Goal: Task Accomplishment & Management: Use online tool/utility

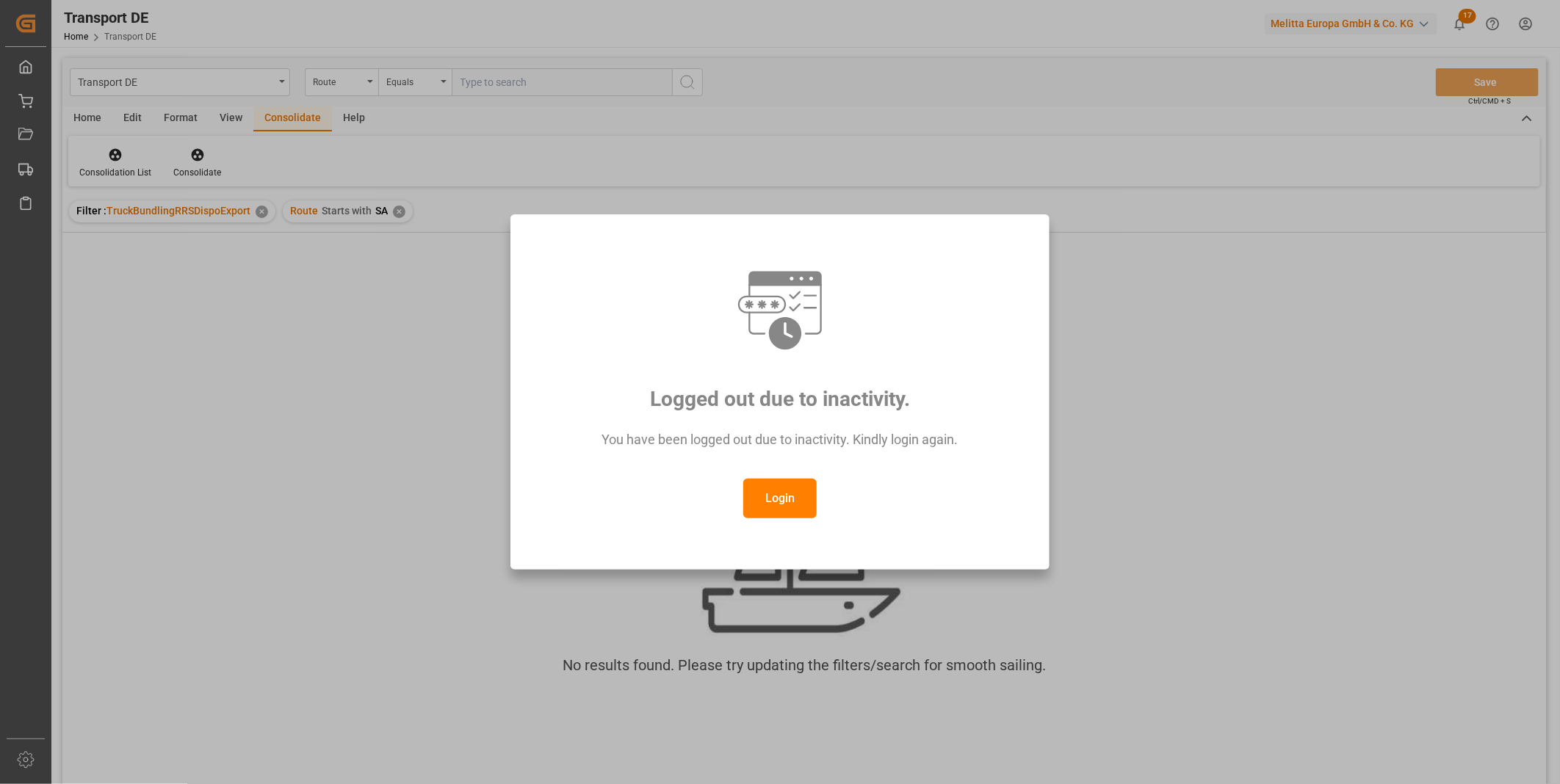
click at [818, 497] on div "Login" at bounding box center [780, 498] width 485 height 40
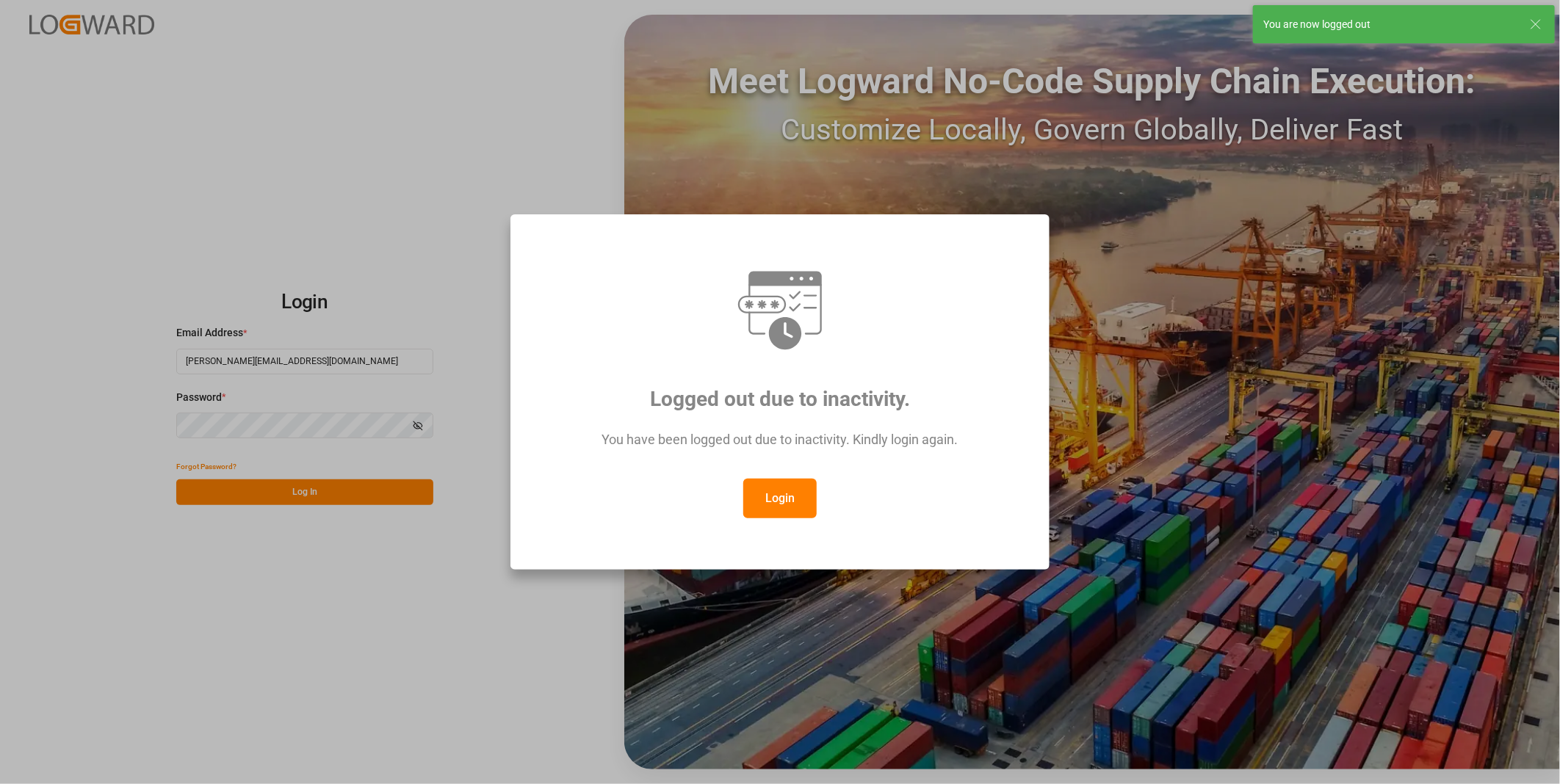
click at [801, 499] on button "Login" at bounding box center [780, 498] width 74 height 40
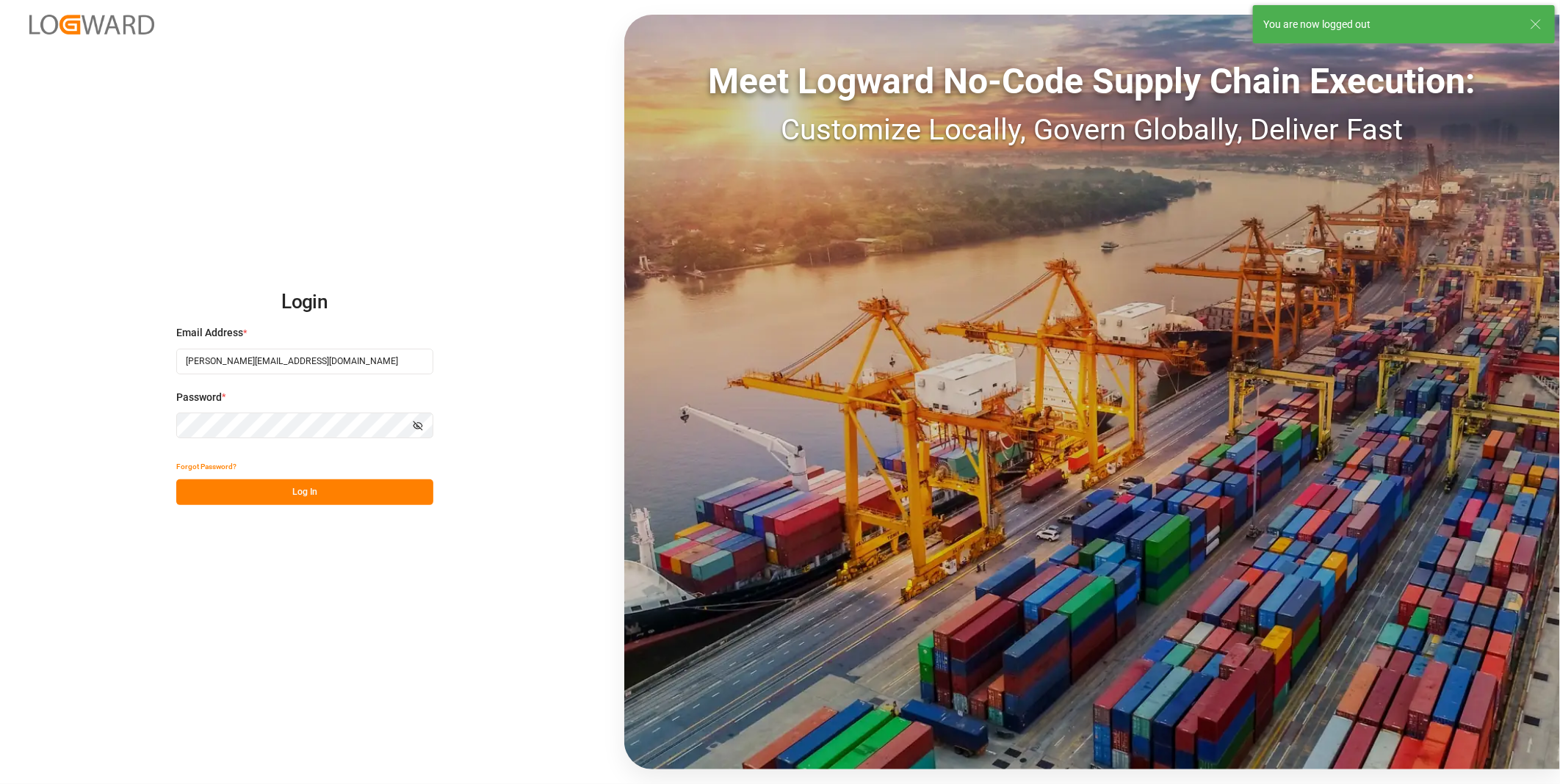
click at [389, 477] on div "Forgot Password?" at bounding box center [305, 467] width 257 height 25
click at [387, 500] on button "Log In" at bounding box center [305, 492] width 257 height 25
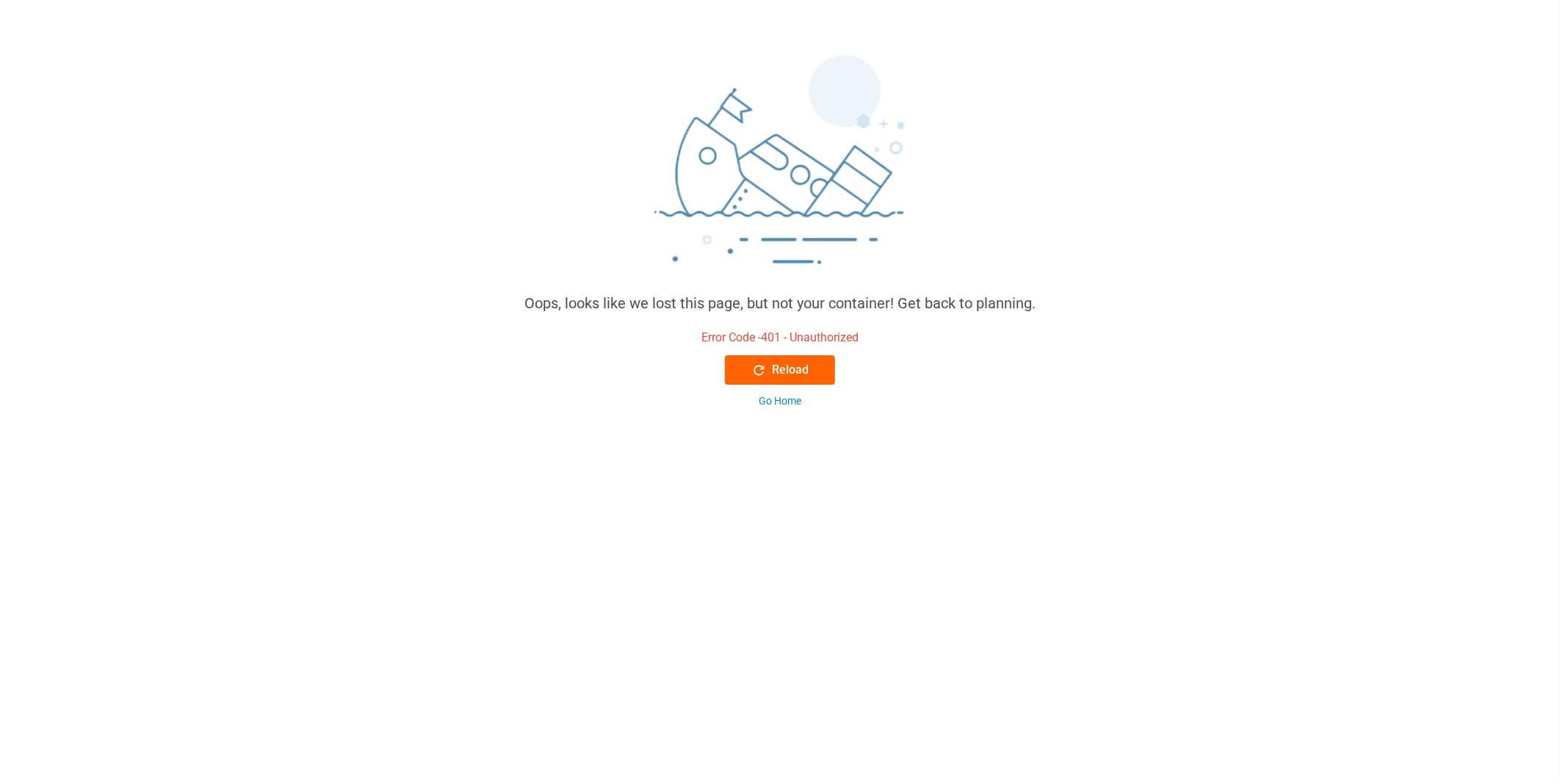
click at [784, 363] on div "Reload" at bounding box center [780, 370] width 58 height 17
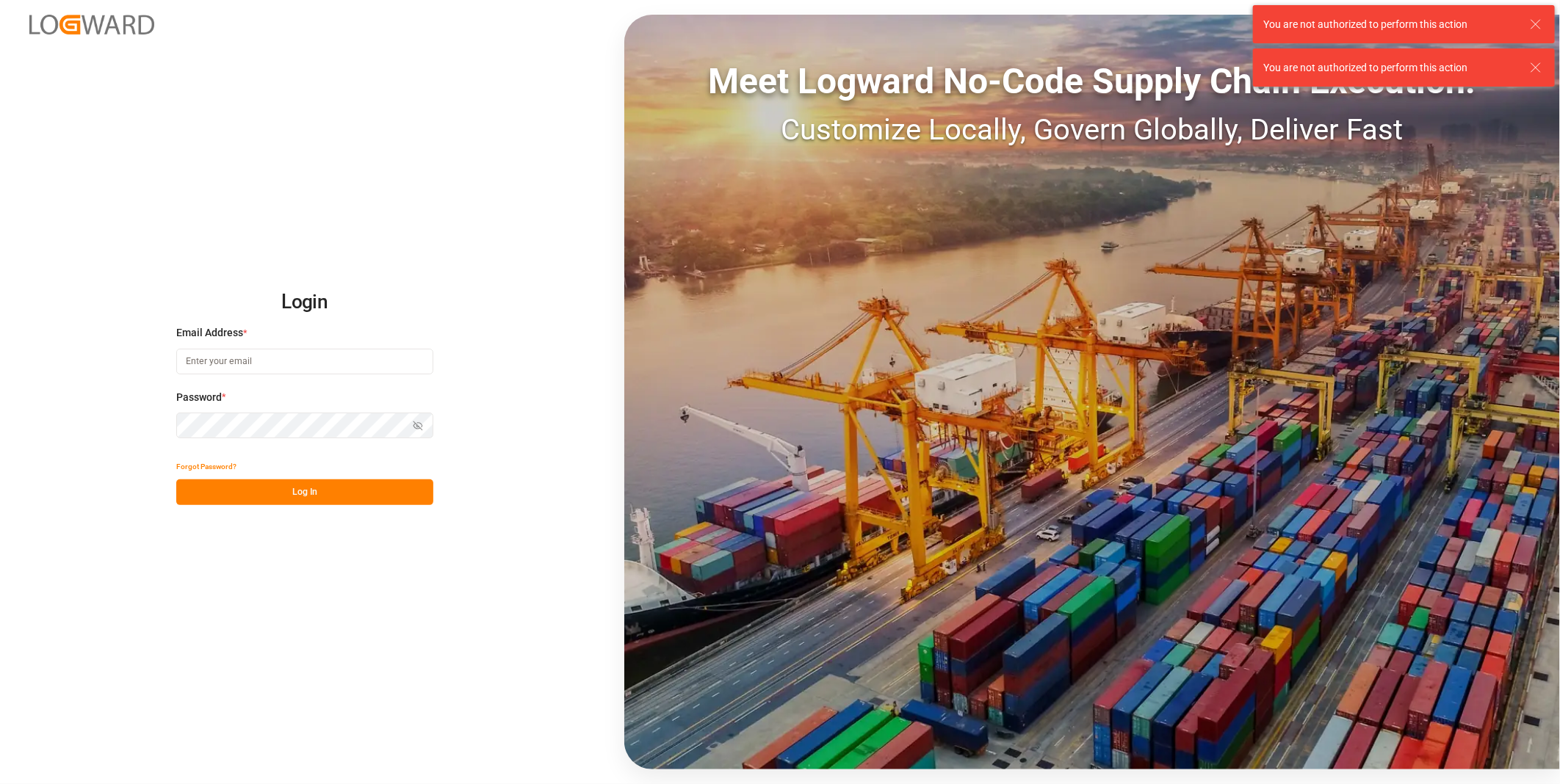
type input "[PERSON_NAME][EMAIL_ADDRESS][DOMAIN_NAME]"
click at [299, 498] on button "Log In" at bounding box center [305, 492] width 257 height 25
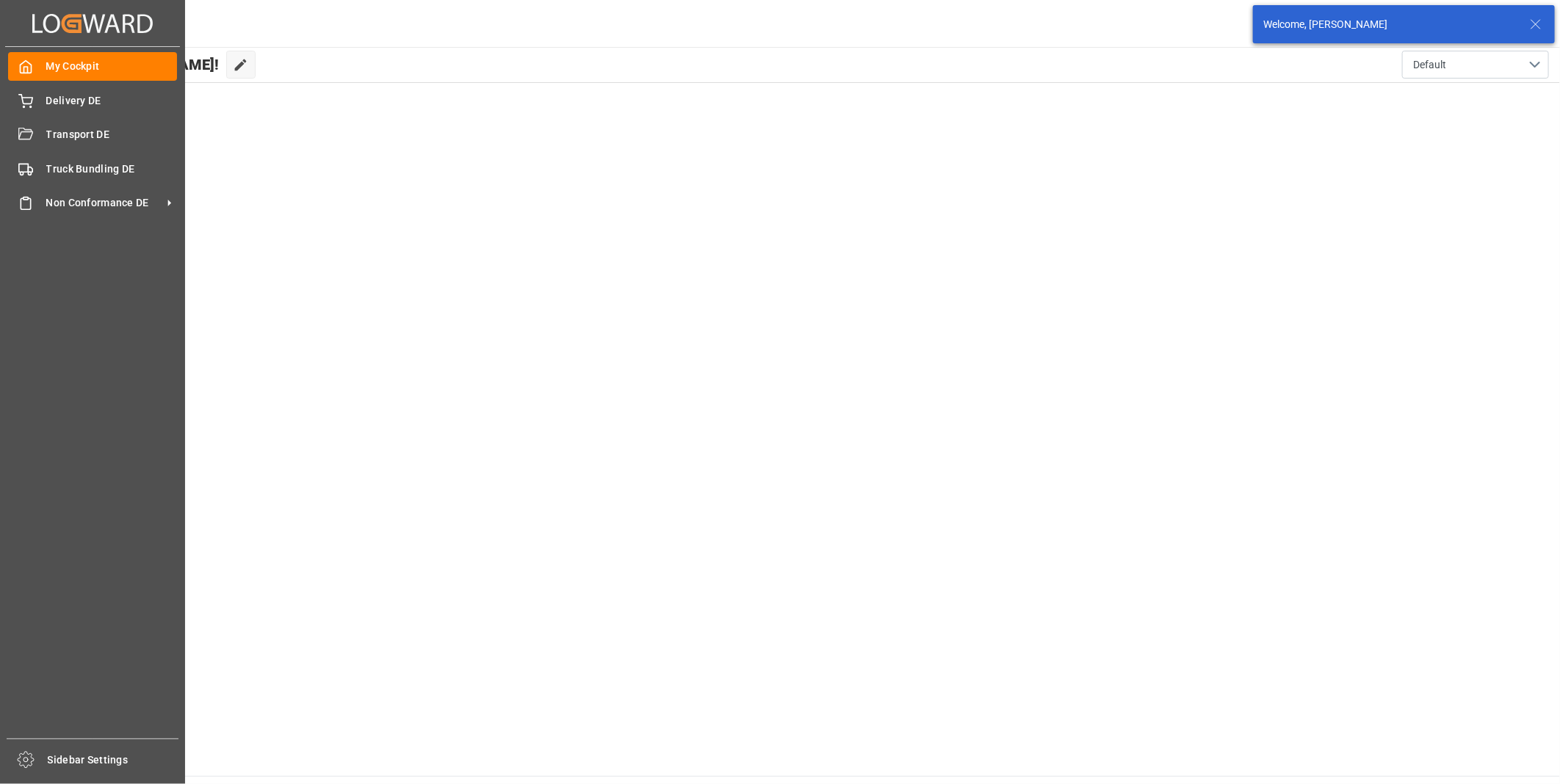
click at [27, 149] on div "My Cockpit My Cockpit Delivery DE Delivery DE Transport DE Transport DE Truck B…" at bounding box center [92, 392] width 175 height 691
click at [32, 145] on div "Transport DE Transport DE" at bounding box center [92, 135] width 169 height 29
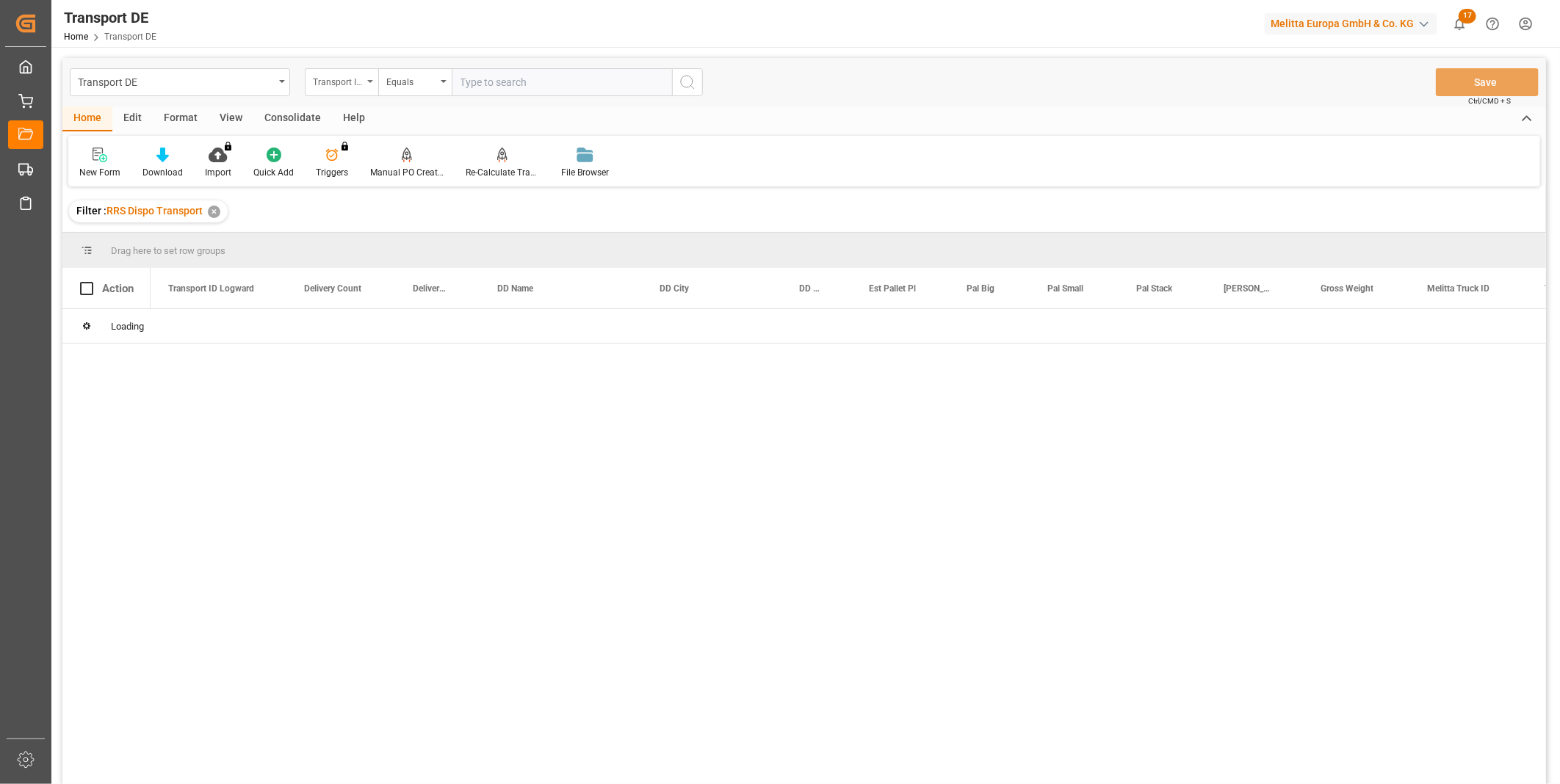
click at [348, 94] on div "Transport ID Logward" at bounding box center [341, 82] width 74 height 28
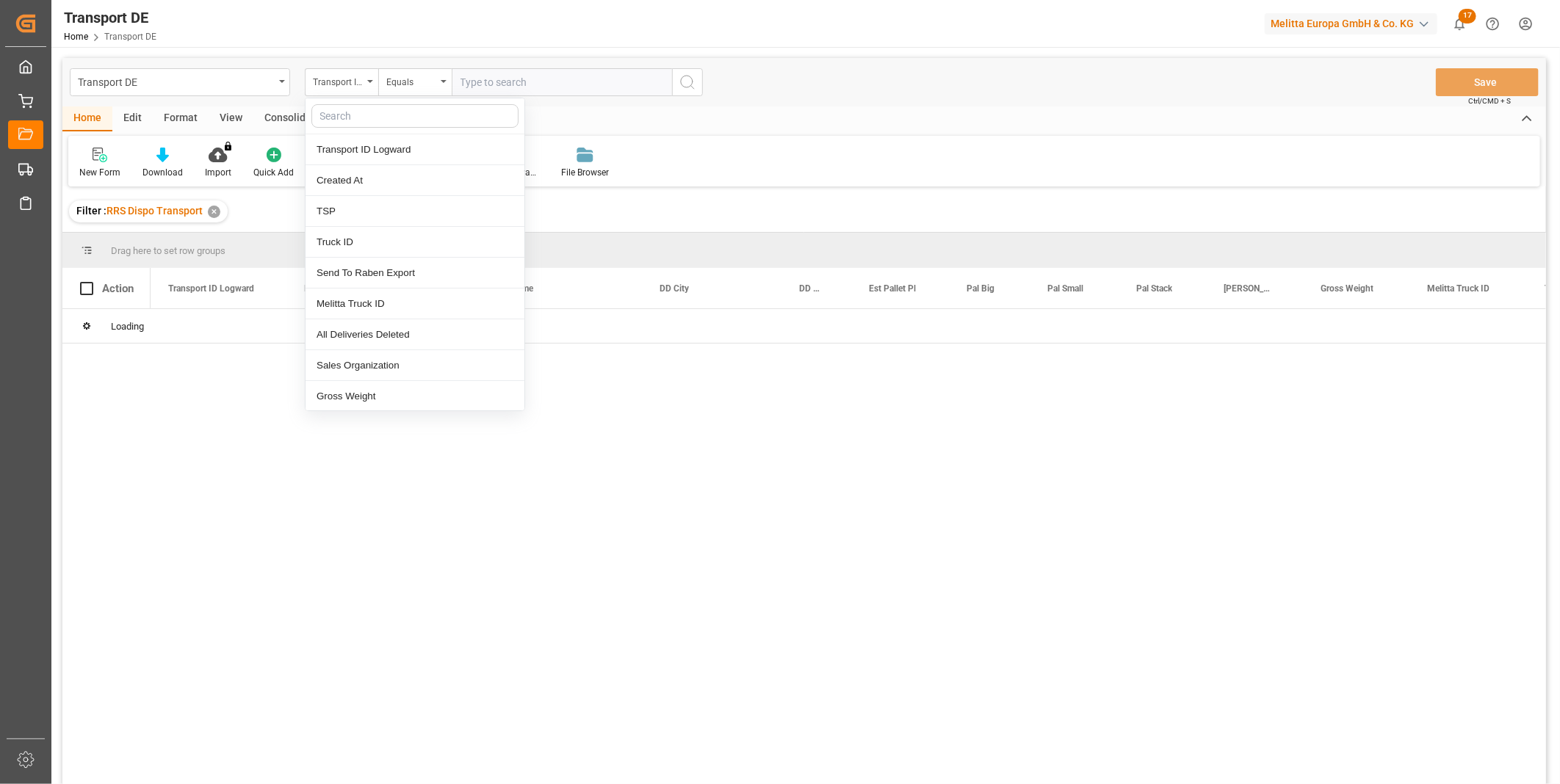
click at [287, 125] on div "Consolidate" at bounding box center [292, 118] width 79 height 25
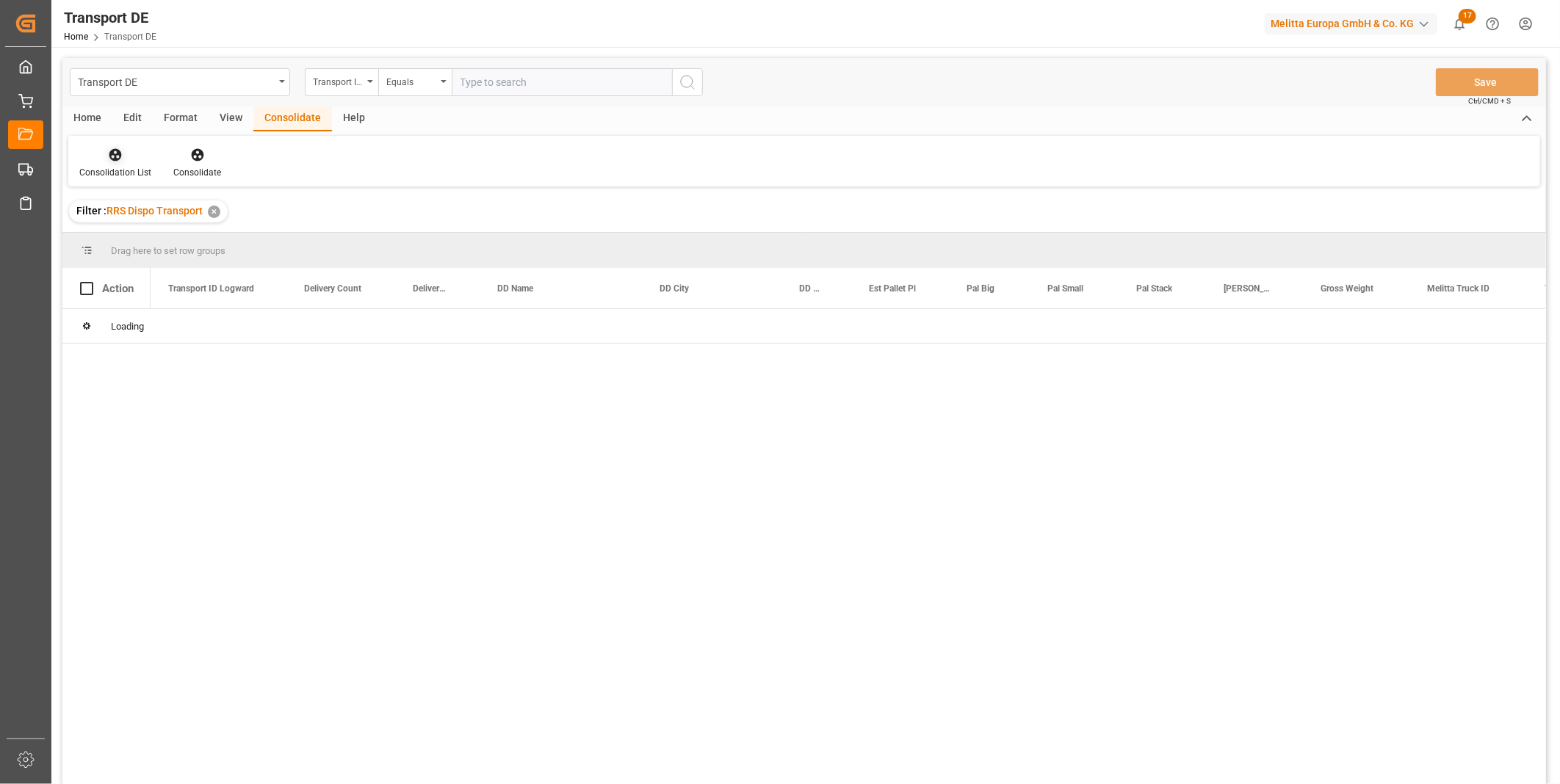
click at [125, 159] on div at bounding box center [115, 154] width 72 height 15
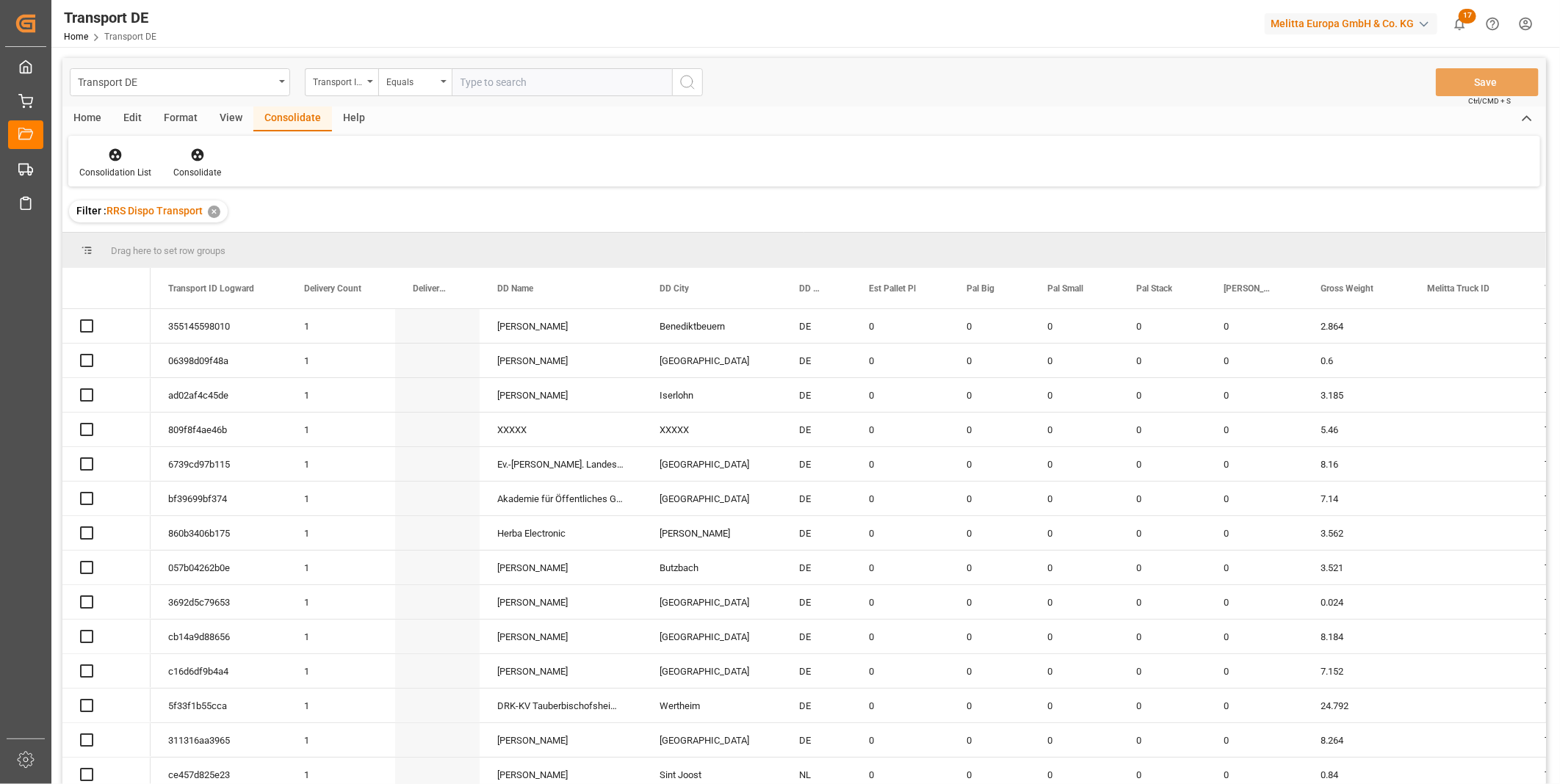
click at [195, 271] on div "Transport ID Logward" at bounding box center [212, 288] width 87 height 40
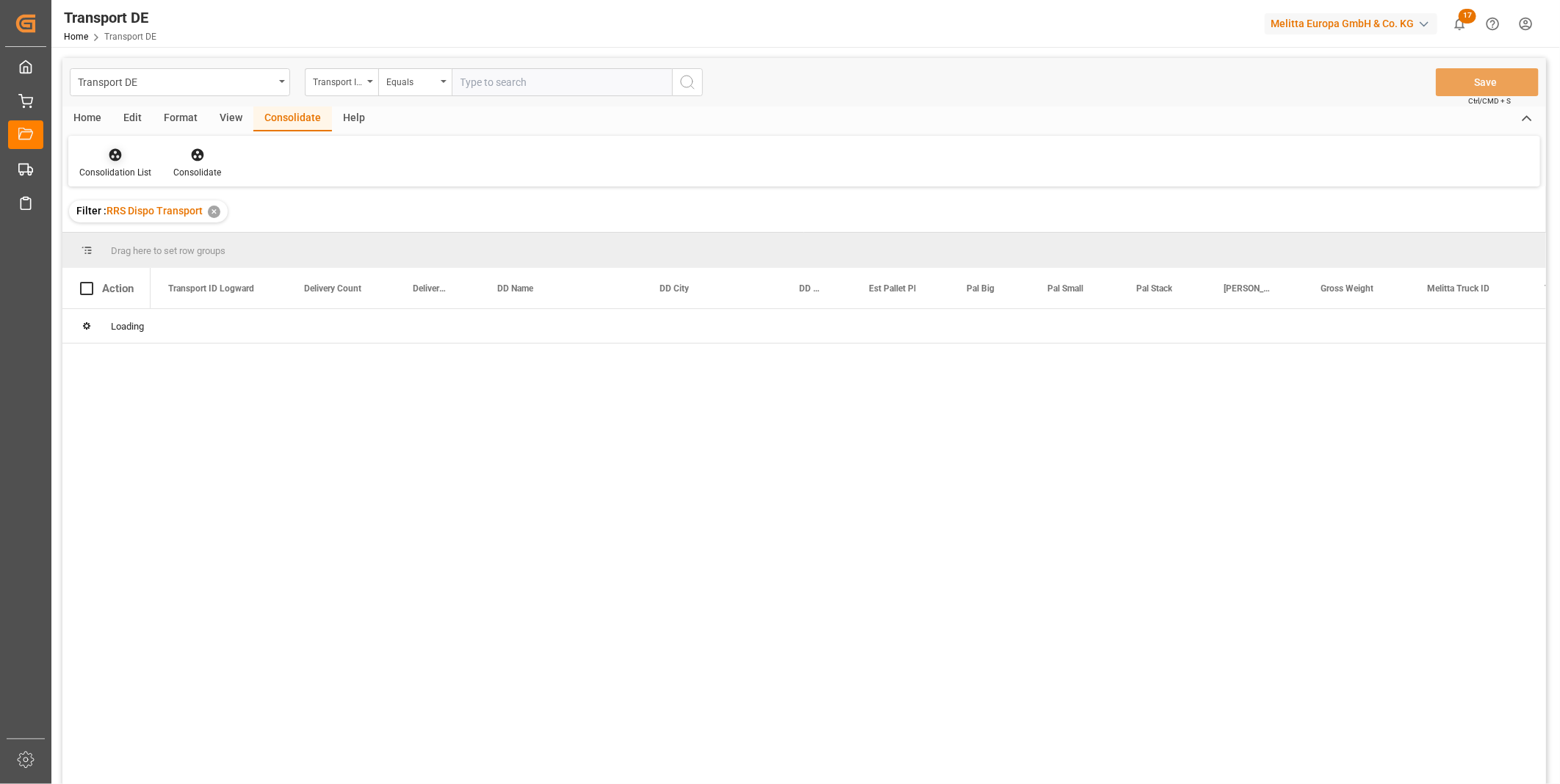
drag, startPoint x: 107, startPoint y: 154, endPoint x: 122, endPoint y: 159, distance: 15.8
click at [108, 154] on icon at bounding box center [115, 155] width 15 height 15
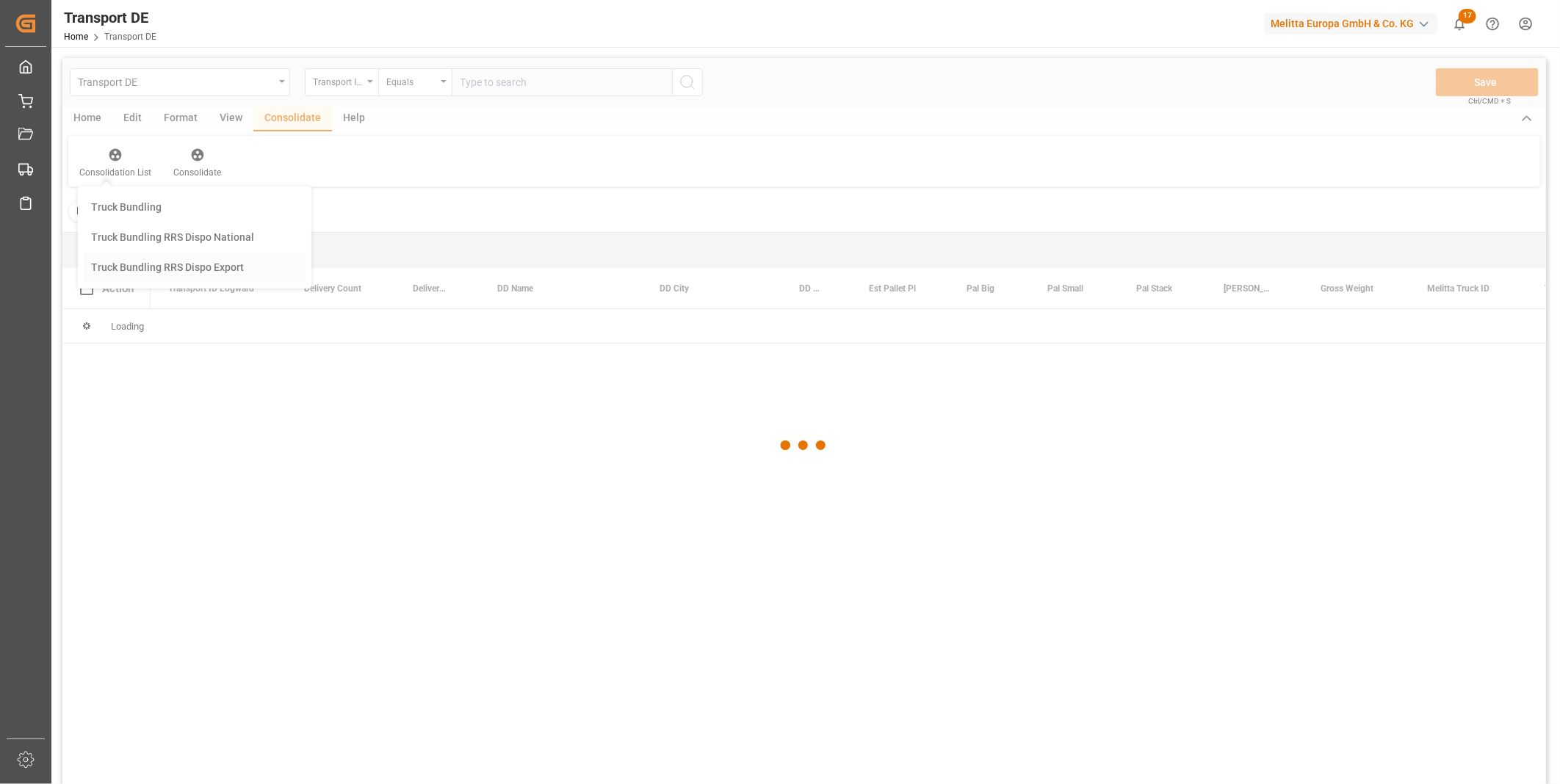
click at [190, 260] on div "Transport DE Transport ID Logward Equals Save Ctrl/CMD + S Home Edit Format Vie…" at bounding box center [804, 440] width 1484 height 765
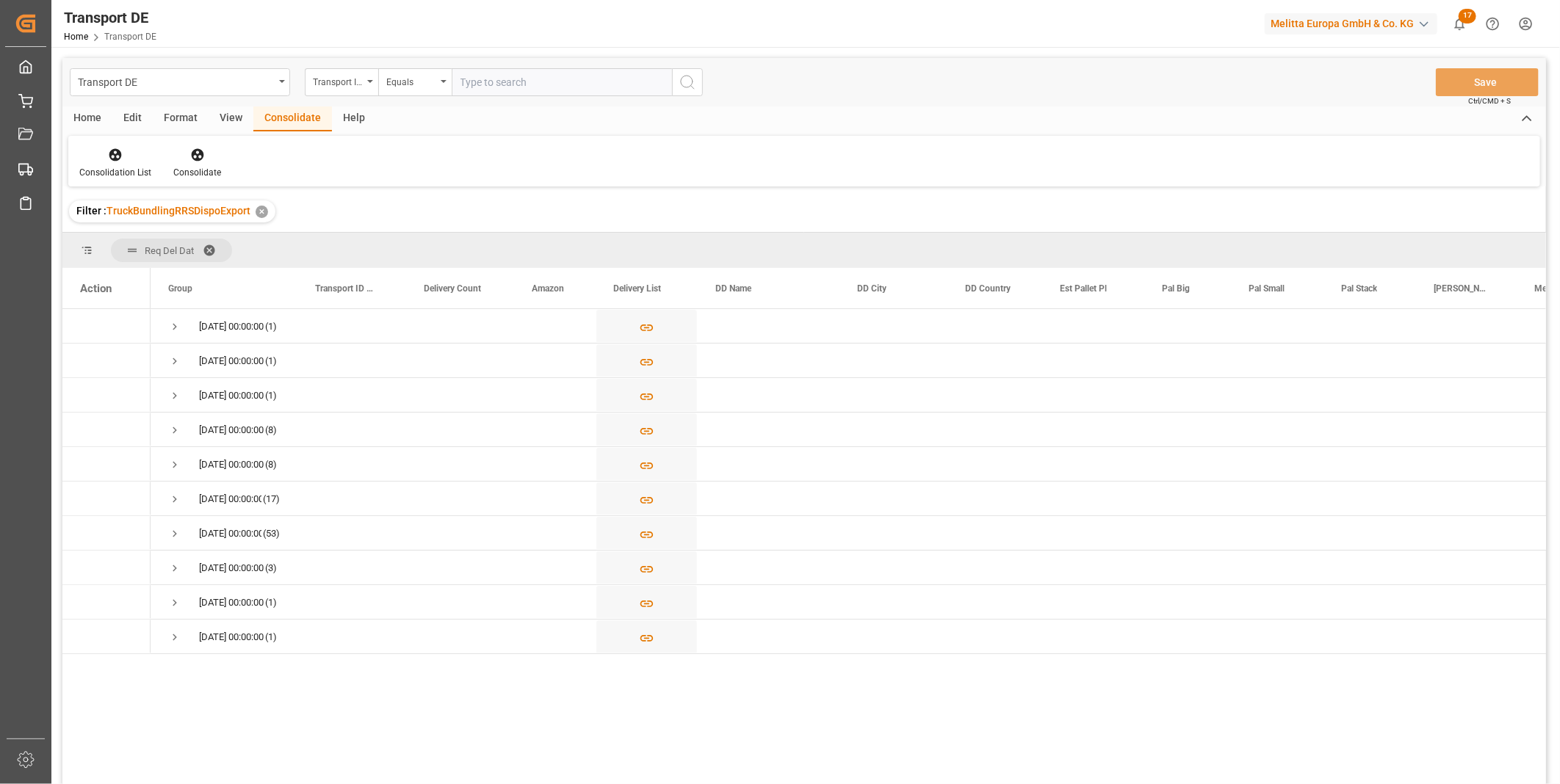
click at [360, 76] on div "Transport ID Logward" at bounding box center [337, 80] width 50 height 17
type input "Route"
click at [445, 144] on div "Route" at bounding box center [415, 149] width 219 height 31
click at [430, 68] on div "Equals" at bounding box center [414, 82] width 74 height 28
click at [428, 247] on div "Starts with" at bounding box center [488, 242] width 219 height 31
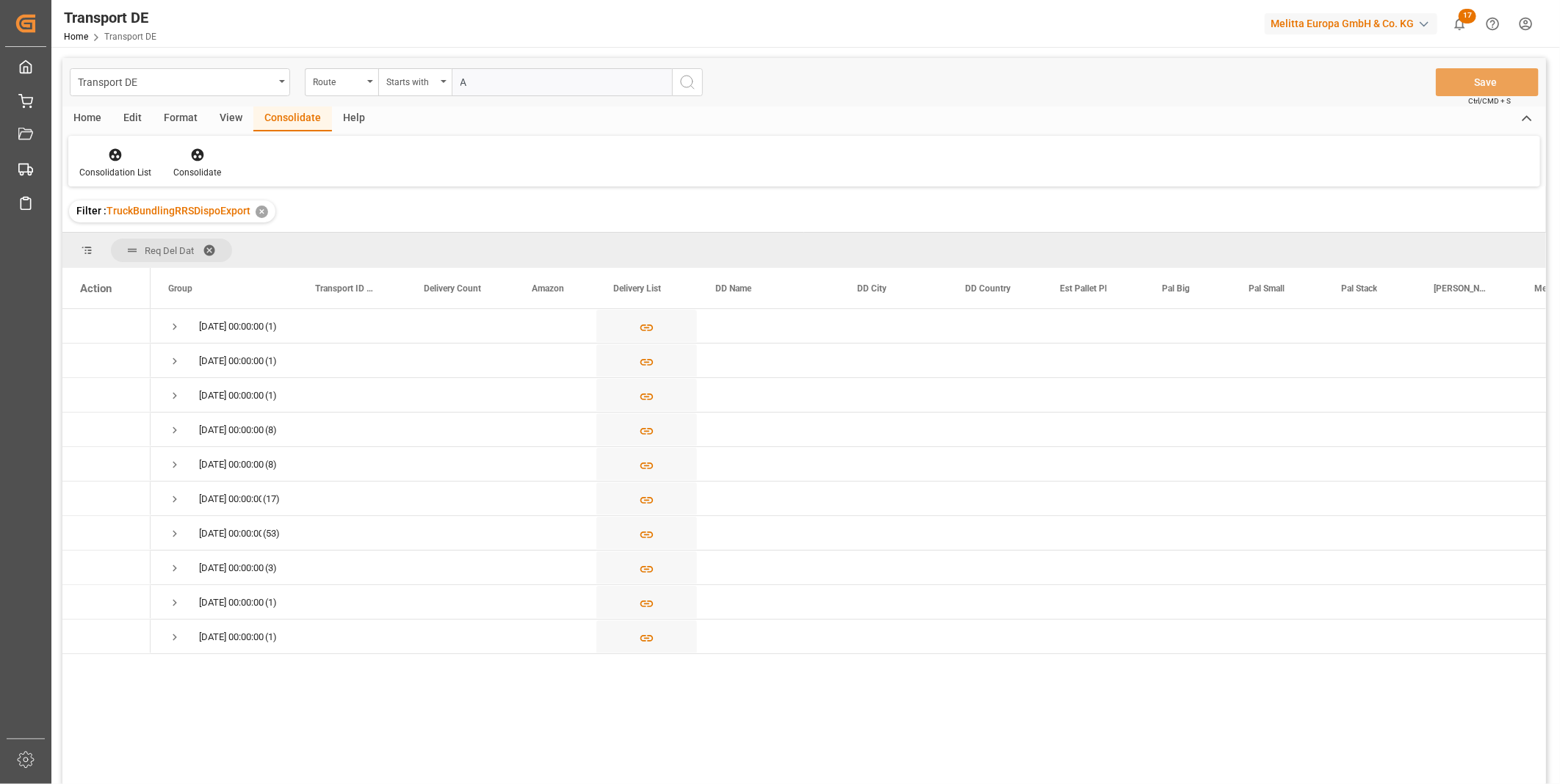
type input "AT"
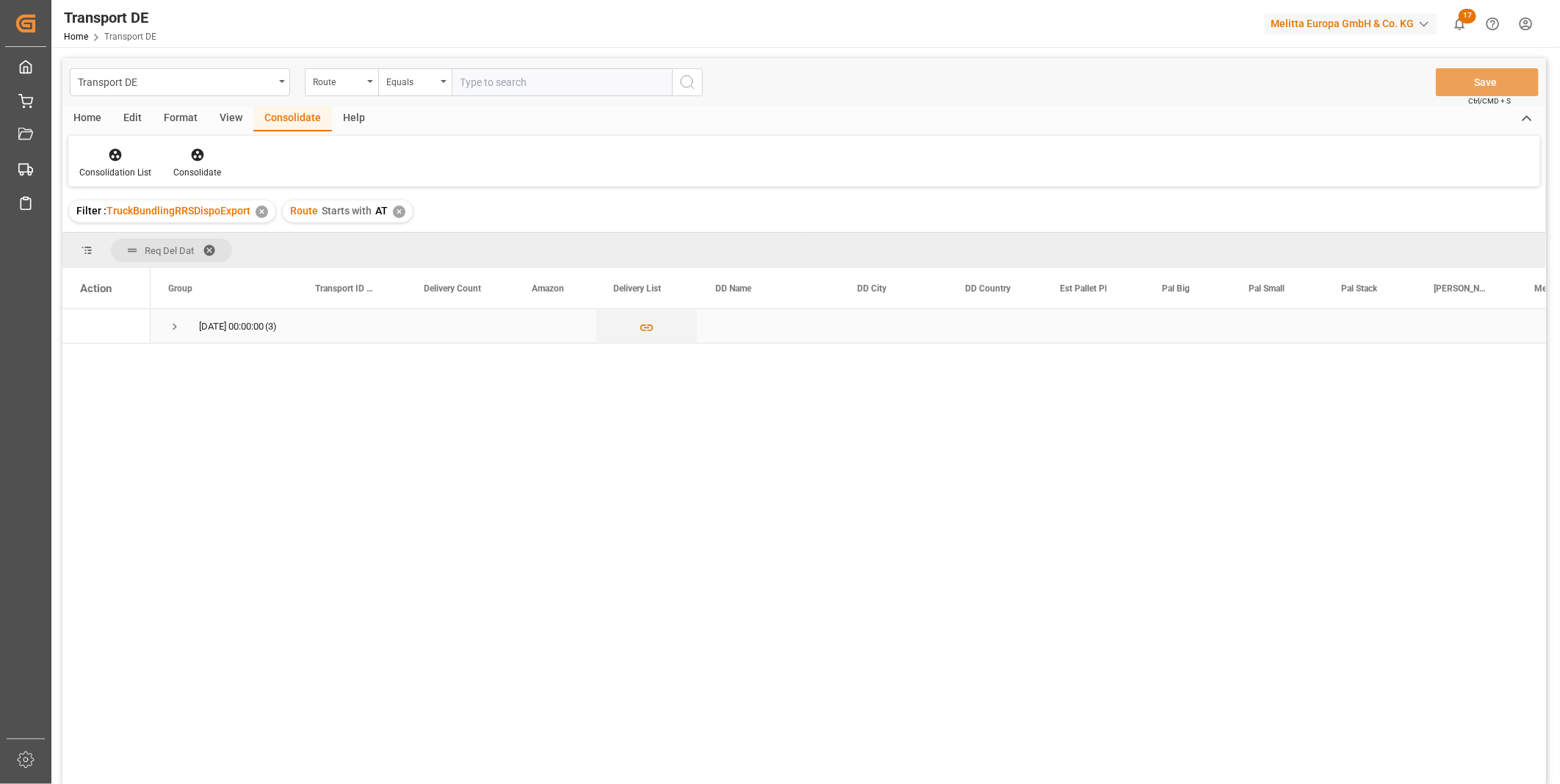
click at [172, 325] on span "Press SPACE to select this row." at bounding box center [175, 326] width 13 height 13
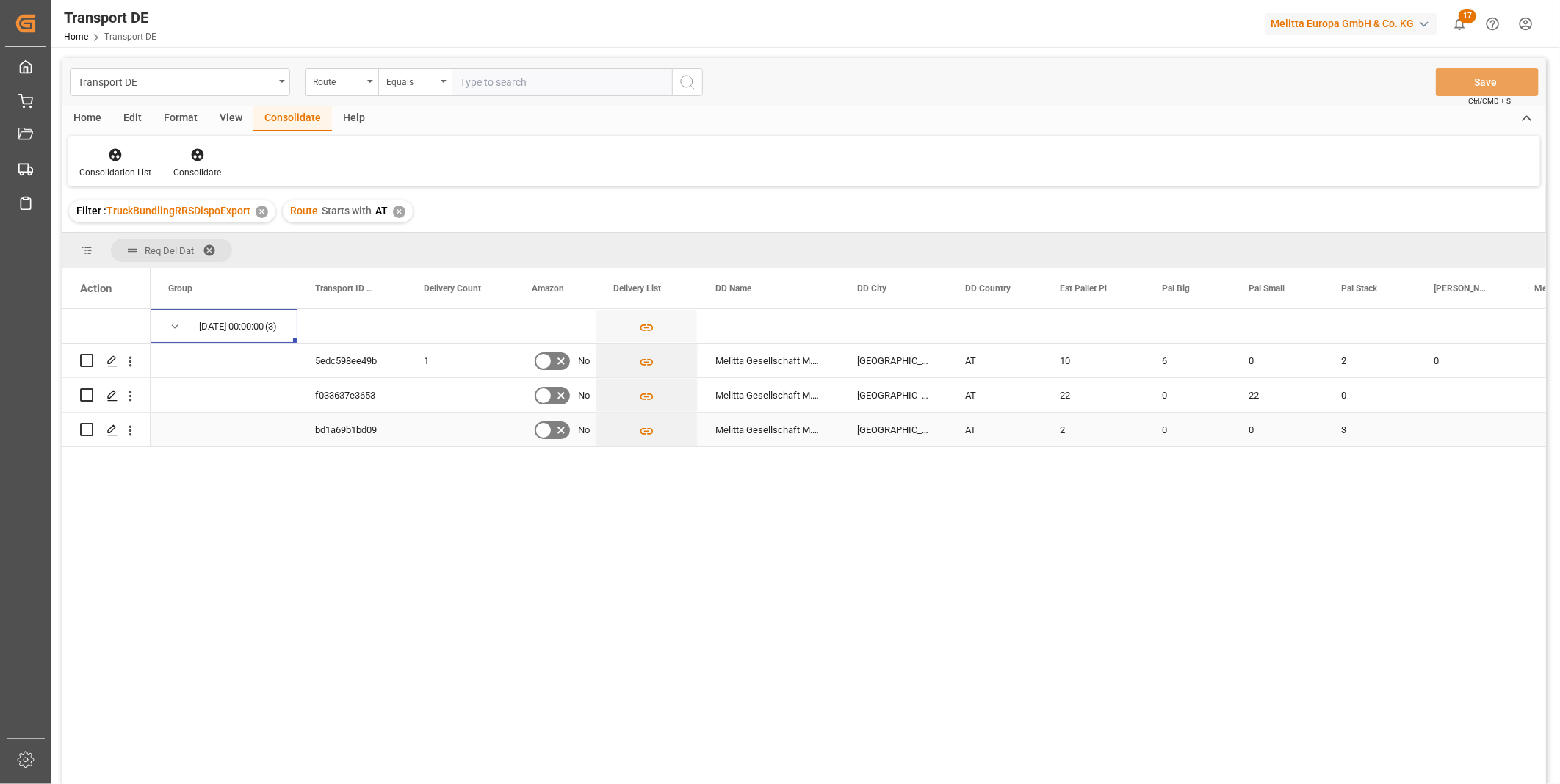
click at [89, 425] on input "Press Space to toggle row selection (unchecked)" at bounding box center [87, 429] width 13 height 13
checkbox input "true"
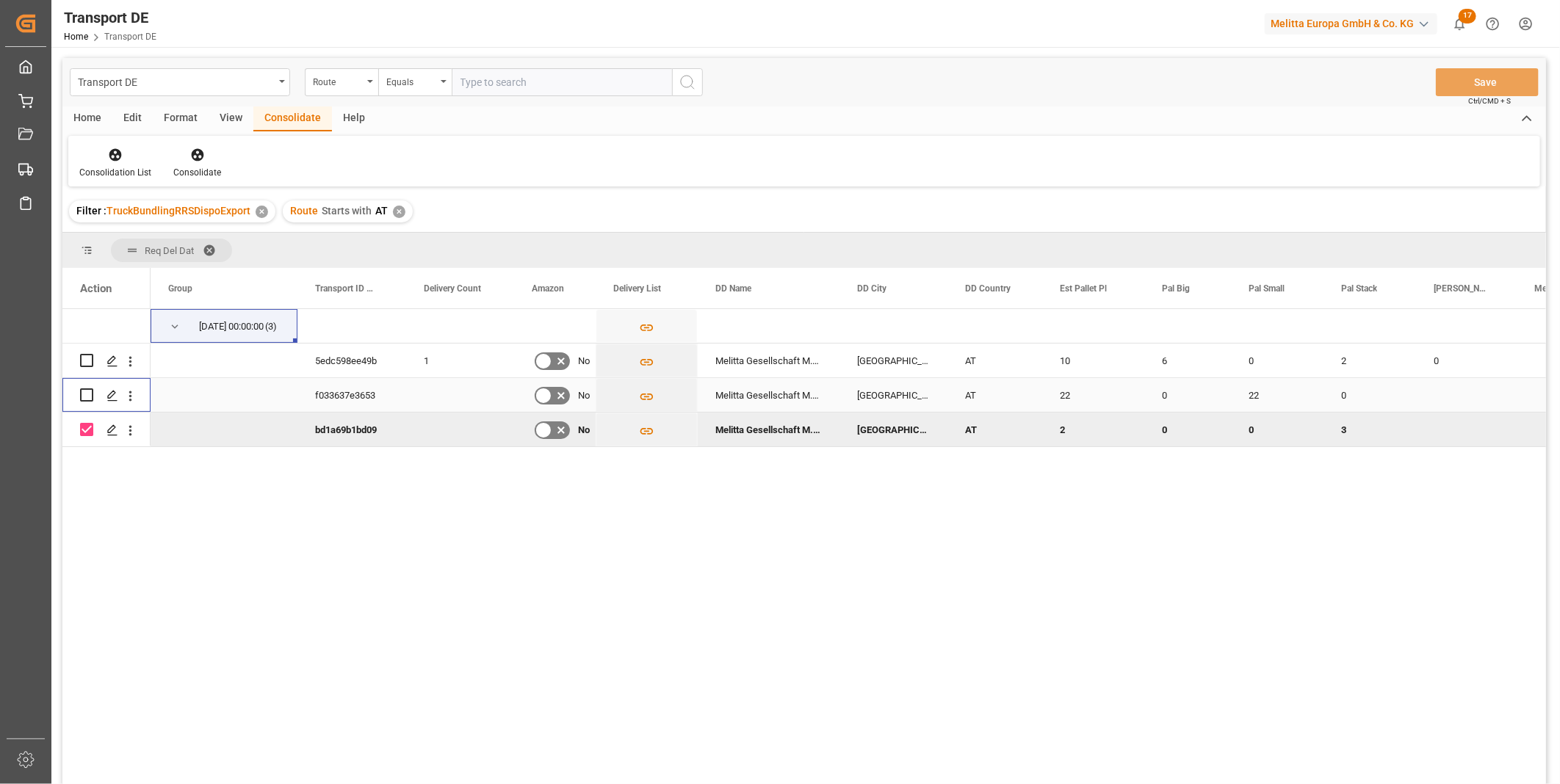
click at [87, 397] on input "Press Space to toggle row selection (unchecked)" at bounding box center [87, 394] width 13 height 13
checkbox input "true"
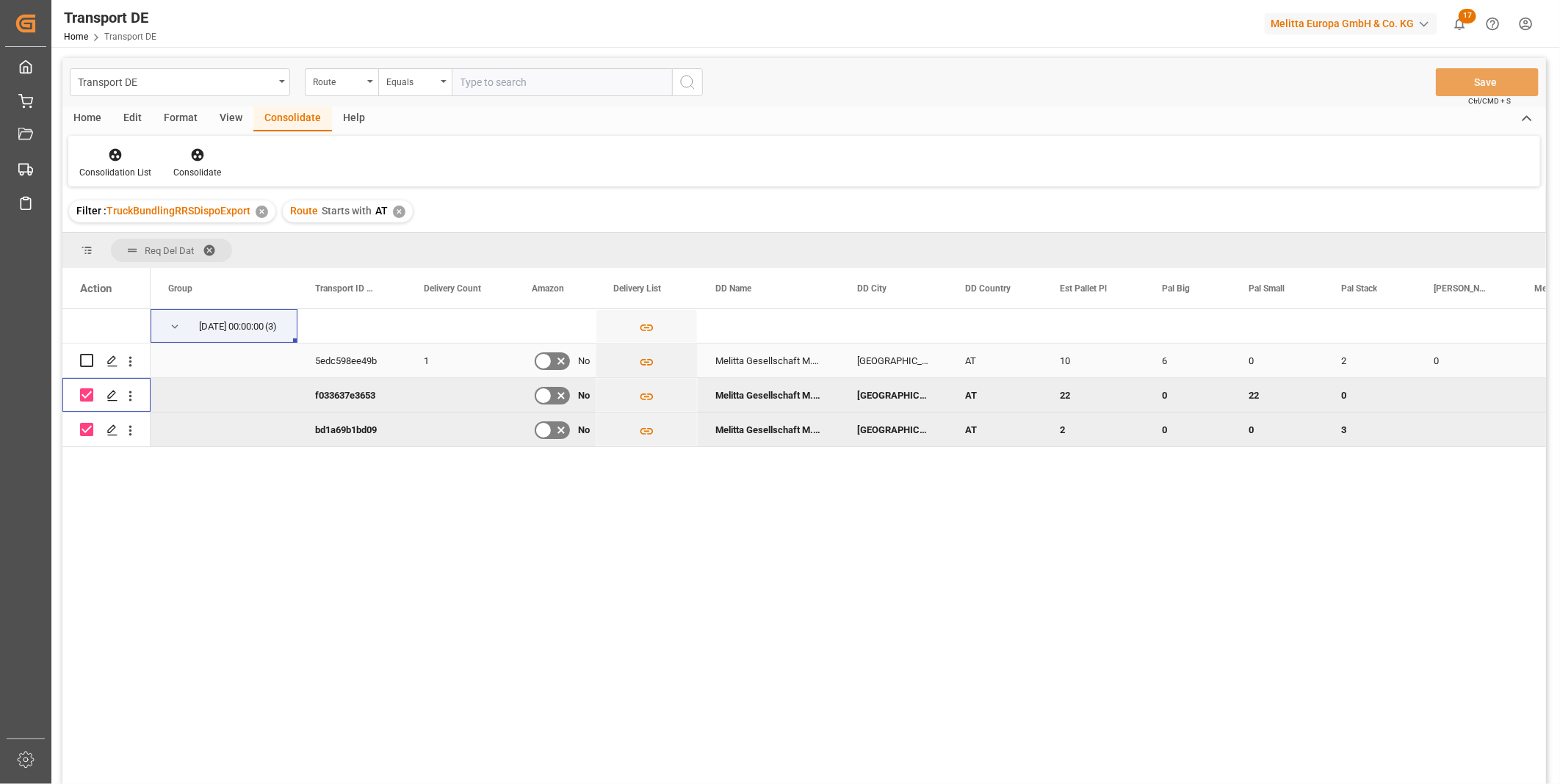
click at [91, 361] on input "Press Space to toggle row selection (unchecked)" at bounding box center [87, 360] width 13 height 13
checkbox input "true"
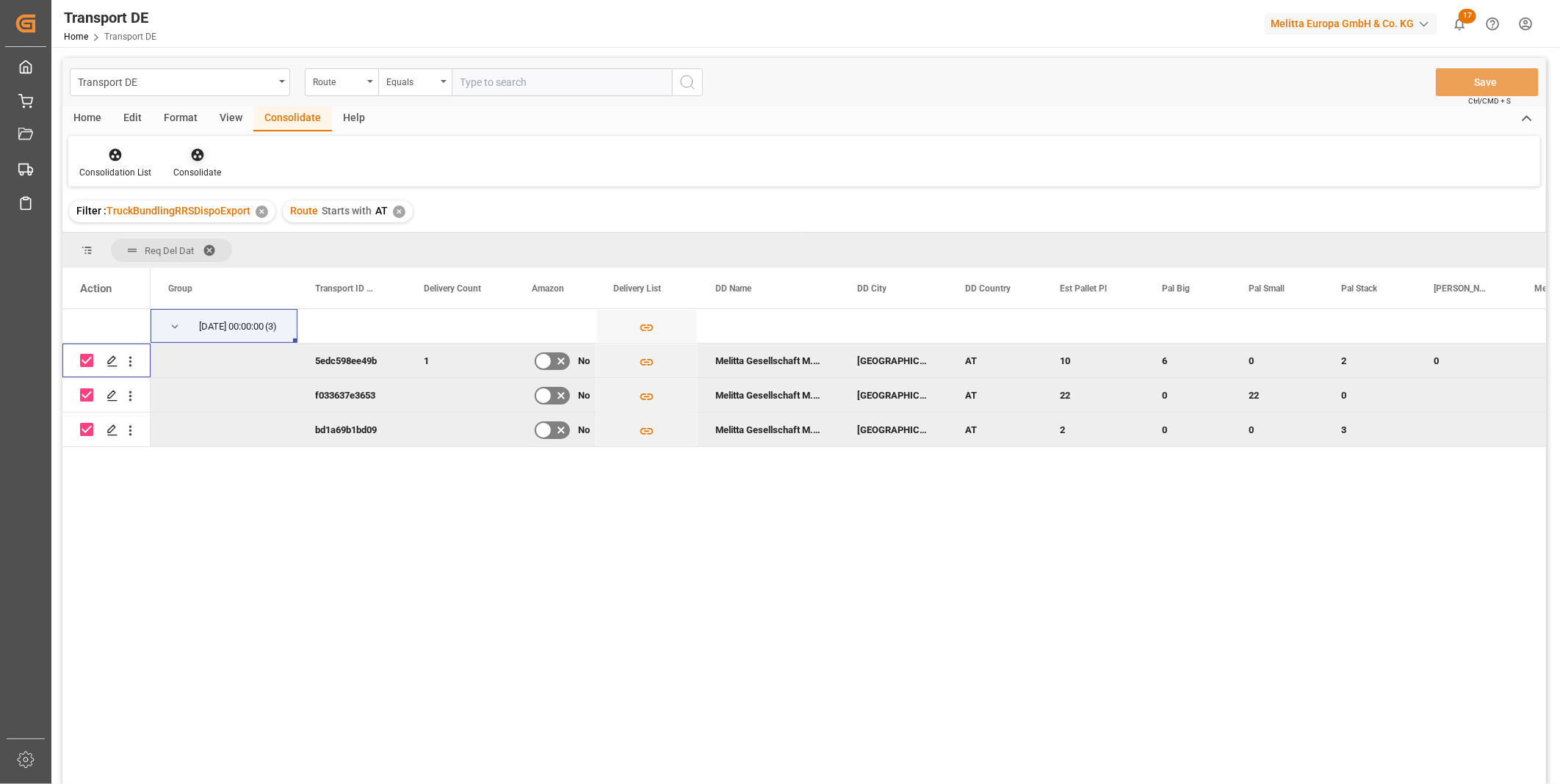
click at [195, 159] on icon at bounding box center [198, 156] width 13 height 13
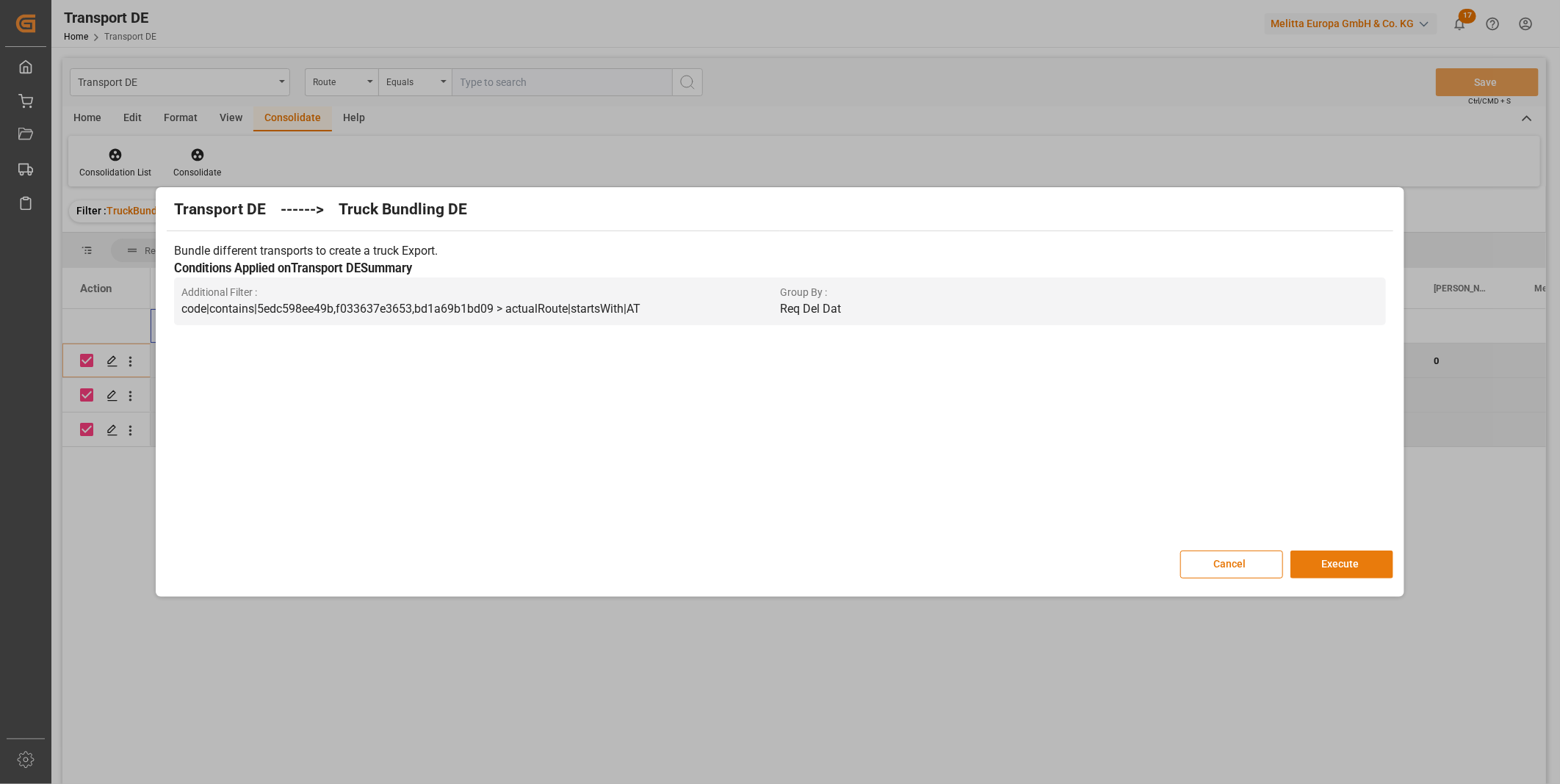
click at [1366, 559] on button "Execute" at bounding box center [1342, 564] width 103 height 28
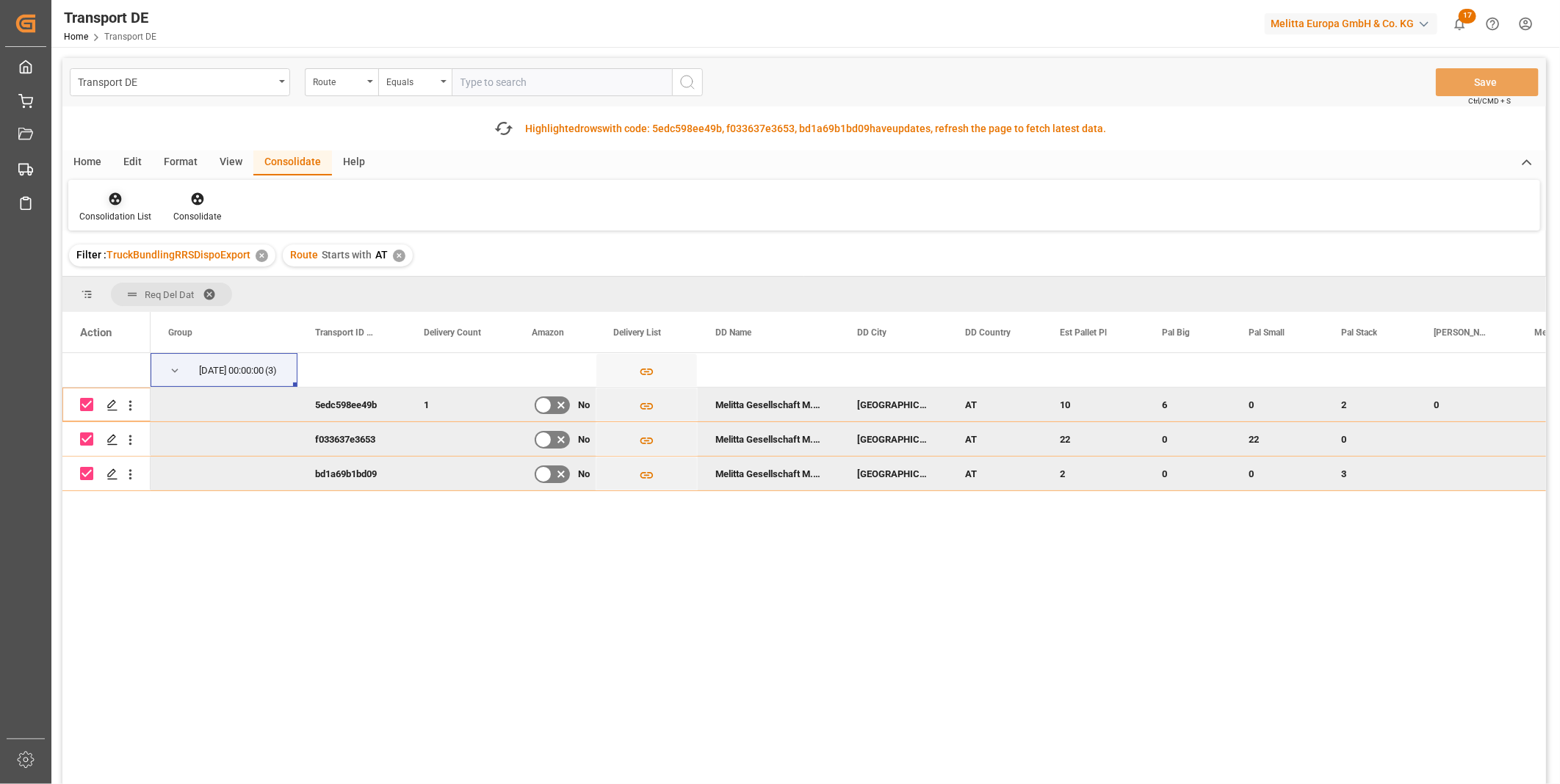
click at [98, 203] on div at bounding box center [115, 198] width 72 height 15
click at [158, 318] on div "Transport DE Route Equals Save Ctrl/CMD + S Fetch latest updates Highlighted ro…" at bounding box center [804, 462] width 1484 height 809
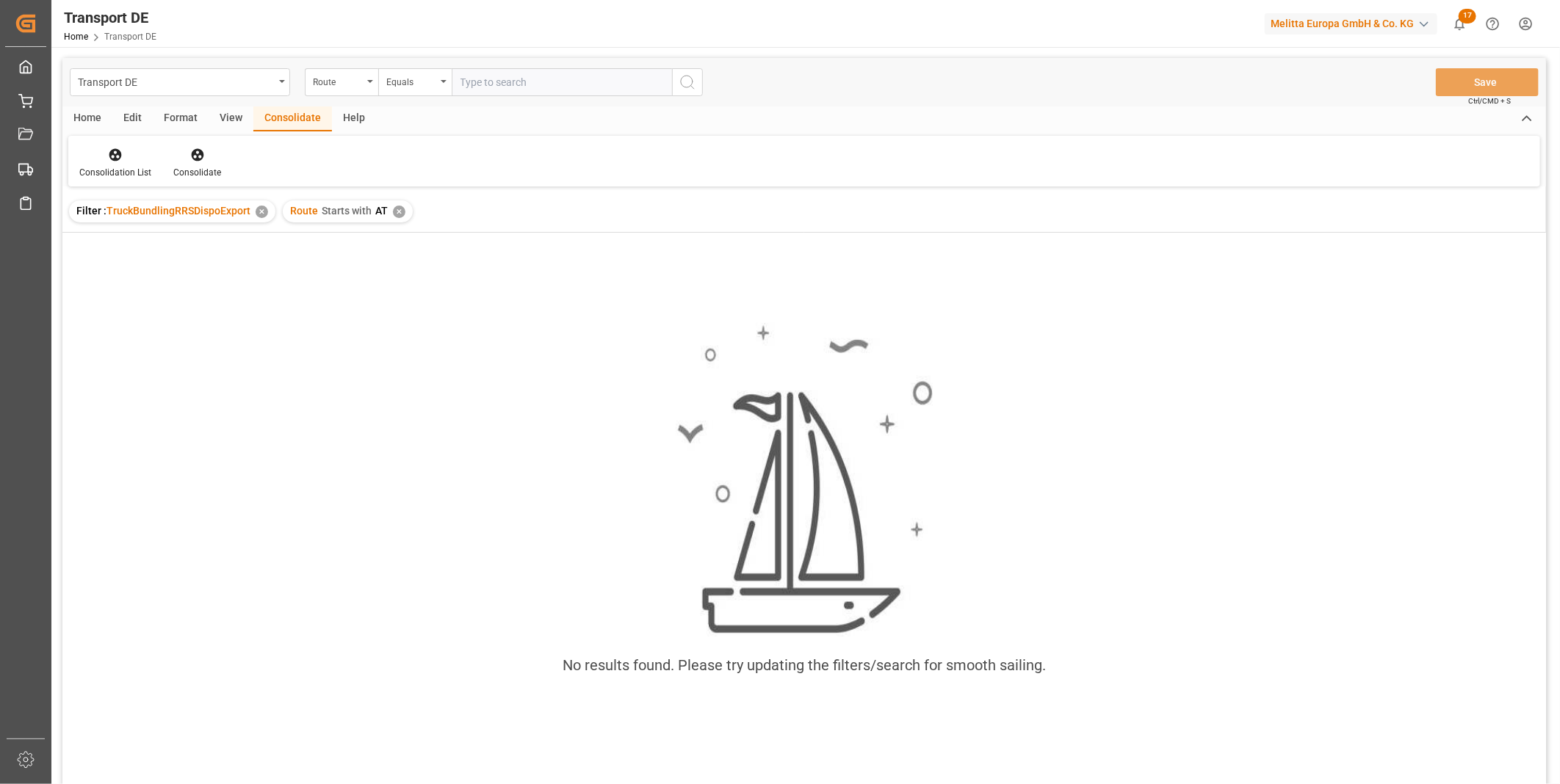
click at [399, 221] on div "Route Starts with AT ✕" at bounding box center [348, 212] width 130 height 22
click at [399, 211] on div "✕" at bounding box center [399, 212] width 13 height 13
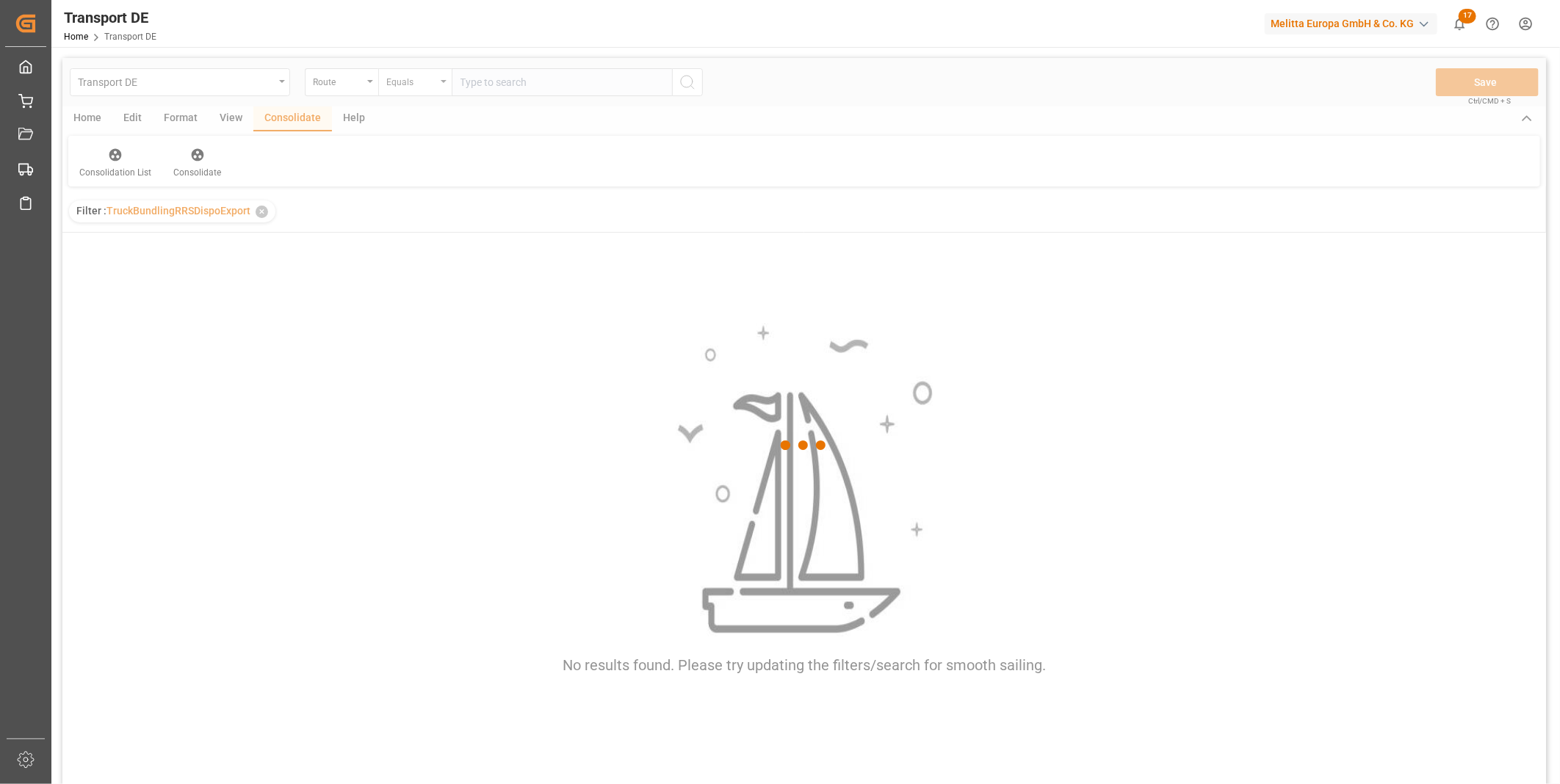
click at [416, 90] on div "Equals" at bounding box center [414, 82] width 74 height 28
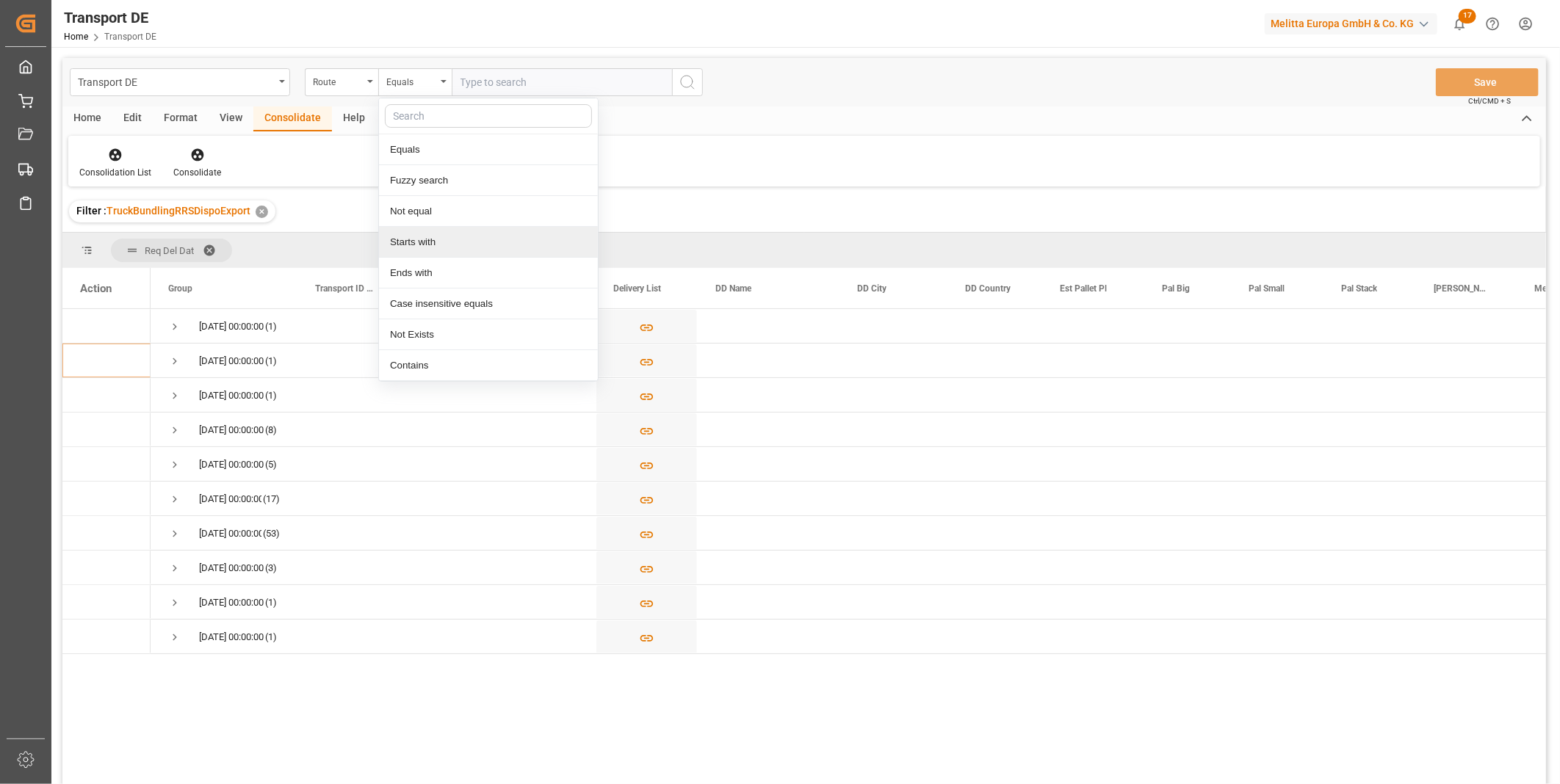
click at [422, 232] on div "Starts with" at bounding box center [488, 242] width 219 height 31
type input "FR"
click at [688, 68] on button "search button" at bounding box center [687, 82] width 31 height 28
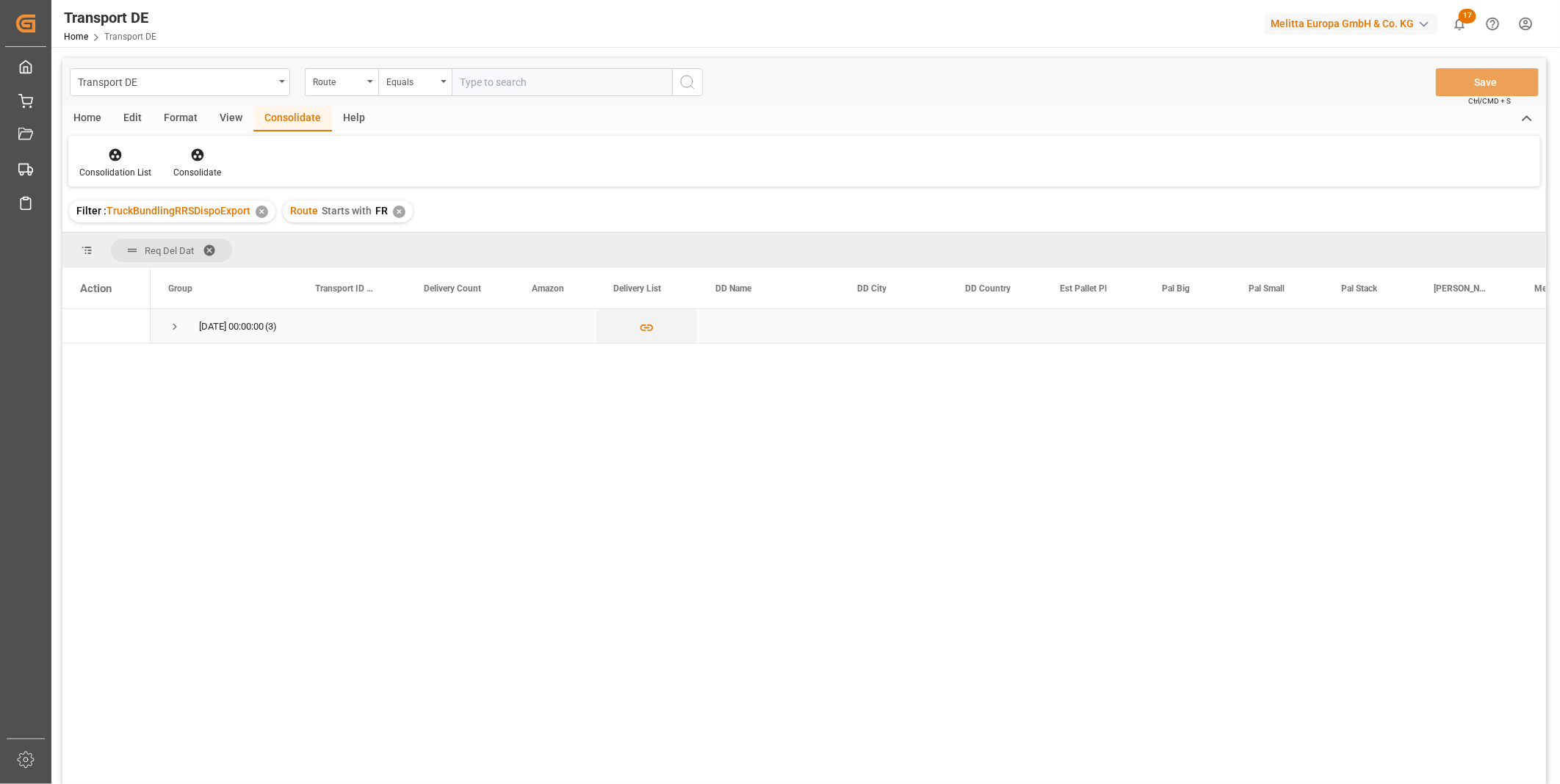
click at [171, 326] on span "Press SPACE to select this row." at bounding box center [175, 326] width 13 height 13
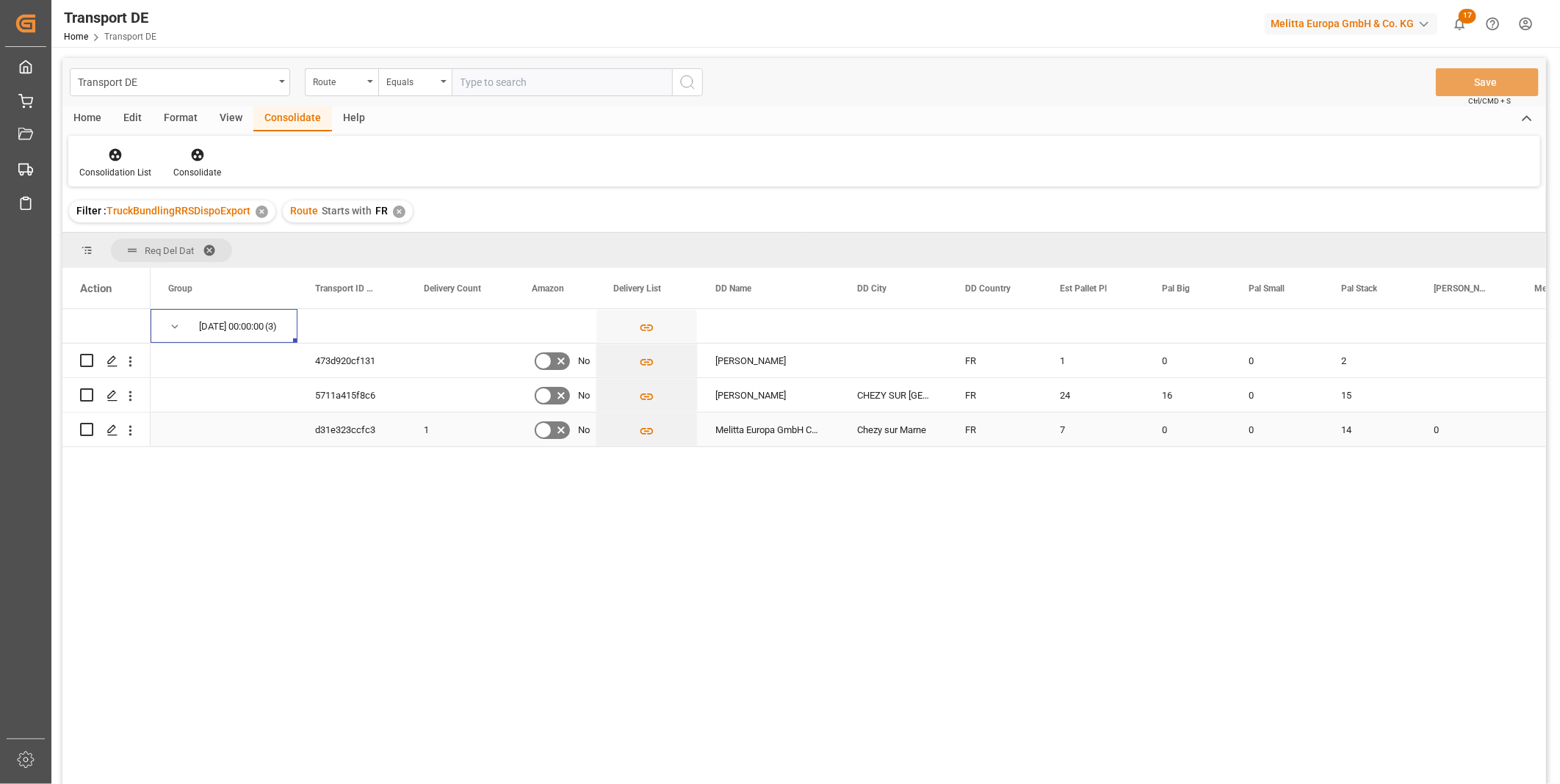
click at [84, 426] on input "Press Space to toggle row selection (unchecked)" at bounding box center [87, 429] width 13 height 13
checkbox input "true"
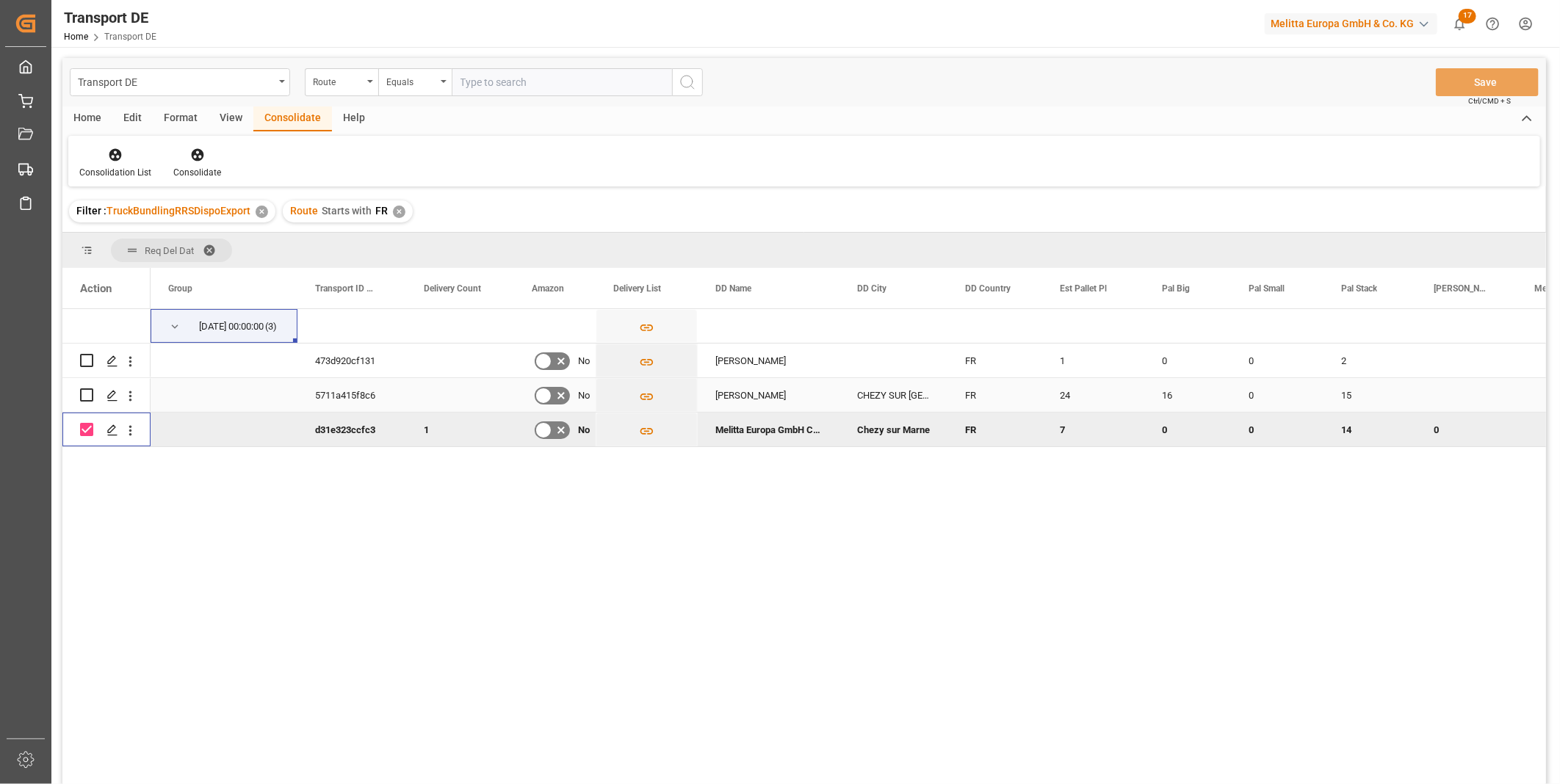
click at [85, 394] on input "Press Space to toggle row selection (unchecked)" at bounding box center [87, 394] width 13 height 13
checkbox input "true"
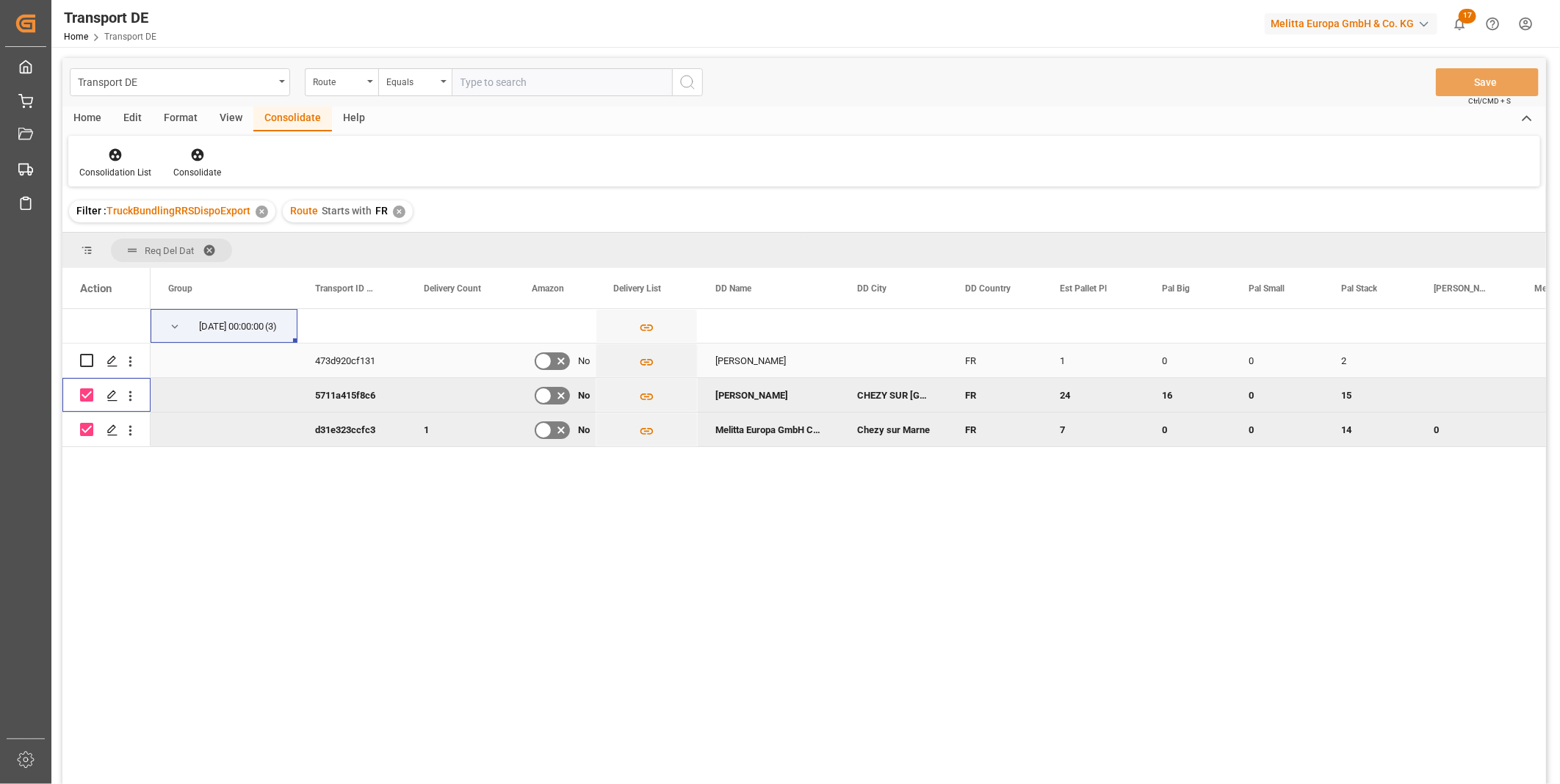
click at [83, 368] on div "Press SPACE to select this row." at bounding box center [87, 360] width 13 height 34
click at [83, 361] on input "Press Space to toggle row selection (unchecked)" at bounding box center [87, 360] width 13 height 13
checkbox input "true"
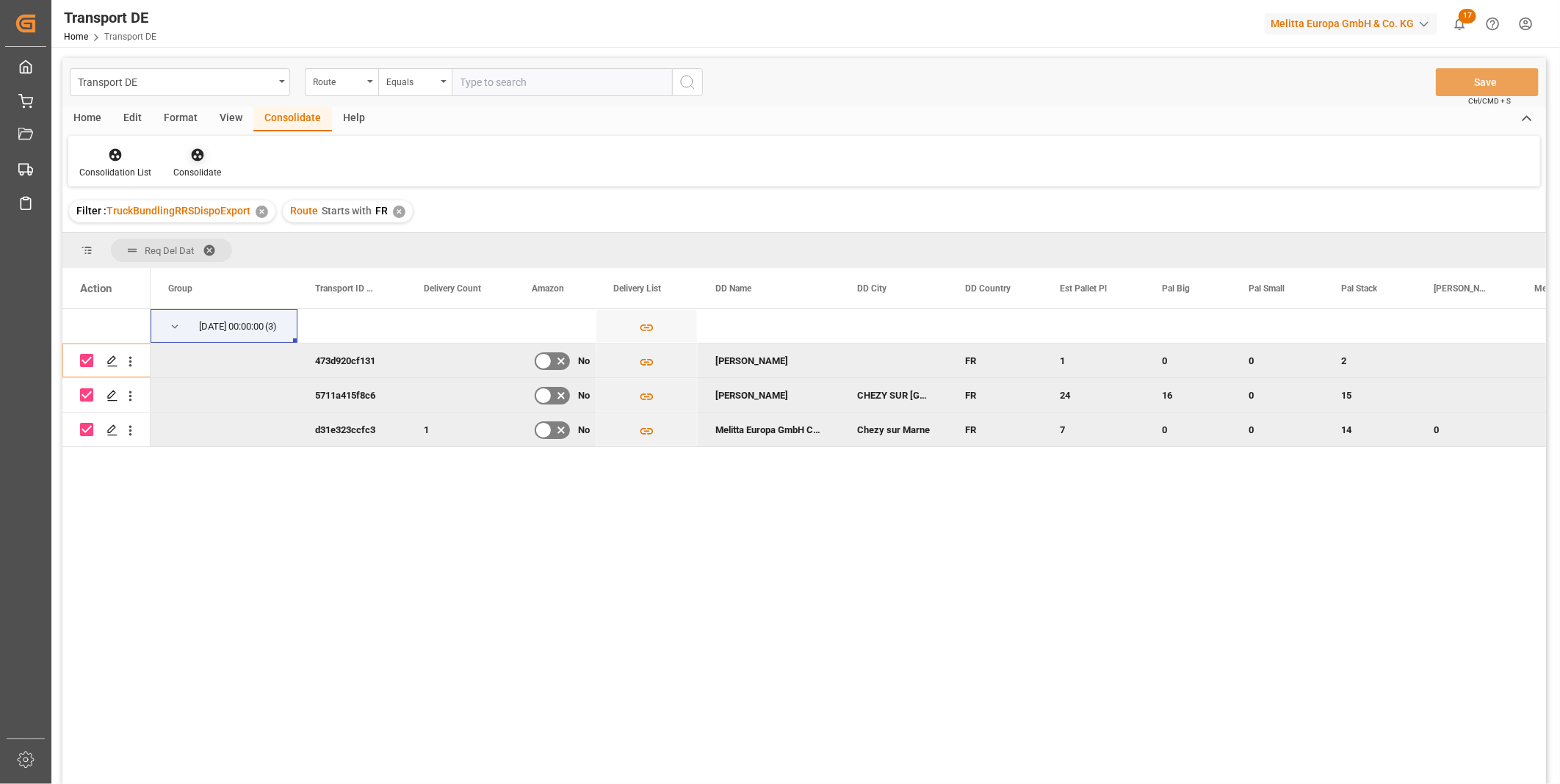
click at [197, 159] on icon at bounding box center [198, 156] width 13 height 13
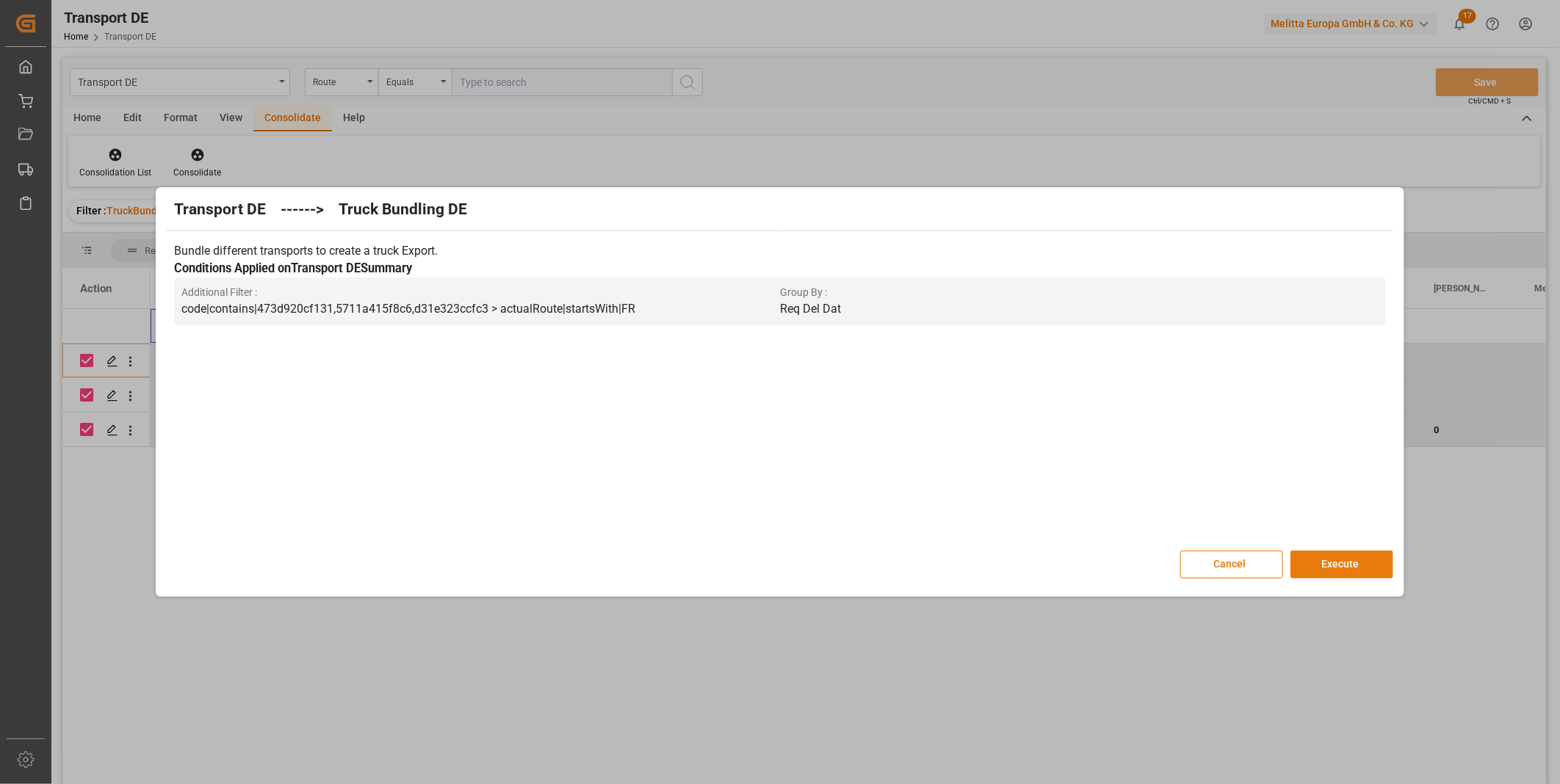
click at [1301, 563] on button "Execute" at bounding box center [1342, 564] width 103 height 28
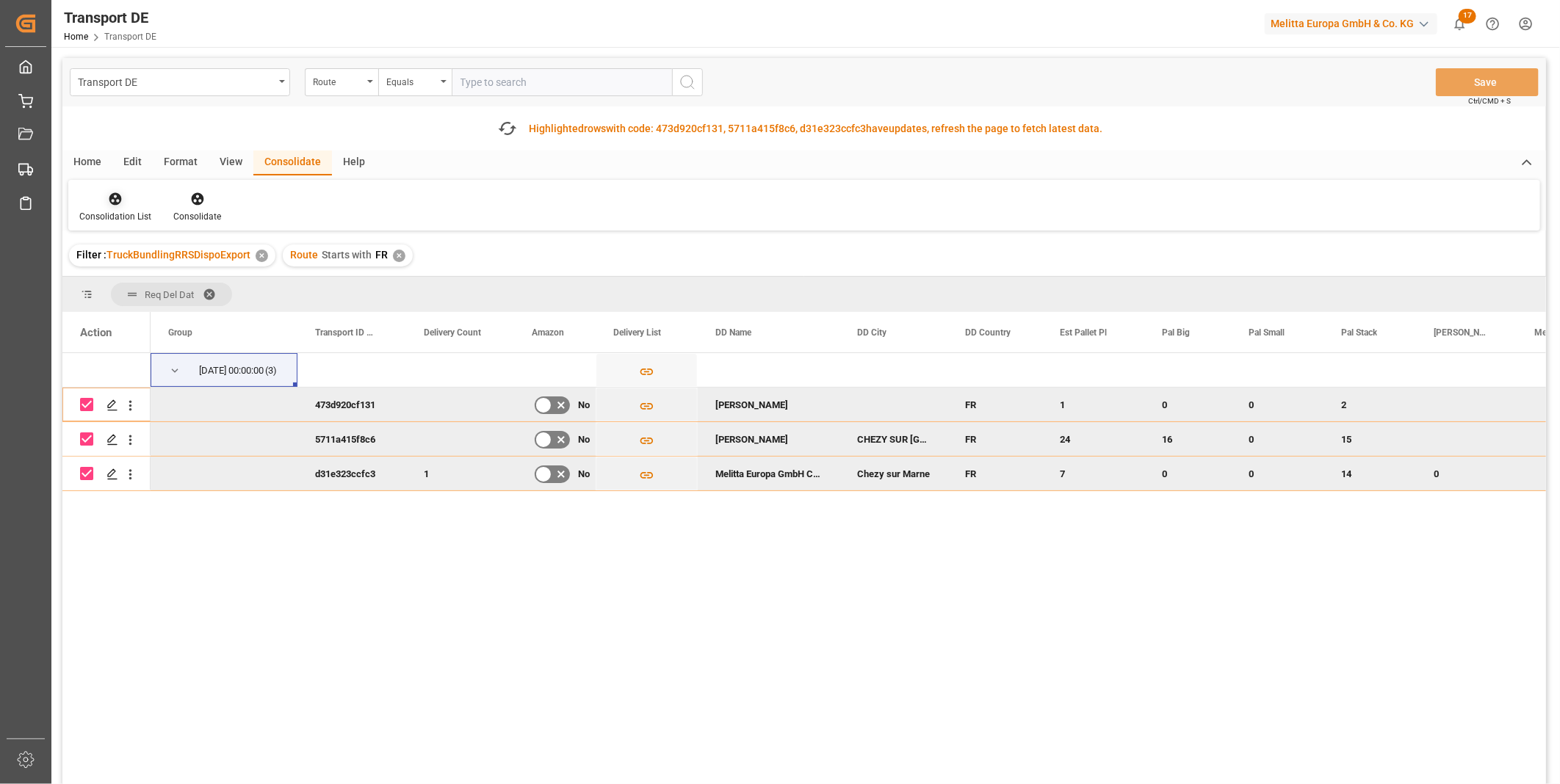
click at [133, 198] on div at bounding box center [115, 198] width 72 height 15
click at [167, 311] on div "Transport DE Route Equals Save Ctrl/CMD + S Fetch latest updates Highlighted ro…" at bounding box center [804, 462] width 1484 height 809
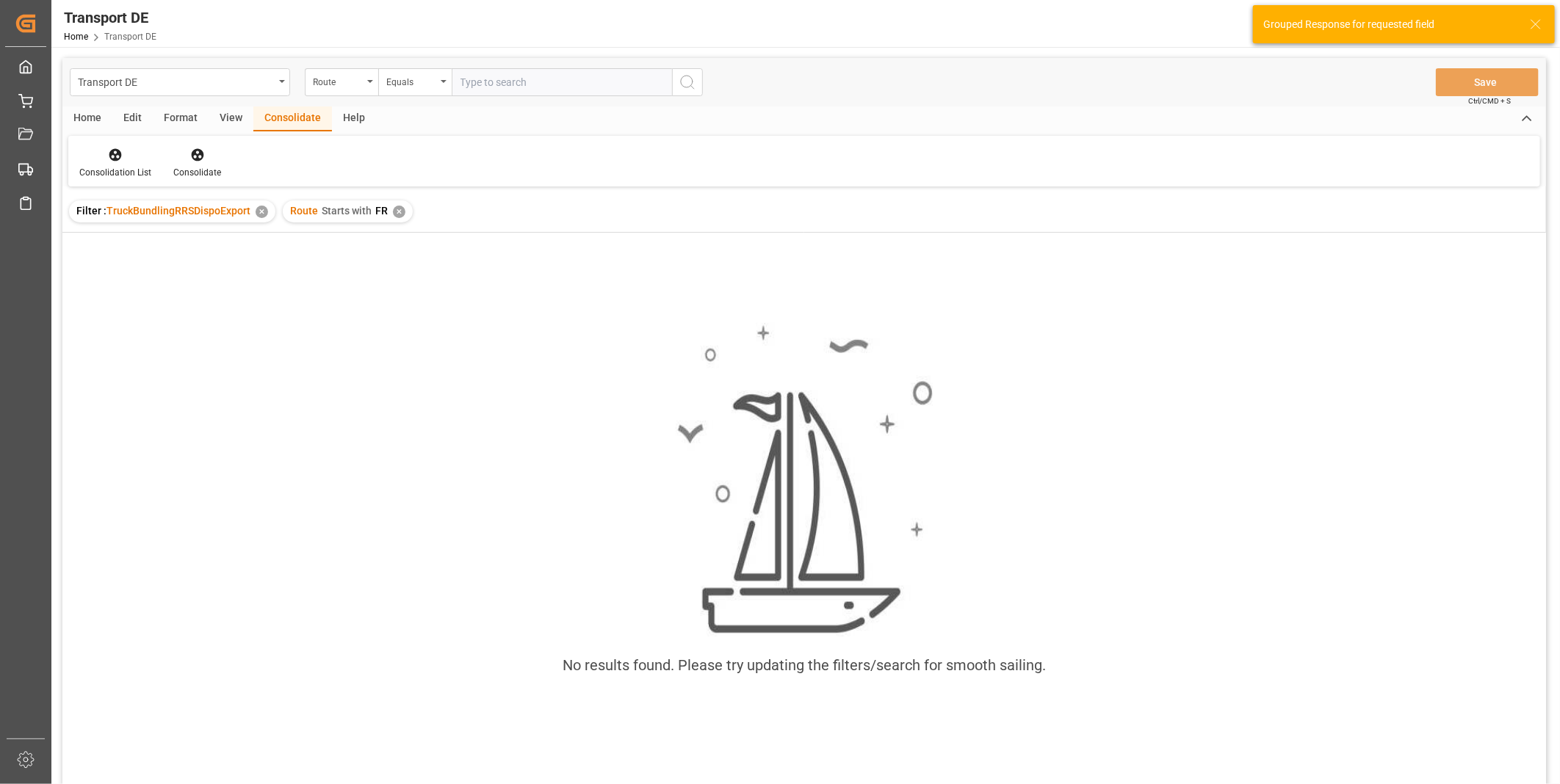
click at [395, 210] on div "✕" at bounding box center [399, 212] width 13 height 13
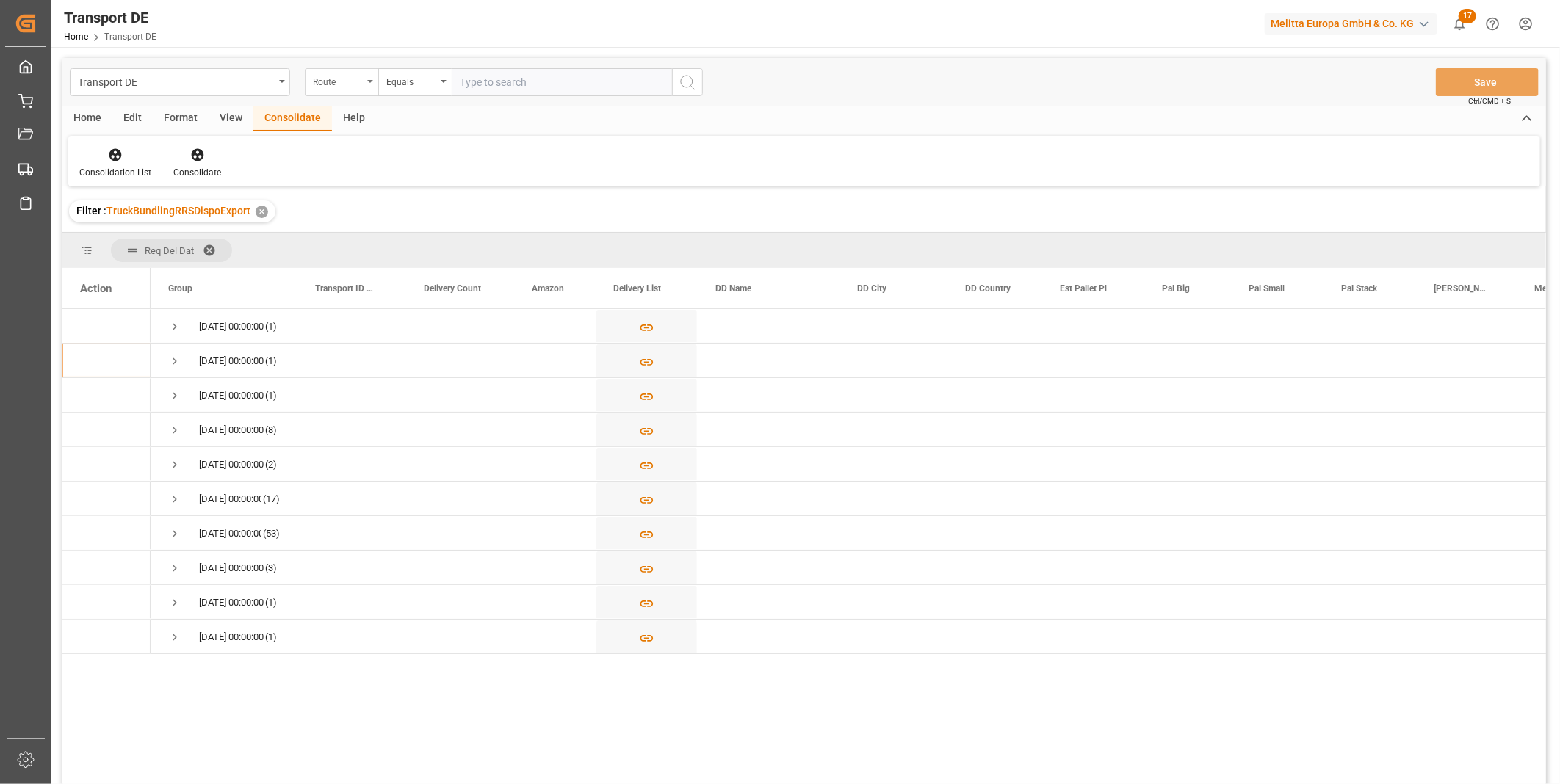
click at [350, 76] on div "Route" at bounding box center [337, 80] width 50 height 17
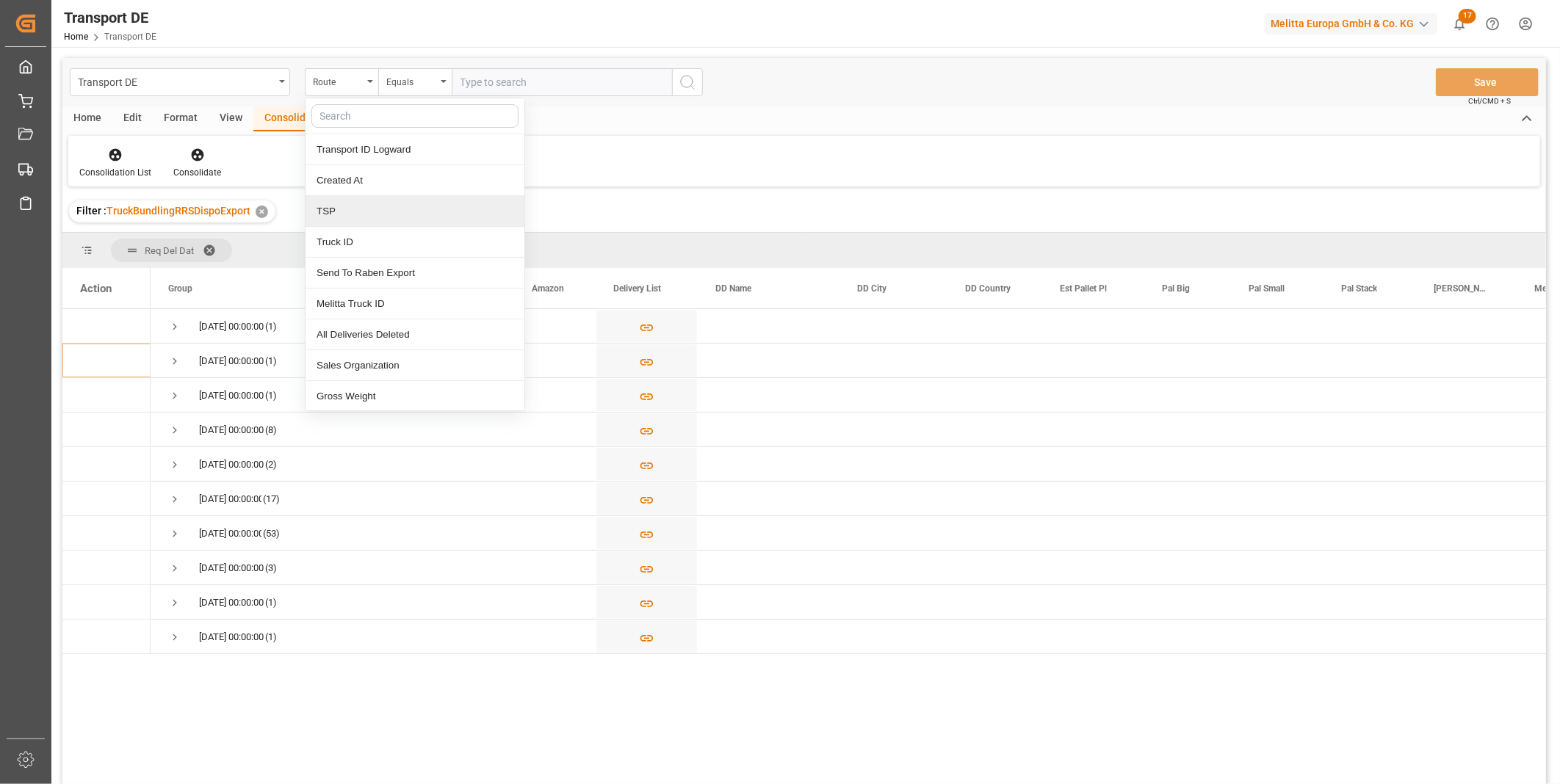
click at [357, 221] on div "TSP" at bounding box center [415, 211] width 219 height 31
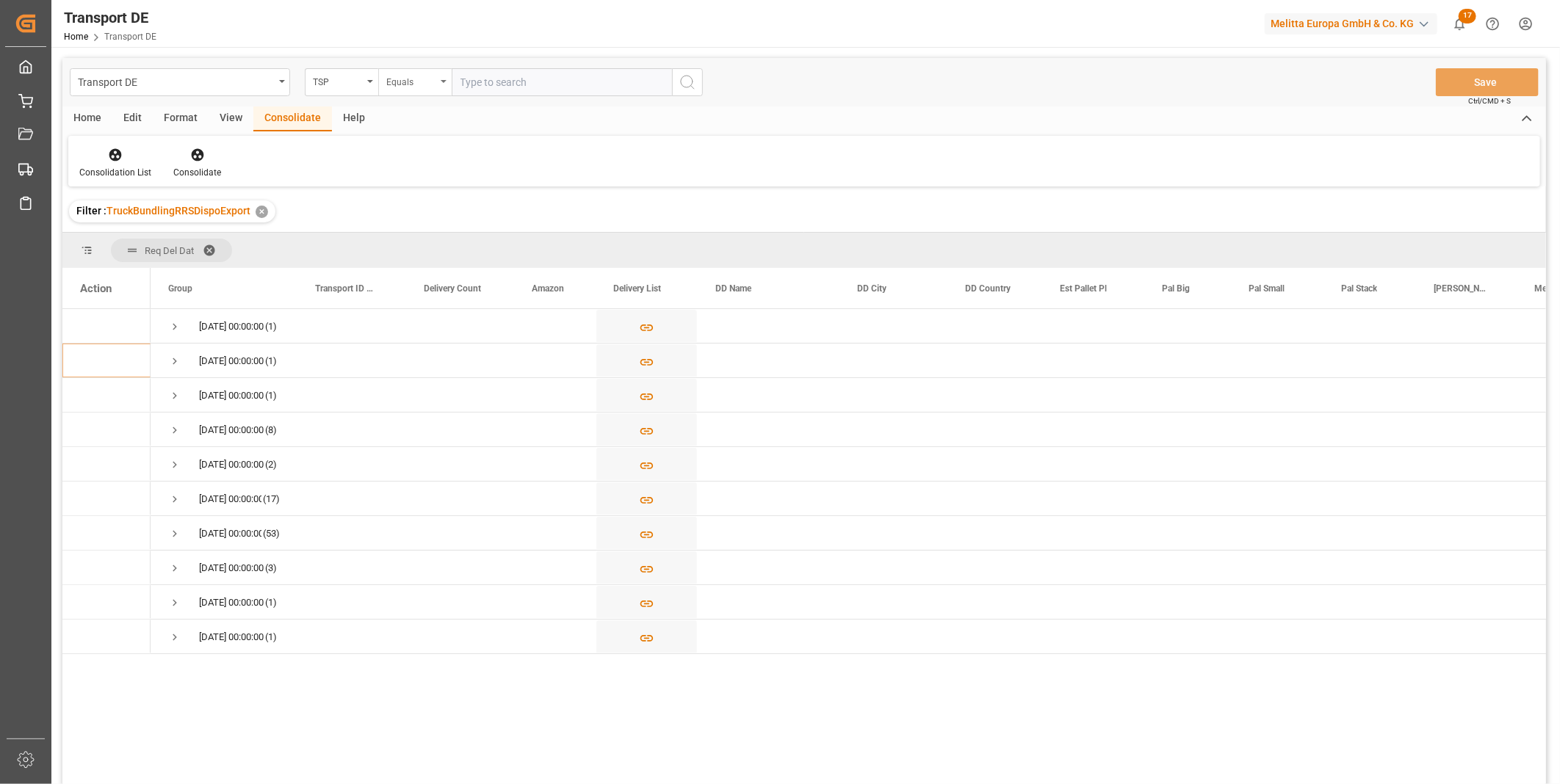
click at [416, 90] on div "Equals" at bounding box center [414, 82] width 74 height 28
click at [445, 237] on div "Starts with" at bounding box center [488, 242] width 219 height 31
type input "VN R"
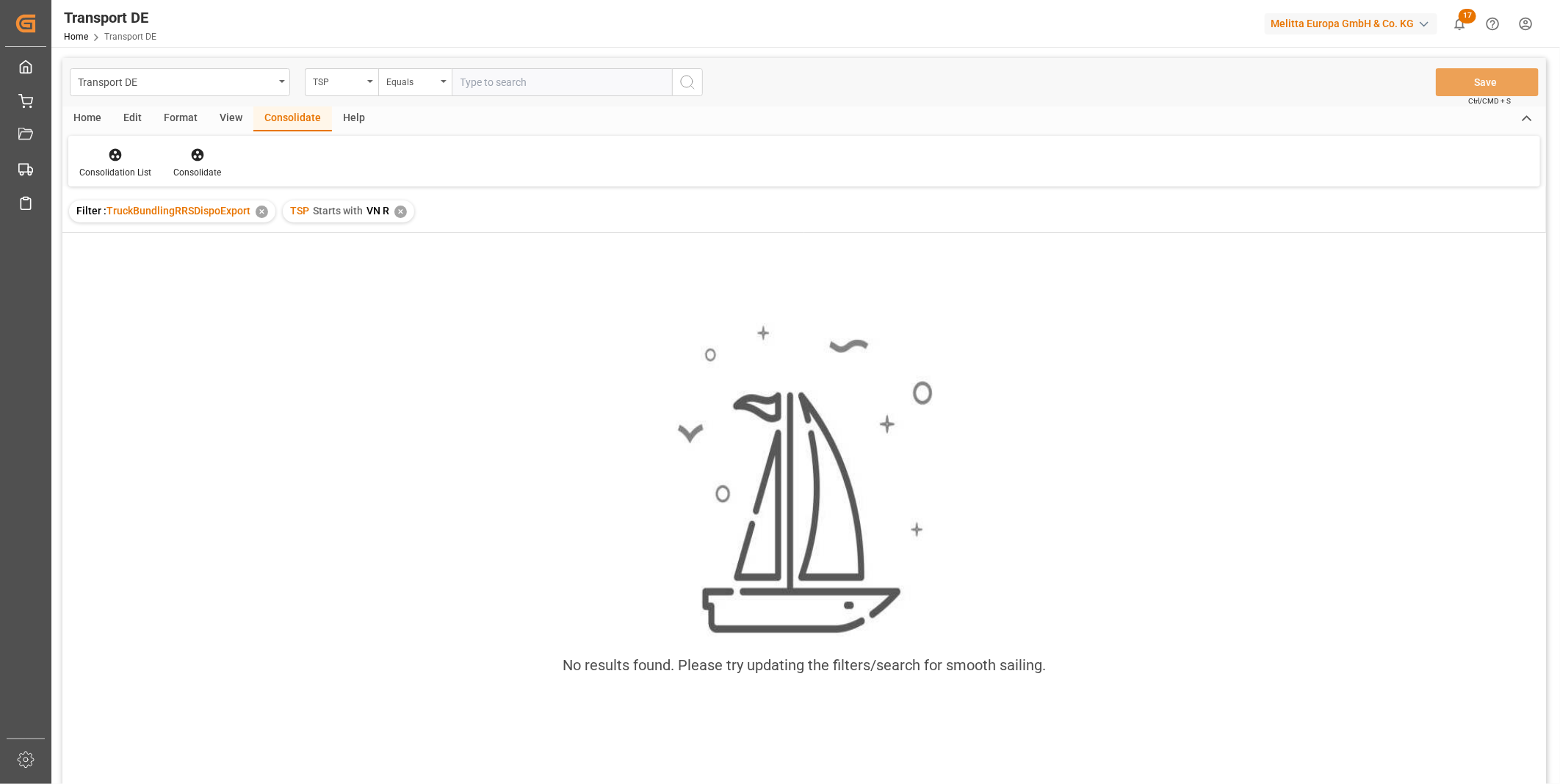
click at [404, 214] on div "TSP Starts with VN R ✕" at bounding box center [349, 212] width 132 height 22
click at [399, 210] on div "✕" at bounding box center [401, 212] width 13 height 13
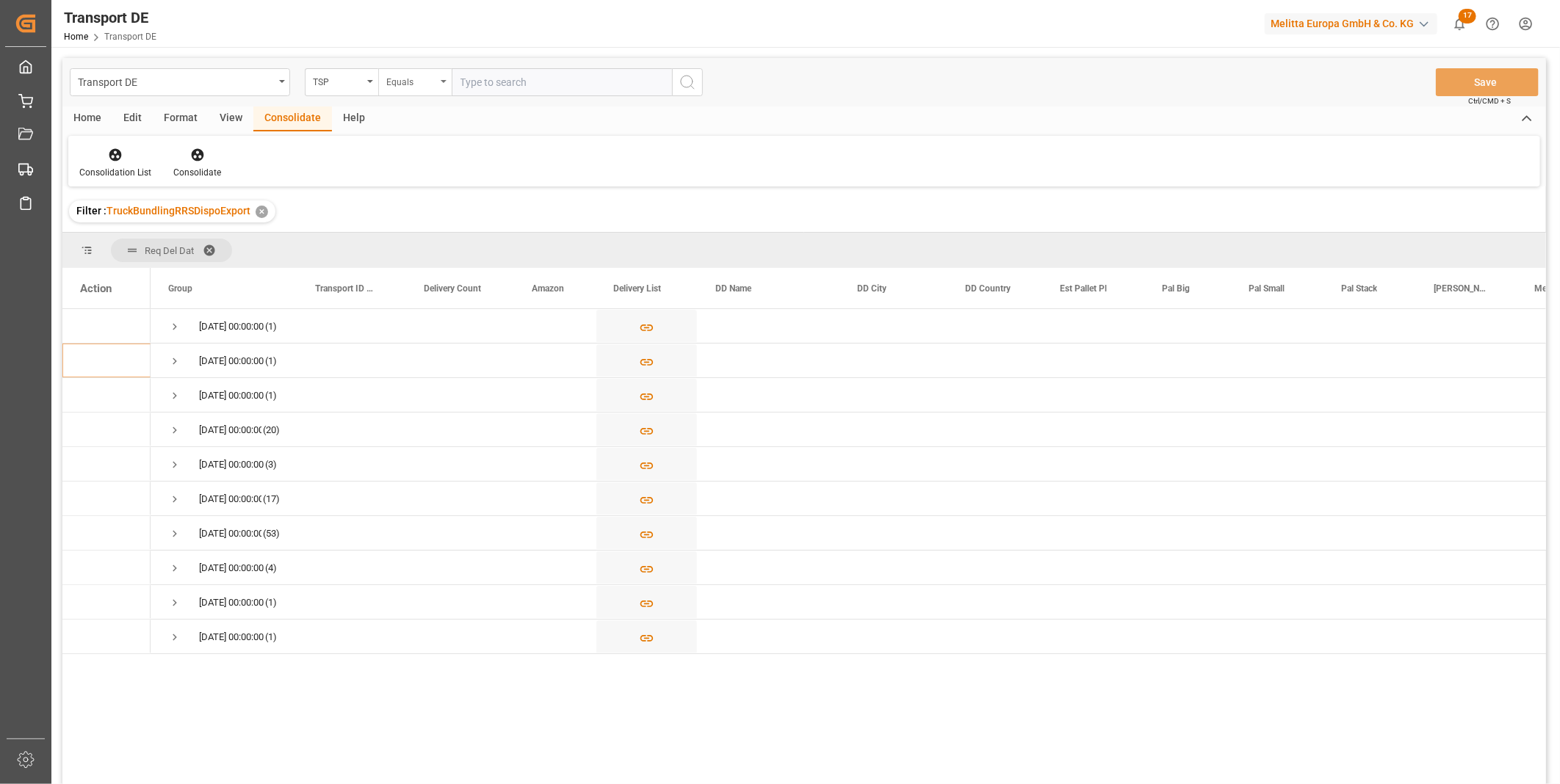
click at [410, 91] on div "Equals" at bounding box center [414, 82] width 74 height 28
click at [459, 240] on div "Starts with" at bounding box center [488, 242] width 219 height 31
type input "Van R"
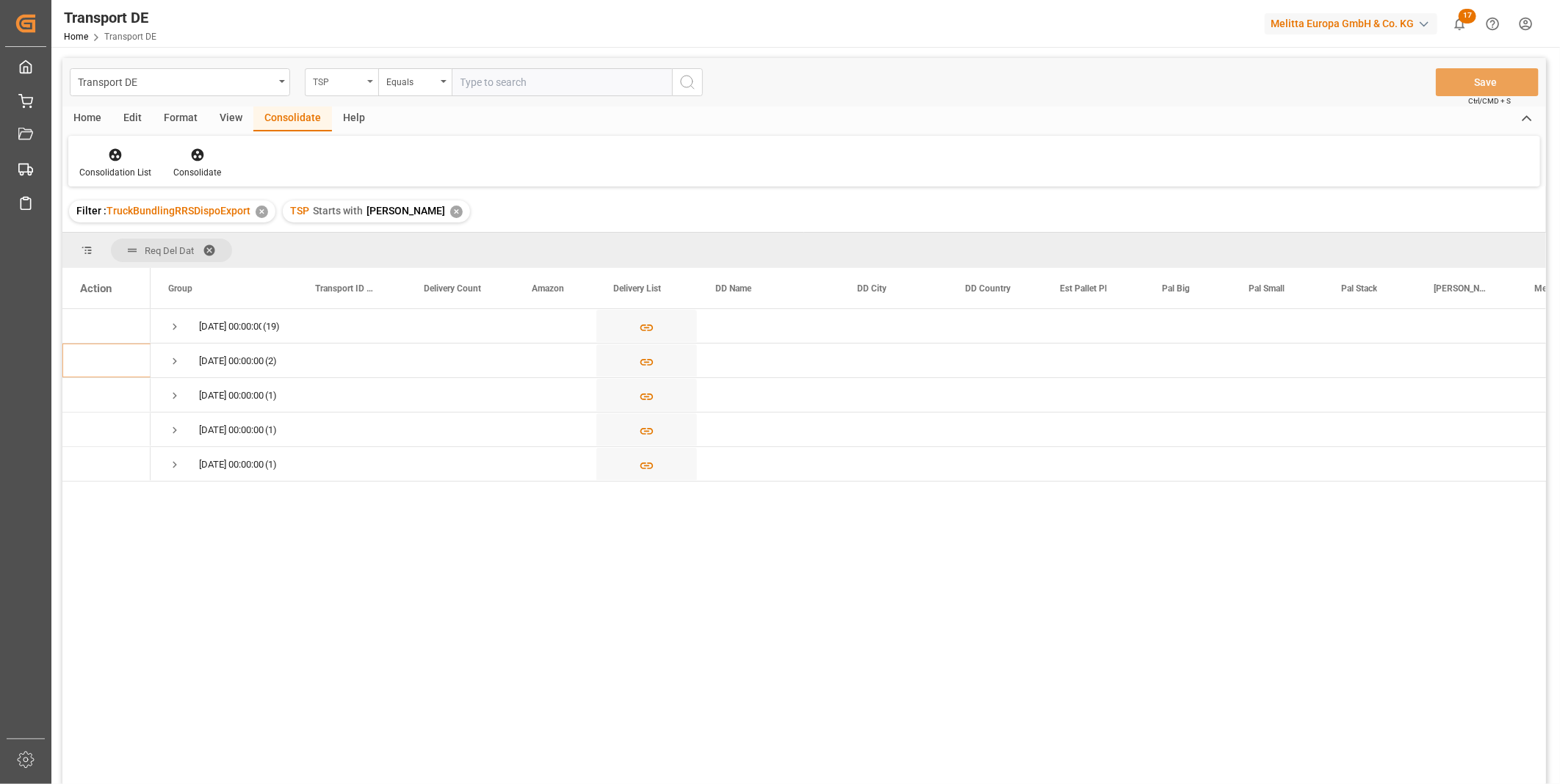
click at [343, 76] on div "TSP" at bounding box center [337, 80] width 50 height 17
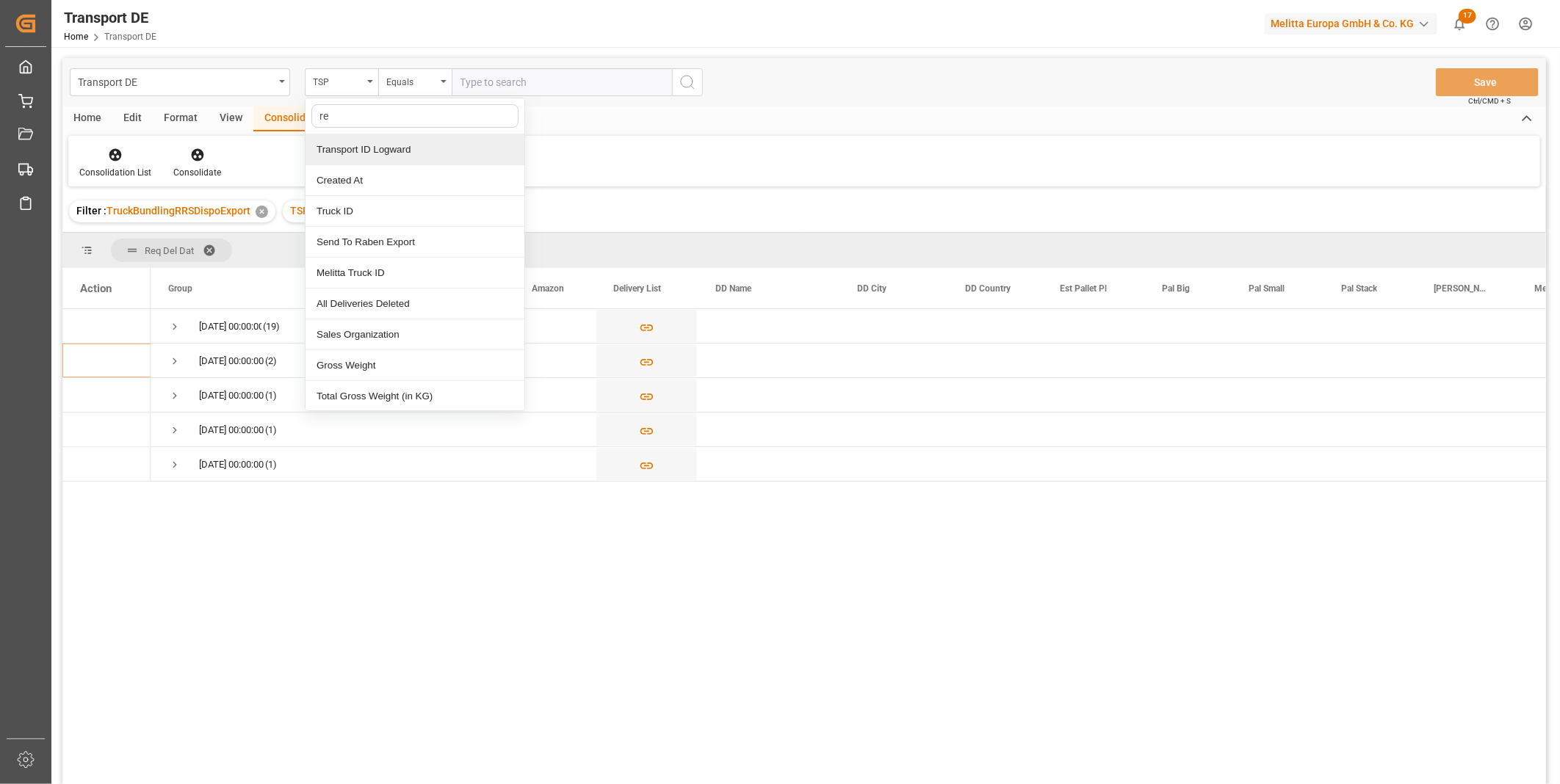
type input "req"
drag, startPoint x: 336, startPoint y: 149, endPoint x: 430, endPoint y: 101, distance: 105.5
click at [337, 149] on div "Req Del Dat" at bounding box center [415, 149] width 219 height 31
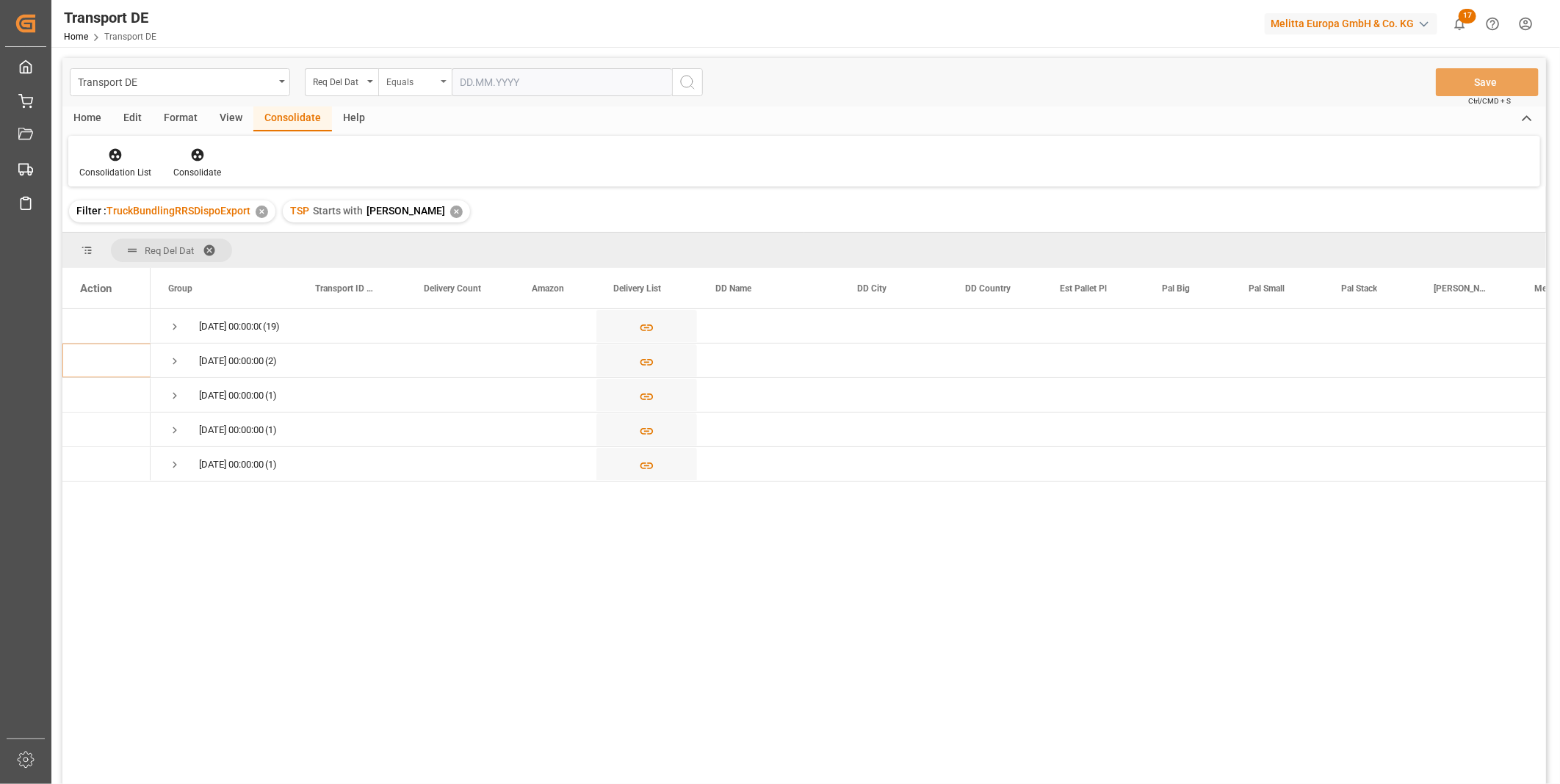
click at [437, 75] on div "Equals" at bounding box center [414, 82] width 74 height 28
click at [501, 74] on input "text" at bounding box center [562, 82] width 221 height 28
click at [180, 398] on span "Press SPACE to select this row." at bounding box center [175, 395] width 13 height 13
click at [171, 395] on span "Press SPACE to select this row." at bounding box center [175, 395] width 13 height 13
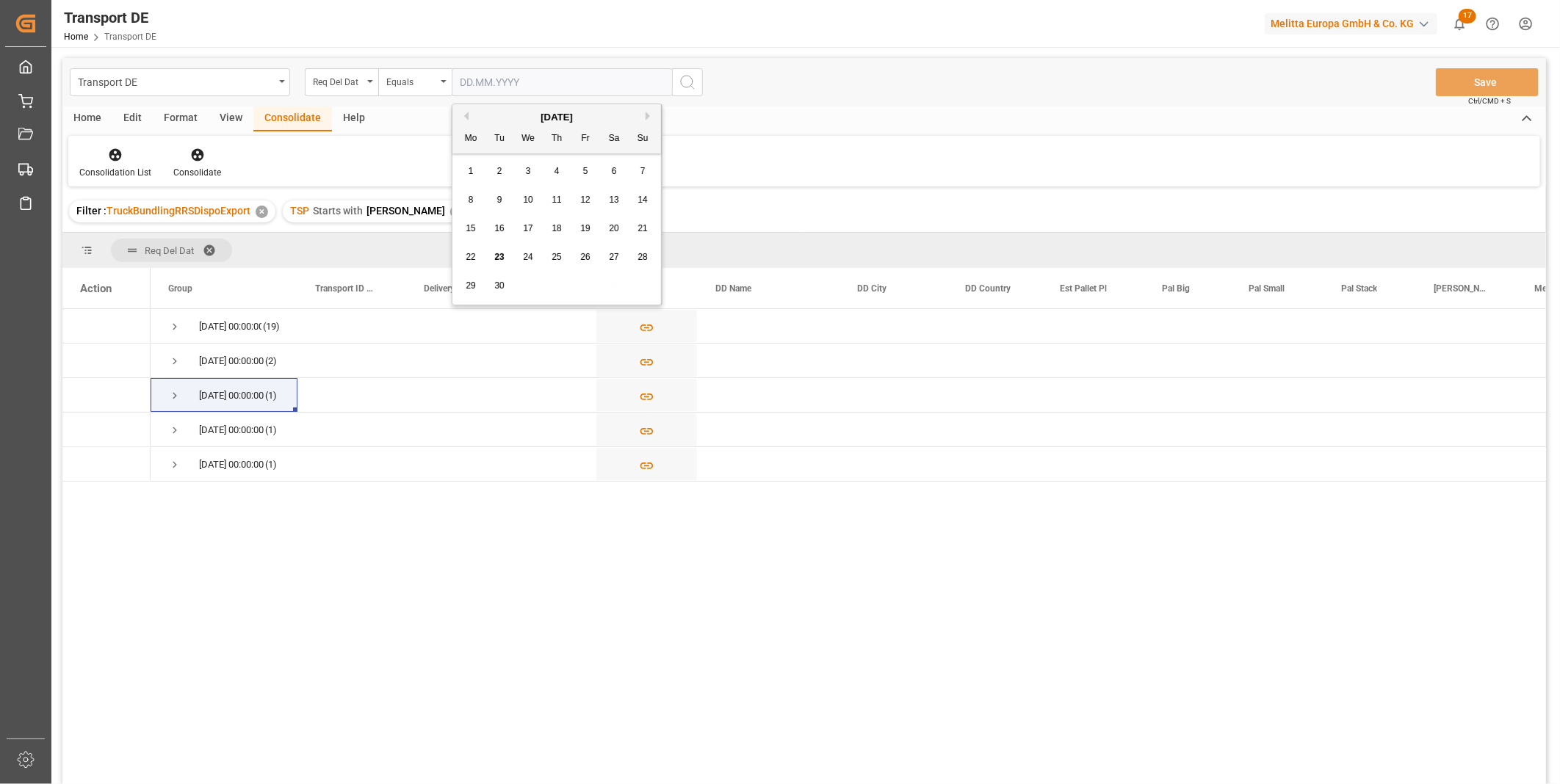
click at [534, 79] on input "text" at bounding box center [562, 82] width 221 height 28
click at [565, 260] on div "25" at bounding box center [557, 258] width 18 height 17
type input "[DATE]"
click at [691, 81] on icon "search button" at bounding box center [688, 83] width 17 height 17
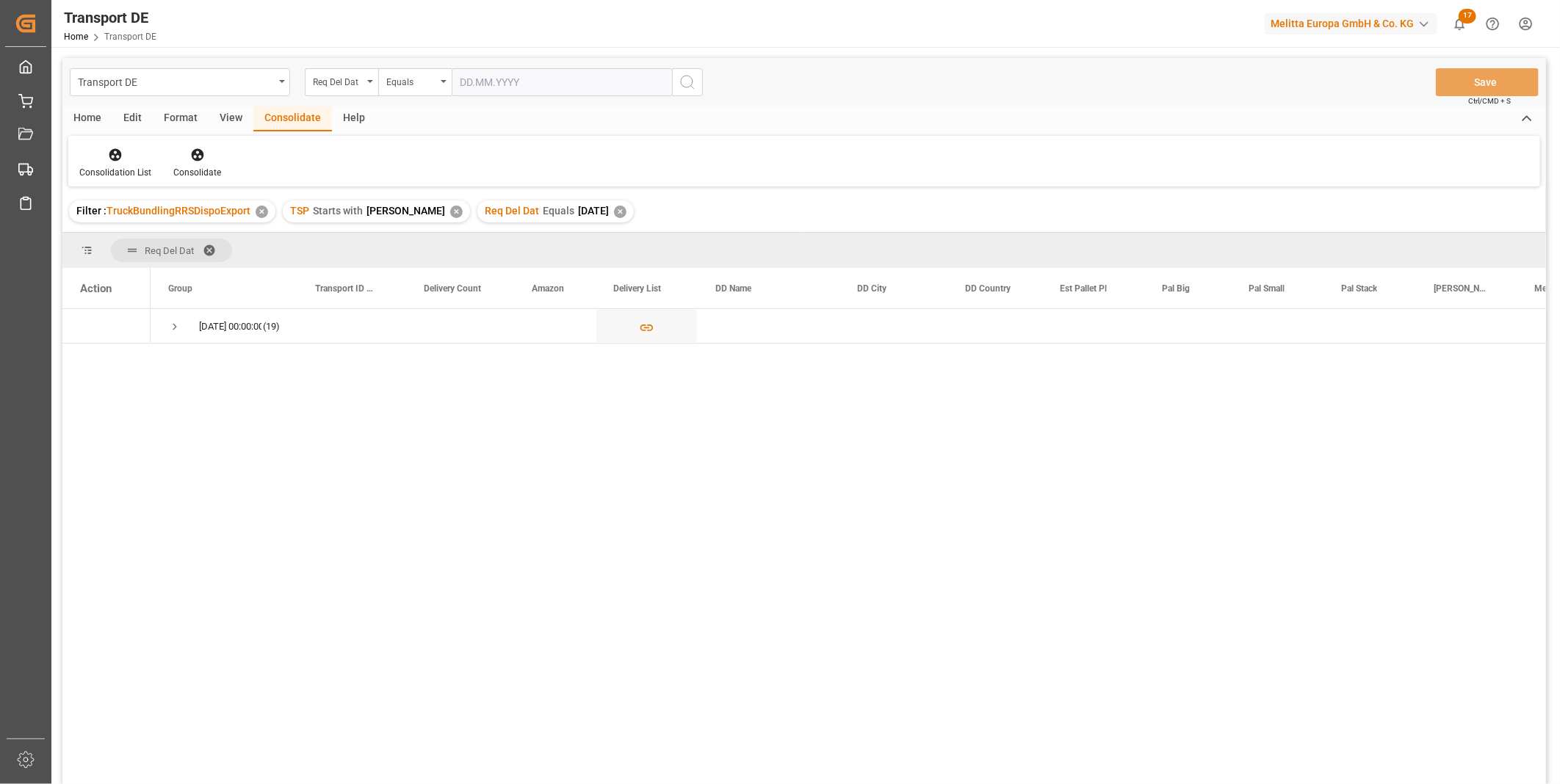
click at [104, 120] on div "Home" at bounding box center [87, 118] width 50 height 25
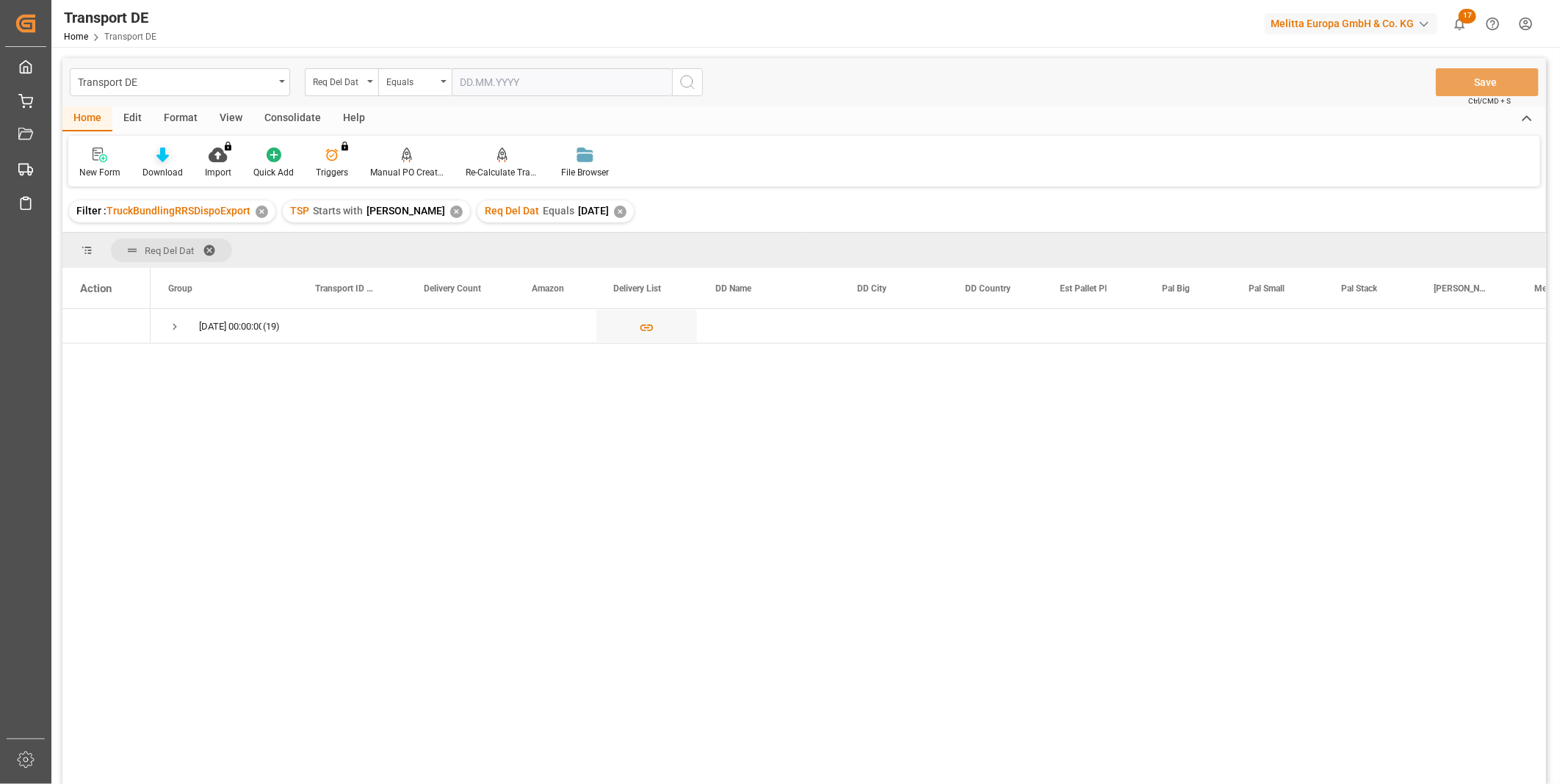
click at [148, 156] on div at bounding box center [162, 154] width 40 height 15
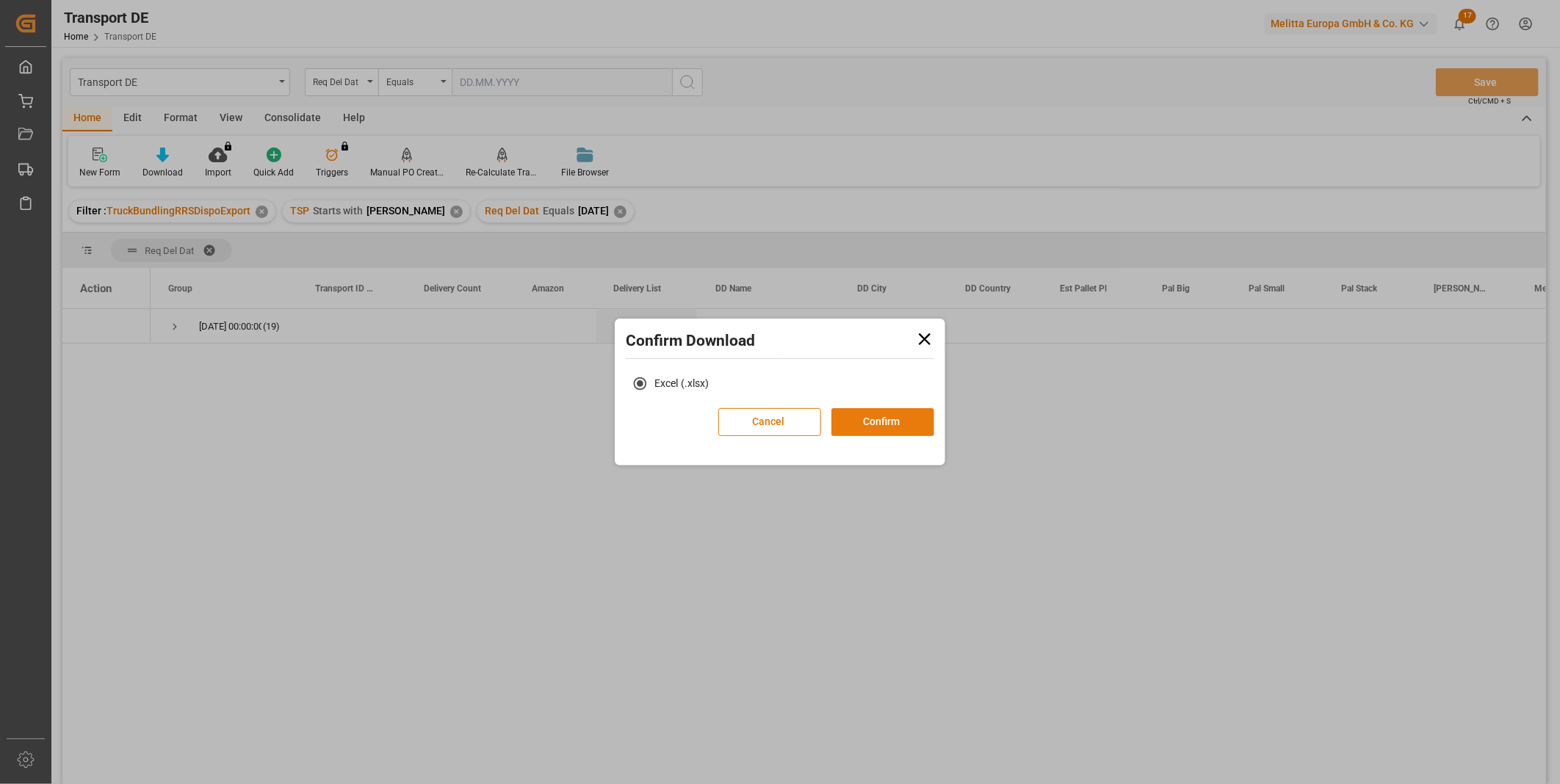
click at [880, 421] on button "Confirm" at bounding box center [883, 421] width 103 height 28
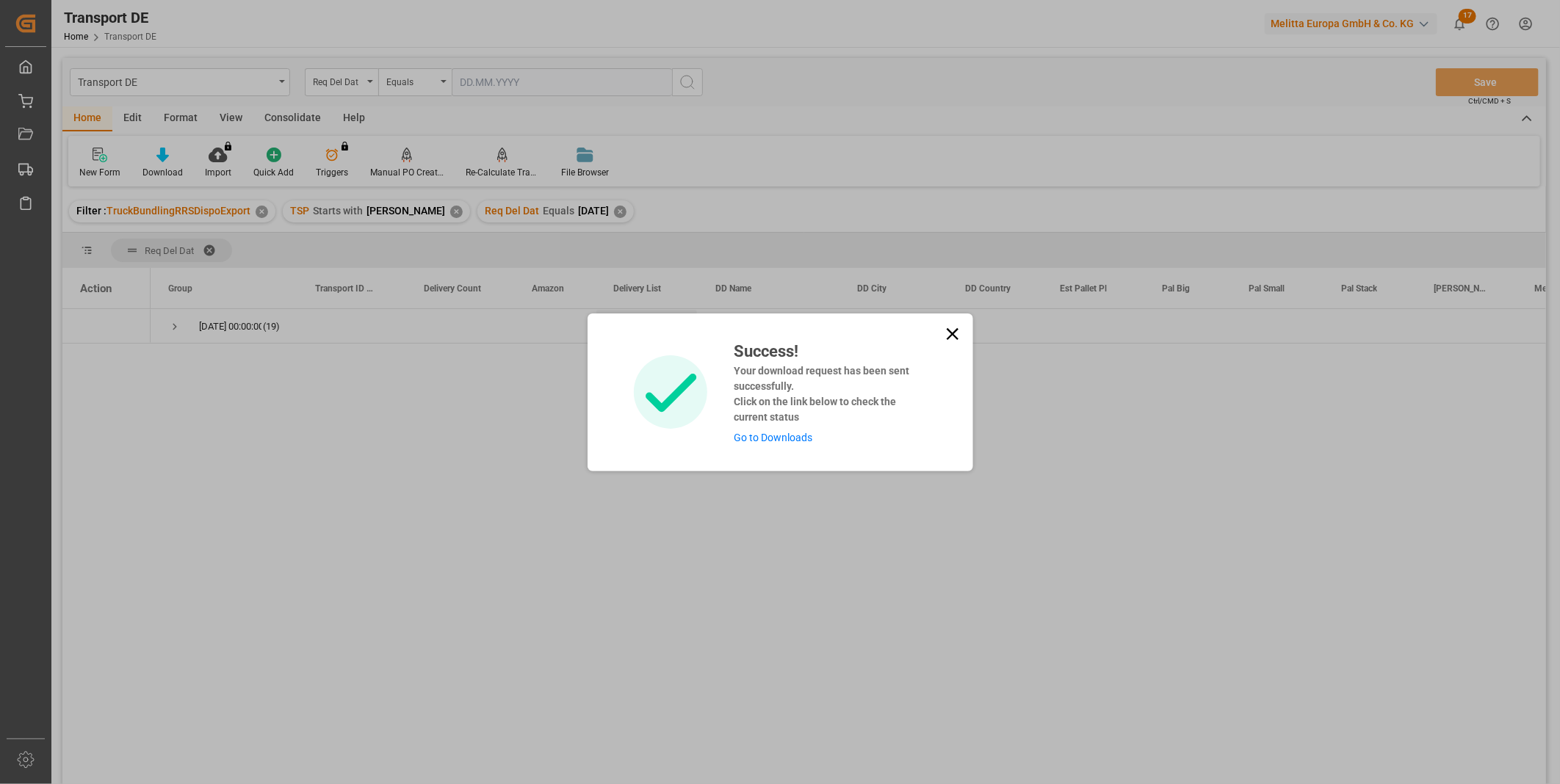
click at [950, 336] on icon at bounding box center [953, 334] width 21 height 21
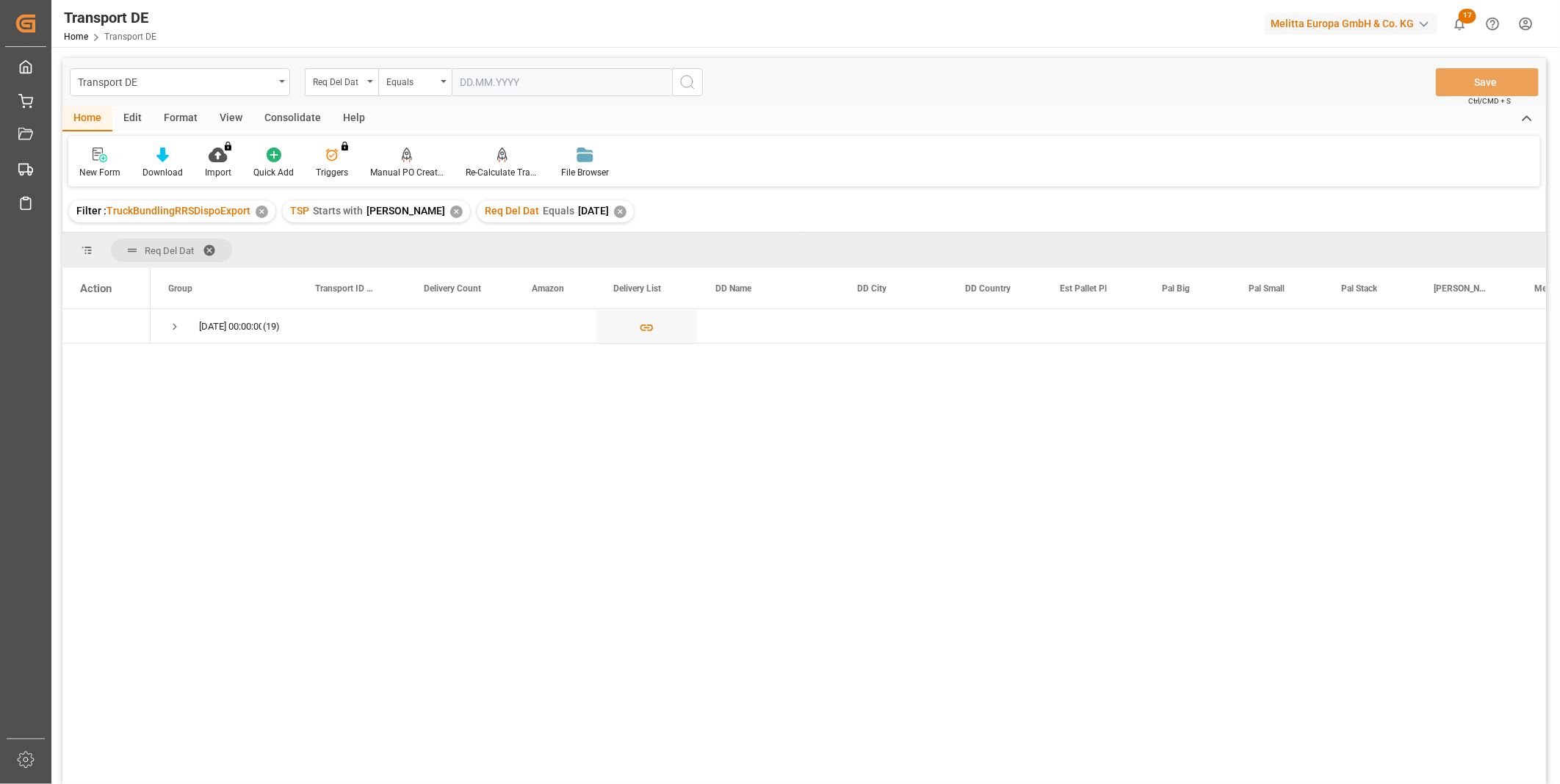
click at [260, 111] on div "Consolidate" at bounding box center [292, 118] width 79 height 25
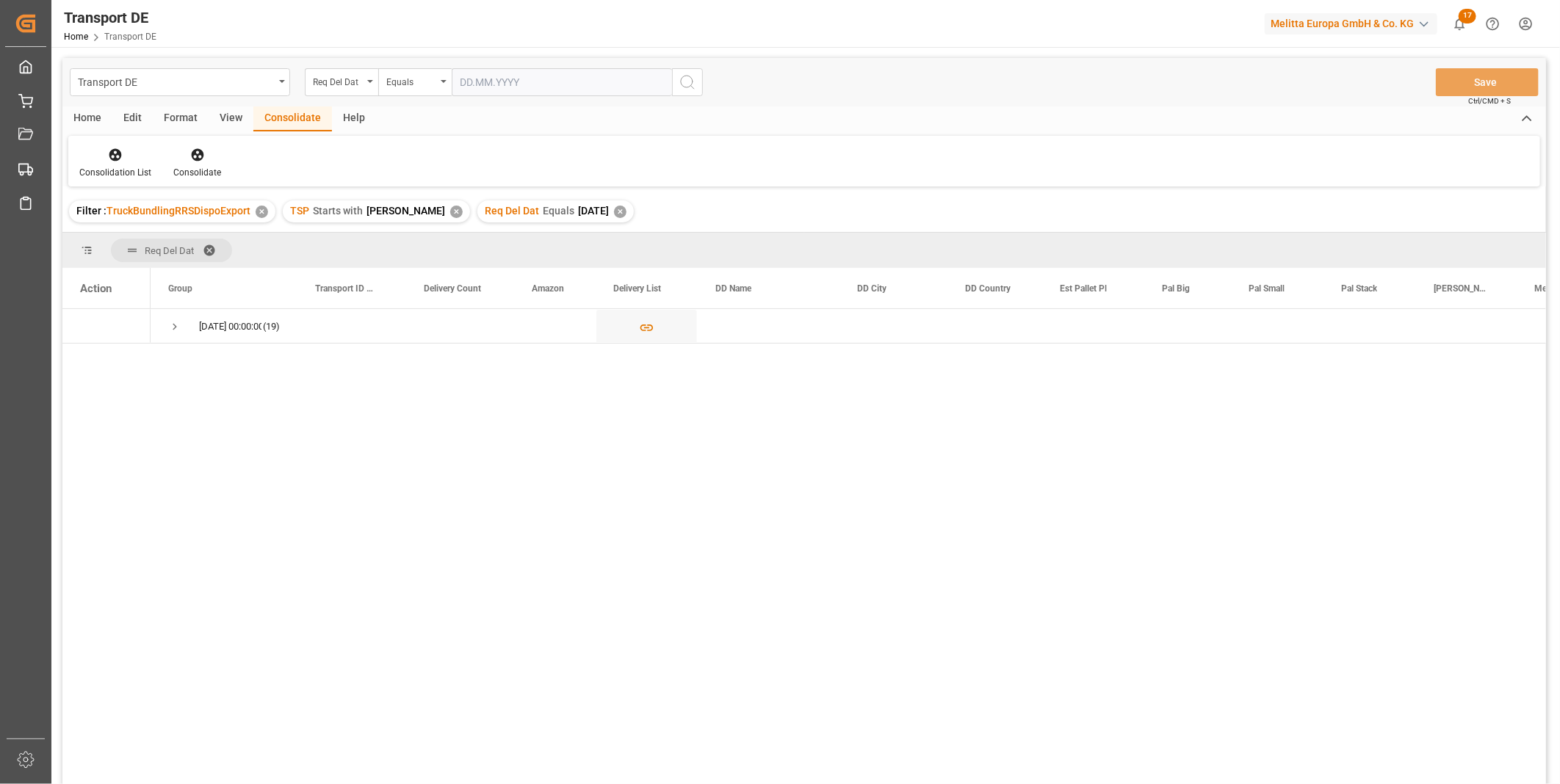
click at [107, 143] on div "Consolidation List Consolidate" at bounding box center [804, 161] width 1472 height 51
click at [122, 147] on div at bounding box center [115, 154] width 72 height 15
click at [184, 267] on div "Transport DE Req Del Dat Equals Save Ctrl/CMD + S Home Edit Format View Consoli…" at bounding box center [804, 440] width 1484 height 765
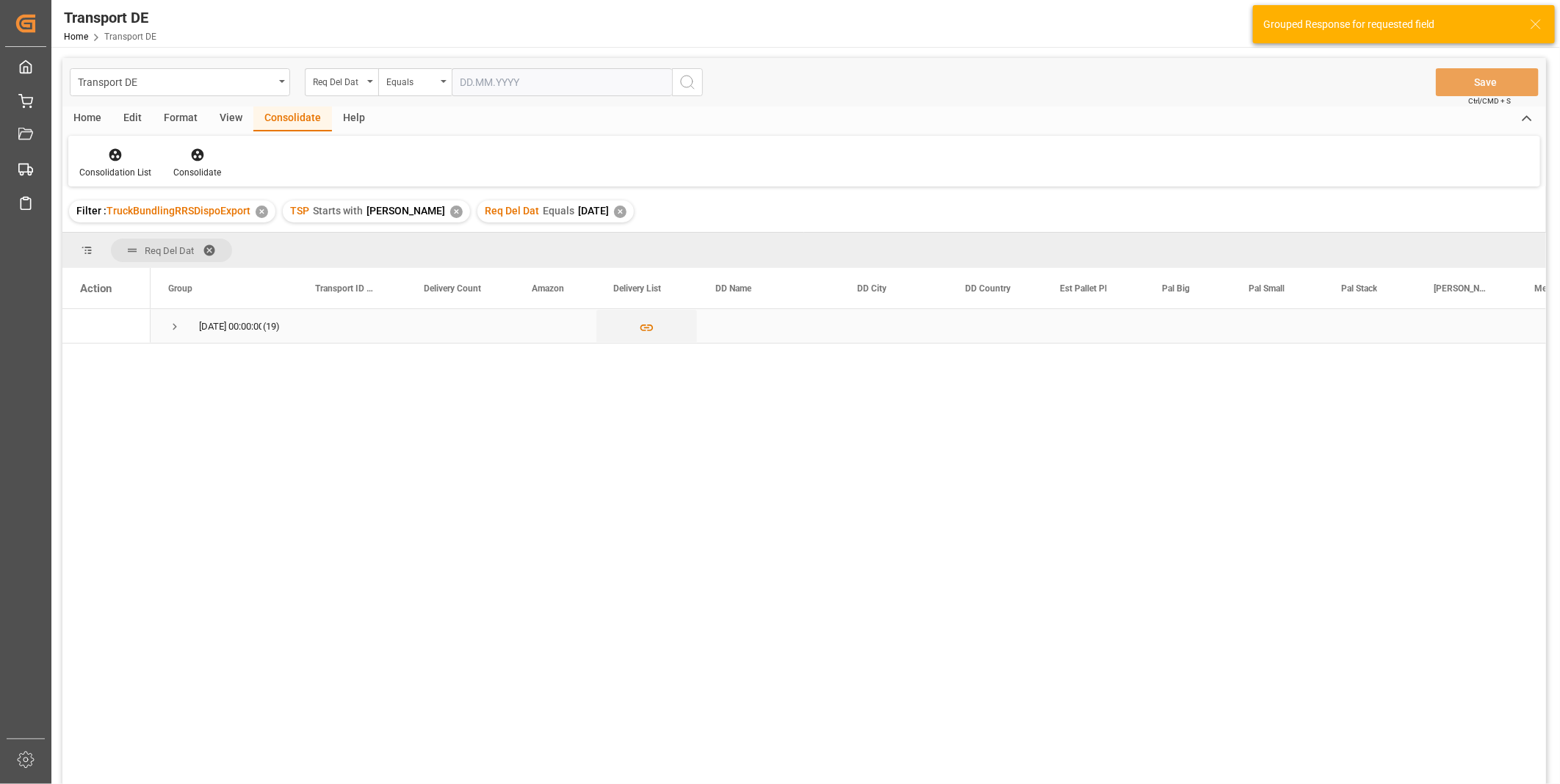
click at [171, 321] on span "Press SPACE to select this row." at bounding box center [175, 326] width 13 height 13
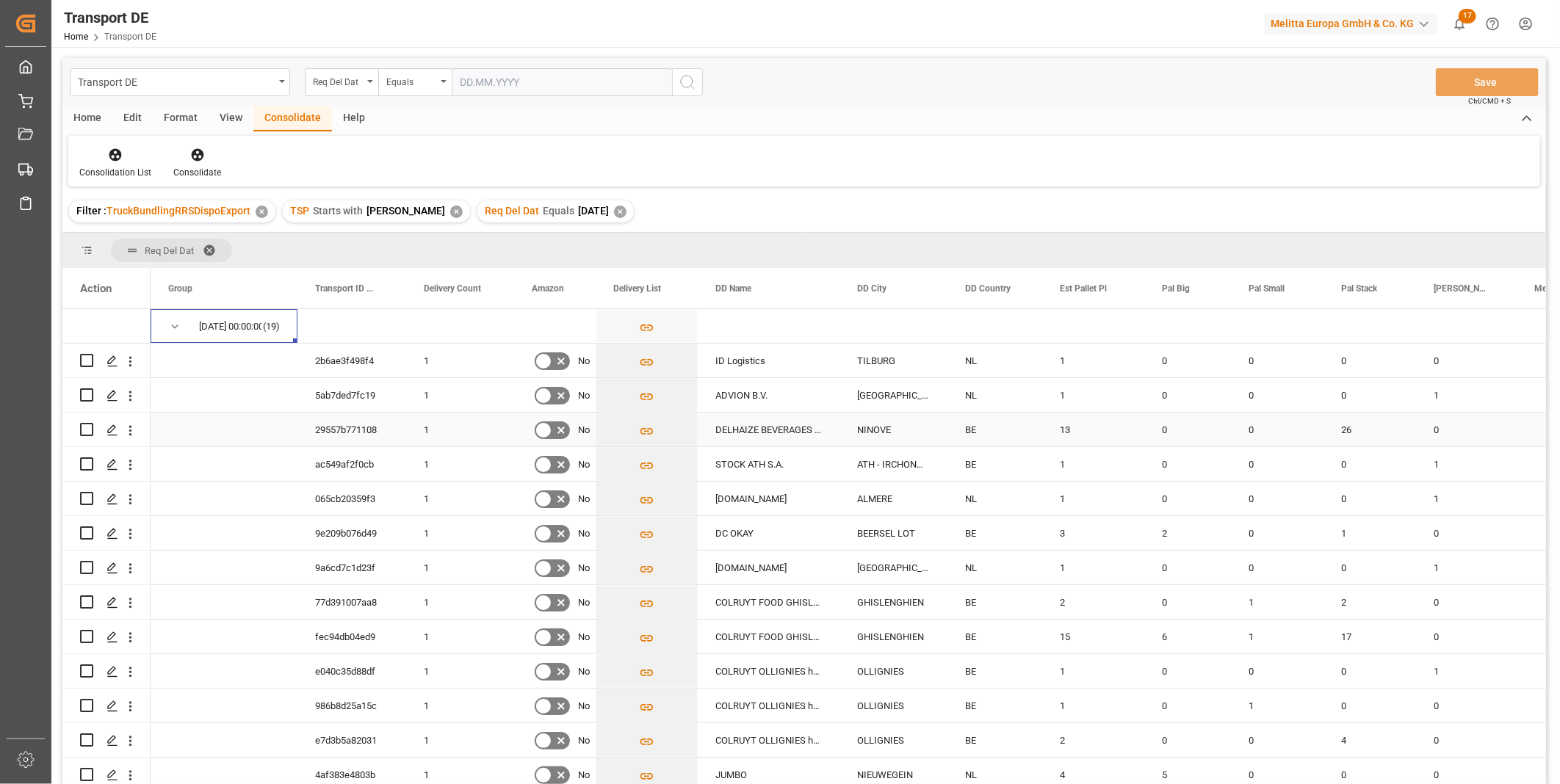
click at [85, 433] on input "Press Space to toggle row selection (unchecked)" at bounding box center [87, 429] width 13 height 13
checkbox input "true"
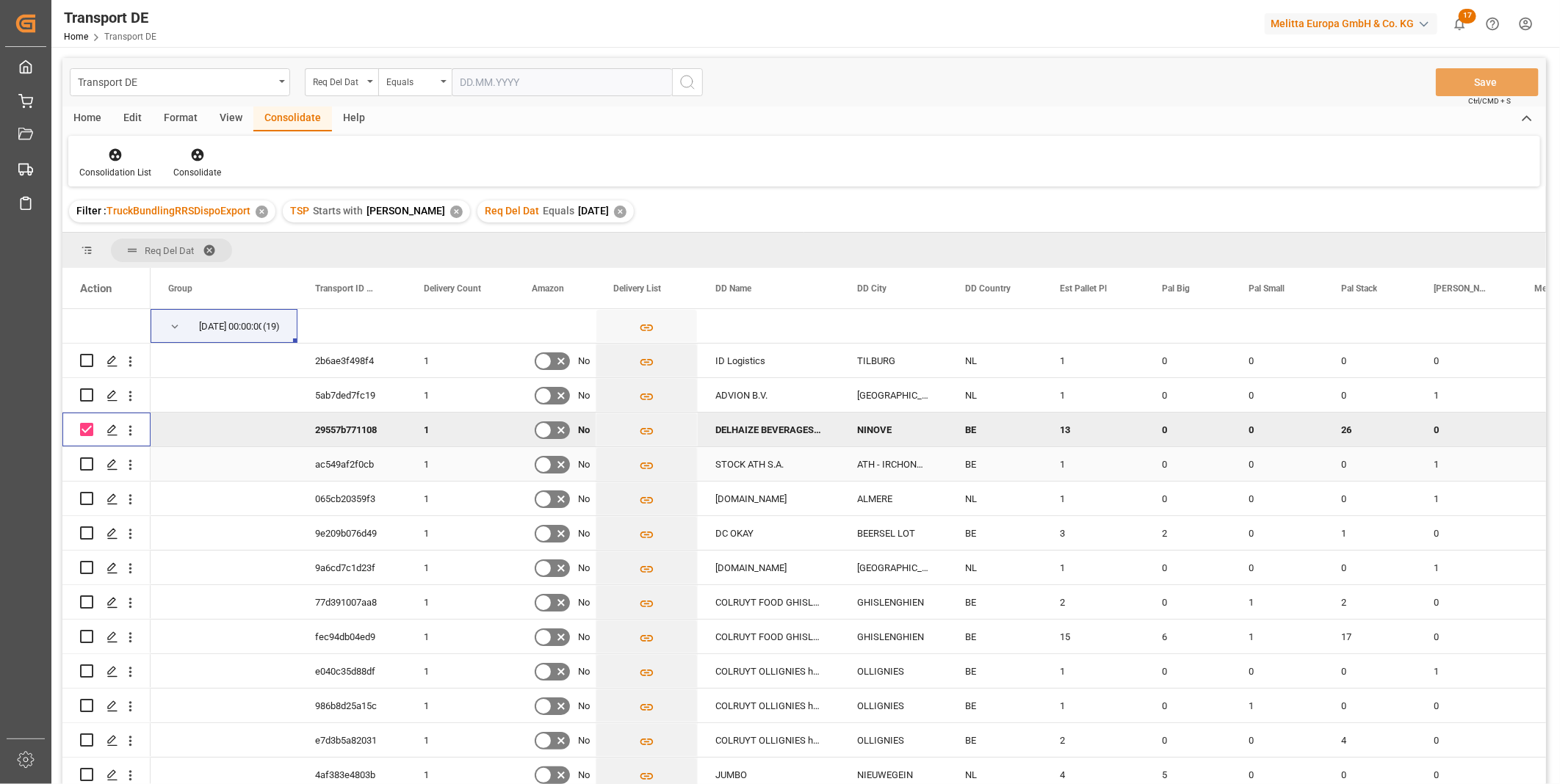
click at [84, 457] on input "Press Space to toggle row selection (unchecked)" at bounding box center [87, 463] width 13 height 13
checkbox input "true"
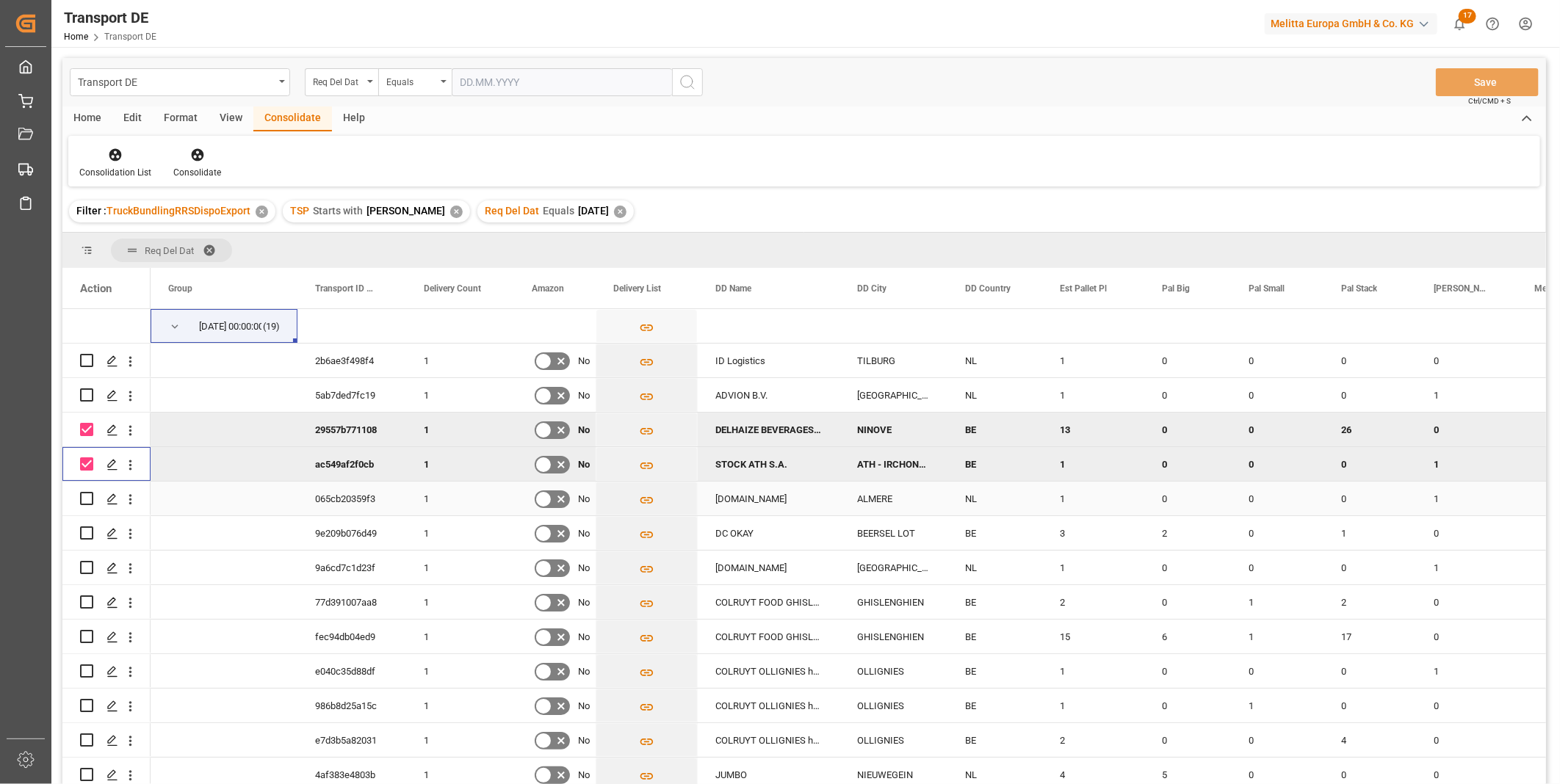
click at [89, 498] on input "Press Space to toggle row selection (unchecked)" at bounding box center [87, 498] width 13 height 13
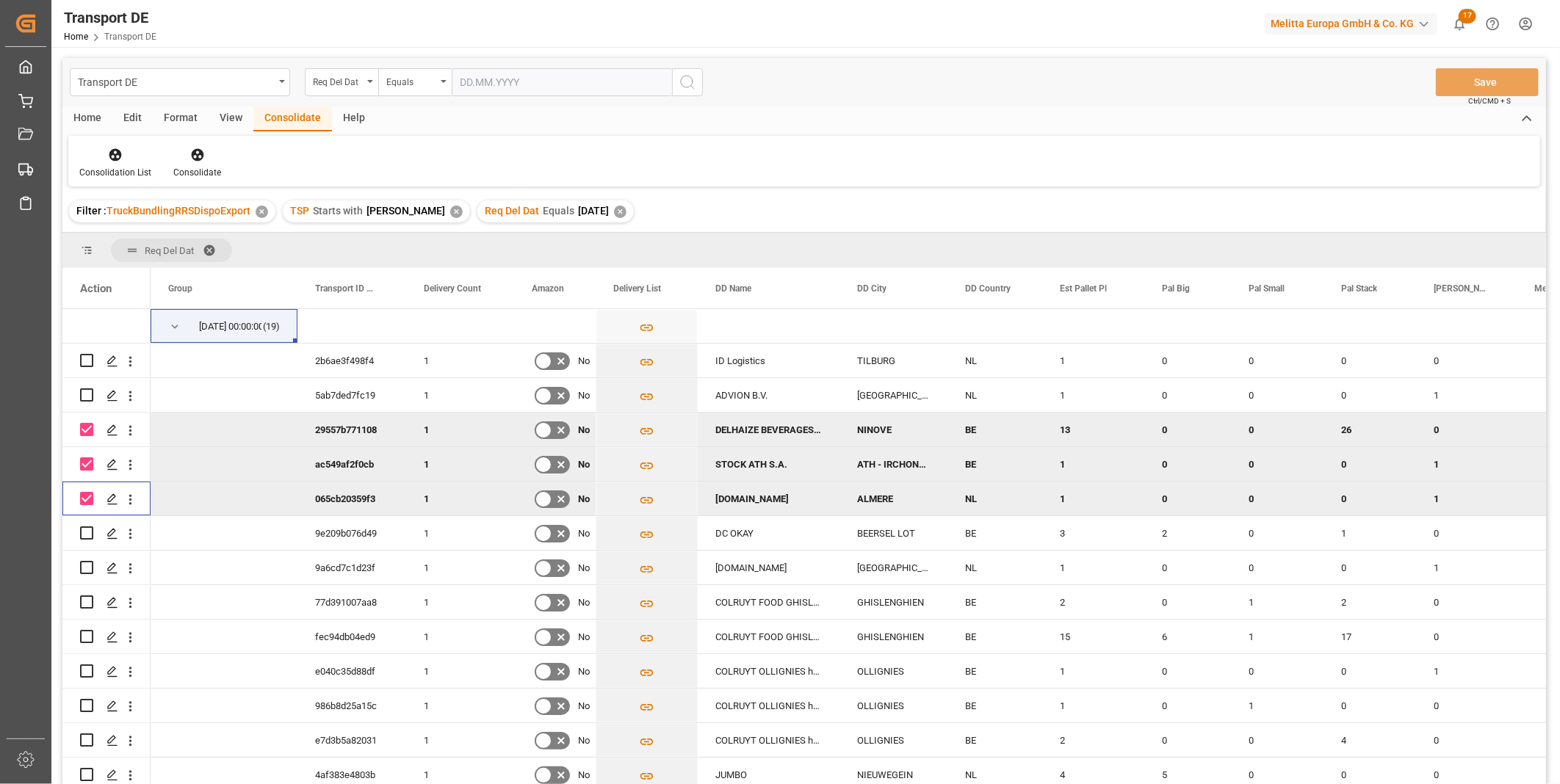
click at [83, 506] on div "Press SPACE to deselect this row." at bounding box center [87, 498] width 13 height 34
click at [86, 499] on input "Press Space to toggle row selection (checked)" at bounding box center [87, 498] width 13 height 13
checkbox input "false"
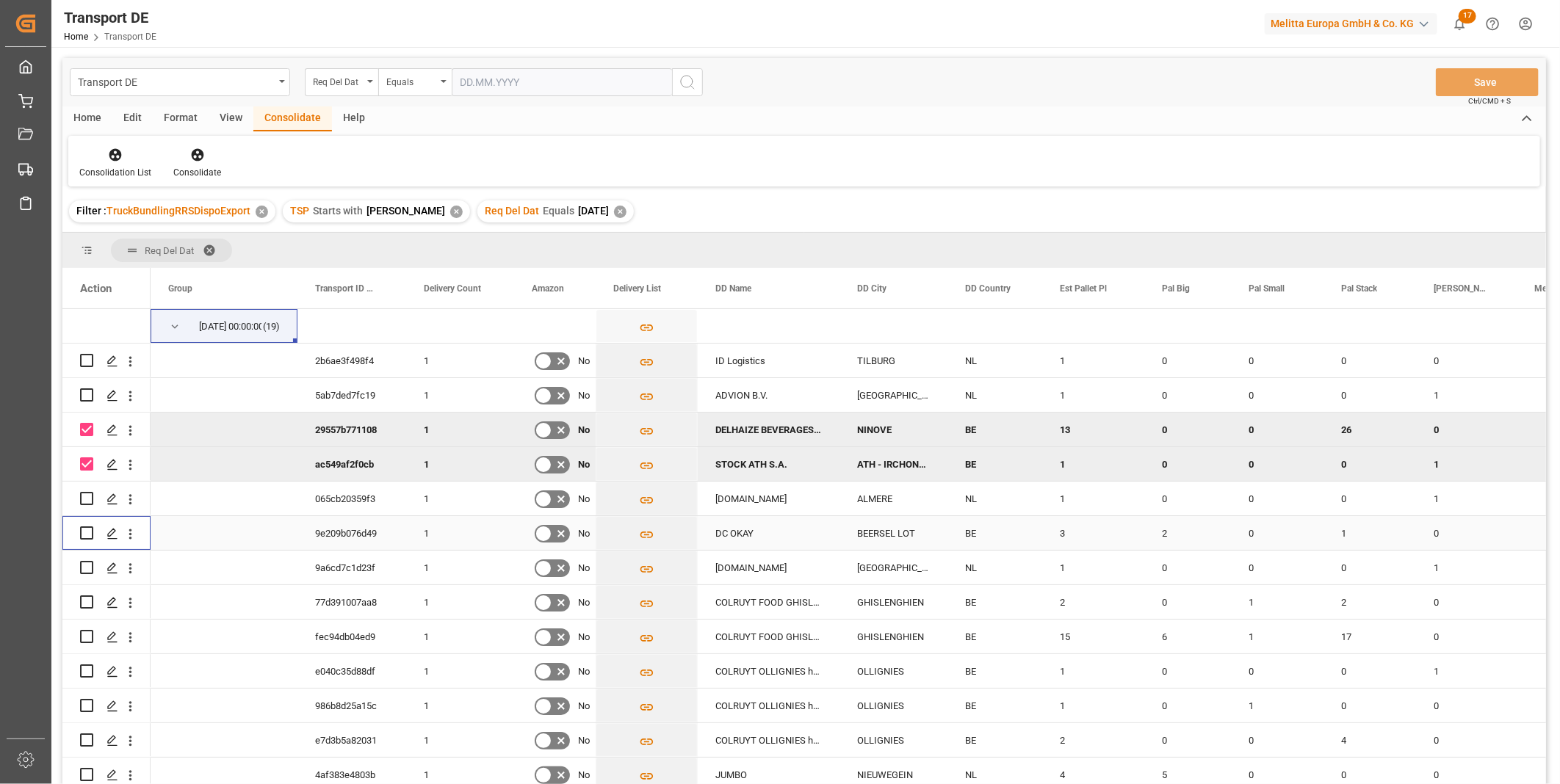
click at [88, 523] on div "Press SPACE to select this row." at bounding box center [87, 532] width 13 height 34
click at [87, 527] on input "Press Space to toggle row selection (unchecked)" at bounding box center [87, 532] width 13 height 13
checkbox input "true"
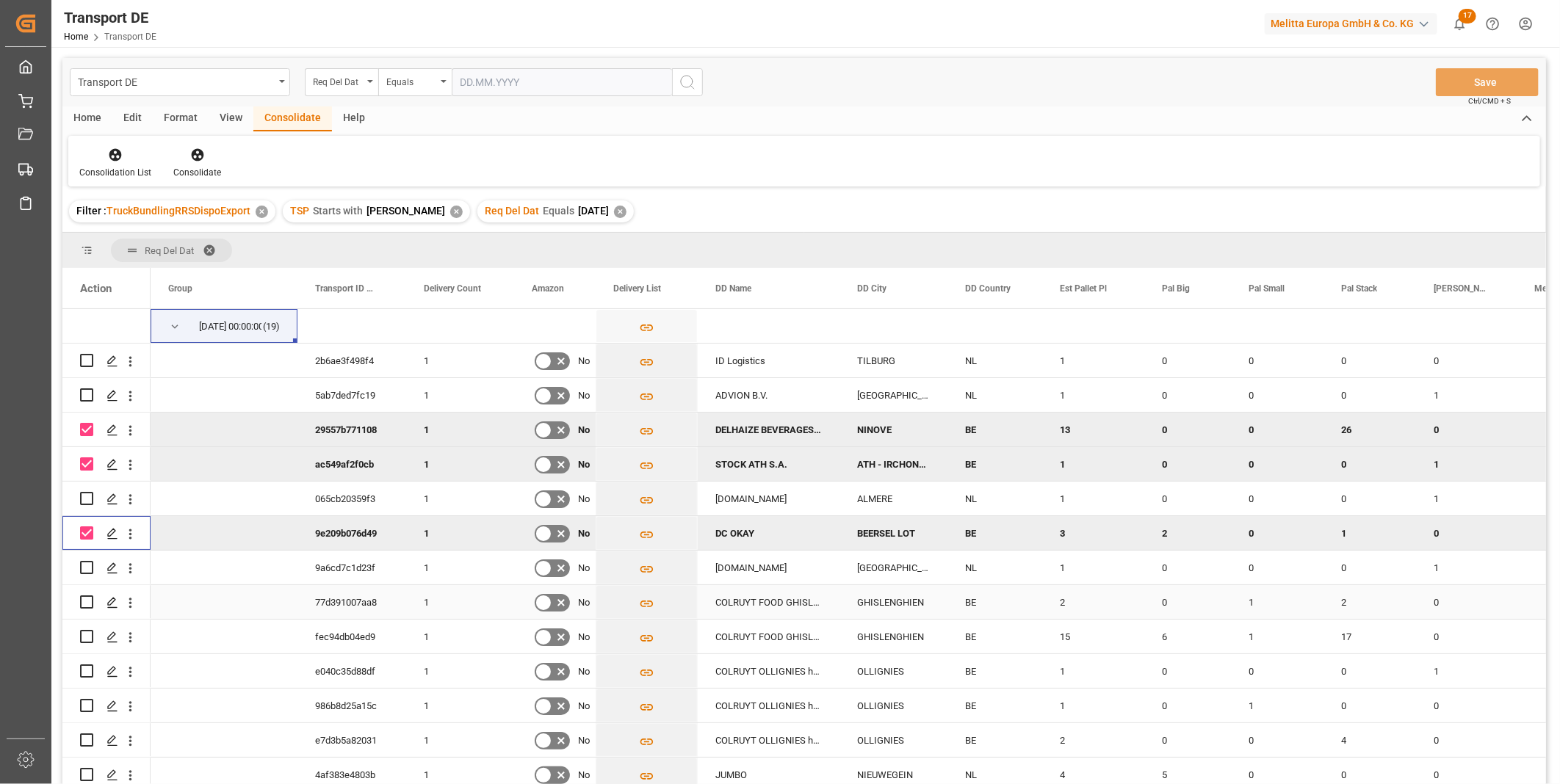
click at [87, 601] on input "Press Space to toggle row selection (unchecked)" at bounding box center [87, 601] width 13 height 13
checkbox input "true"
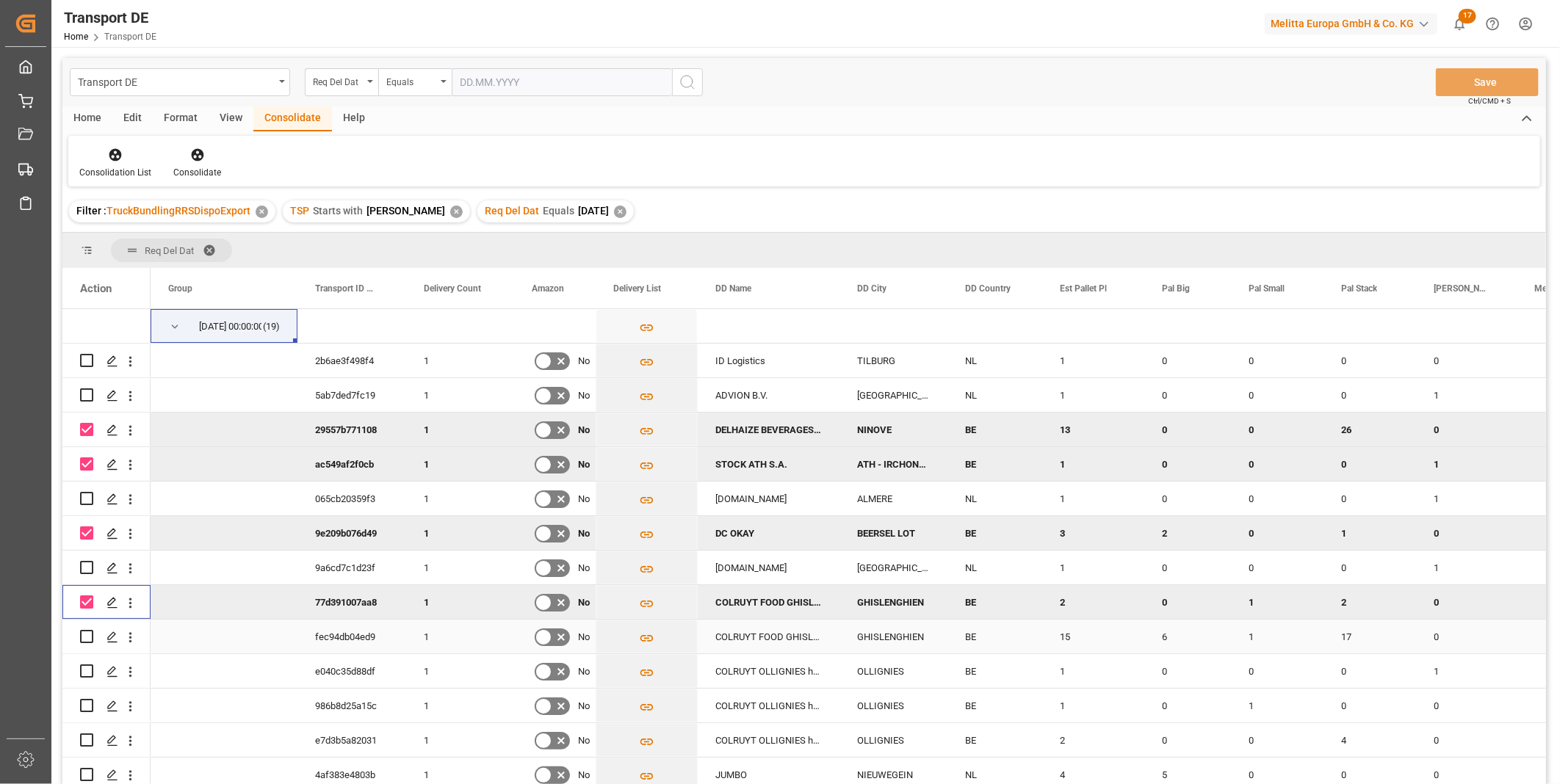
click at [83, 632] on input "Press Space to toggle row selection (unchecked)" at bounding box center [87, 636] width 13 height 13
checkbox input "true"
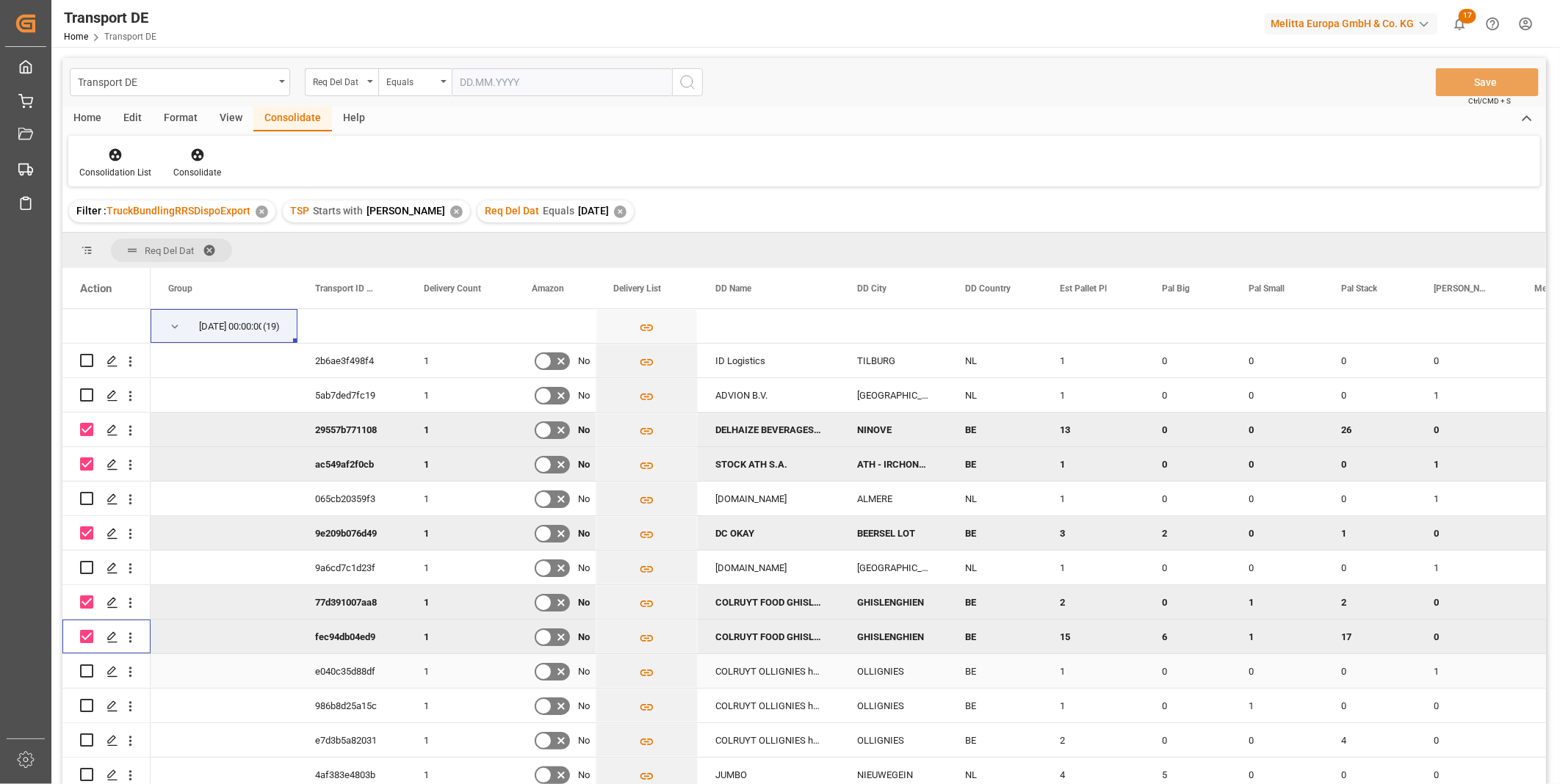
click at [83, 669] on input "Press Space to toggle row selection (unchecked)" at bounding box center [87, 671] width 13 height 13
checkbox input "true"
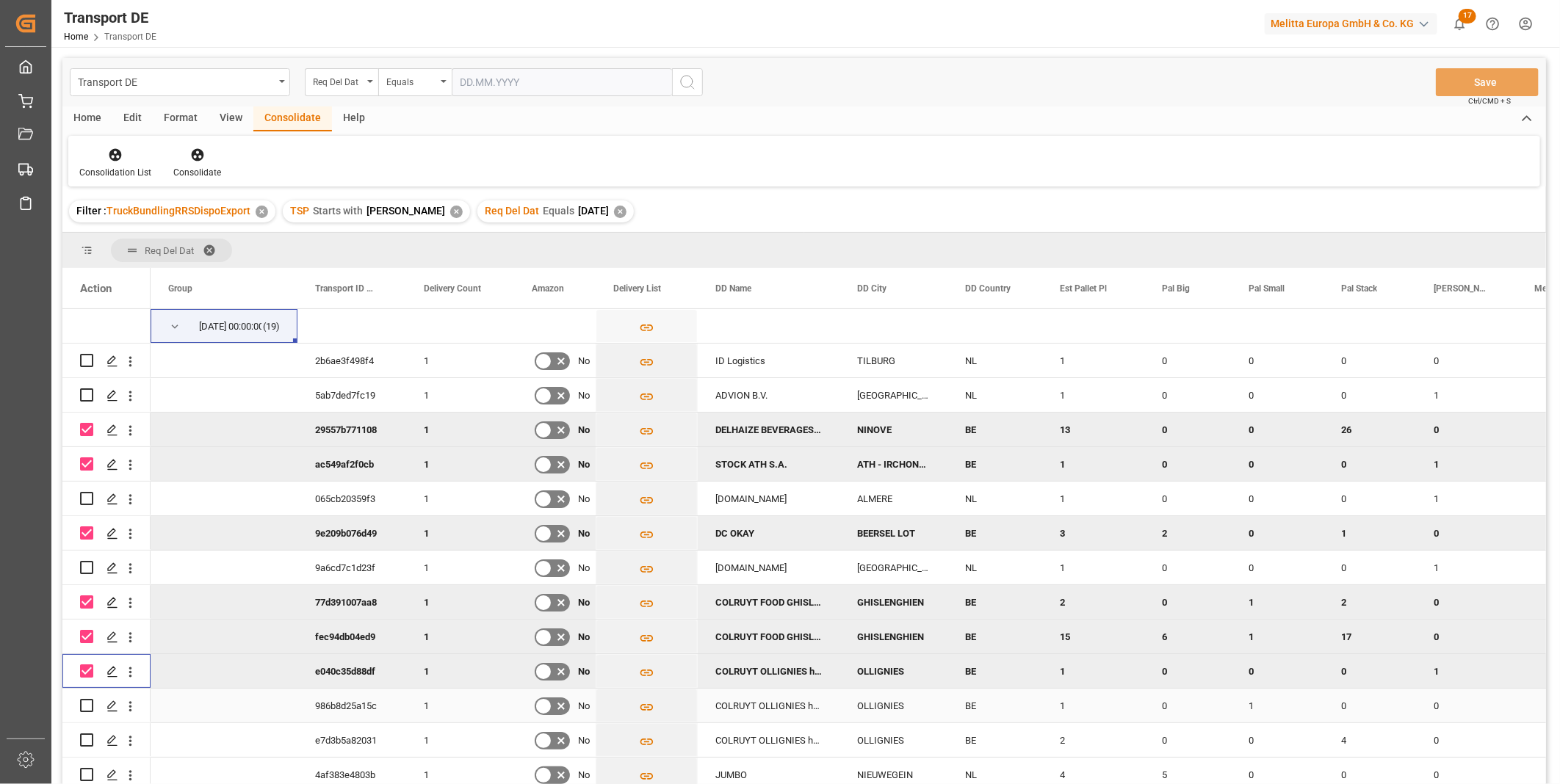
click at [87, 700] on input "Press Space to toggle row selection (unchecked)" at bounding box center [87, 705] width 13 height 13
checkbox input "true"
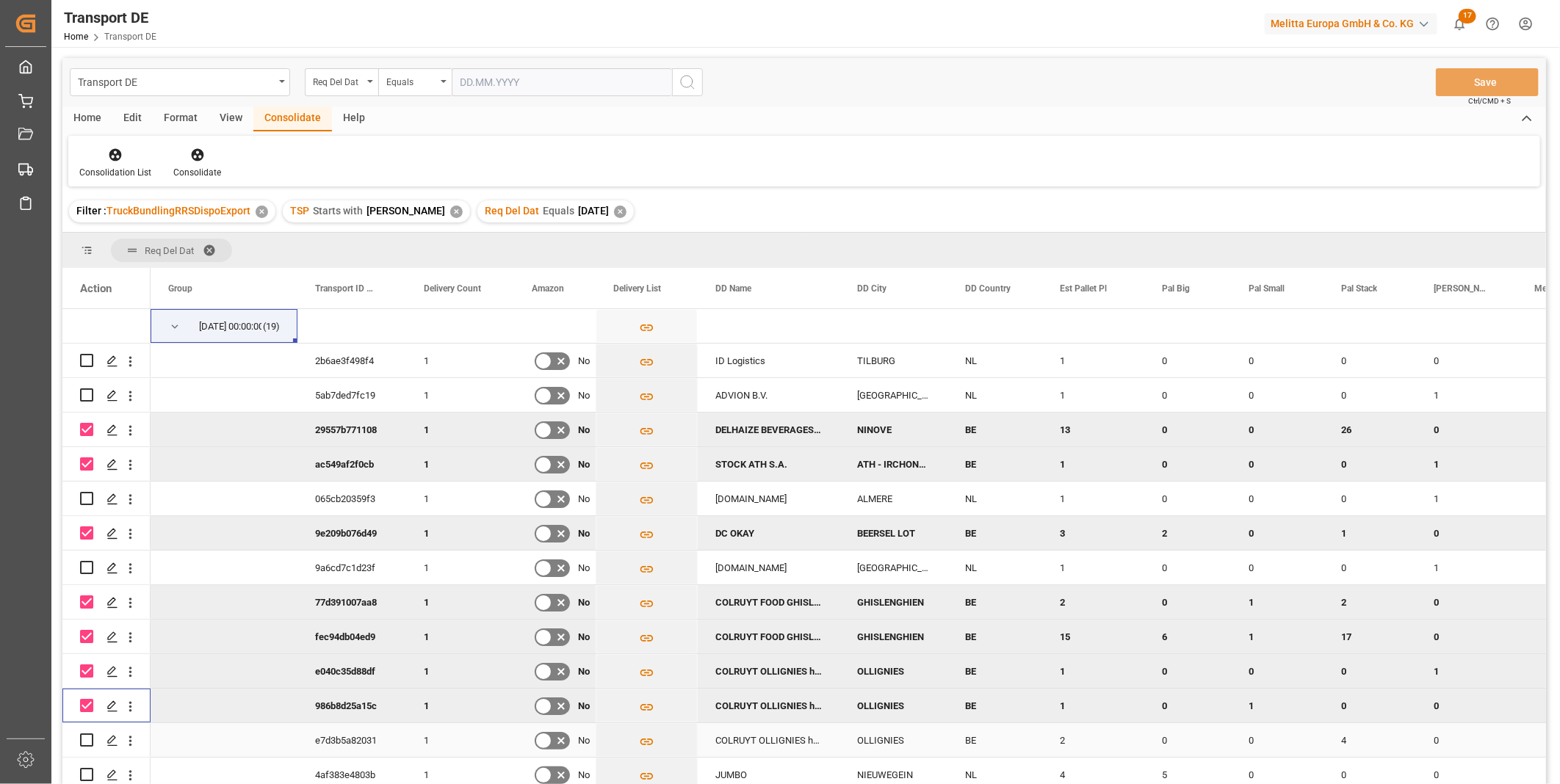
drag, startPoint x: 87, startPoint y: 737, endPoint x: 88, endPoint y: 744, distance: 7.1
click at [87, 738] on input "Press Space to toggle row selection (unchecked)" at bounding box center [87, 740] width 13 height 13
checkbox input "true"
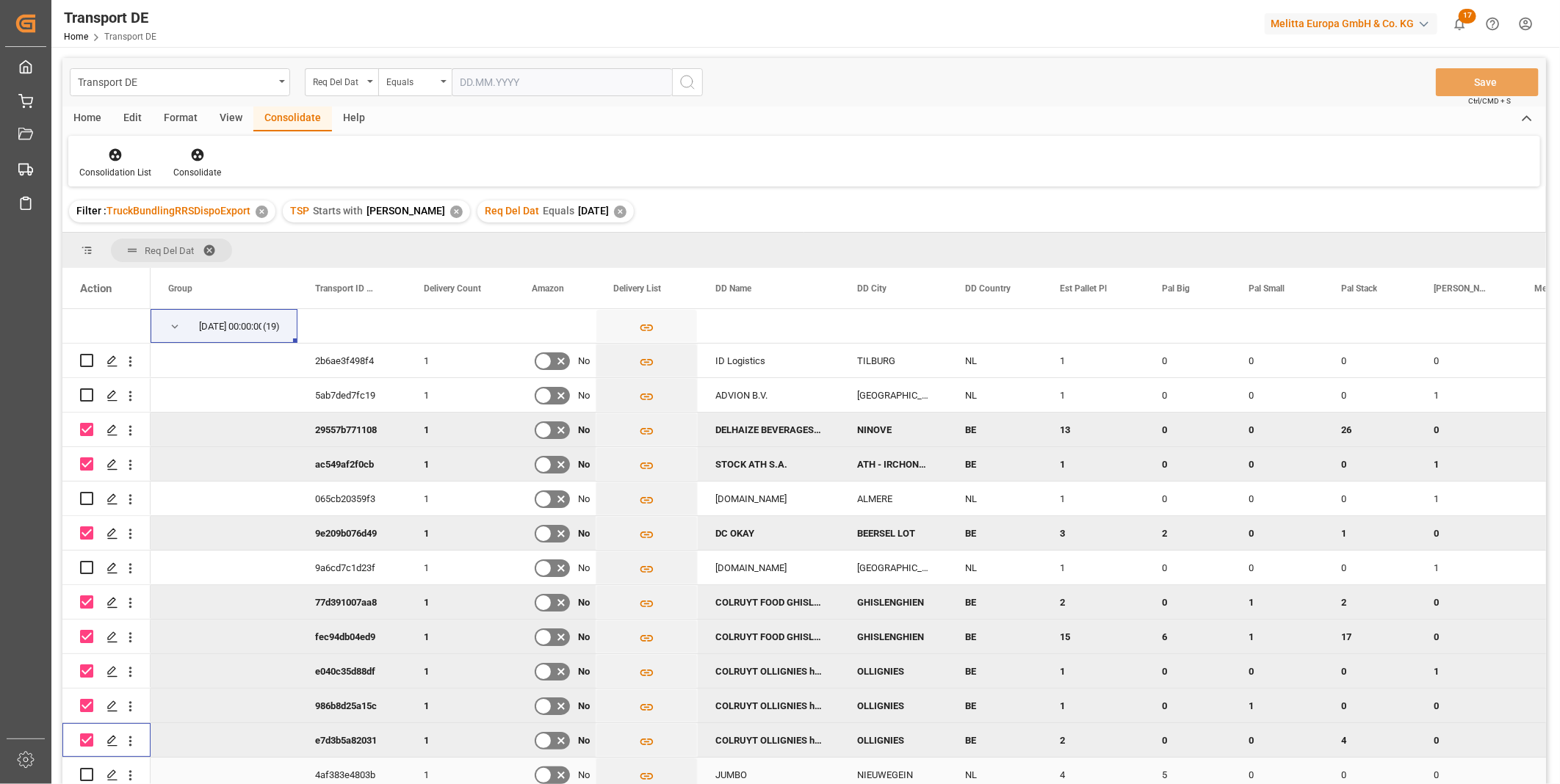
click at [88, 767] on div "Press SPACE to select this row." at bounding box center [87, 774] width 13 height 34
click at [89, 601] on input "Press Space to toggle row selection (checked)" at bounding box center [87, 601] width 13 height 13
checkbox input "false"
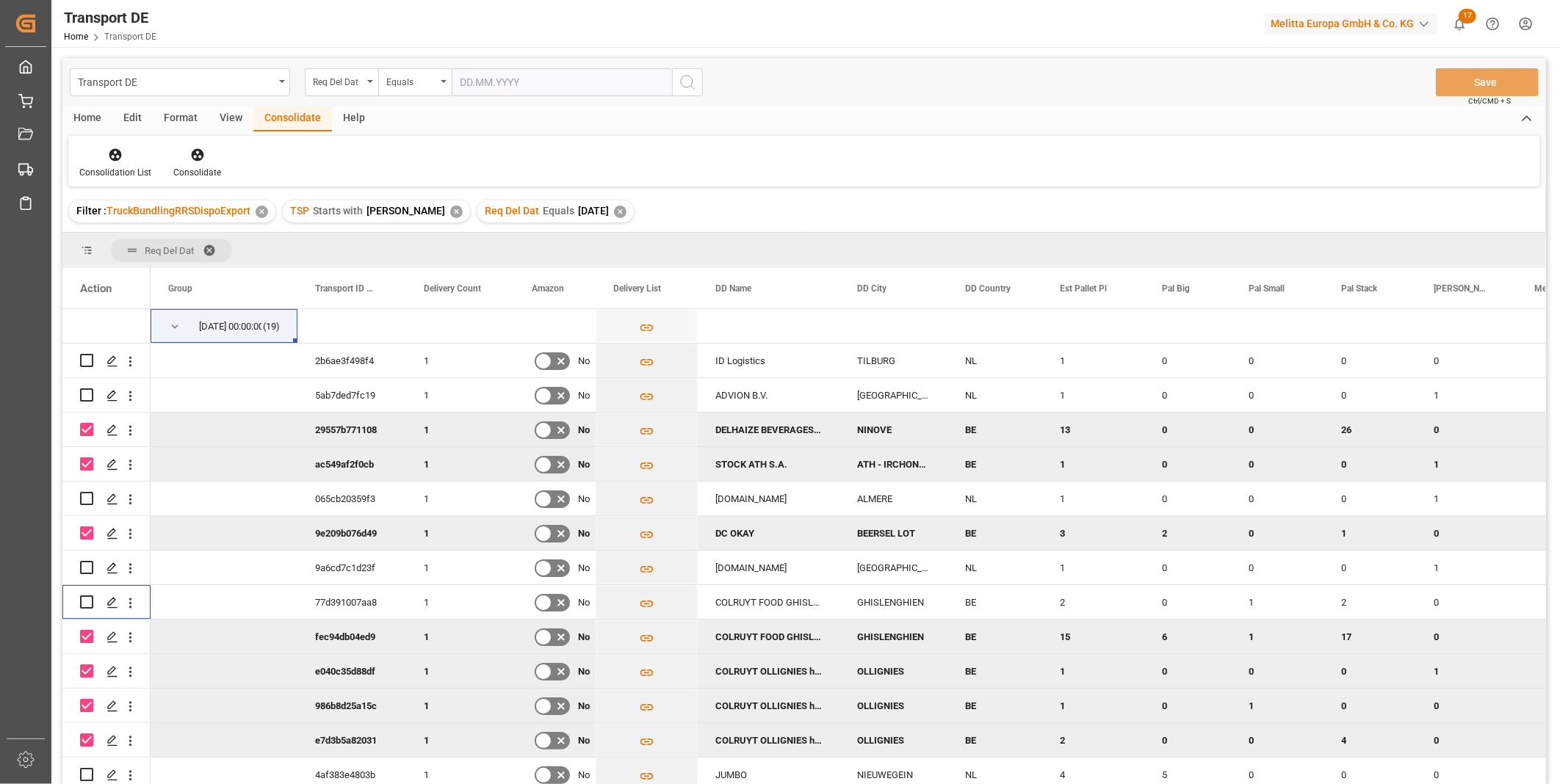
click at [85, 532] on input "Press Space to toggle row selection (checked)" at bounding box center [87, 532] width 13 height 13
checkbox input "false"
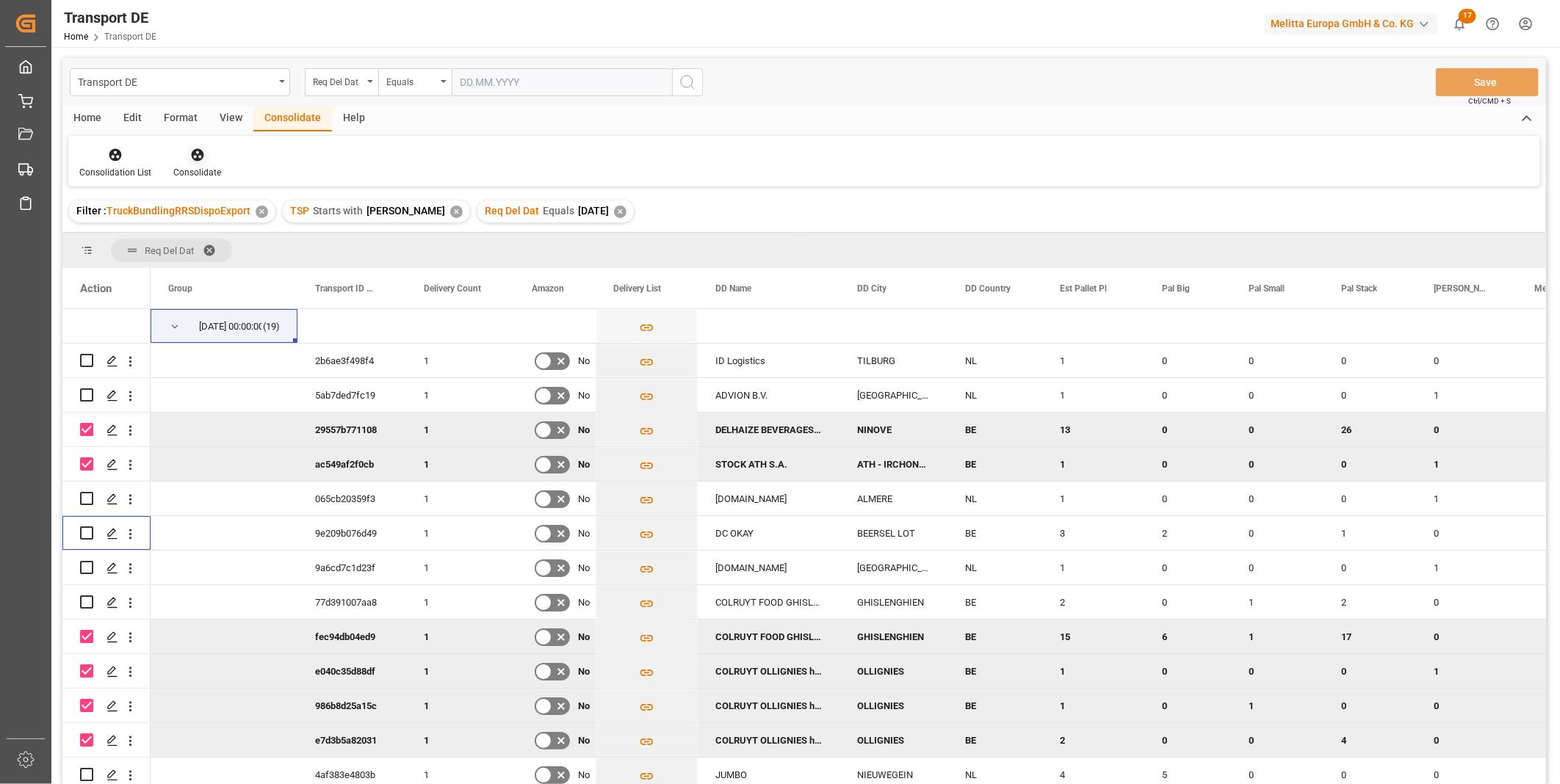
click at [195, 166] on div "Consolidate" at bounding box center [197, 172] width 48 height 13
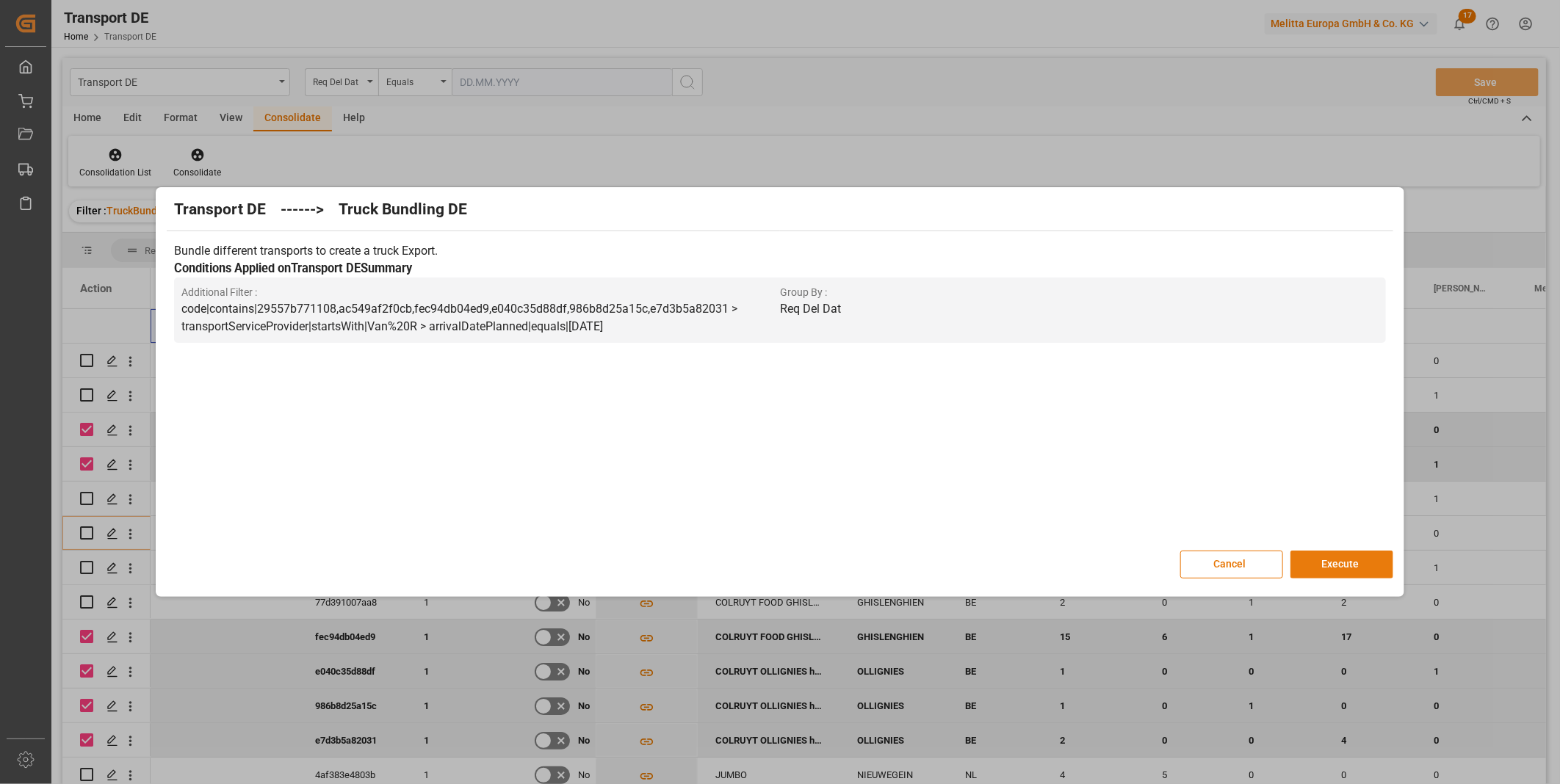
click at [1349, 563] on button "Execute" at bounding box center [1342, 564] width 103 height 28
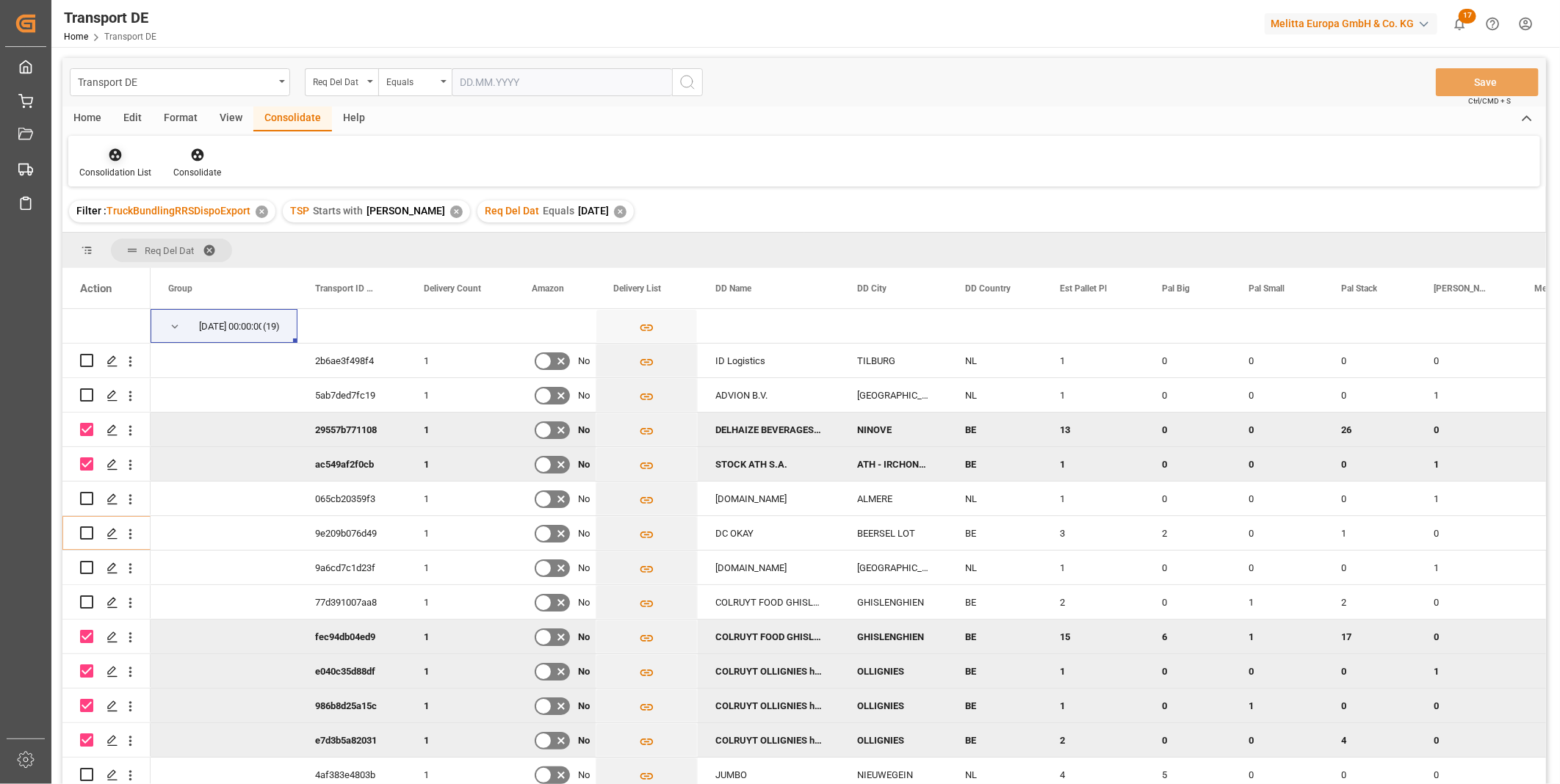
click at [117, 166] on div "Consolidation List" at bounding box center [115, 172] width 72 height 13
click at [243, 261] on div "Transport DE Req Del Dat Equals Save Ctrl/CMD + S Home Edit Format View Consoli…" at bounding box center [804, 440] width 1484 height 765
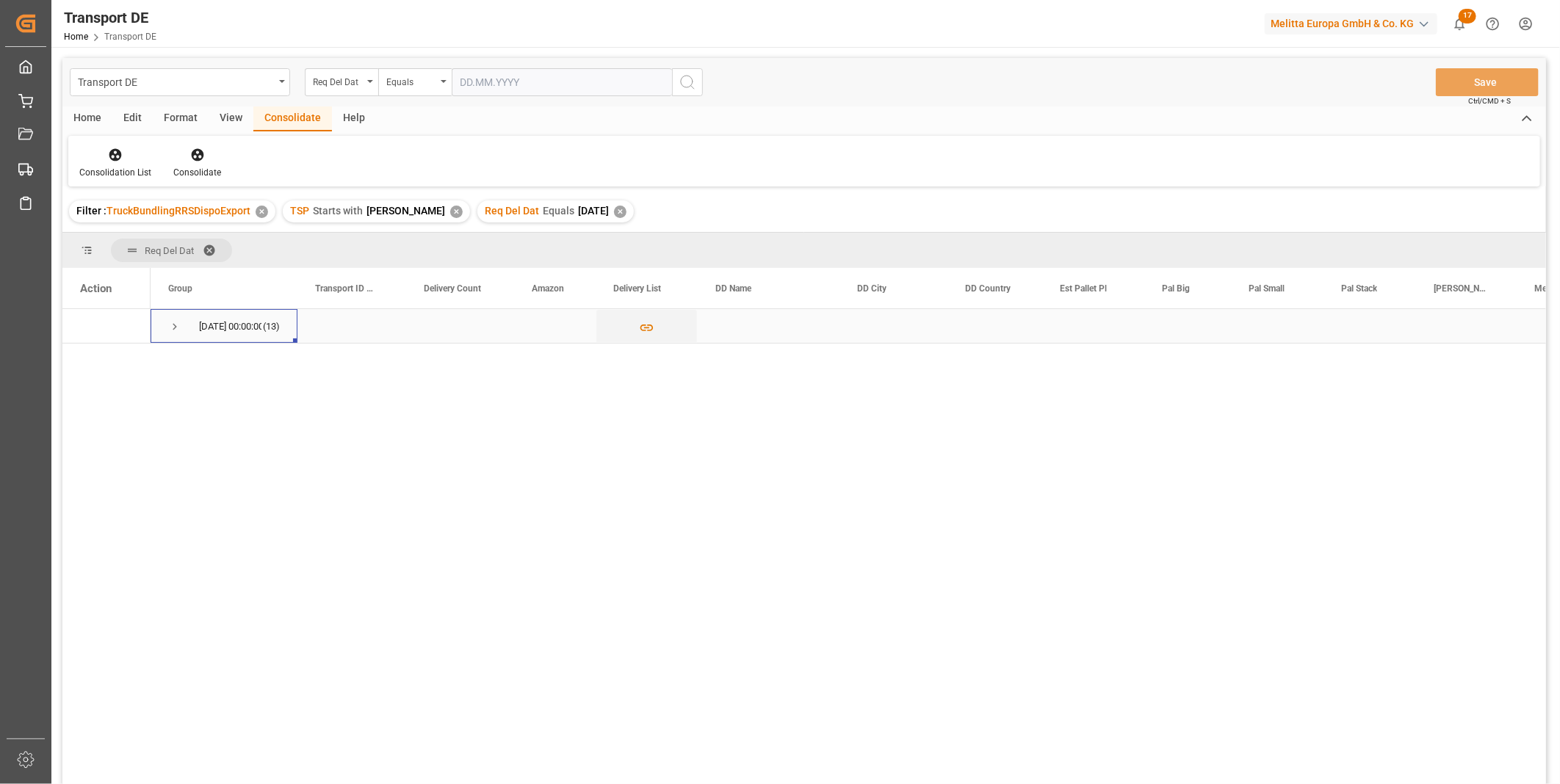
click at [174, 329] on span "Press SPACE to select this row." at bounding box center [175, 326] width 13 height 13
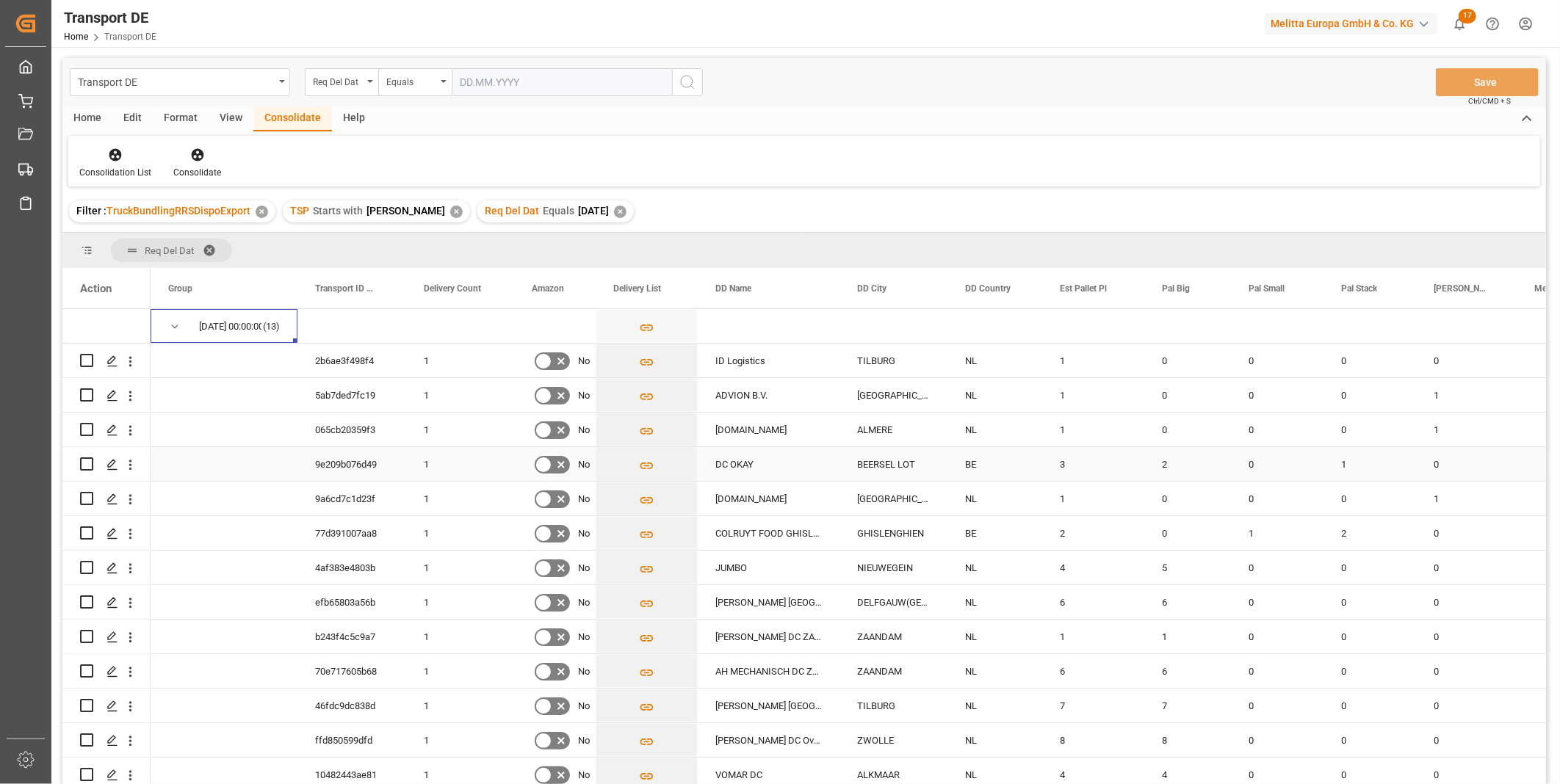
click at [83, 458] on input "Press Space to toggle row selection (unchecked)" at bounding box center [87, 463] width 13 height 13
checkbox input "true"
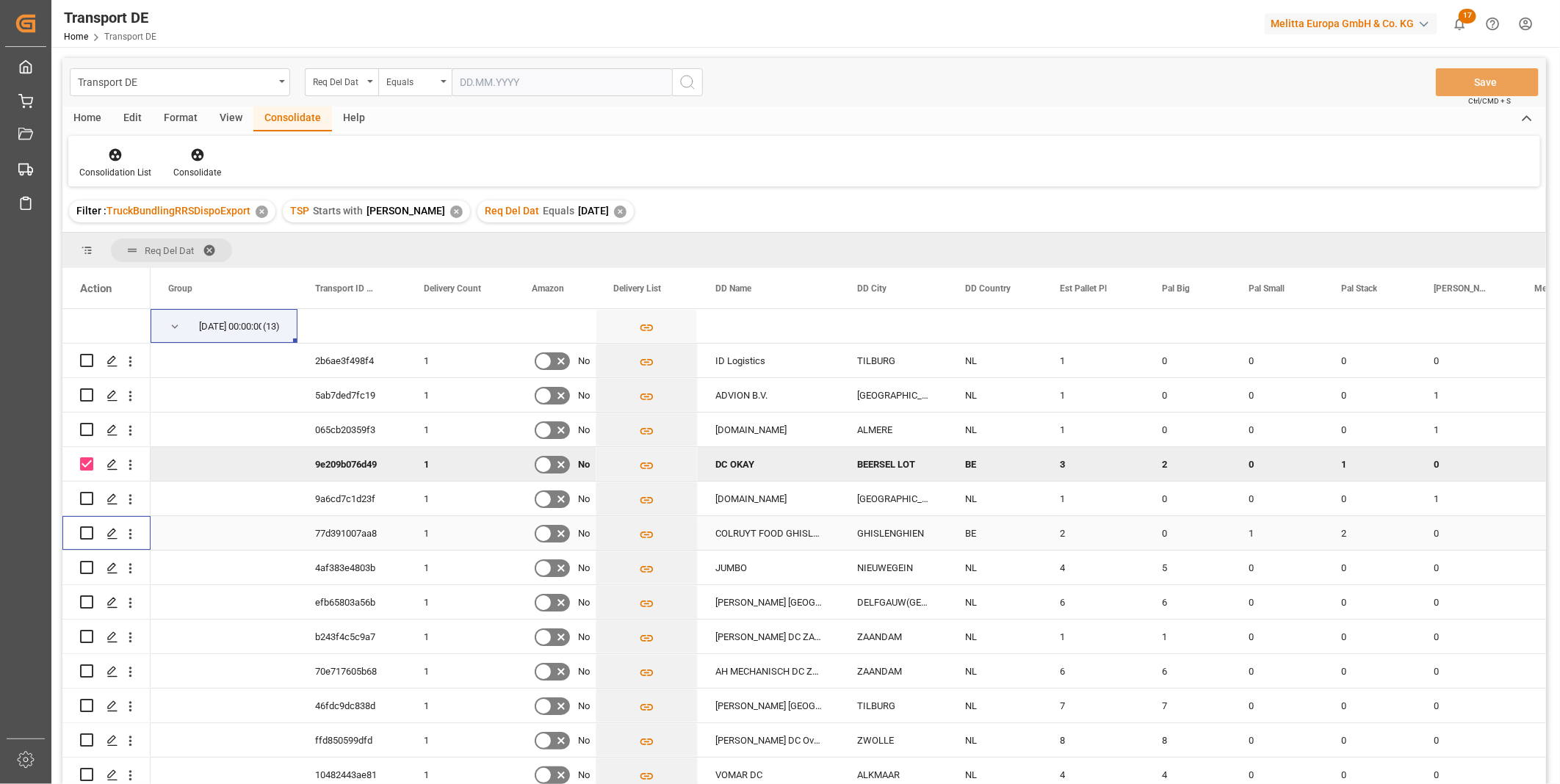
click at [91, 528] on input "Press Space to toggle row selection (unchecked)" at bounding box center [87, 532] width 13 height 13
checkbox input "true"
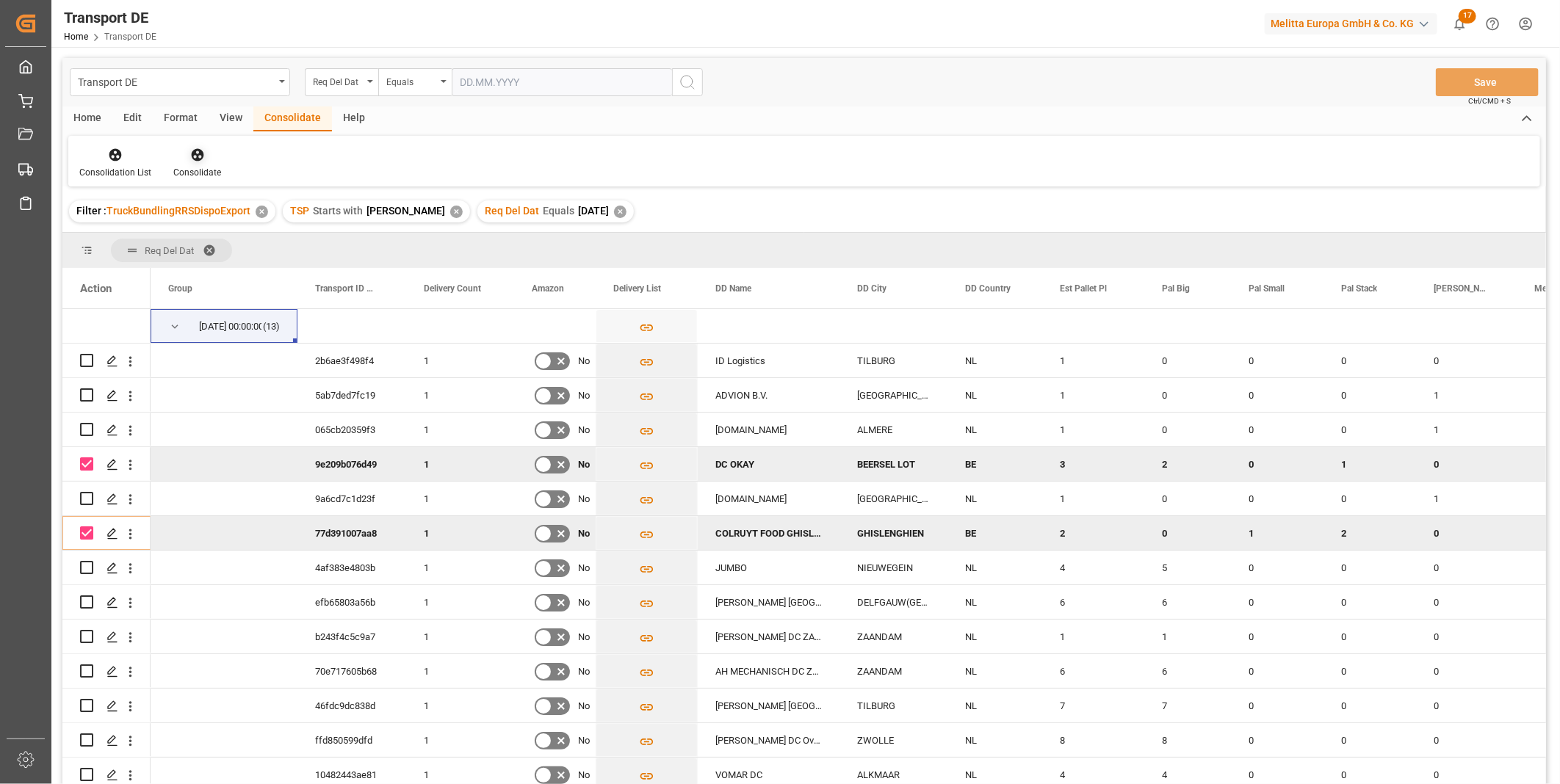
click at [210, 152] on div at bounding box center [197, 154] width 48 height 15
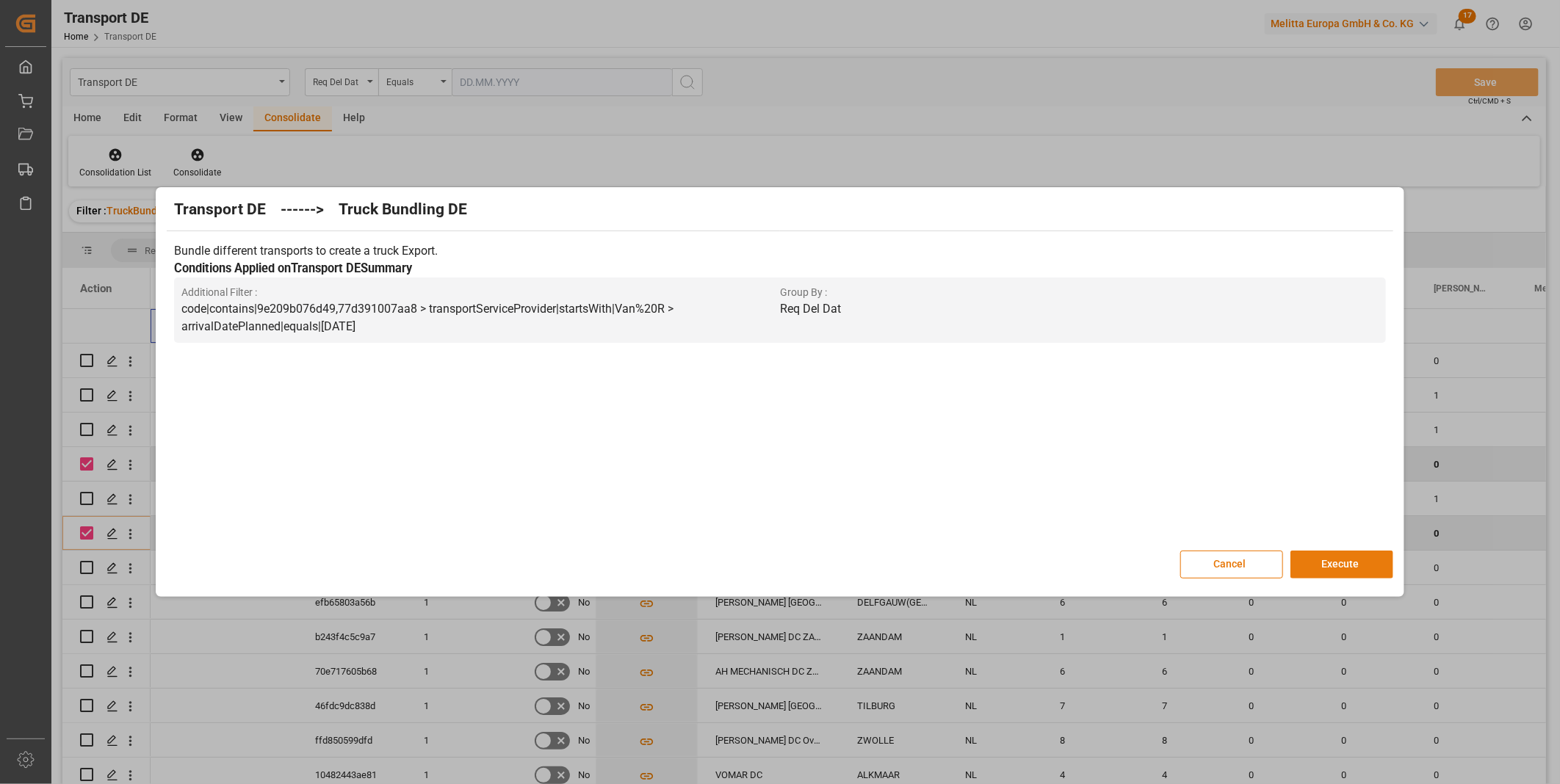
click at [1342, 567] on button "Execute" at bounding box center [1342, 564] width 103 height 28
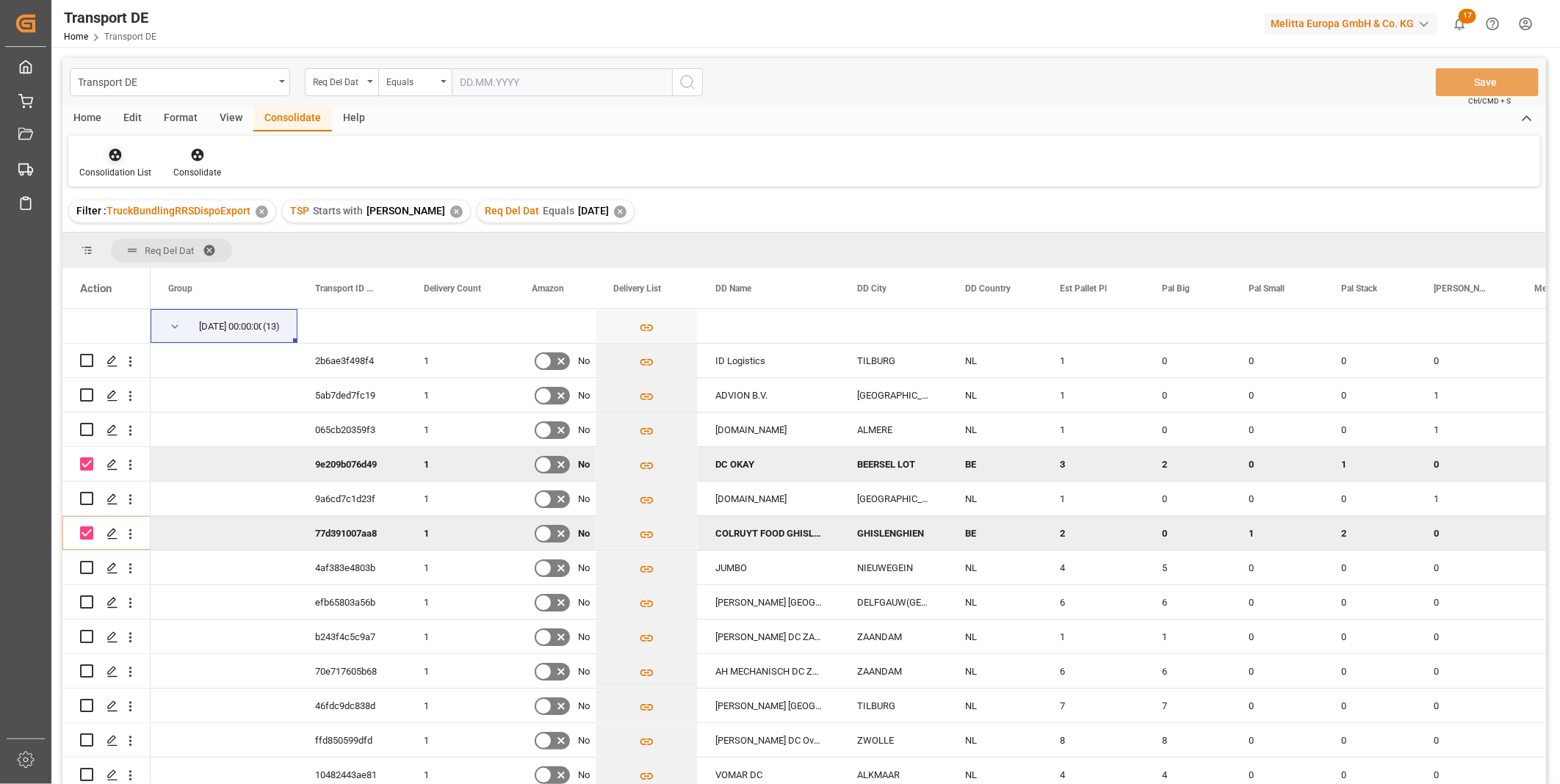
click at [122, 159] on div at bounding box center [115, 154] width 72 height 15
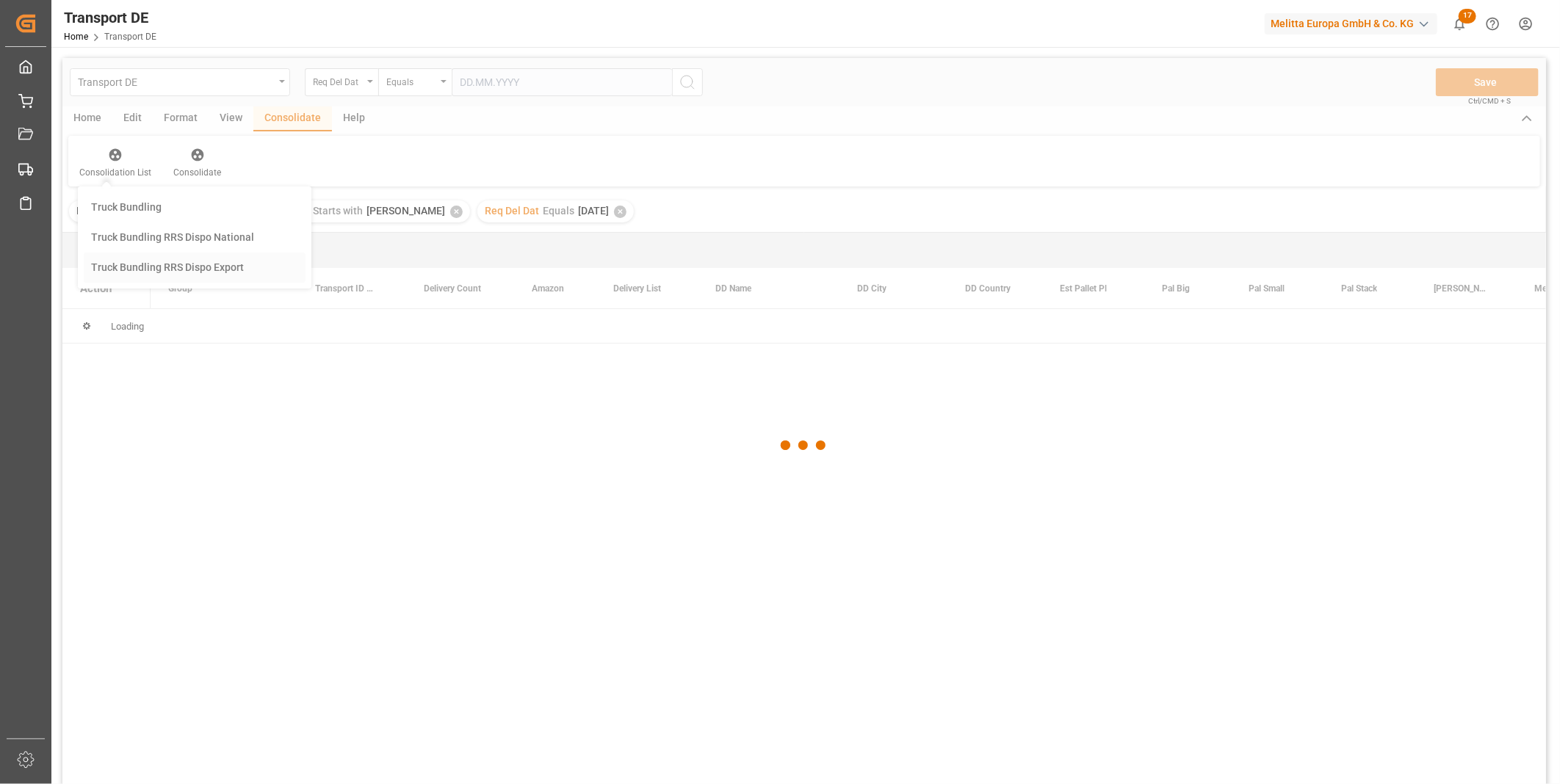
click at [272, 275] on div "Transport DE Req Del Dat Equals Save Ctrl/CMD + S Home Edit Format View Consoli…" at bounding box center [804, 440] width 1484 height 765
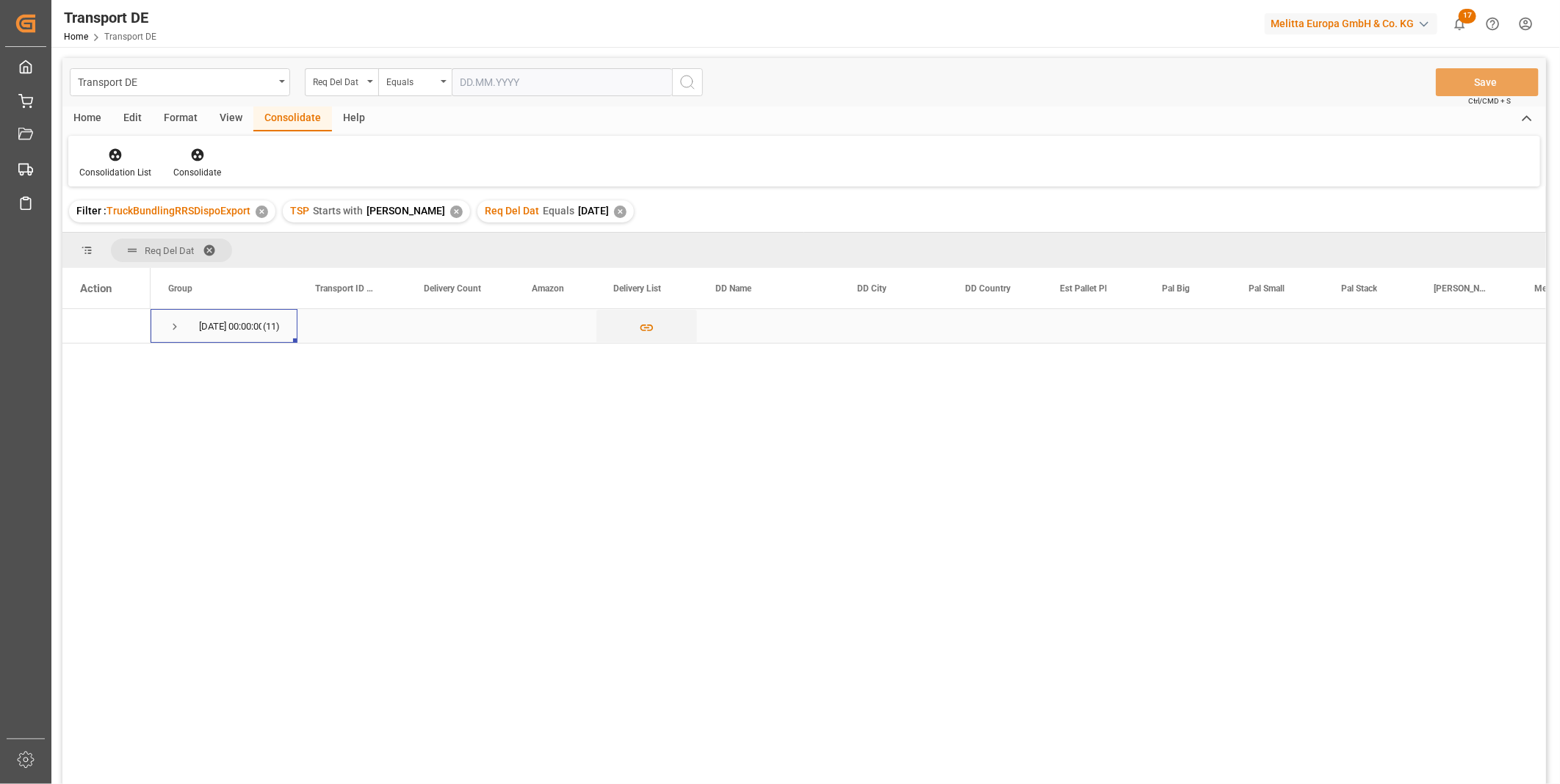
click at [173, 331] on span "Press SPACE to select this row." at bounding box center [175, 326] width 13 height 13
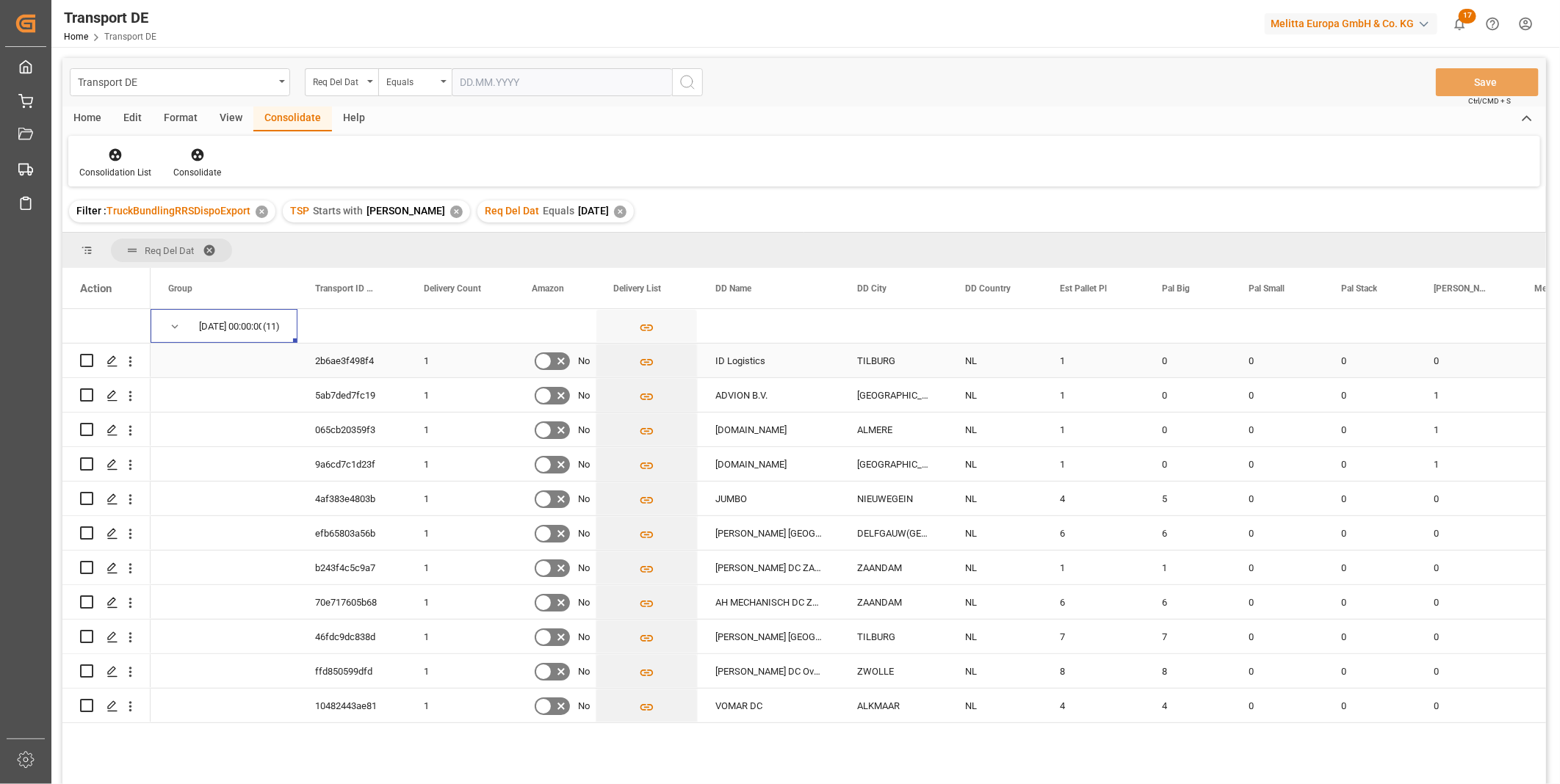
click at [82, 357] on input "Press Space to toggle row selection (unchecked)" at bounding box center [87, 360] width 13 height 13
checkbox input "true"
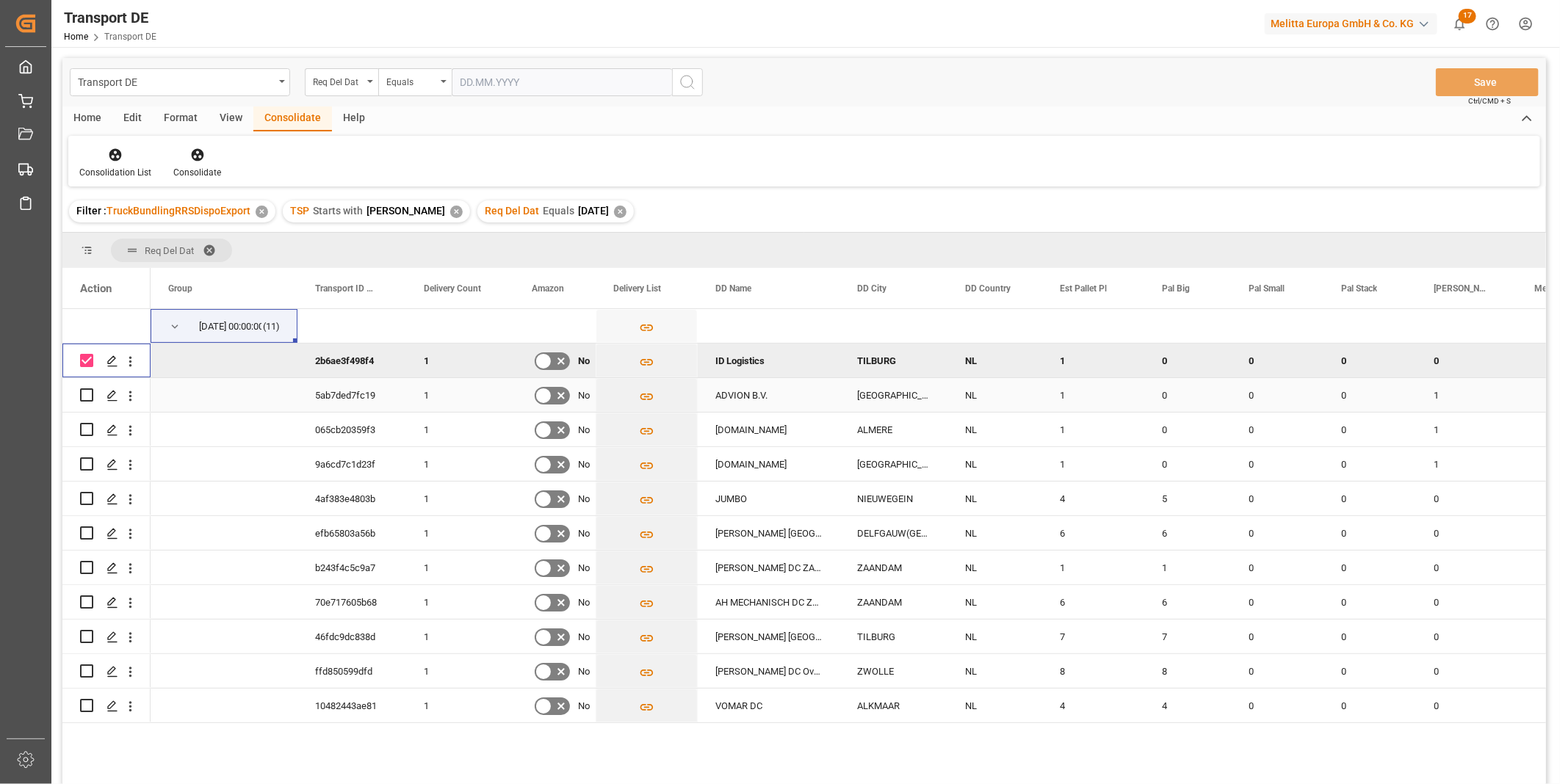
click at [88, 397] on input "Press Space to toggle row selection (unchecked)" at bounding box center [87, 394] width 13 height 13
checkbox input "true"
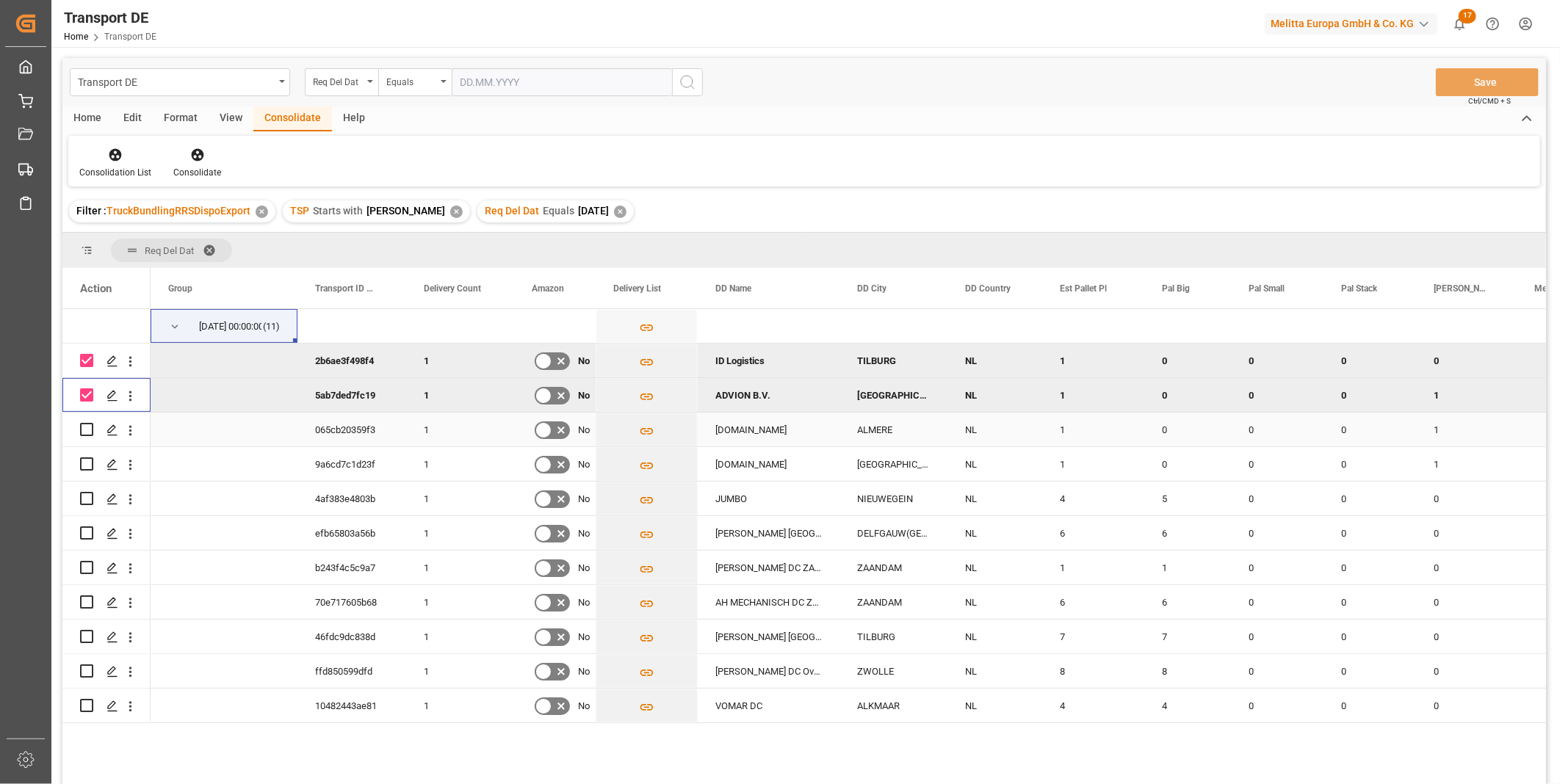
click at [90, 437] on div "Press SPACE to select this row." at bounding box center [87, 429] width 13 height 34
click at [86, 428] on input "Press Space to toggle row selection (unchecked)" at bounding box center [87, 429] width 13 height 13
checkbox input "true"
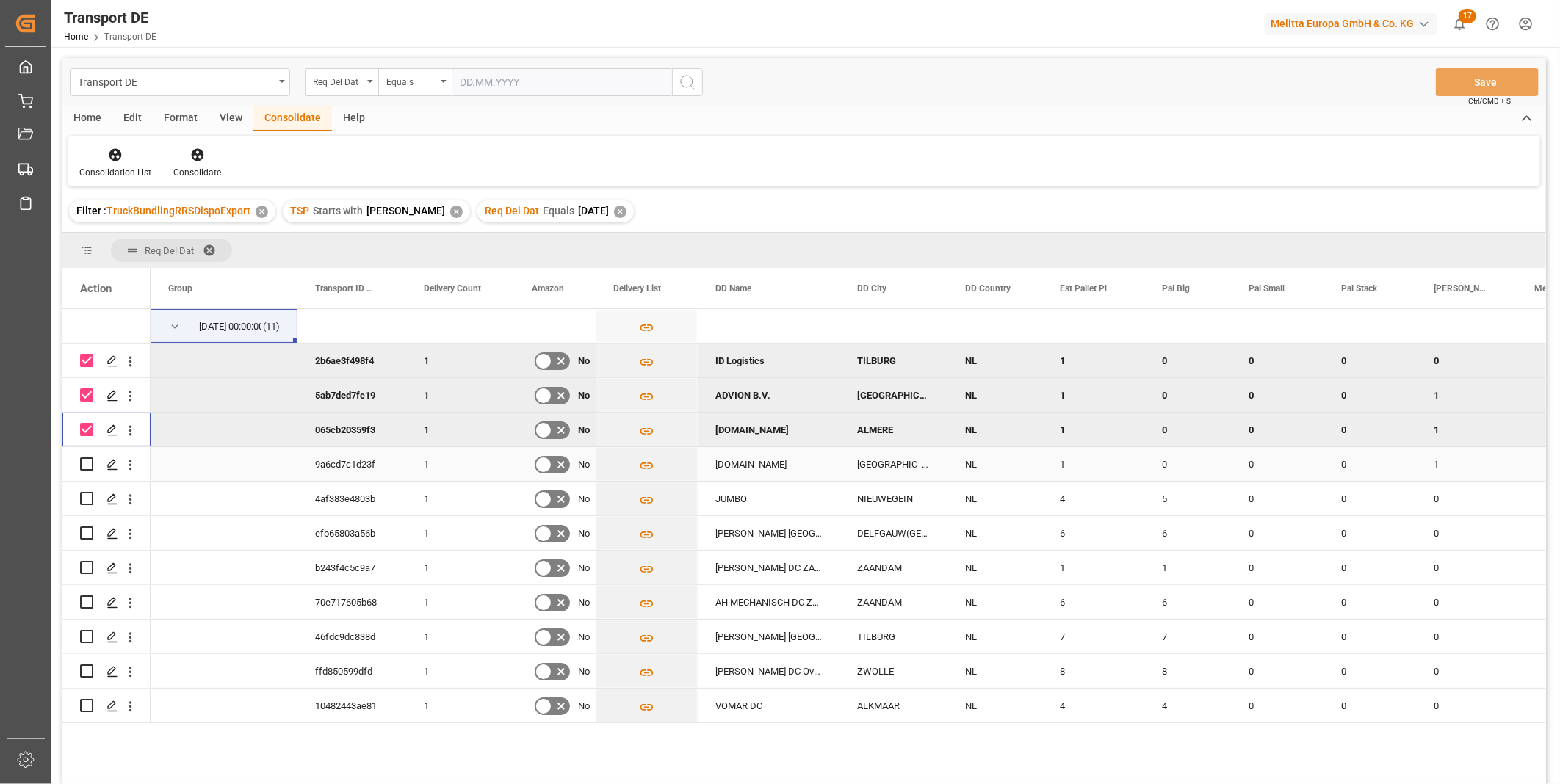
click at [88, 457] on input "Press Space to toggle row selection (unchecked)" at bounding box center [87, 463] width 13 height 13
checkbox input "true"
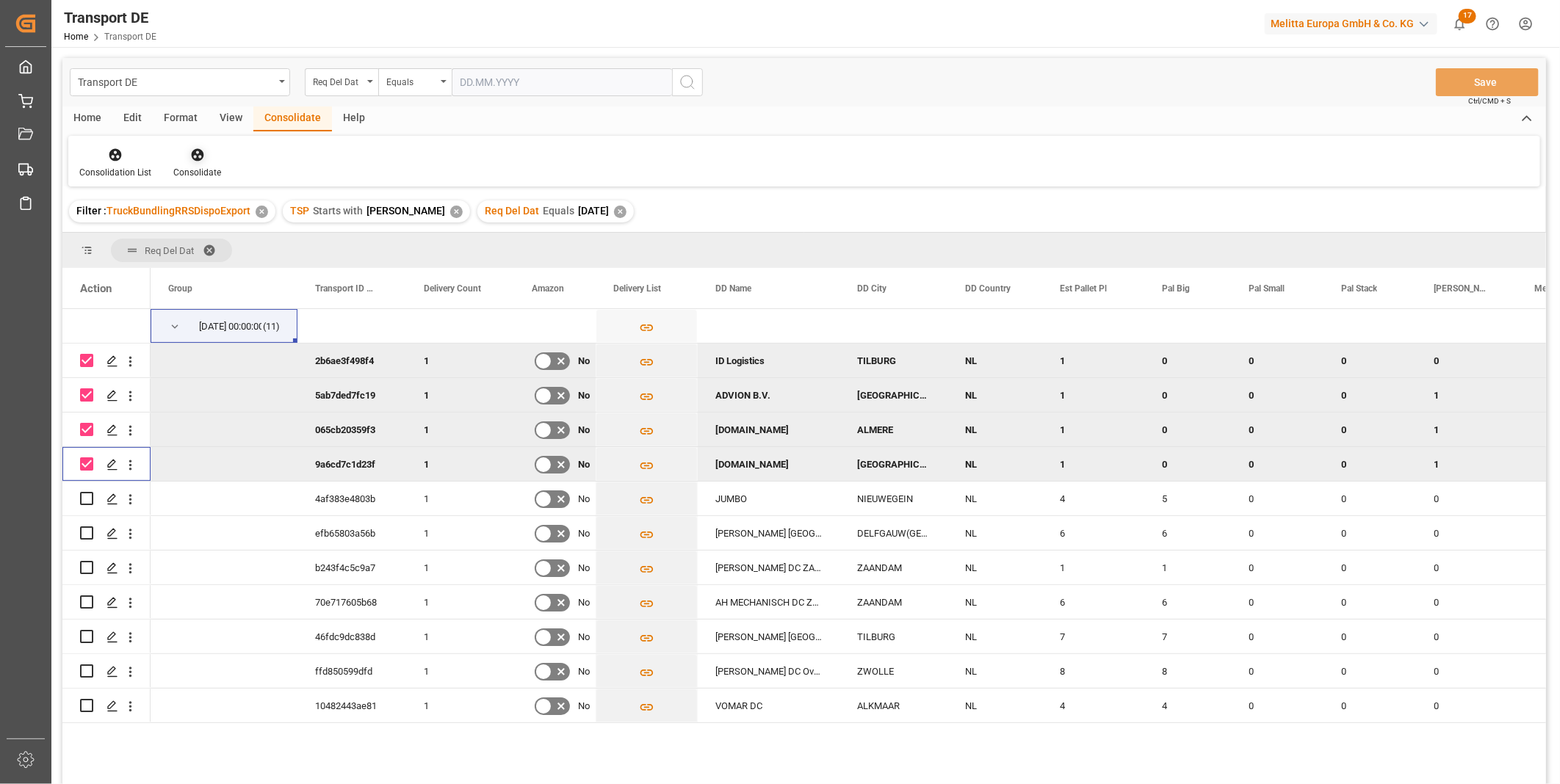
click at [193, 148] on icon at bounding box center [198, 155] width 15 height 15
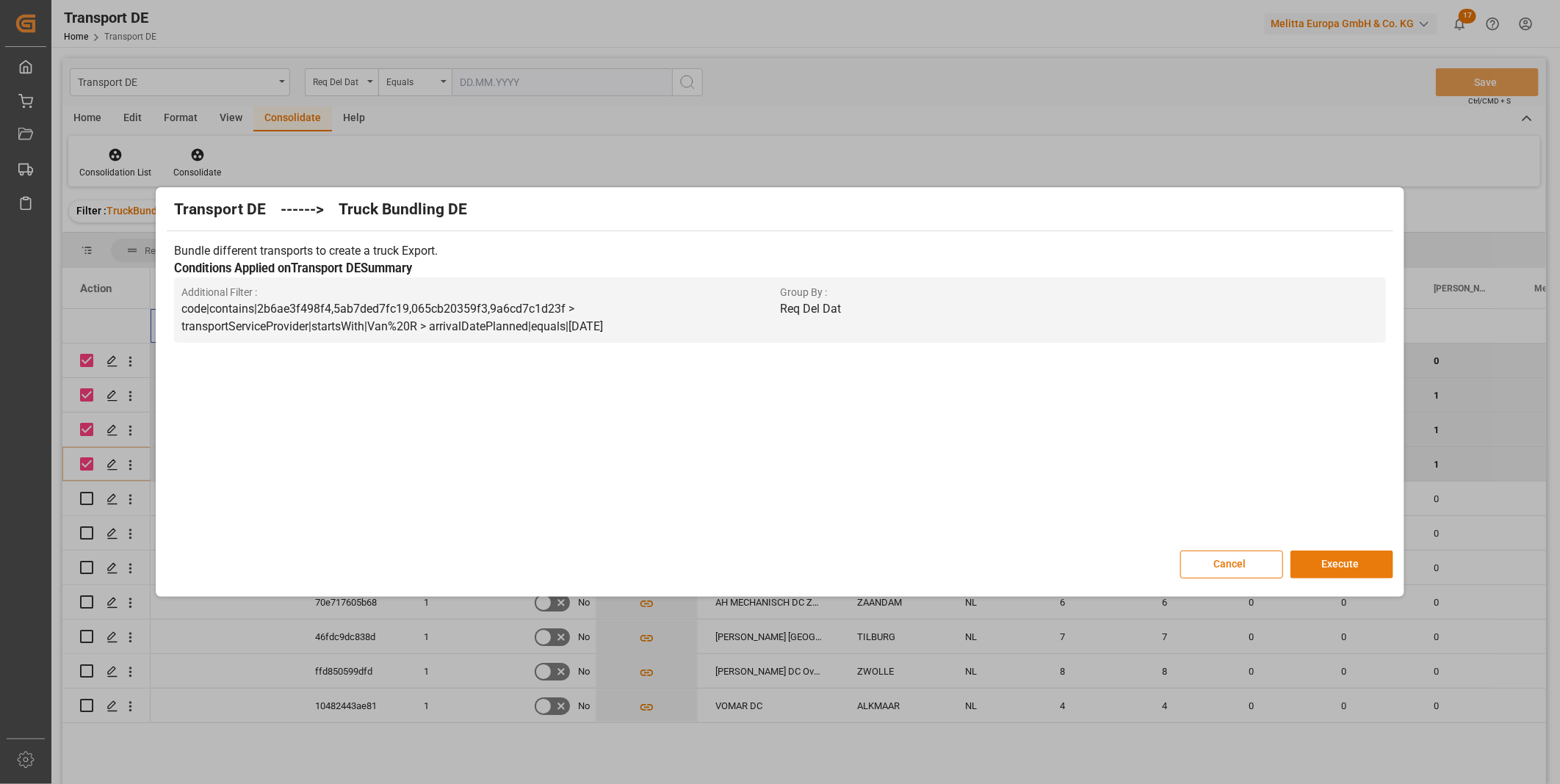
click at [1341, 558] on button "Execute" at bounding box center [1342, 564] width 103 height 28
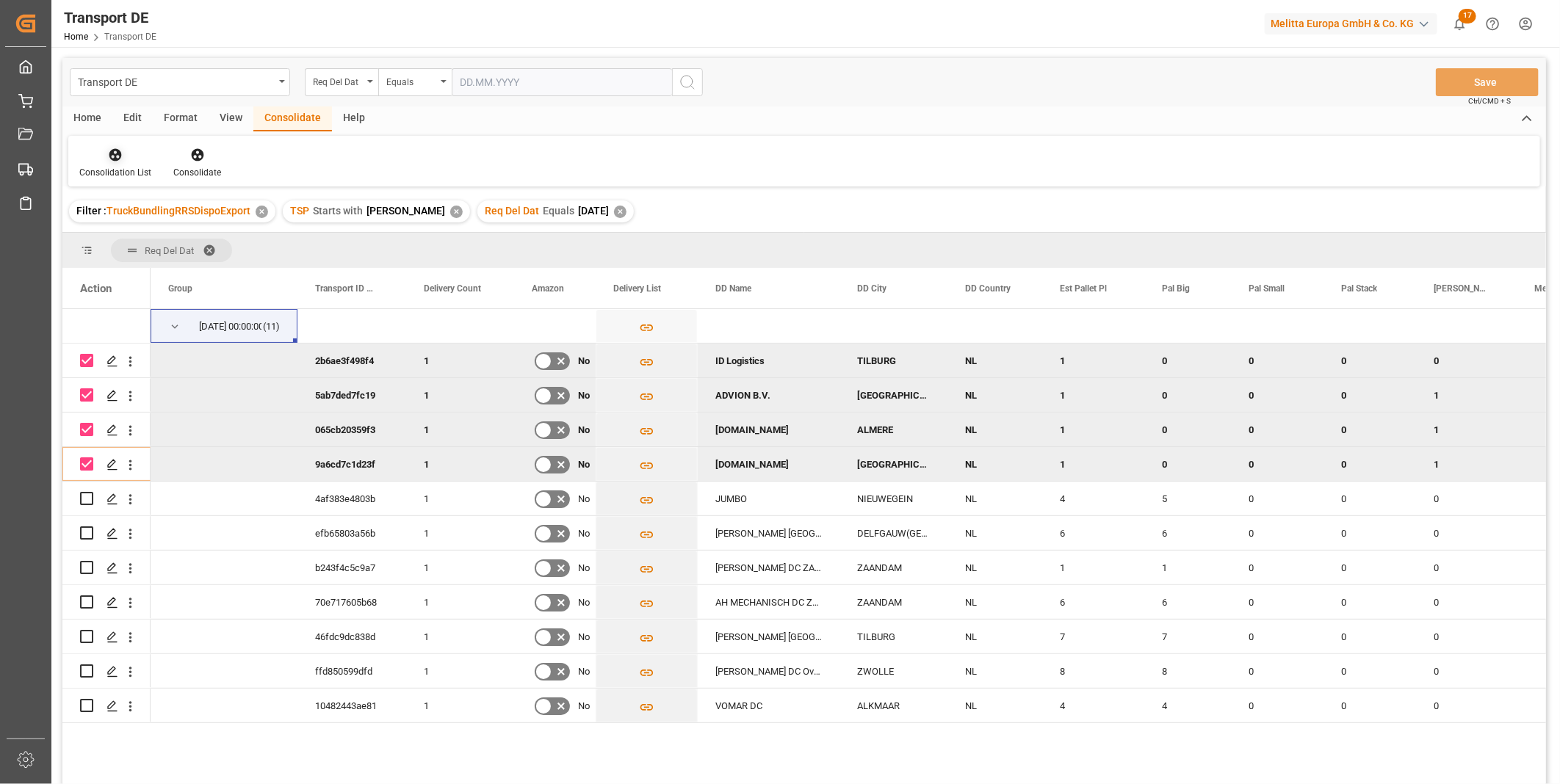
drag, startPoint x: 100, startPoint y: 167, endPoint x: 136, endPoint y: 162, distance: 36.3
click at [100, 166] on div "Consolidation List" at bounding box center [115, 172] width 72 height 13
click at [221, 269] on div "Transport DE Req Del Dat Equals Save Ctrl/CMD + S Home Edit Format View Consoli…" at bounding box center [804, 440] width 1484 height 765
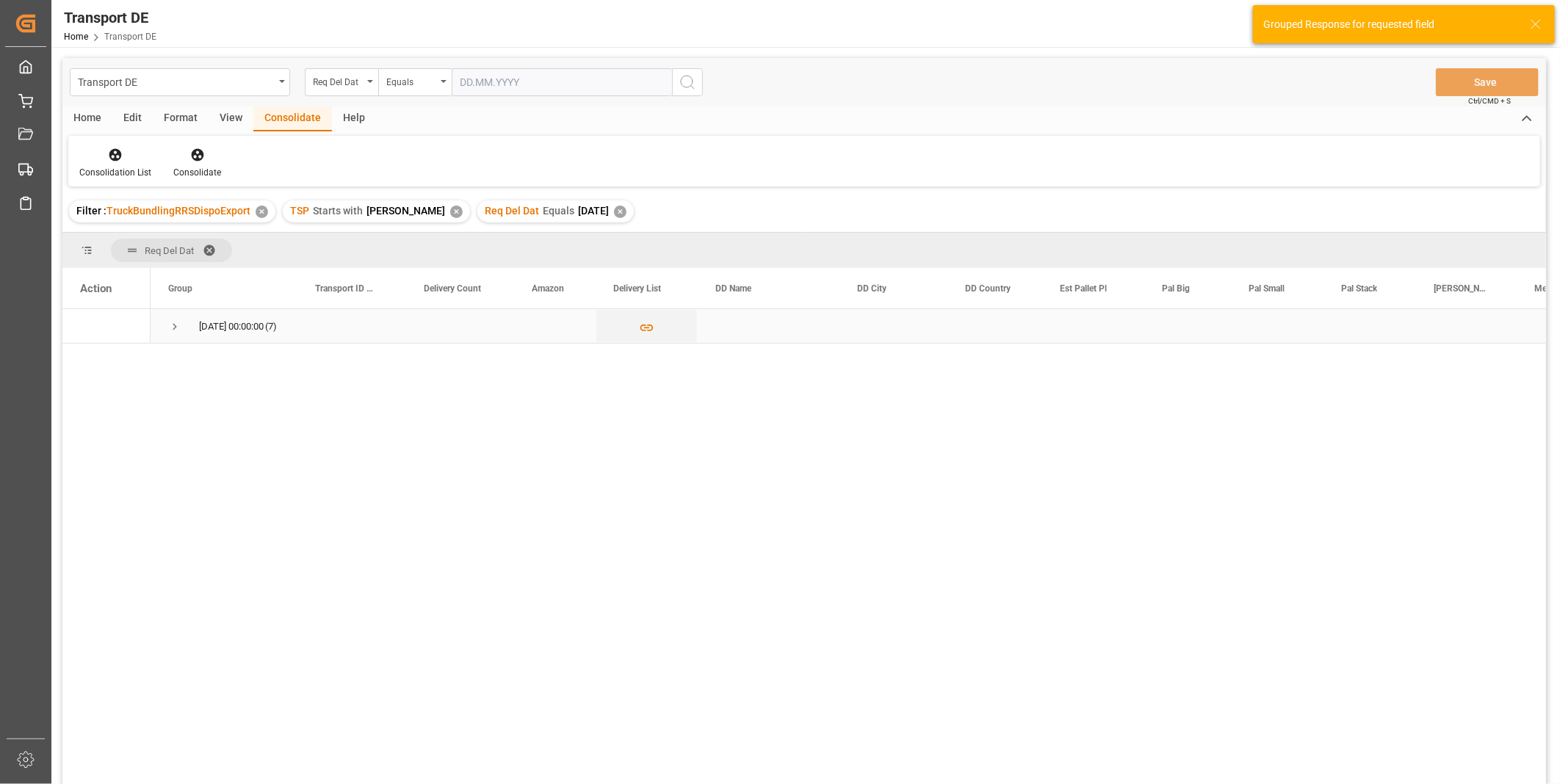
click at [171, 320] on span "Press SPACE to select this row." at bounding box center [175, 326] width 13 height 13
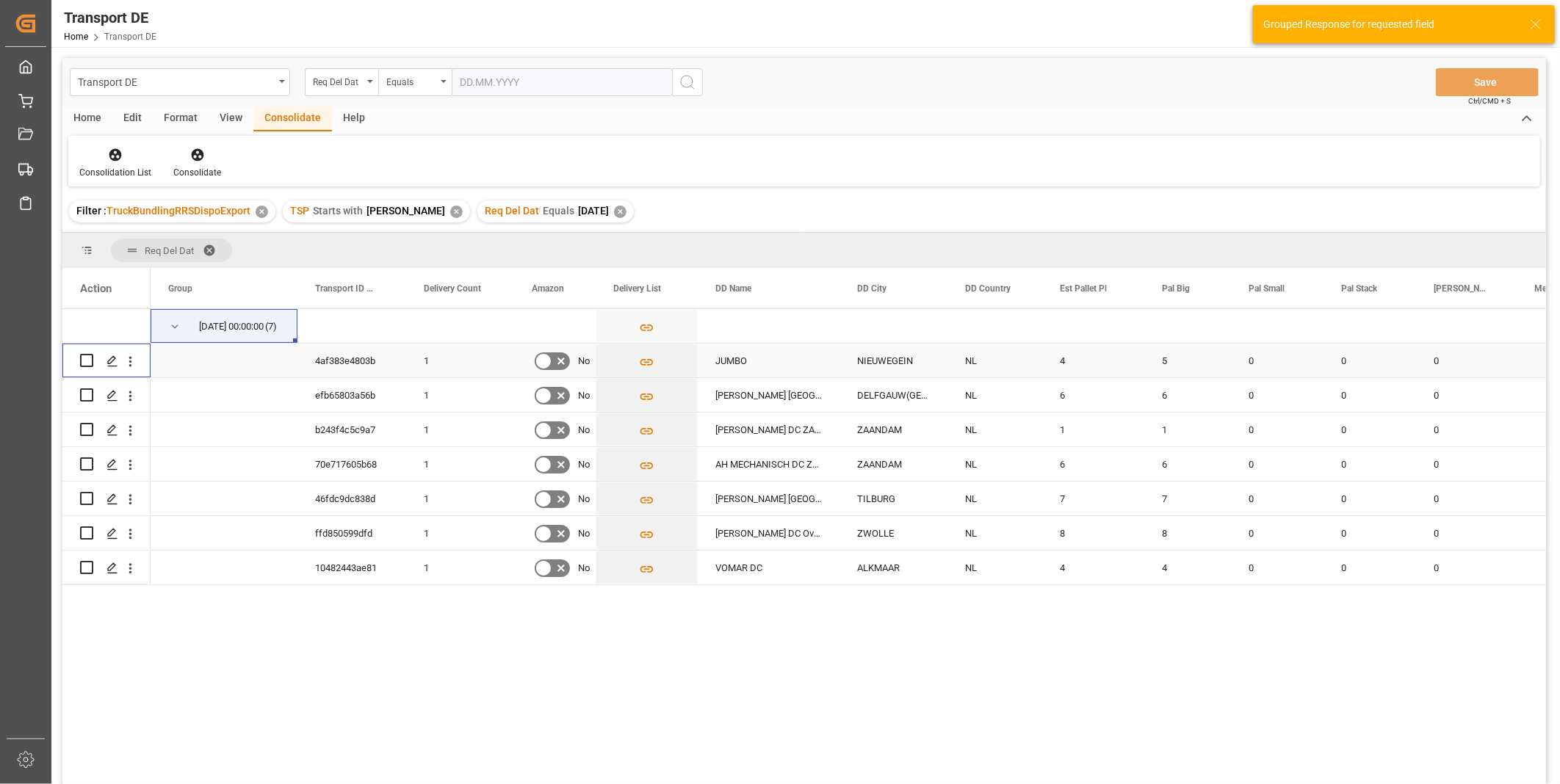
click at [83, 365] on input "Press Space to toggle row selection (unchecked)" at bounding box center [87, 360] width 13 height 13
checkbox input "true"
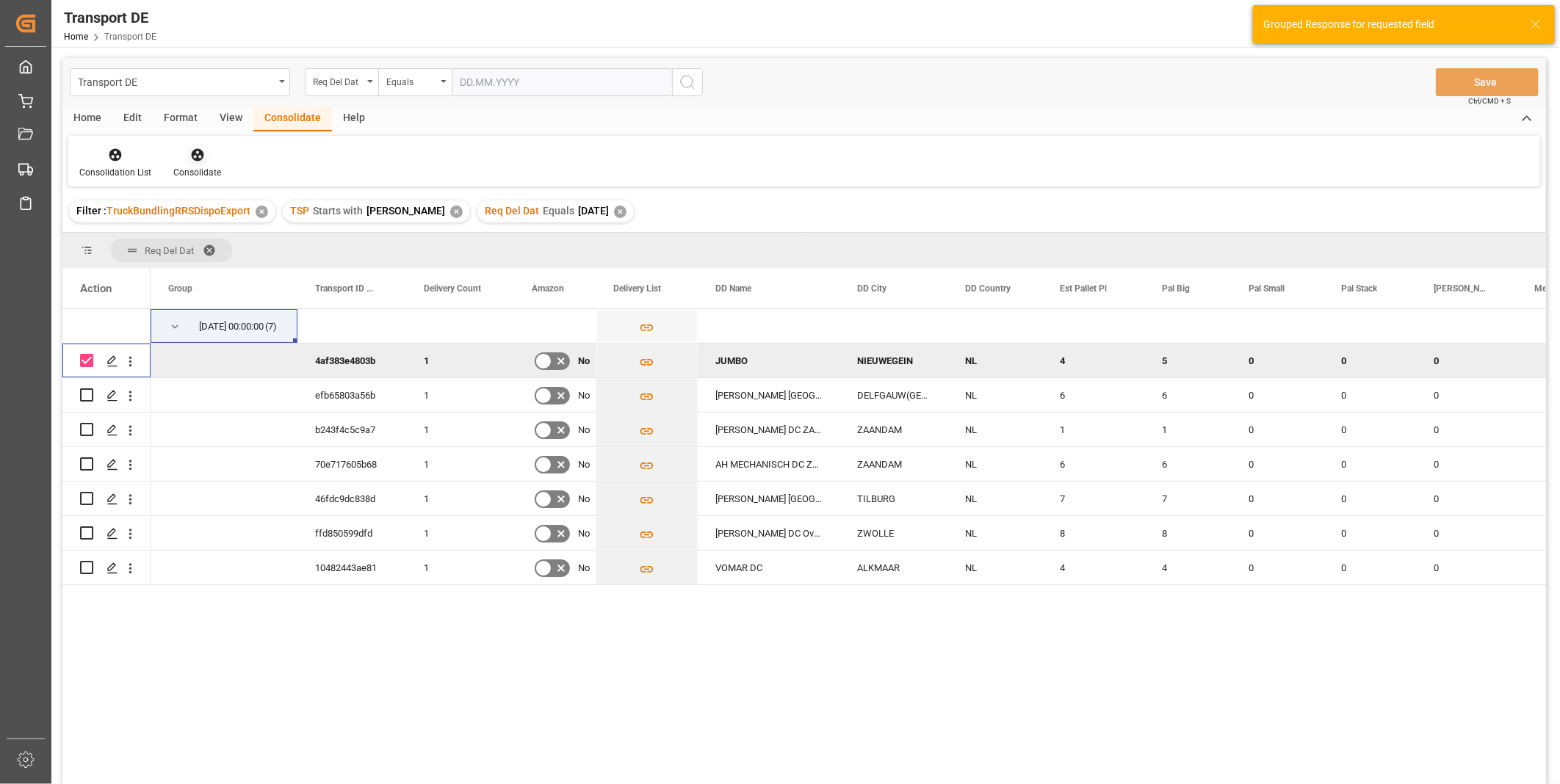
click at [198, 163] on div "Consolidate" at bounding box center [197, 163] width 70 height 33
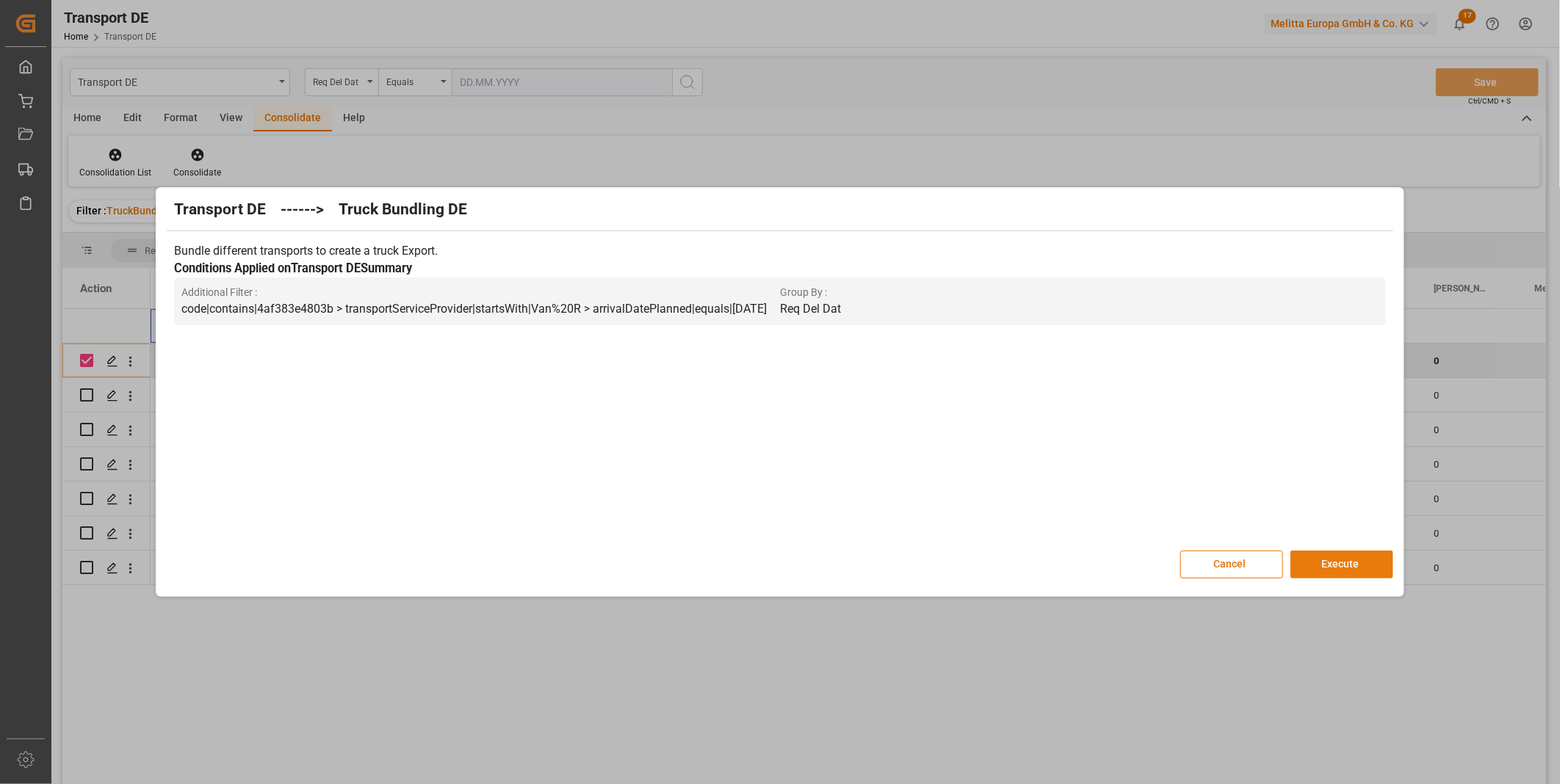
click at [1315, 555] on button "Execute" at bounding box center [1342, 564] width 103 height 28
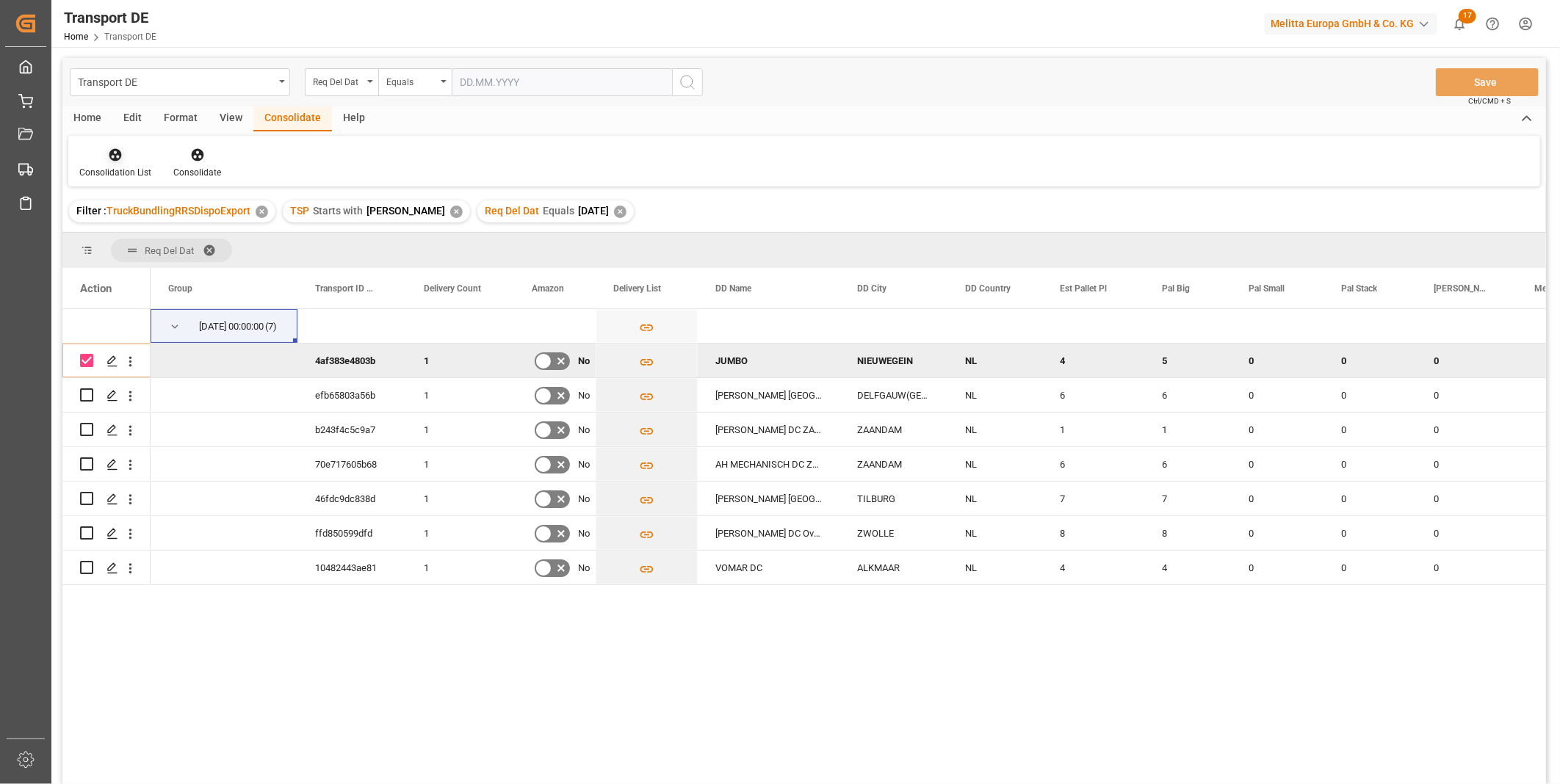
click at [108, 148] on icon at bounding box center [115, 155] width 15 height 15
click at [156, 273] on div "Transport DE Req Del Dat Equals Save Ctrl/CMD + S Home Edit Format View Consoli…" at bounding box center [804, 440] width 1484 height 765
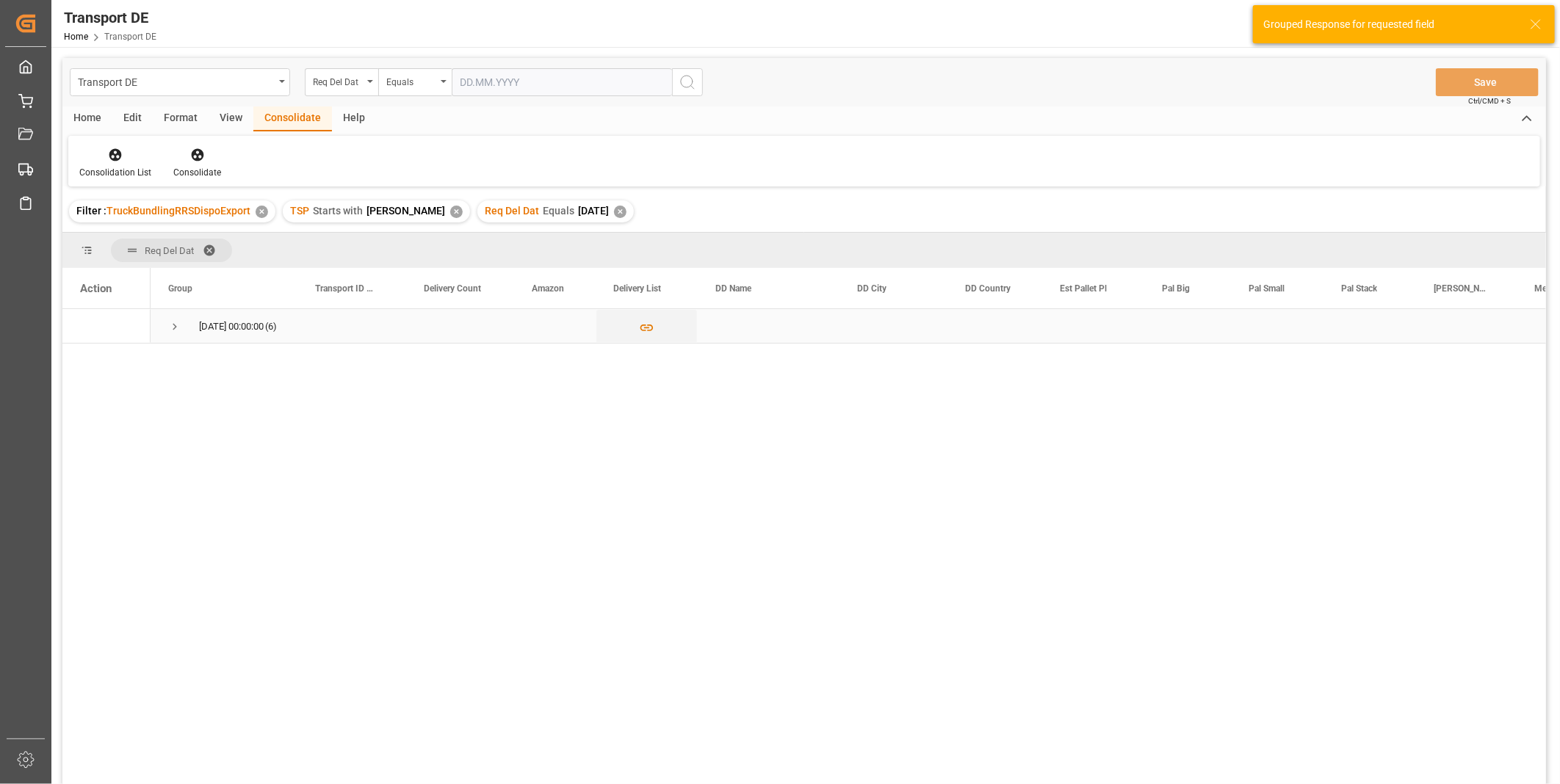
click at [170, 321] on span "Press SPACE to select this row." at bounding box center [175, 326] width 13 height 13
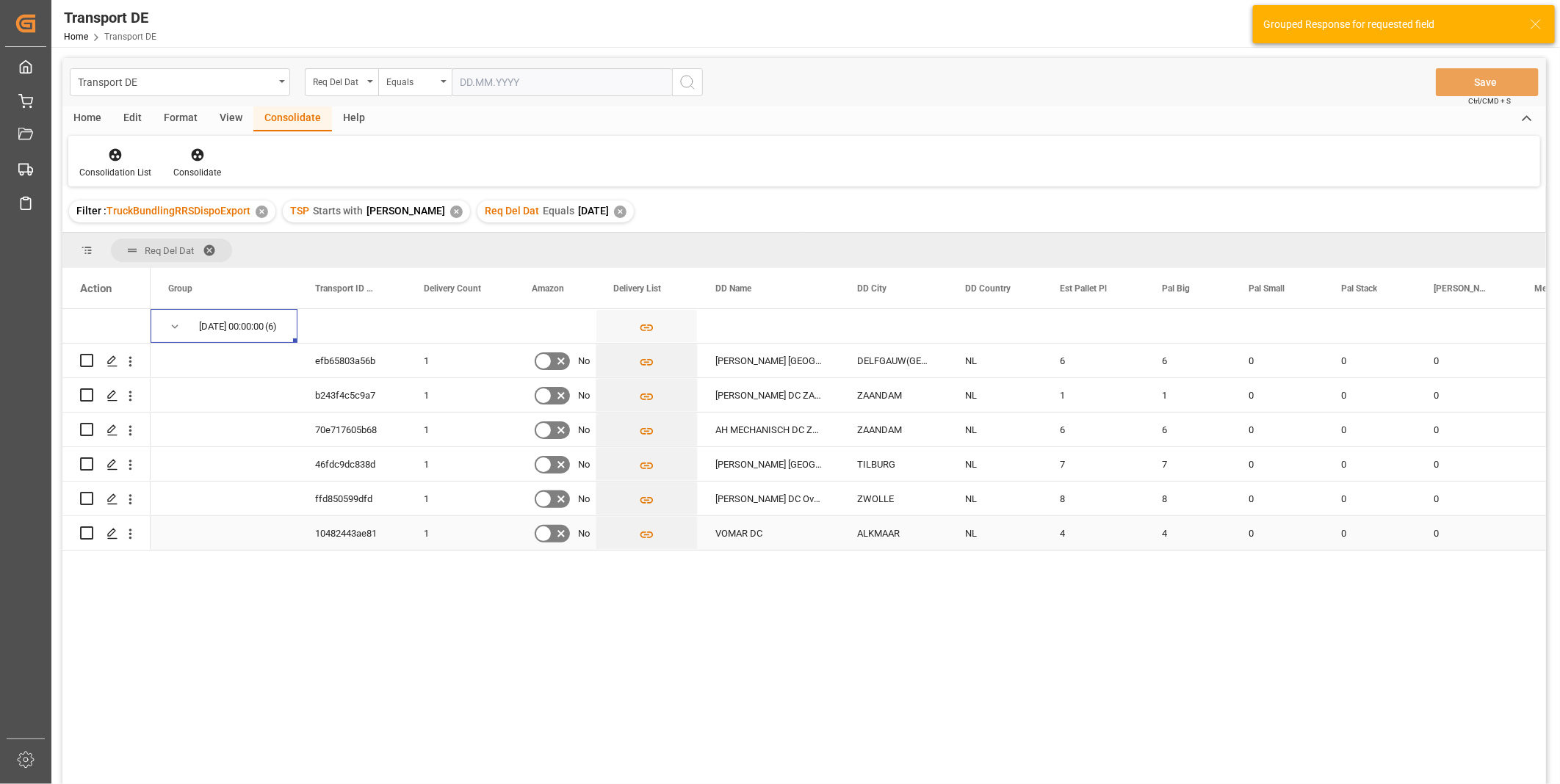
click at [84, 527] on input "Press Space to toggle row selection (unchecked)" at bounding box center [87, 532] width 13 height 13
checkbox input "true"
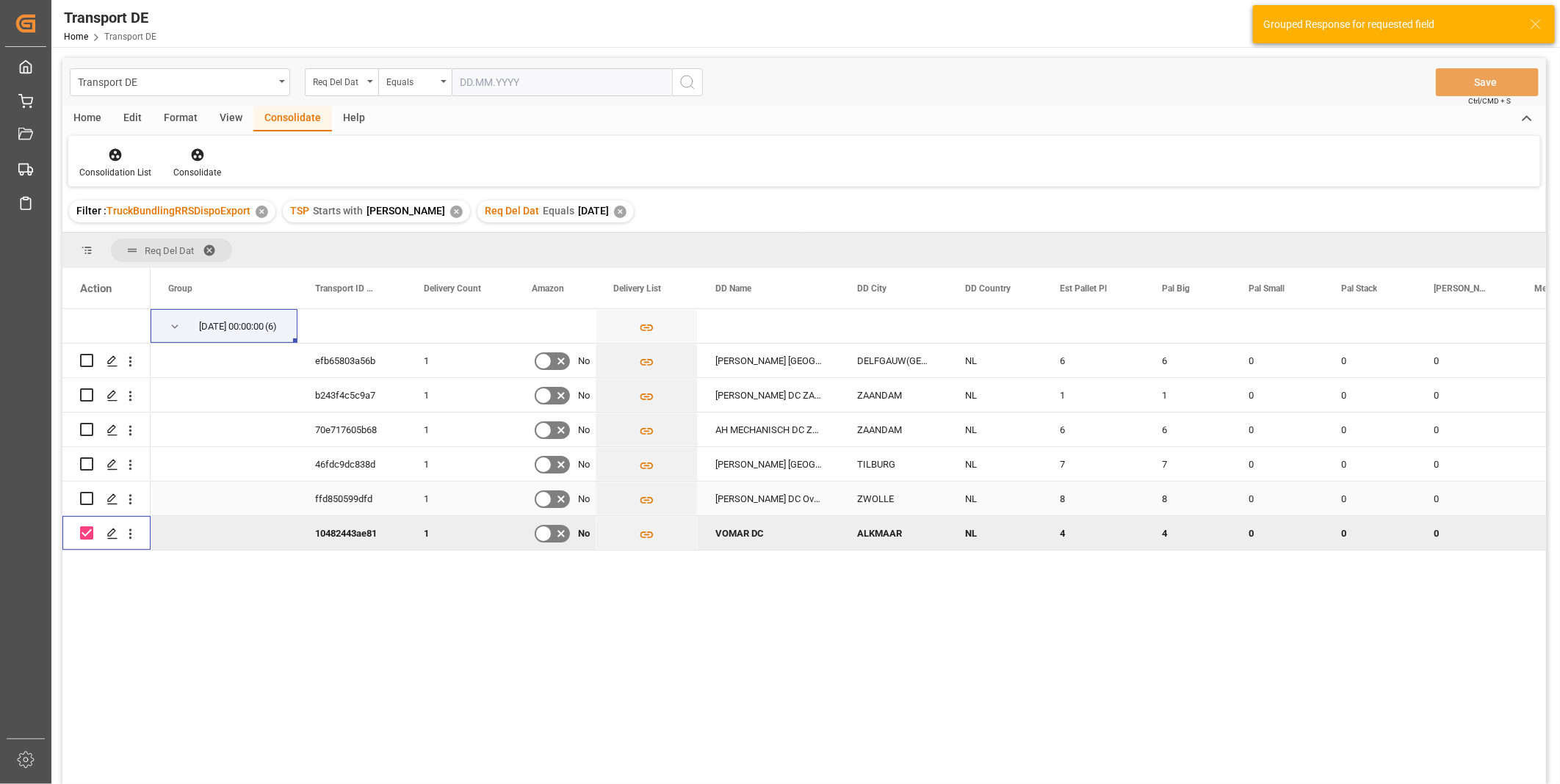
click at [87, 501] on input "Press Space to toggle row selection (unchecked)" at bounding box center [87, 498] width 13 height 13
checkbox input "true"
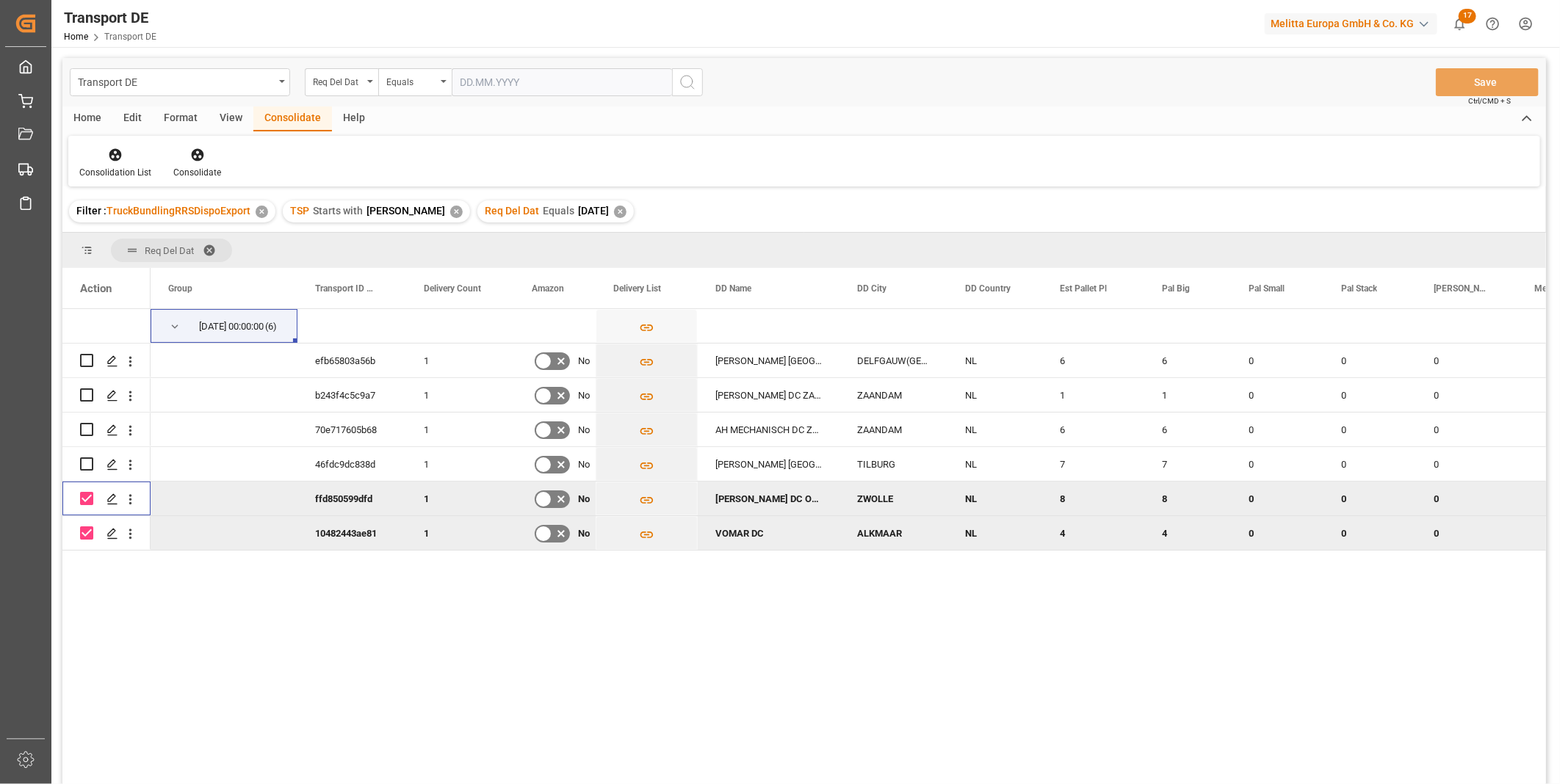
click at [87, 464] on input "Press Space to toggle row selection (unchecked)" at bounding box center [87, 463] width 13 height 13
checkbox input "true"
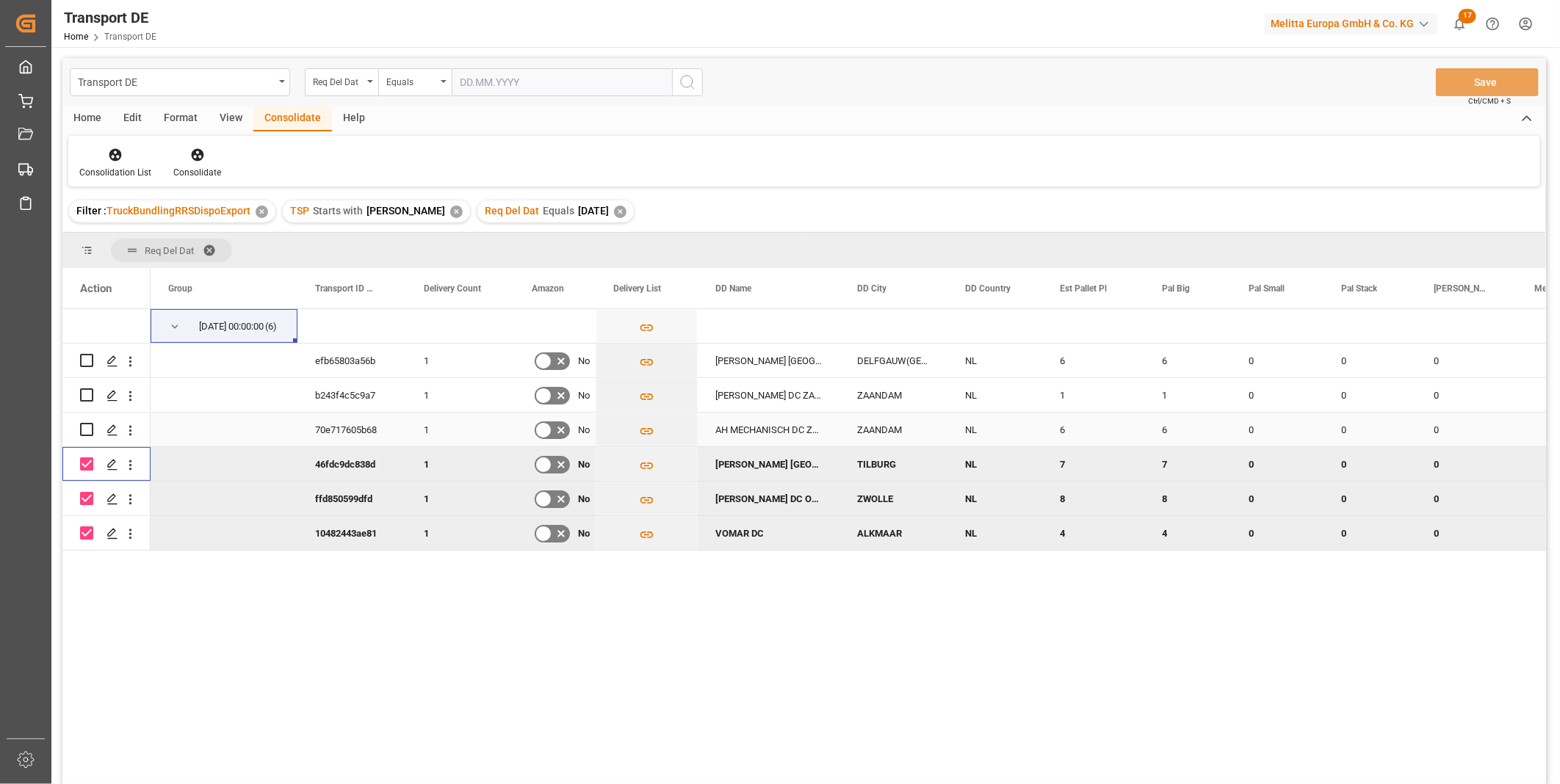
click at [85, 431] on input "Press Space to toggle row selection (unchecked)" at bounding box center [87, 429] width 13 height 13
checkbox input "true"
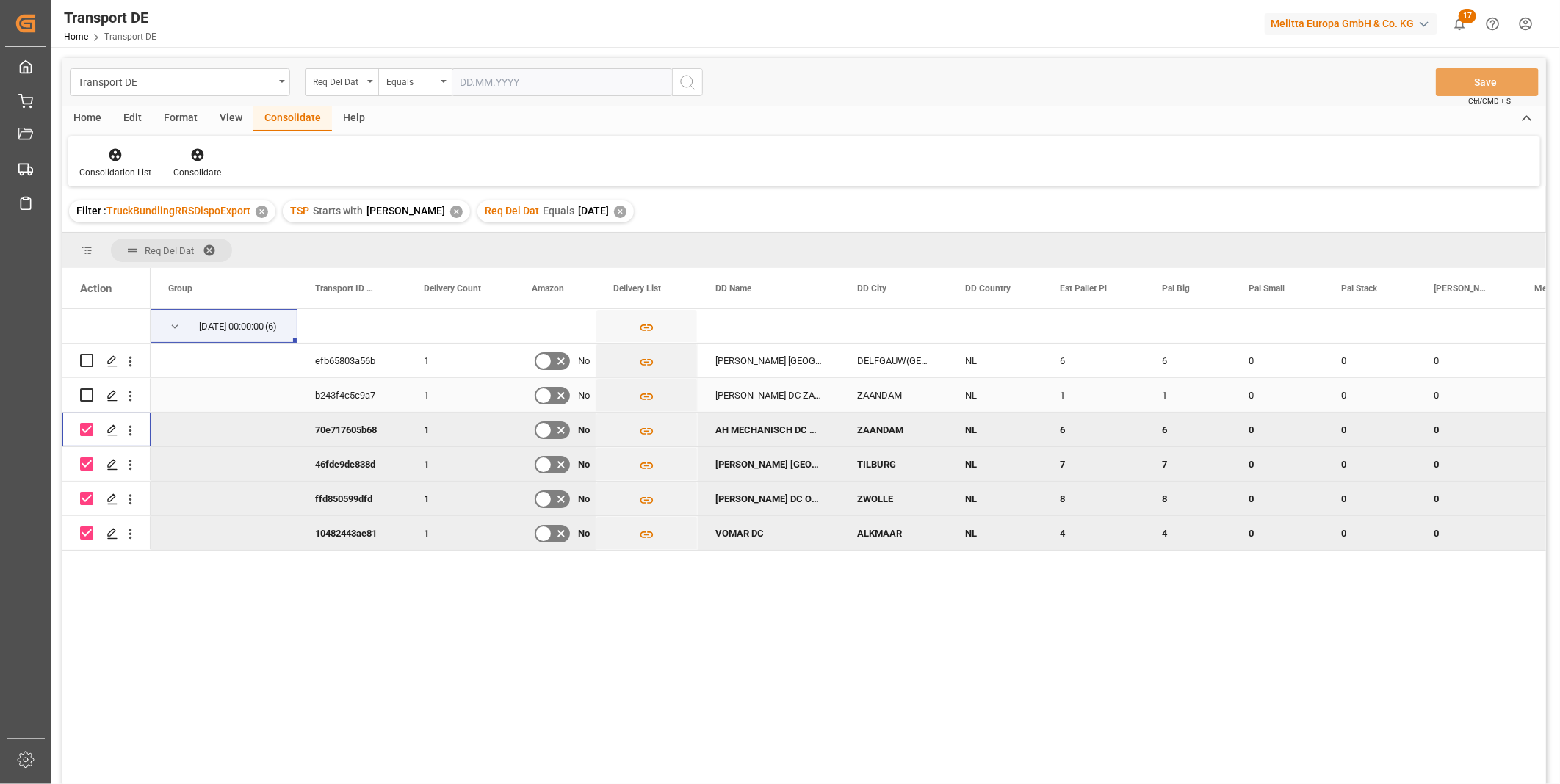
click at [88, 386] on div "Press SPACE to select this row." at bounding box center [87, 394] width 13 height 34
click at [87, 362] on input "Press Space to toggle row selection (unchecked)" at bounding box center [87, 360] width 13 height 13
checkbox input "true"
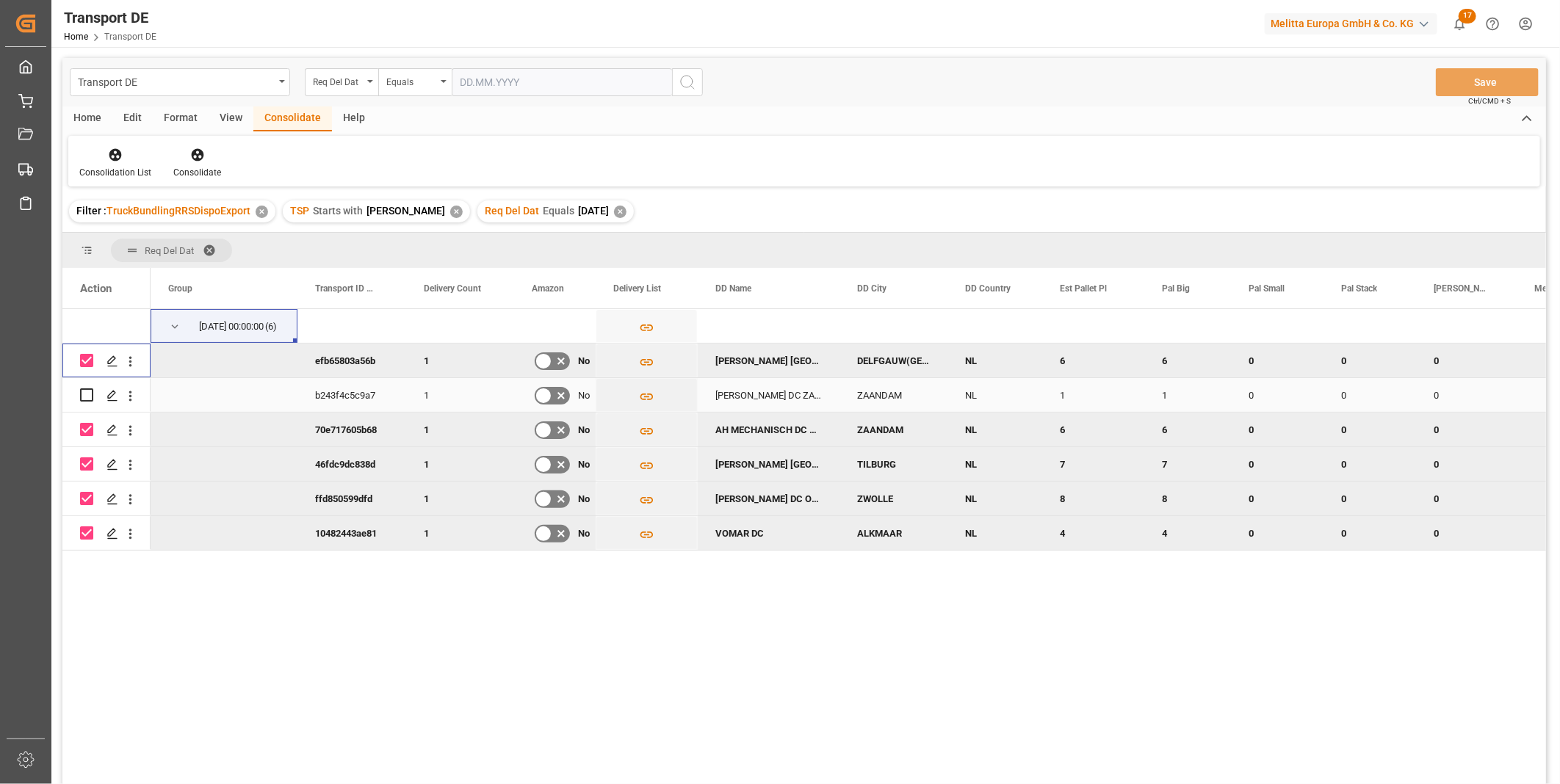
click at [87, 397] on input "Press Space to toggle row selection (unchecked)" at bounding box center [87, 394] width 13 height 13
checkbox input "true"
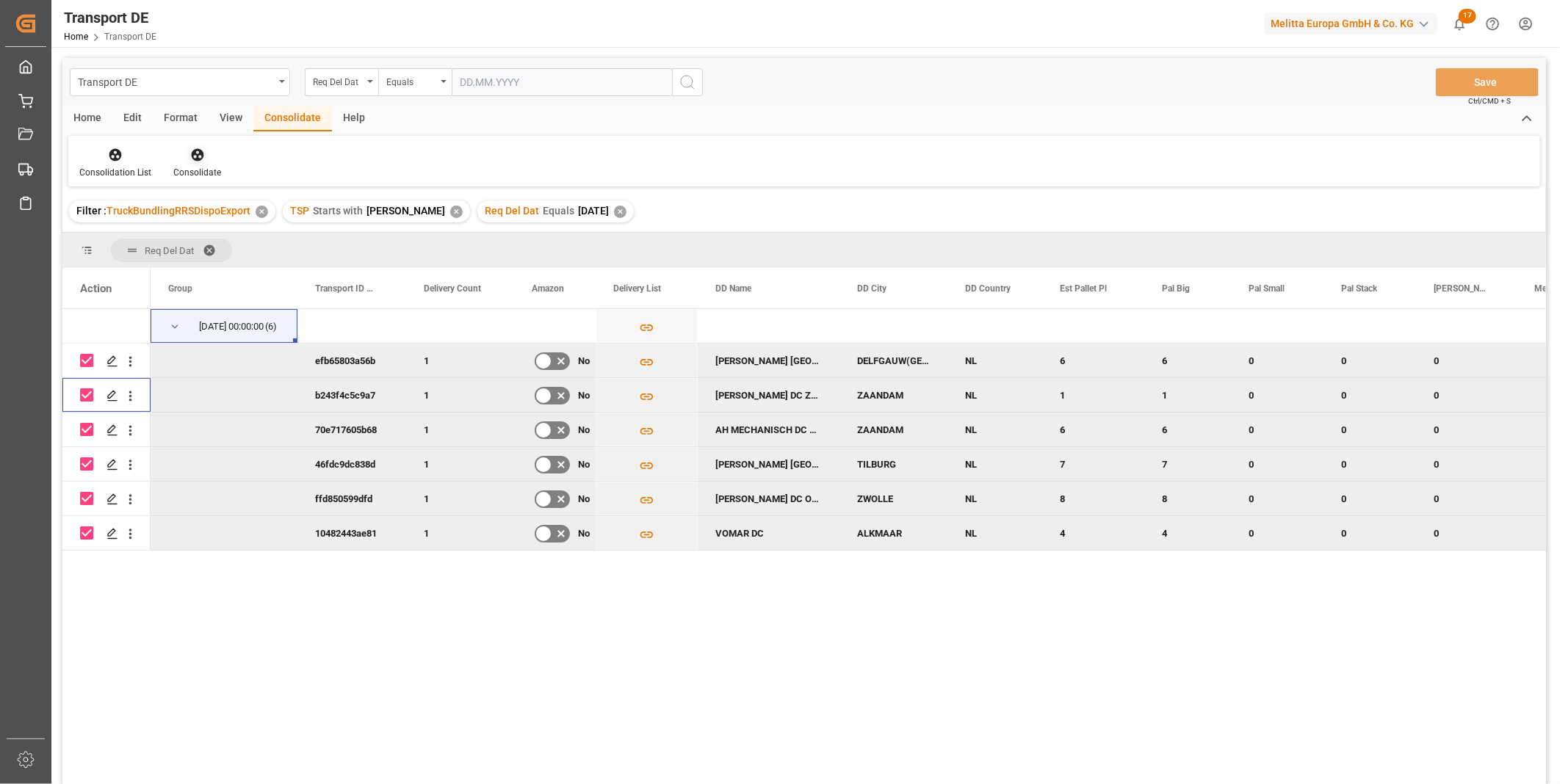
click at [210, 155] on div at bounding box center [197, 154] width 48 height 15
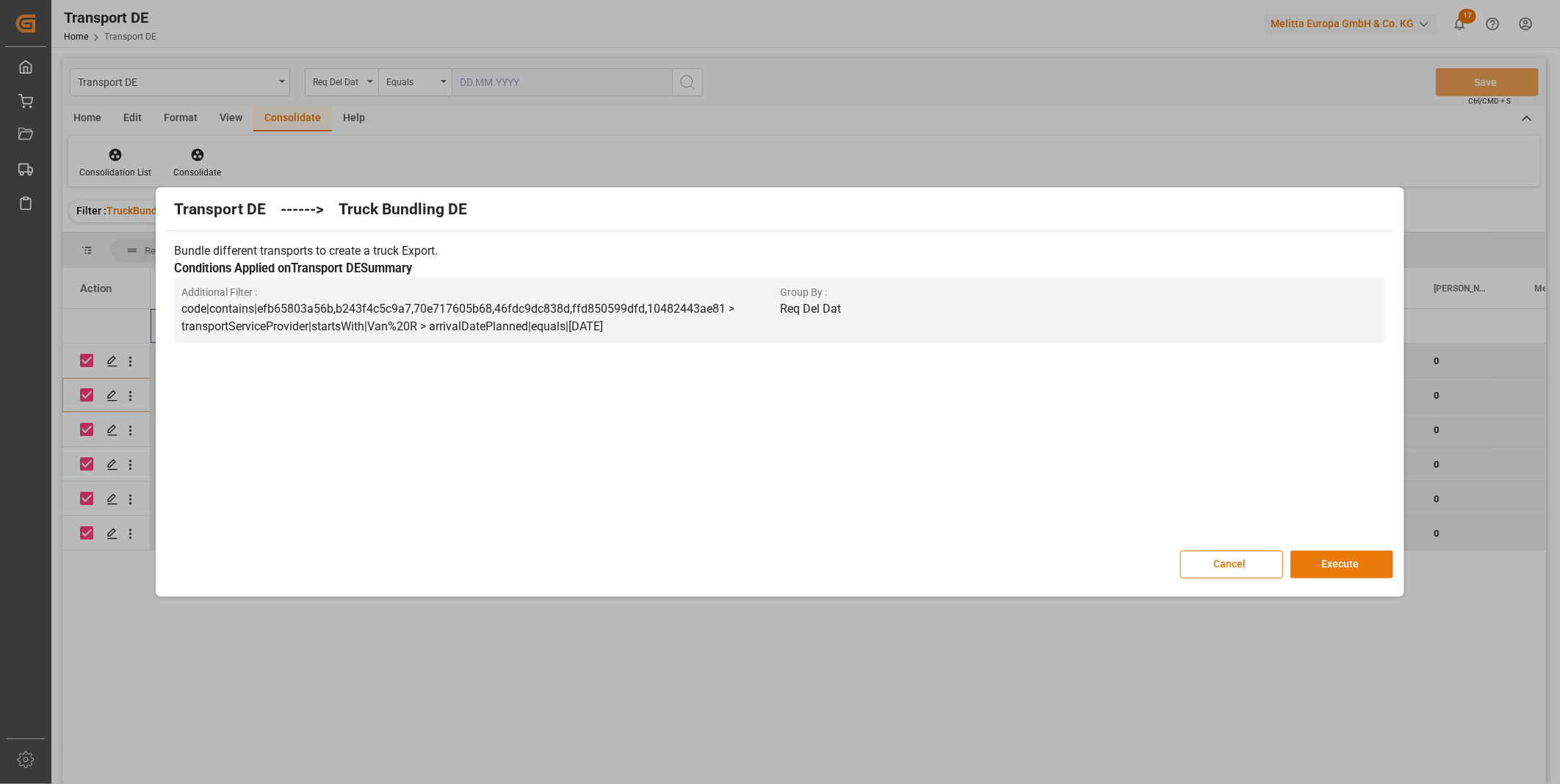
click at [1344, 569] on button "Execute" at bounding box center [1342, 564] width 103 height 28
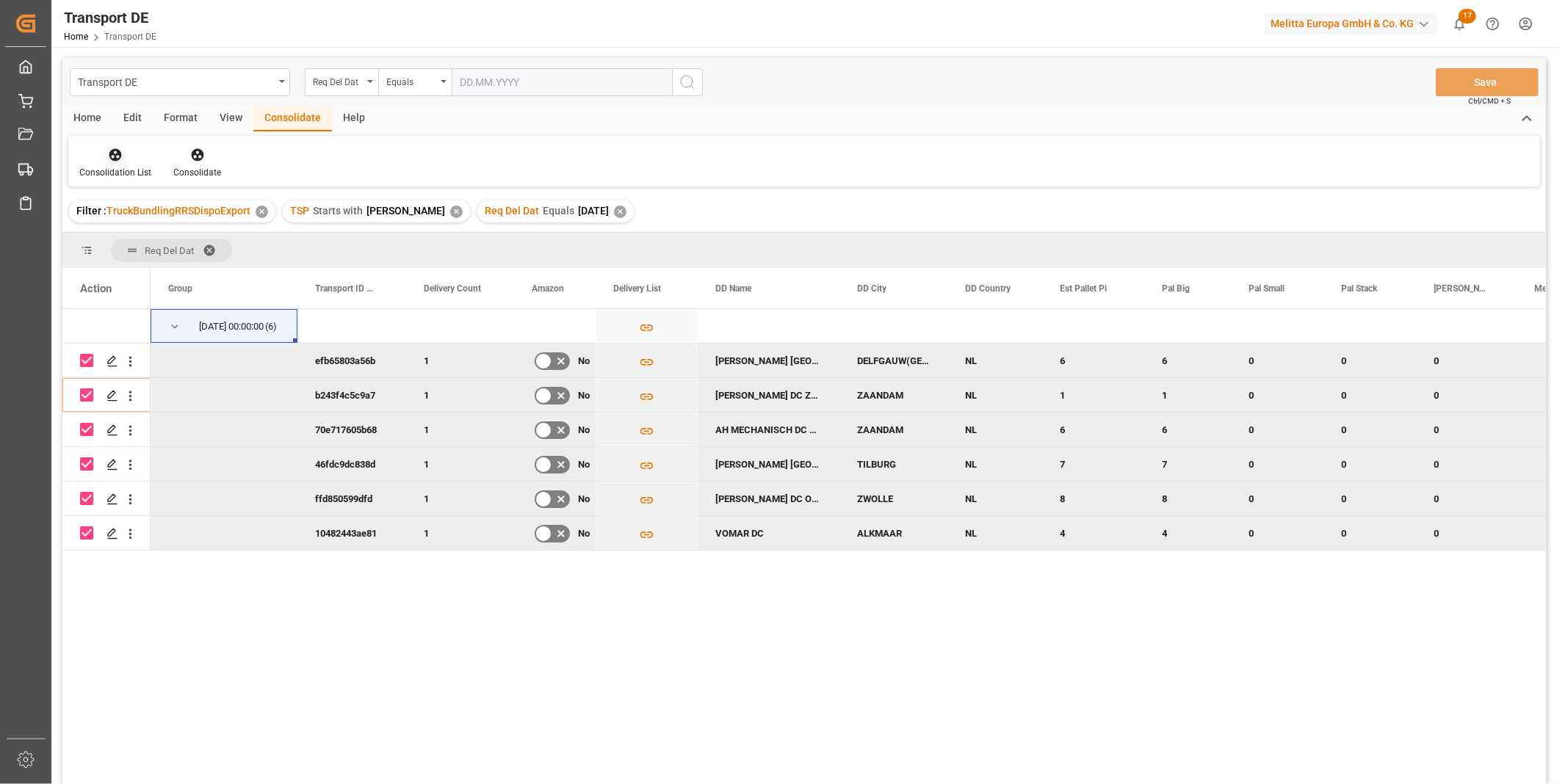
click at [104, 156] on div at bounding box center [115, 154] width 72 height 15
click at [152, 269] on div "Transport DE Req Del Dat Equals Save Ctrl/CMD + S Home Edit Format View Consoli…" at bounding box center [804, 440] width 1484 height 765
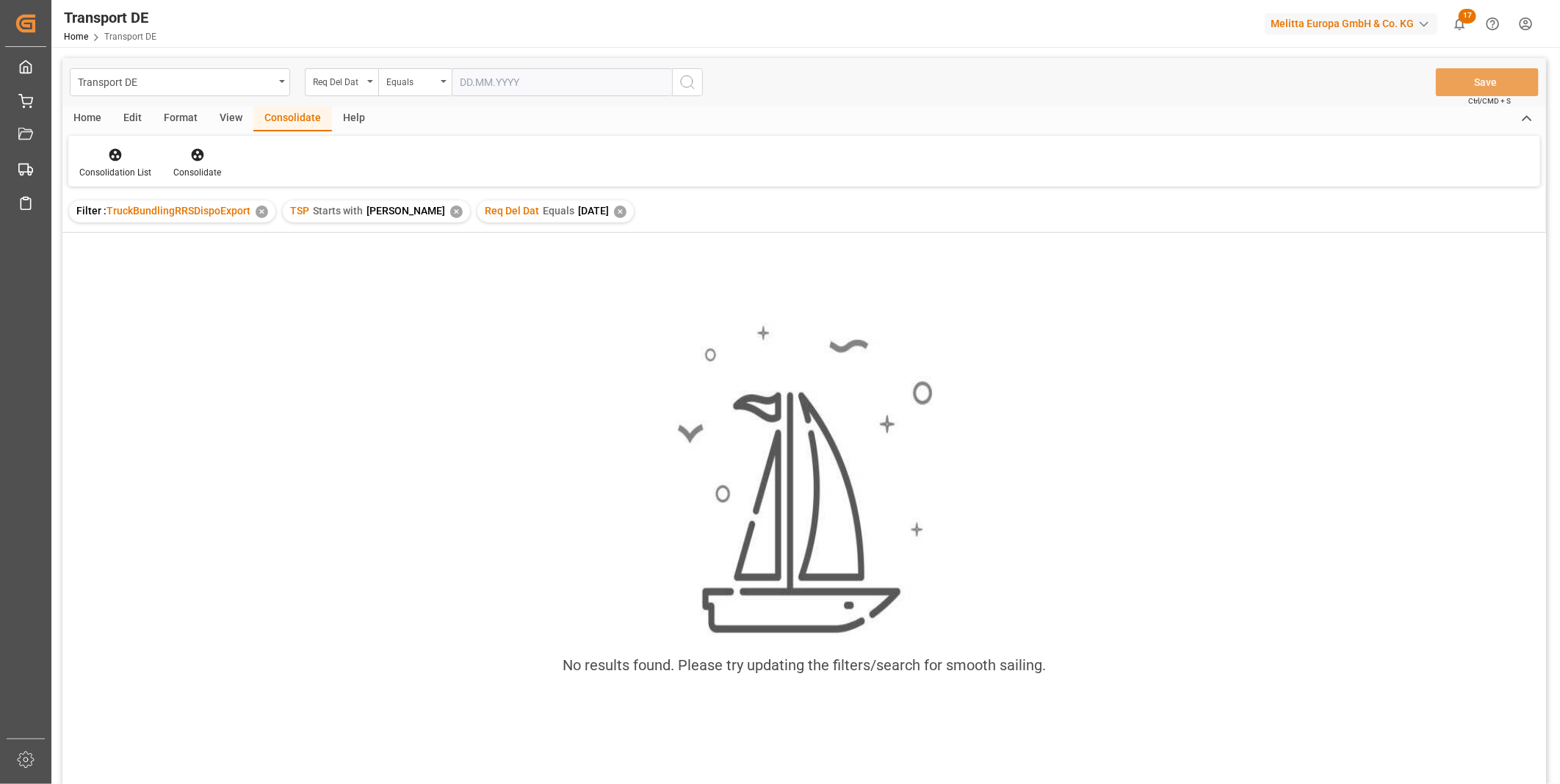
click at [450, 210] on div "✕" at bounding box center [456, 212] width 13 height 13
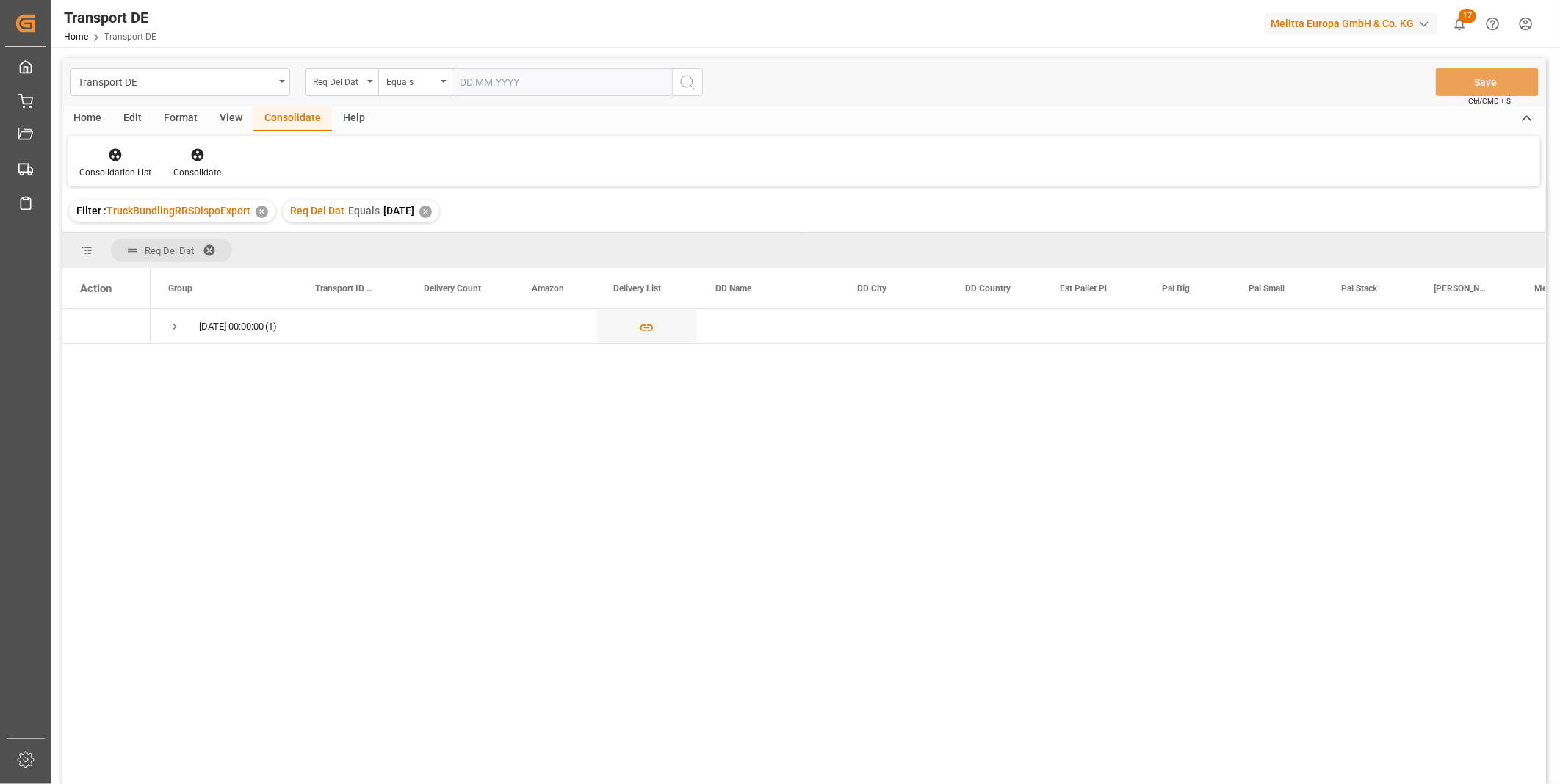
click at [432, 210] on div "✕" at bounding box center [426, 212] width 13 height 13
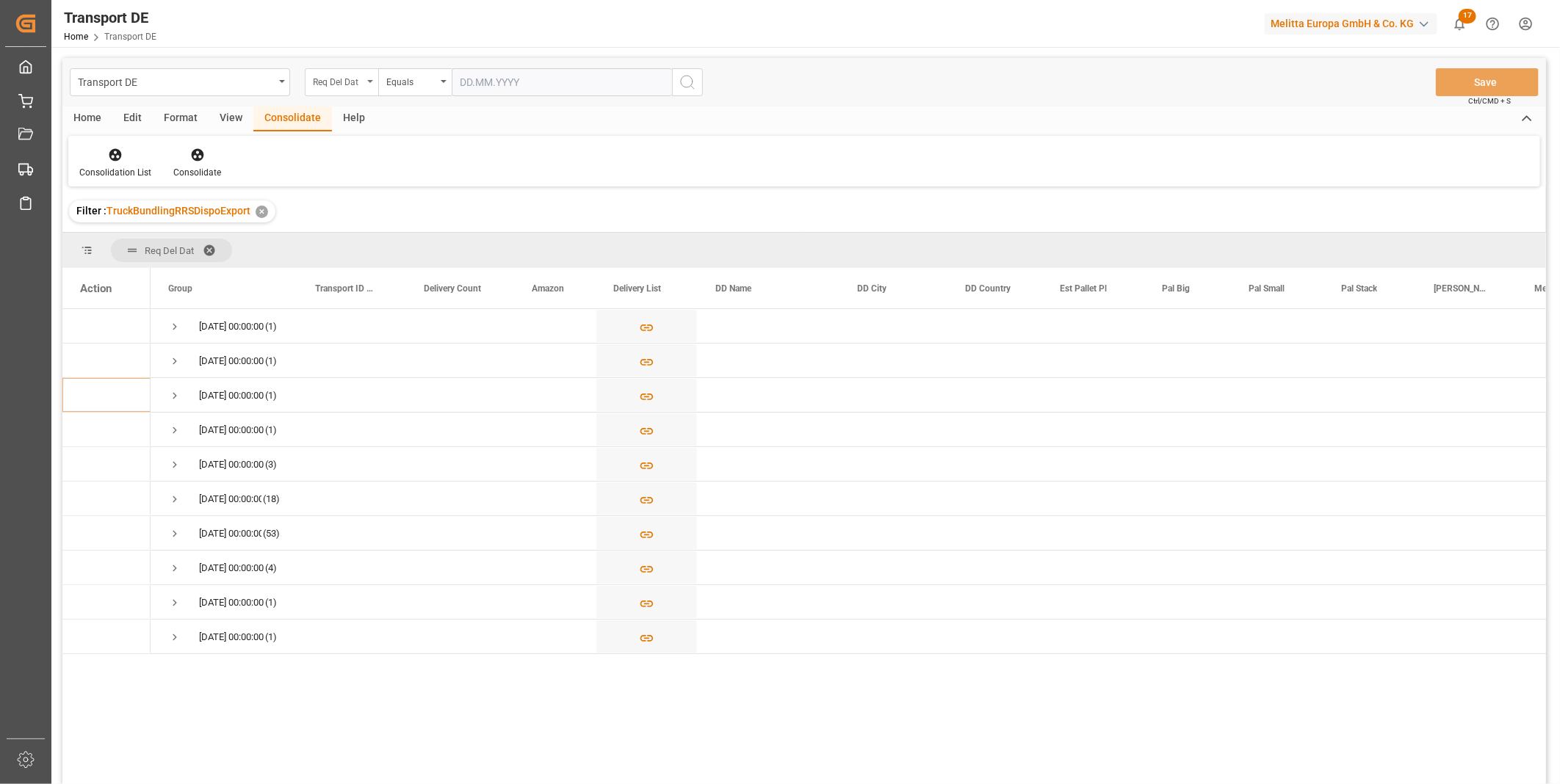
click at [352, 79] on div "Req Del Dat" at bounding box center [337, 80] width 50 height 17
type input "Route"
click at [404, 91] on div "Equals" at bounding box center [414, 82] width 74 height 28
click at [453, 237] on div "Starts with" at bounding box center [488, 242] width 219 height 31
type input "CZ"
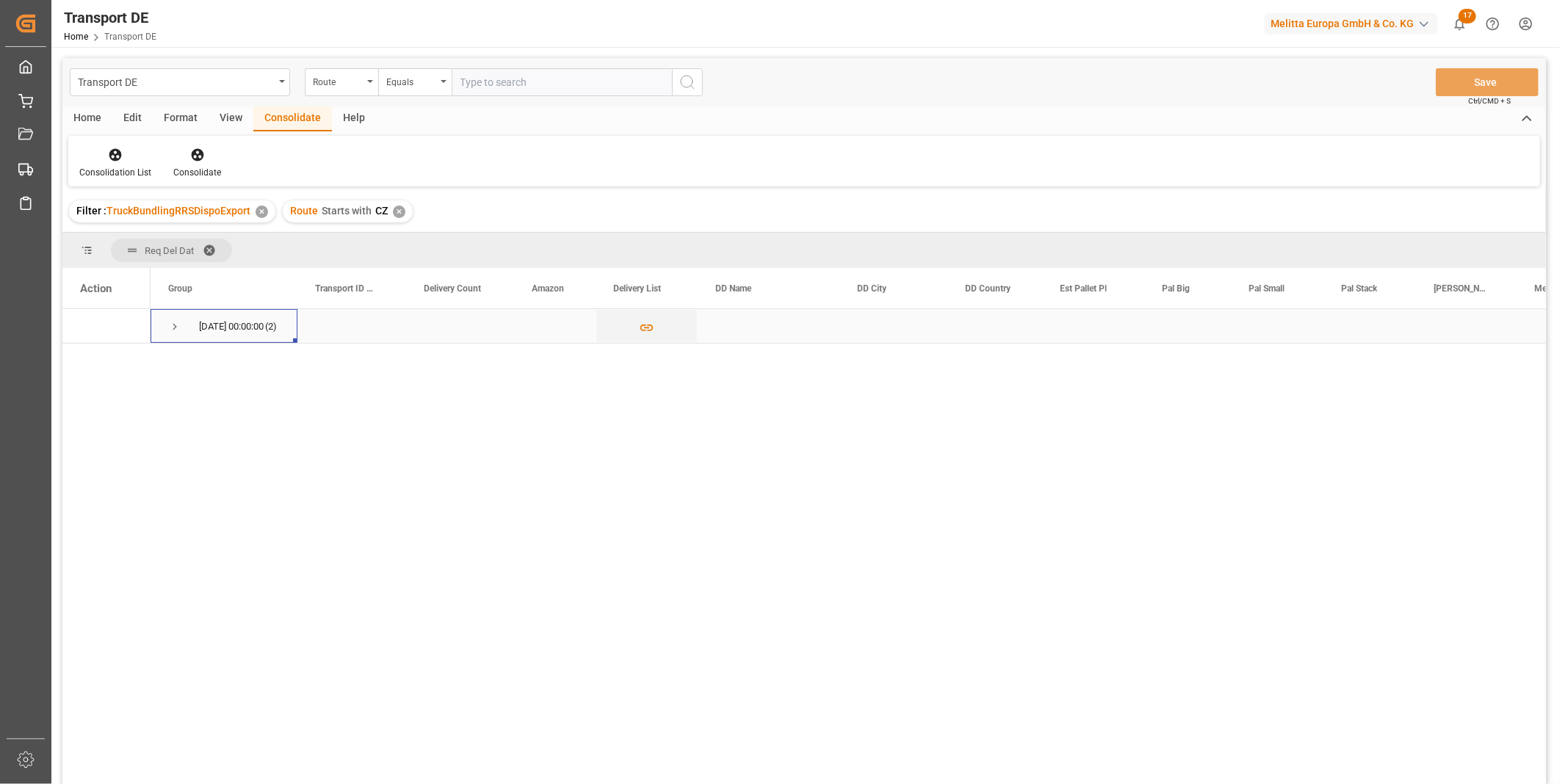
click at [173, 321] on span "Press SPACE to select this row." at bounding box center [175, 326] width 13 height 13
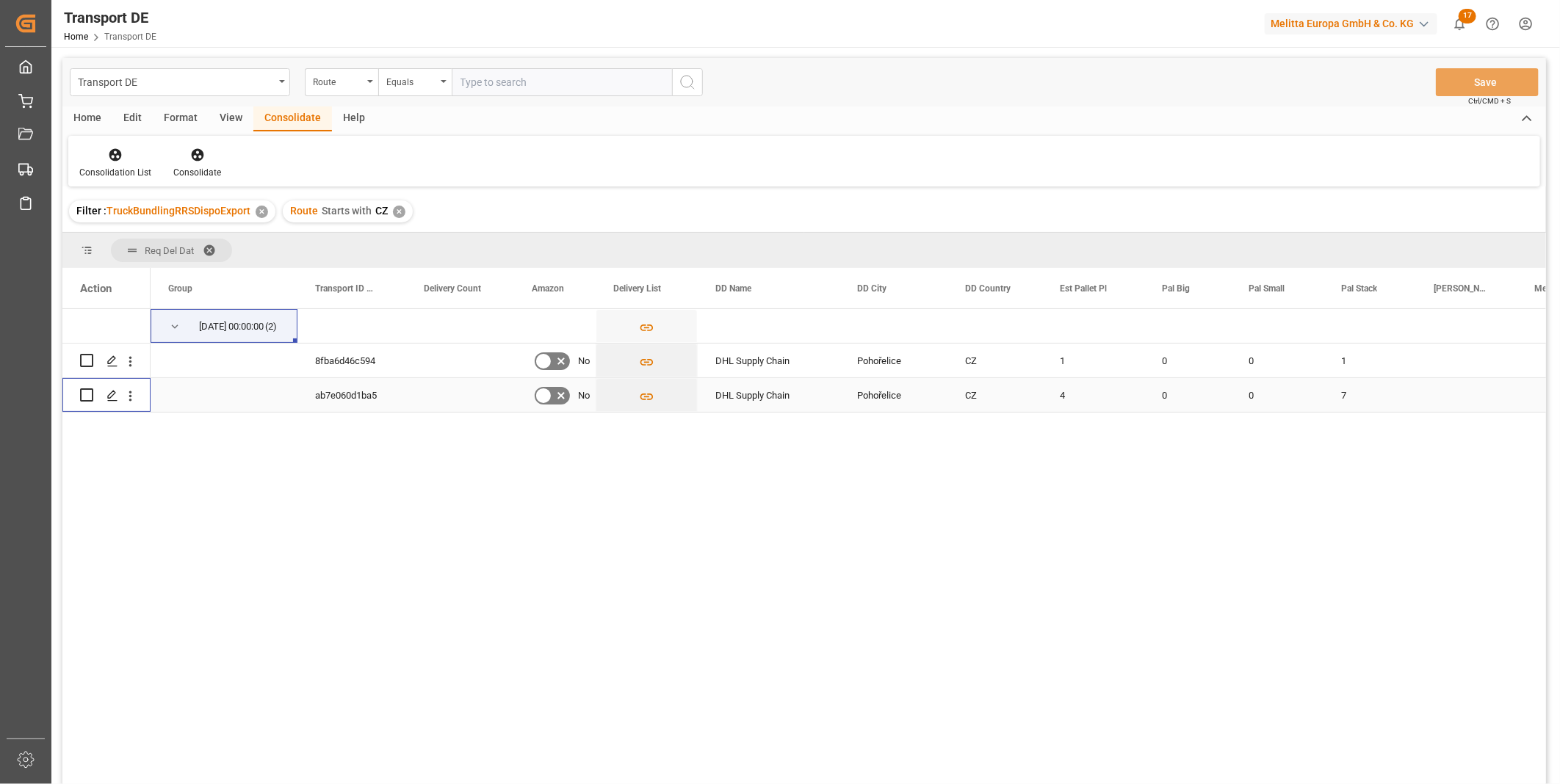
click at [86, 393] on input "Press Space to toggle row selection (unchecked)" at bounding box center [87, 394] width 13 height 13
checkbox input "true"
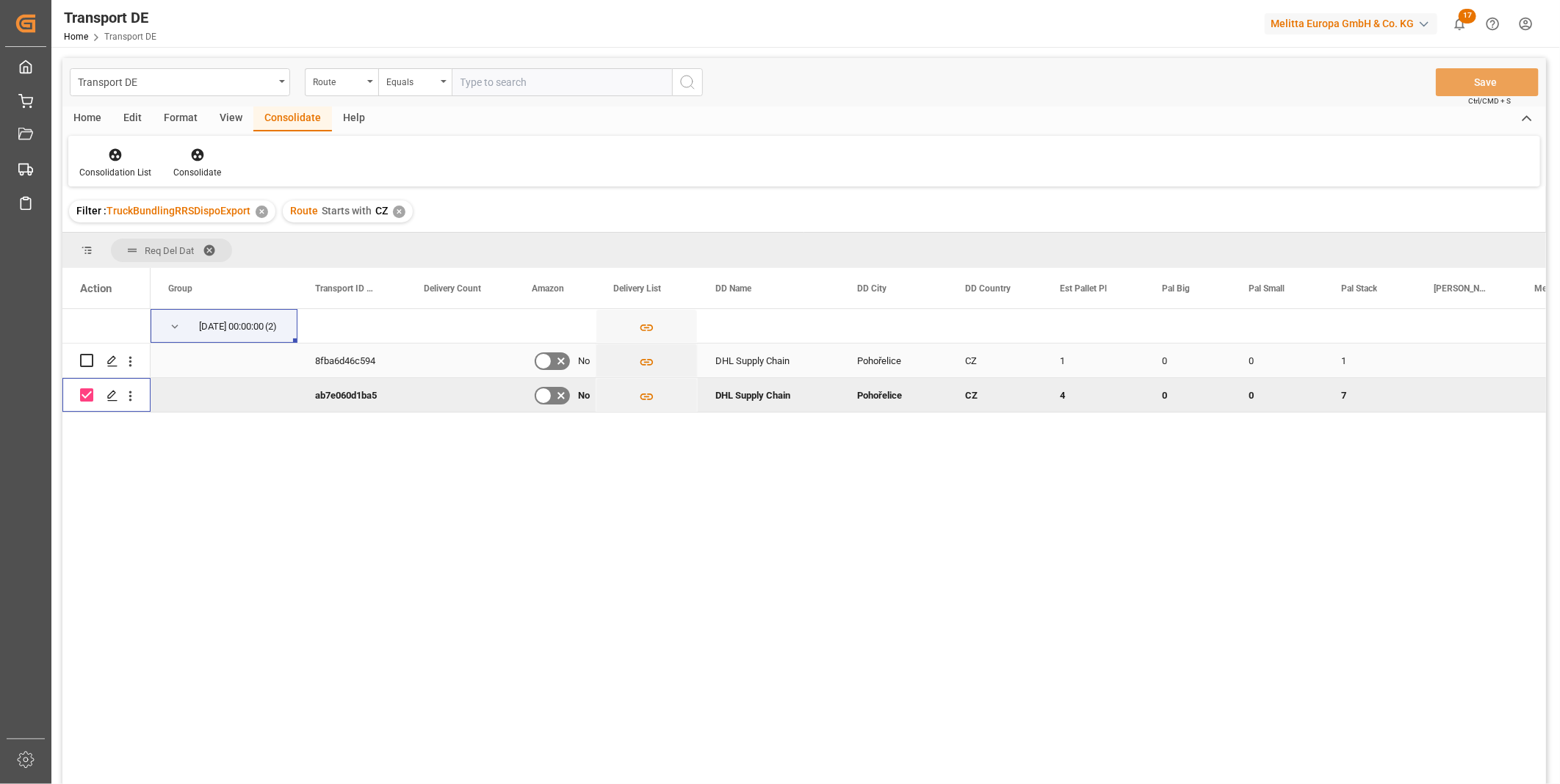
click at [83, 362] on input "Press Space to toggle row selection (unchecked)" at bounding box center [87, 360] width 13 height 13
checkbox input "true"
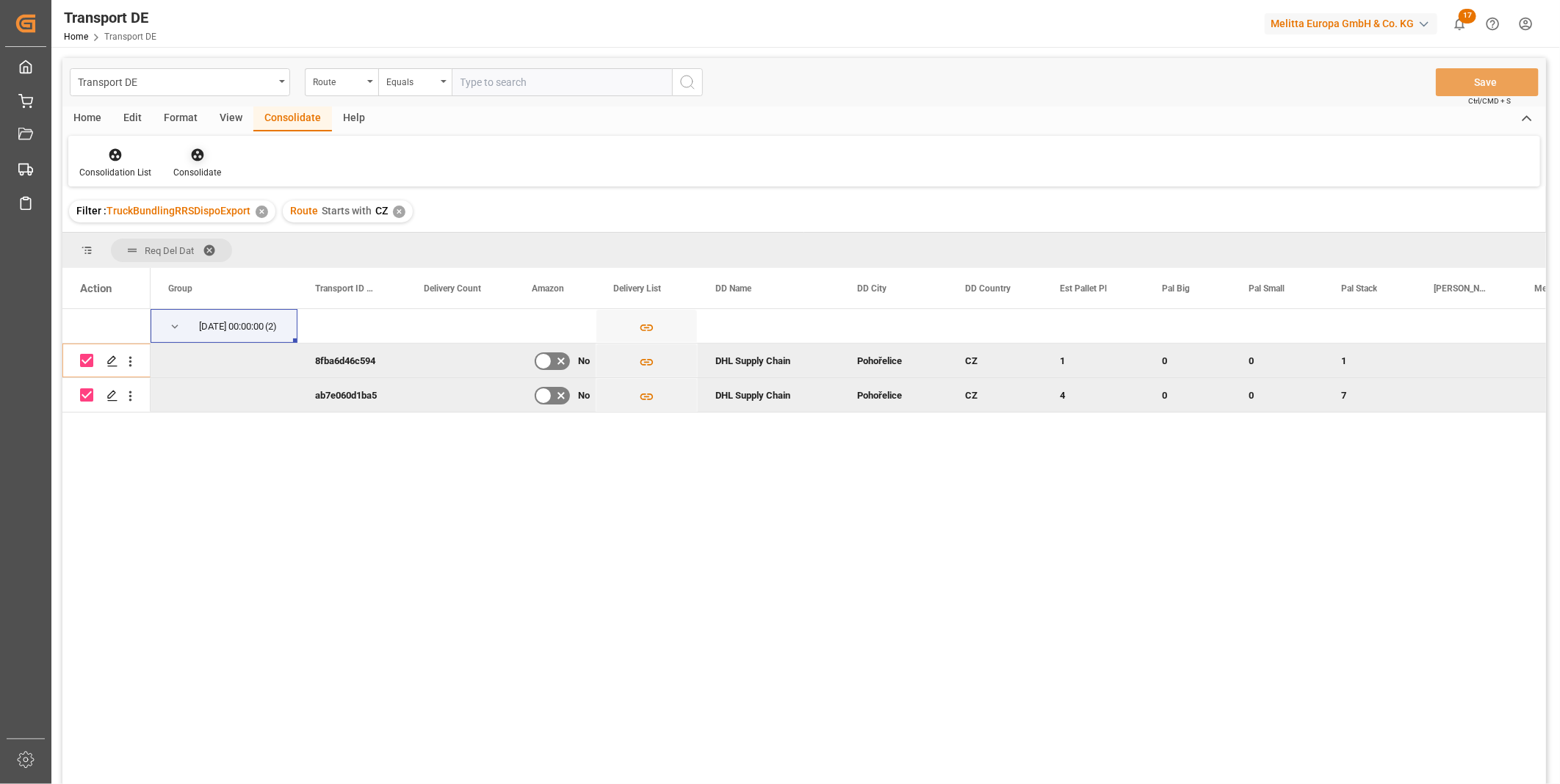
click at [194, 152] on icon at bounding box center [198, 155] width 15 height 15
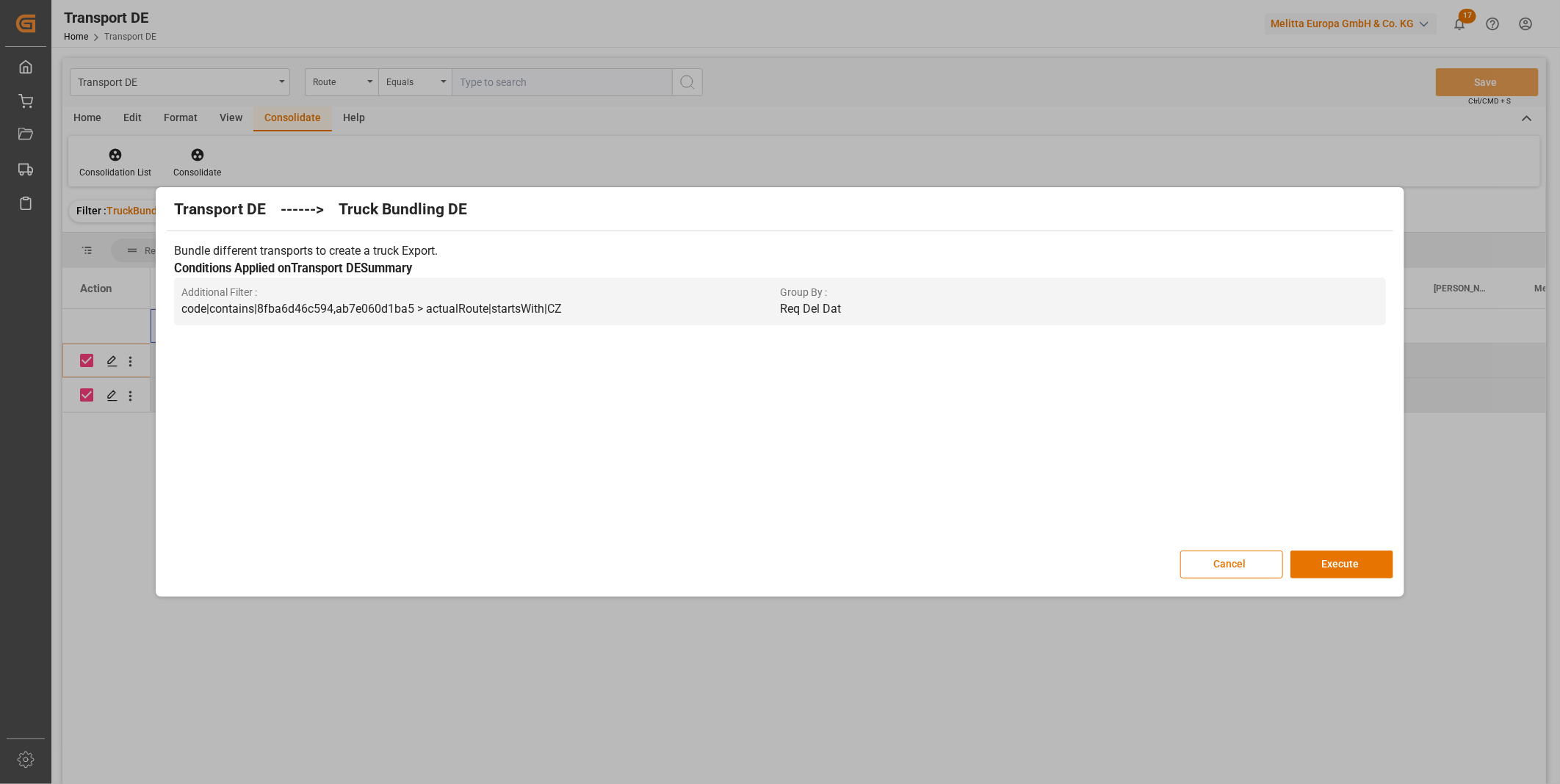
click at [1339, 549] on div "Transport DE ------> Truck Bundling DE Bundle different transports to create a …" at bounding box center [780, 392] width 1240 height 402
click at [1339, 556] on button "Execute" at bounding box center [1342, 564] width 103 height 28
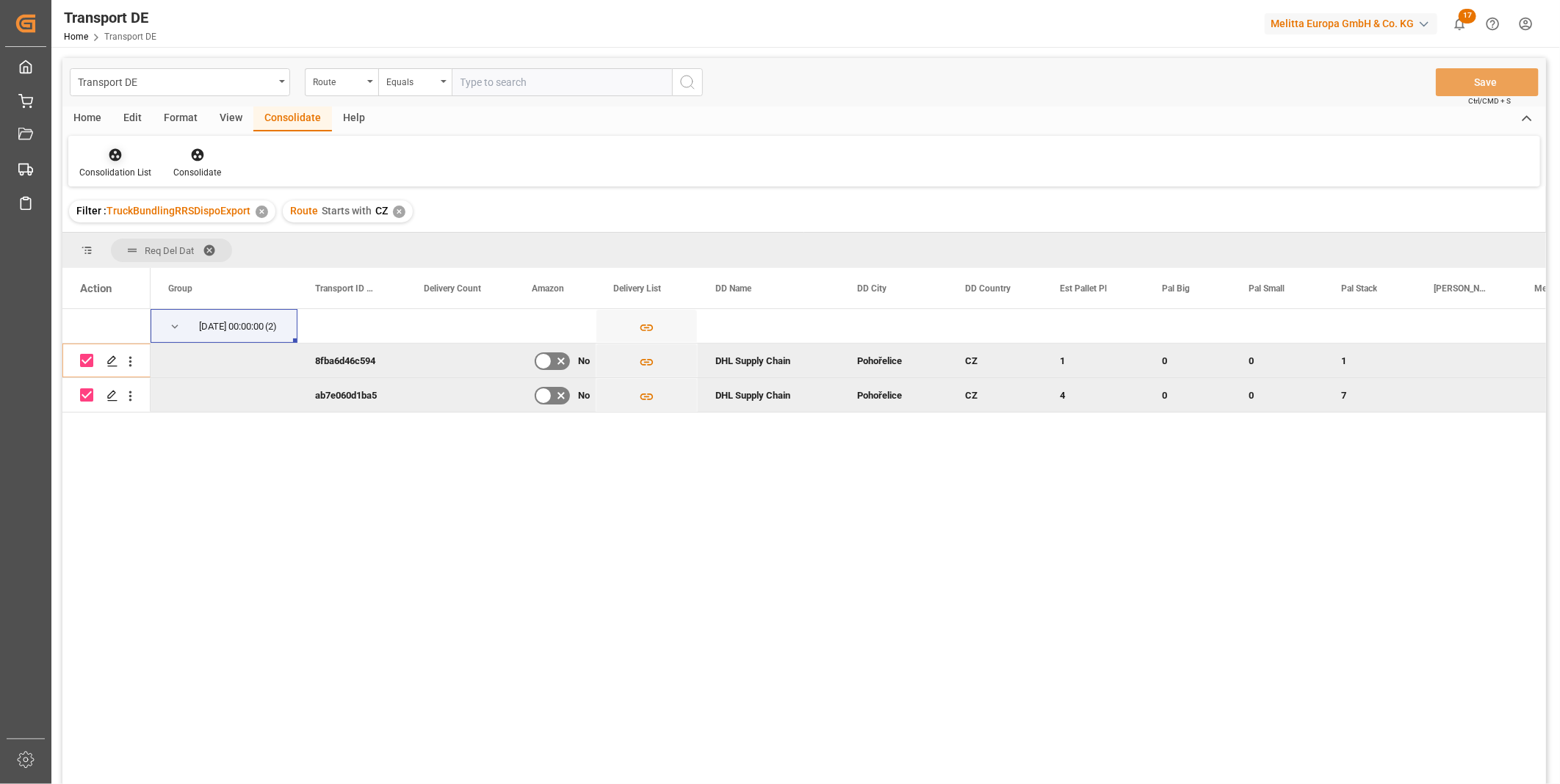
click at [103, 154] on div at bounding box center [115, 154] width 72 height 15
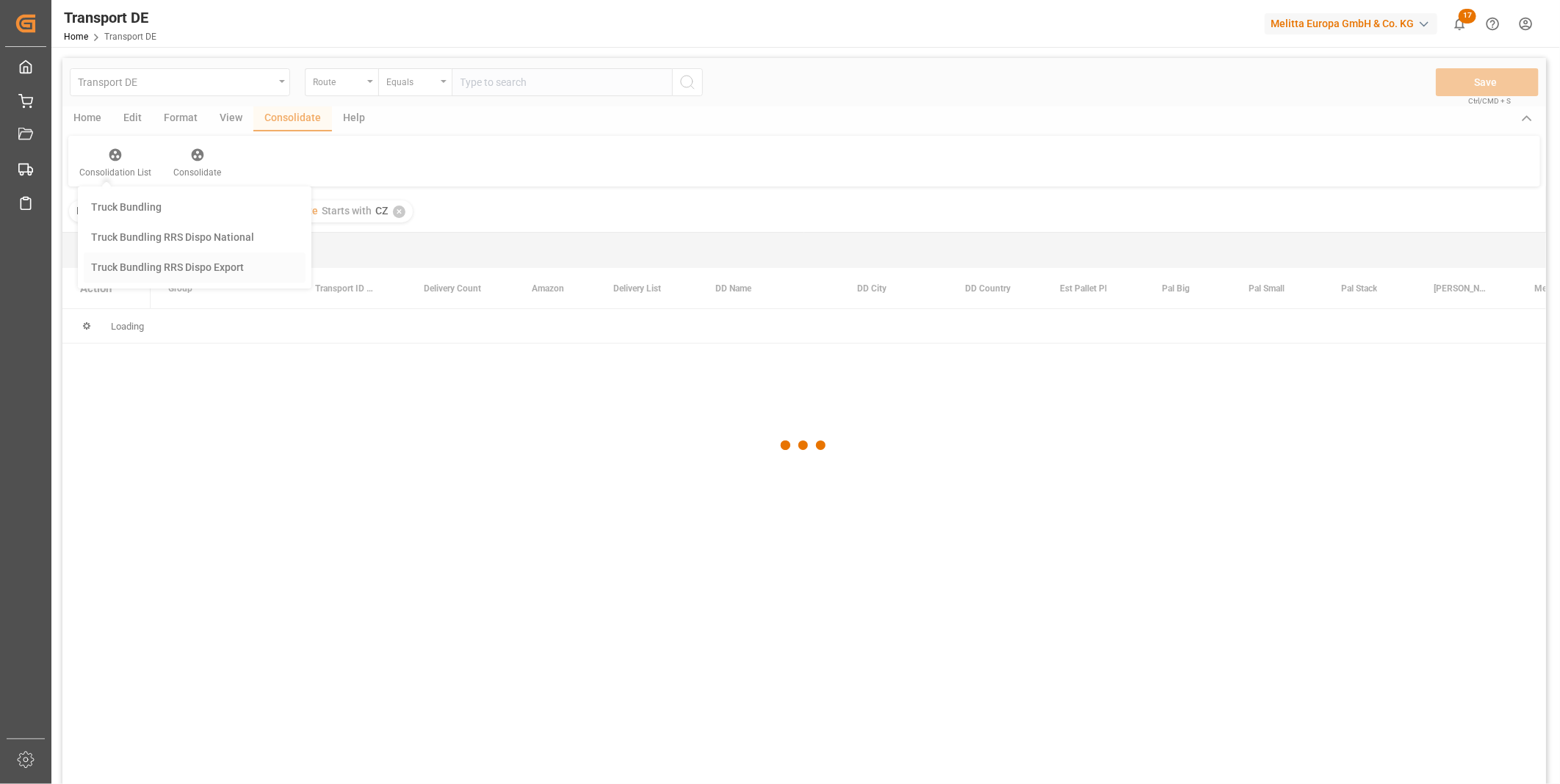
click at [185, 272] on div "Transport DE Route Equals Save Ctrl/CMD + S Home Edit Format View Consolidate H…" at bounding box center [804, 440] width 1484 height 765
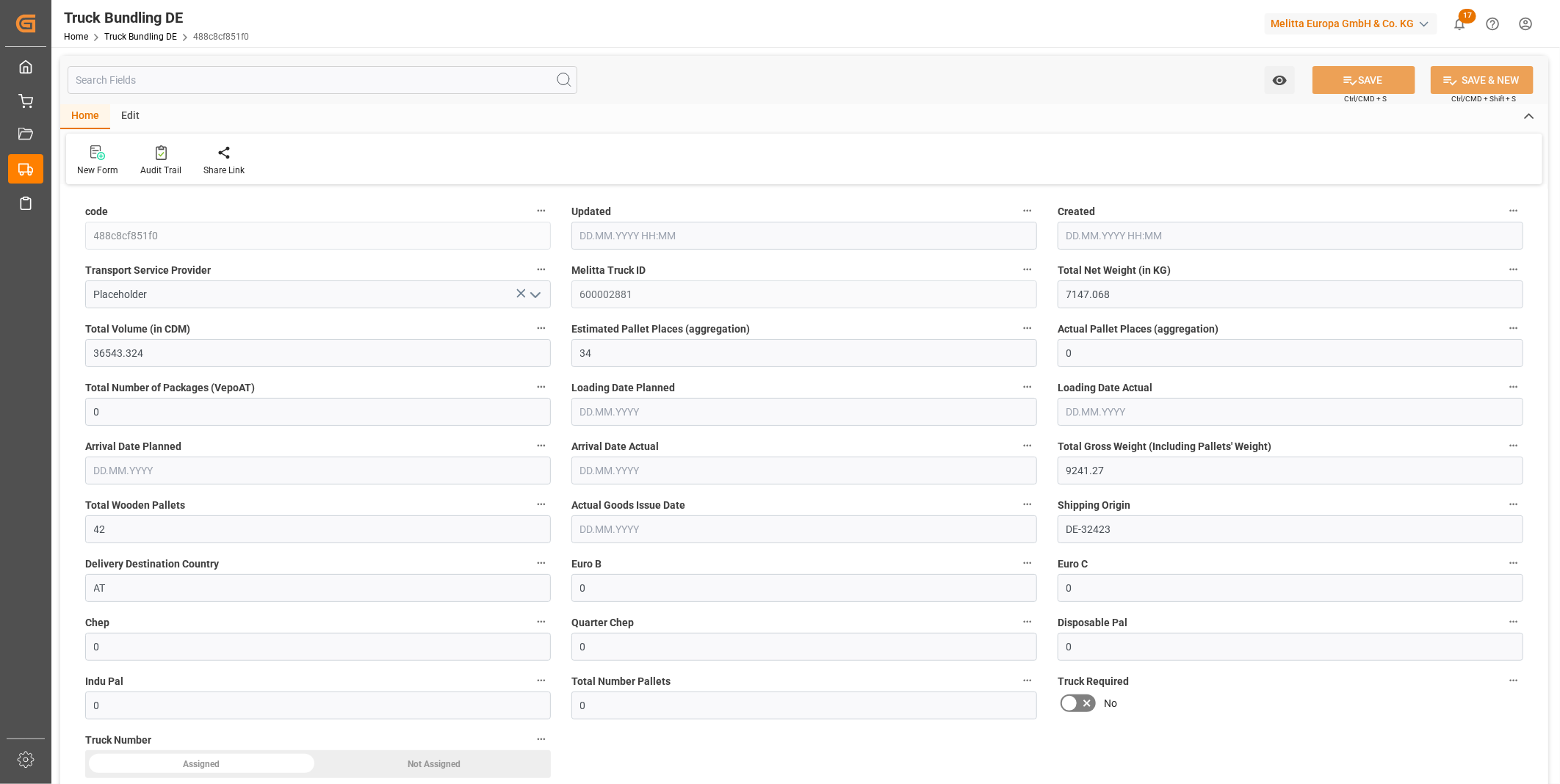
type input "23.09.2025 12:14"
type input "24.09.2025"
type input "26.09.2025"
type input "23.09.2025"
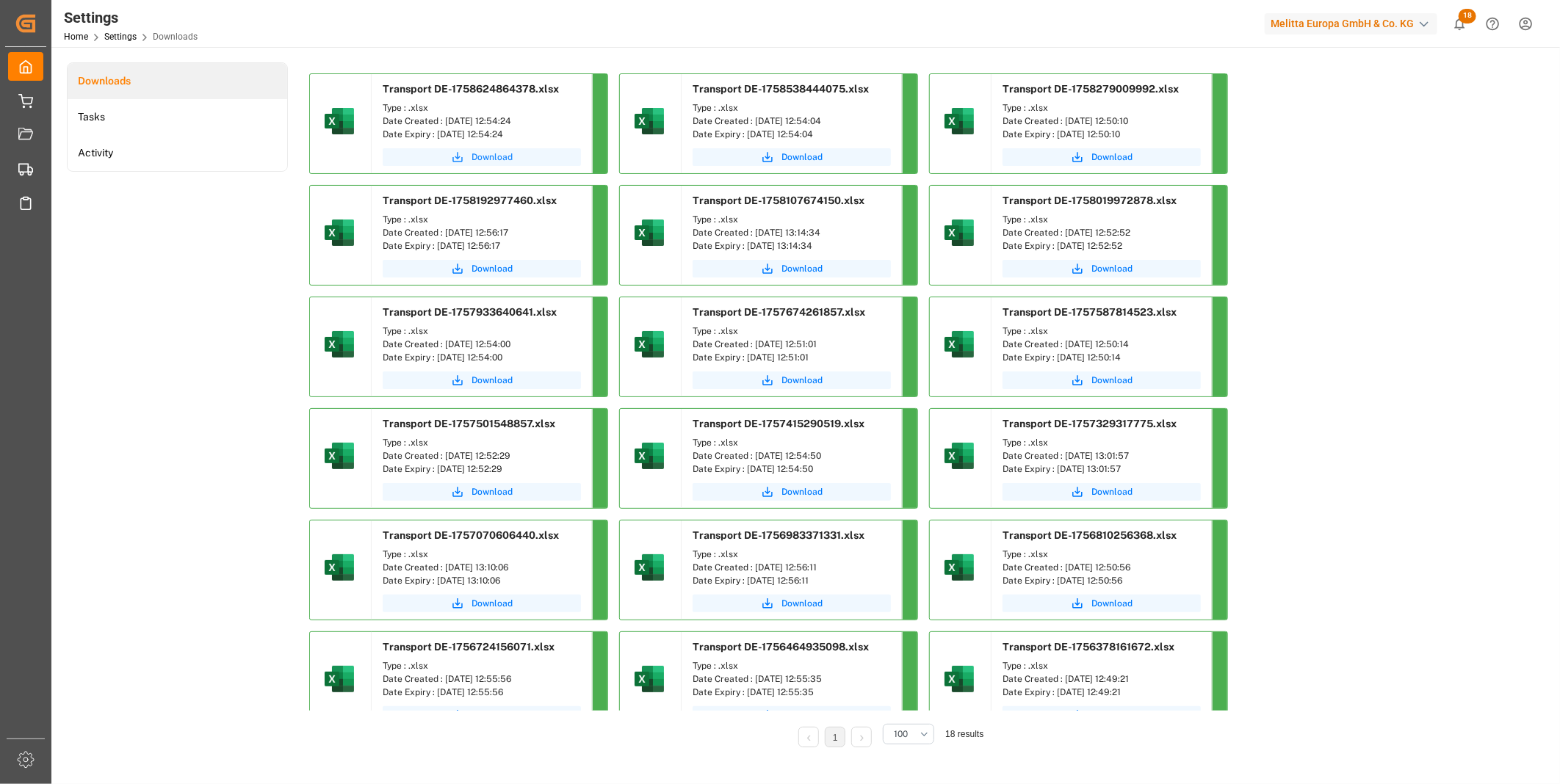
click at [510, 159] on span "Download" at bounding box center [492, 157] width 41 height 13
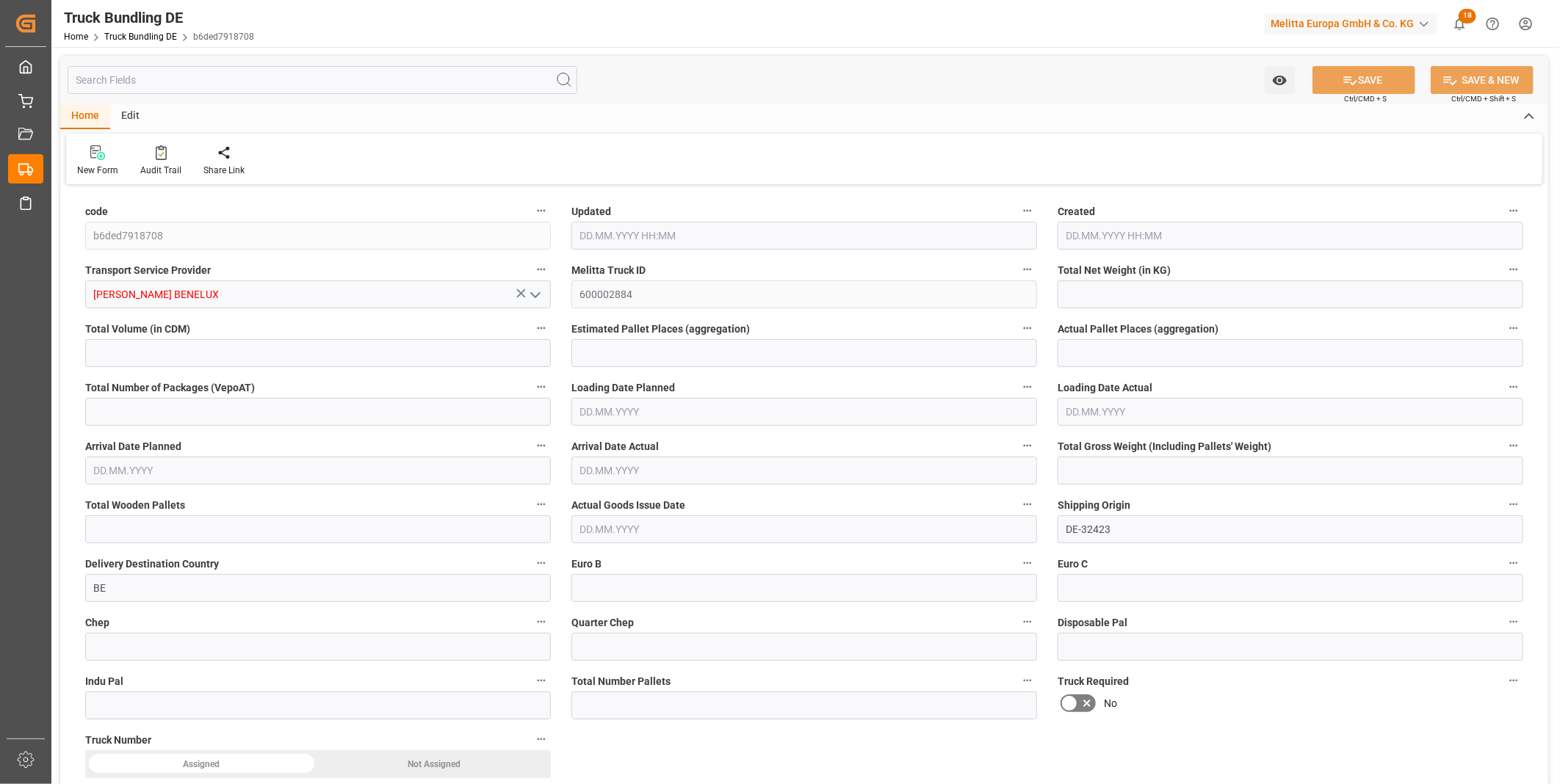
type input "5749.949"
type input "48015.786"
type input "33"
type input "0"
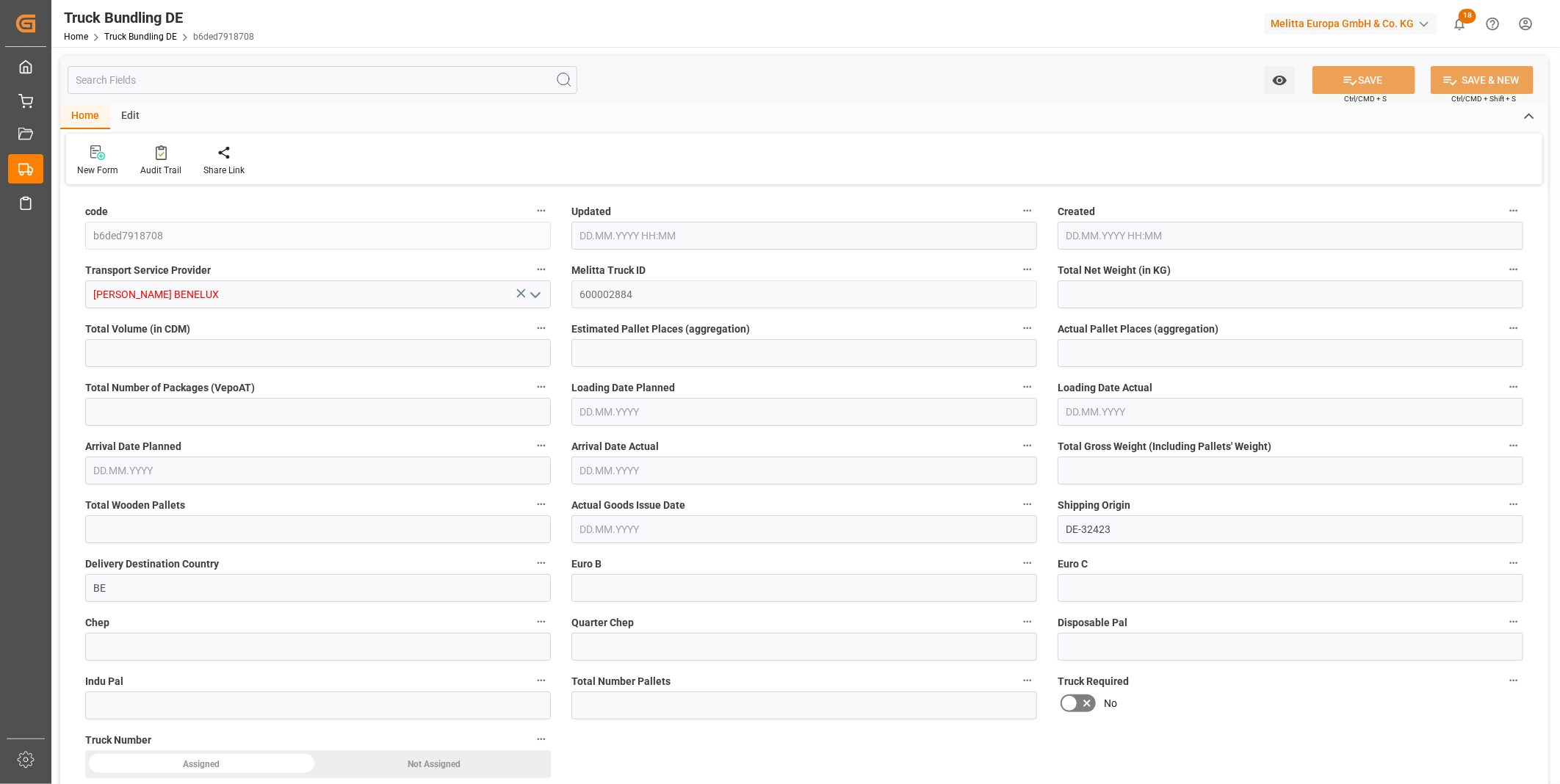
type input "9478"
type input "57"
type input "0"
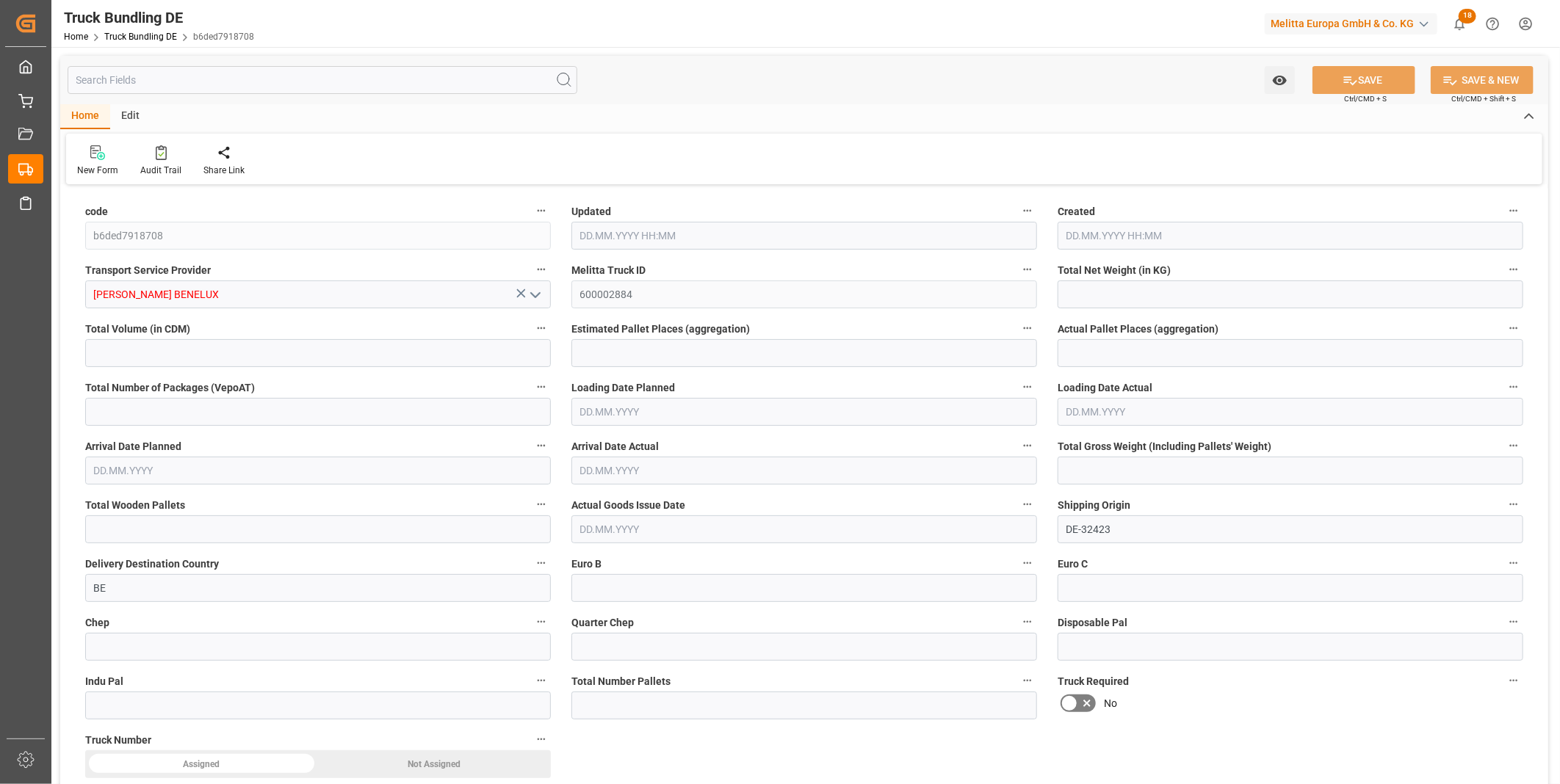
type input "0"
type input "23.09.2025 13:09"
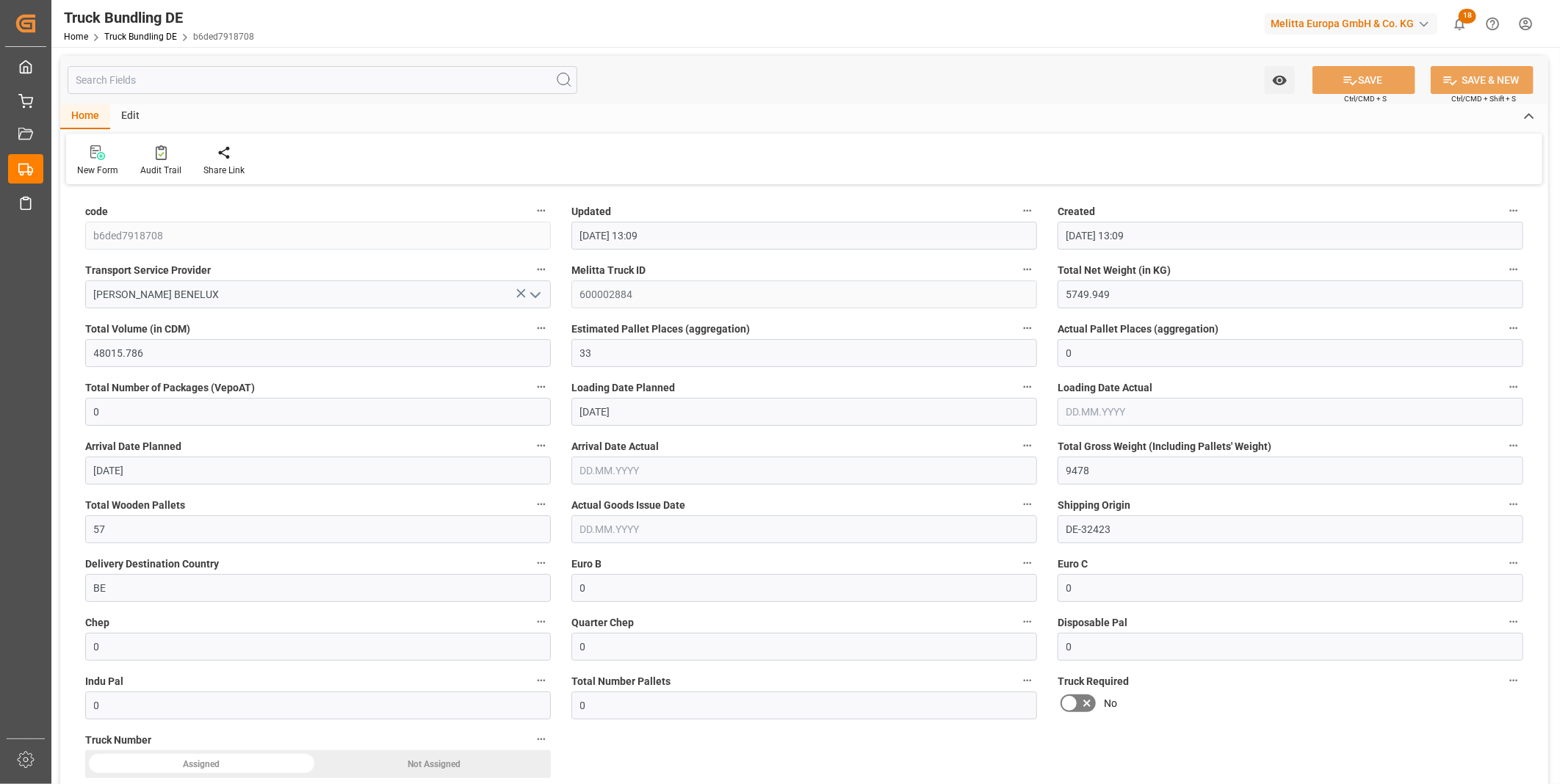
type input "23.09.2025 13:09"
type input "[DATE]"
type input "346.946"
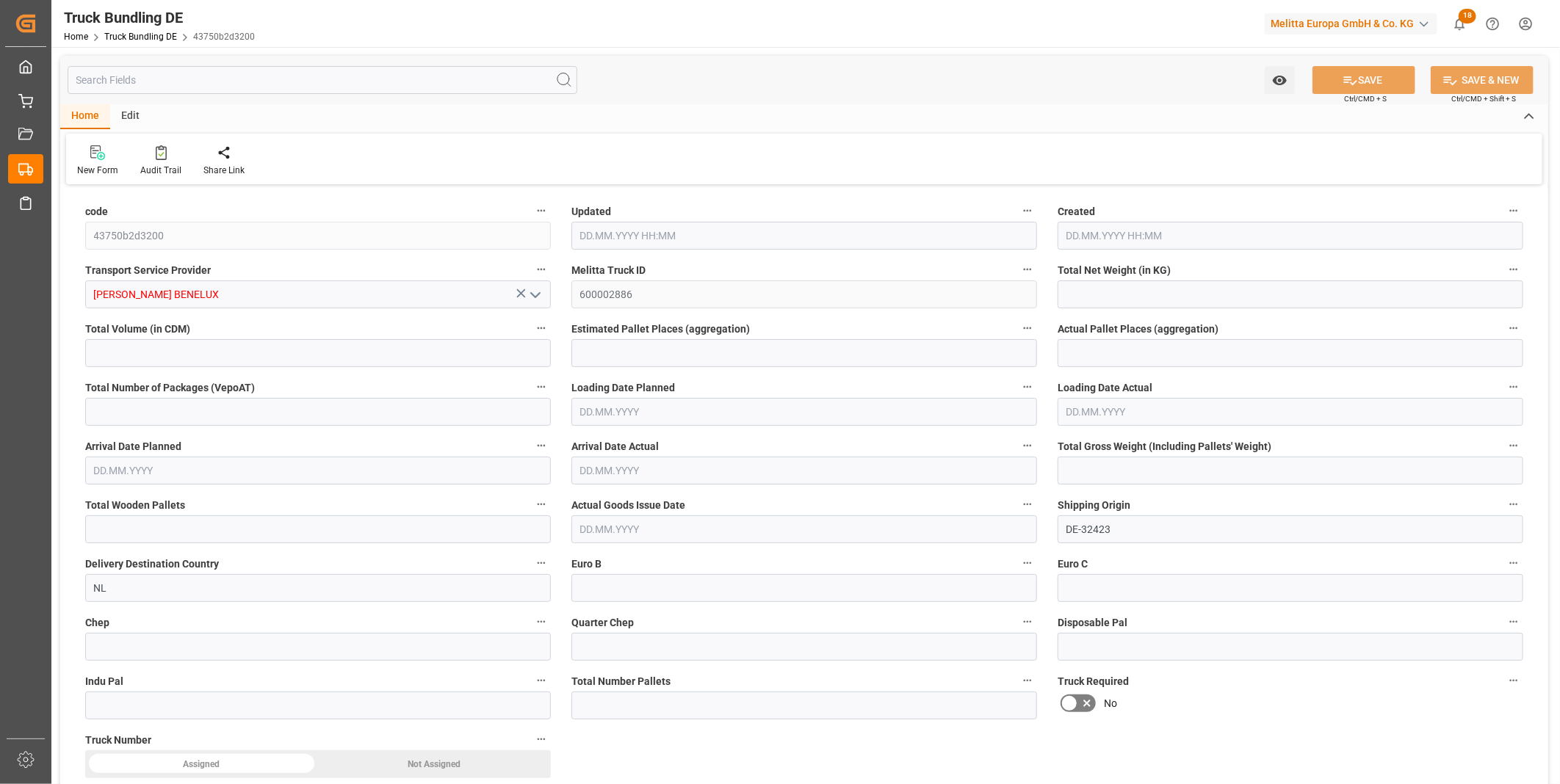
type input "2921.084"
type input "4"
type input "0"
type input "578.132"
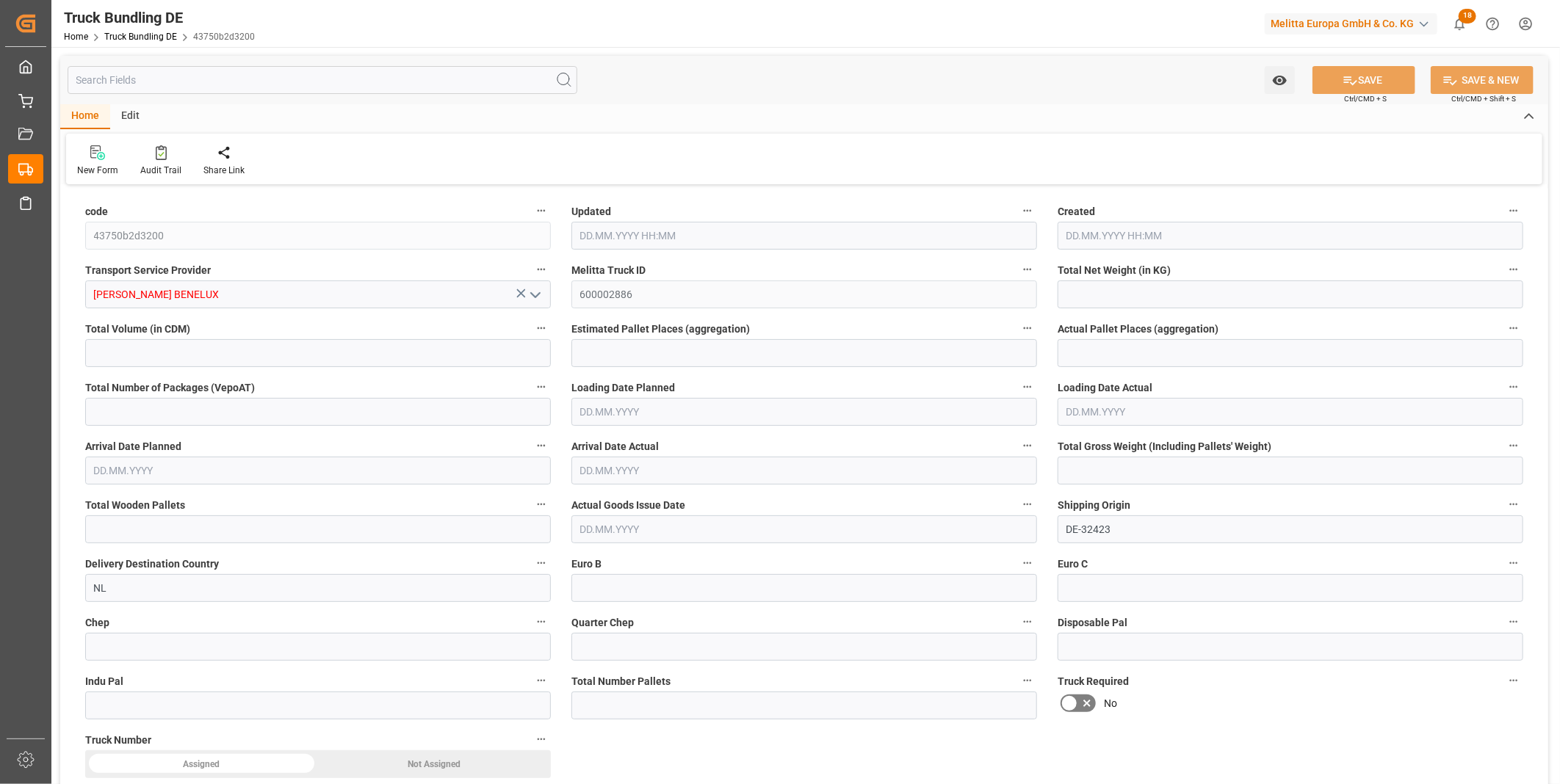
type input "7"
type input "0"
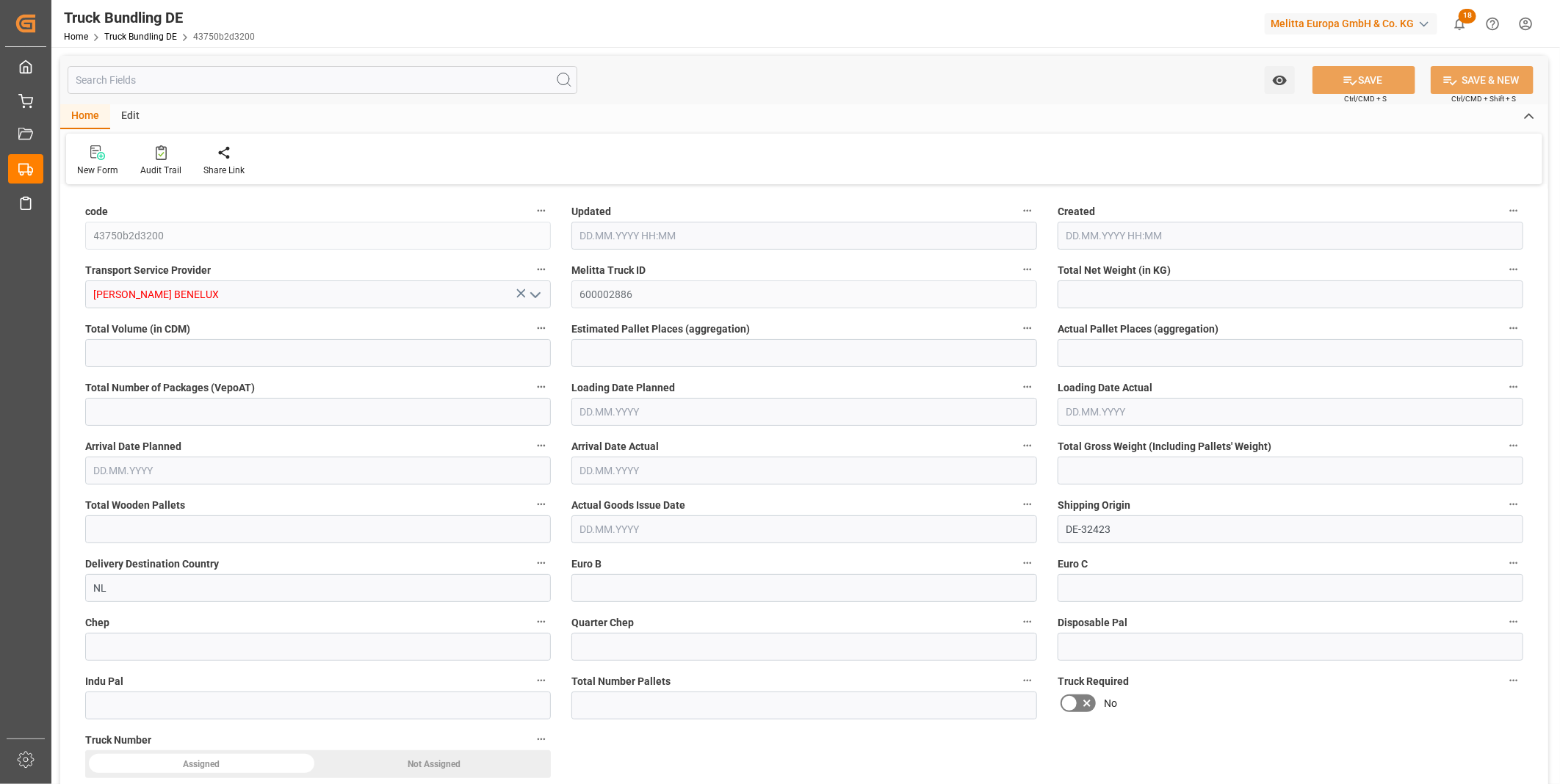
type input "0"
type input "[DATE] 13:11"
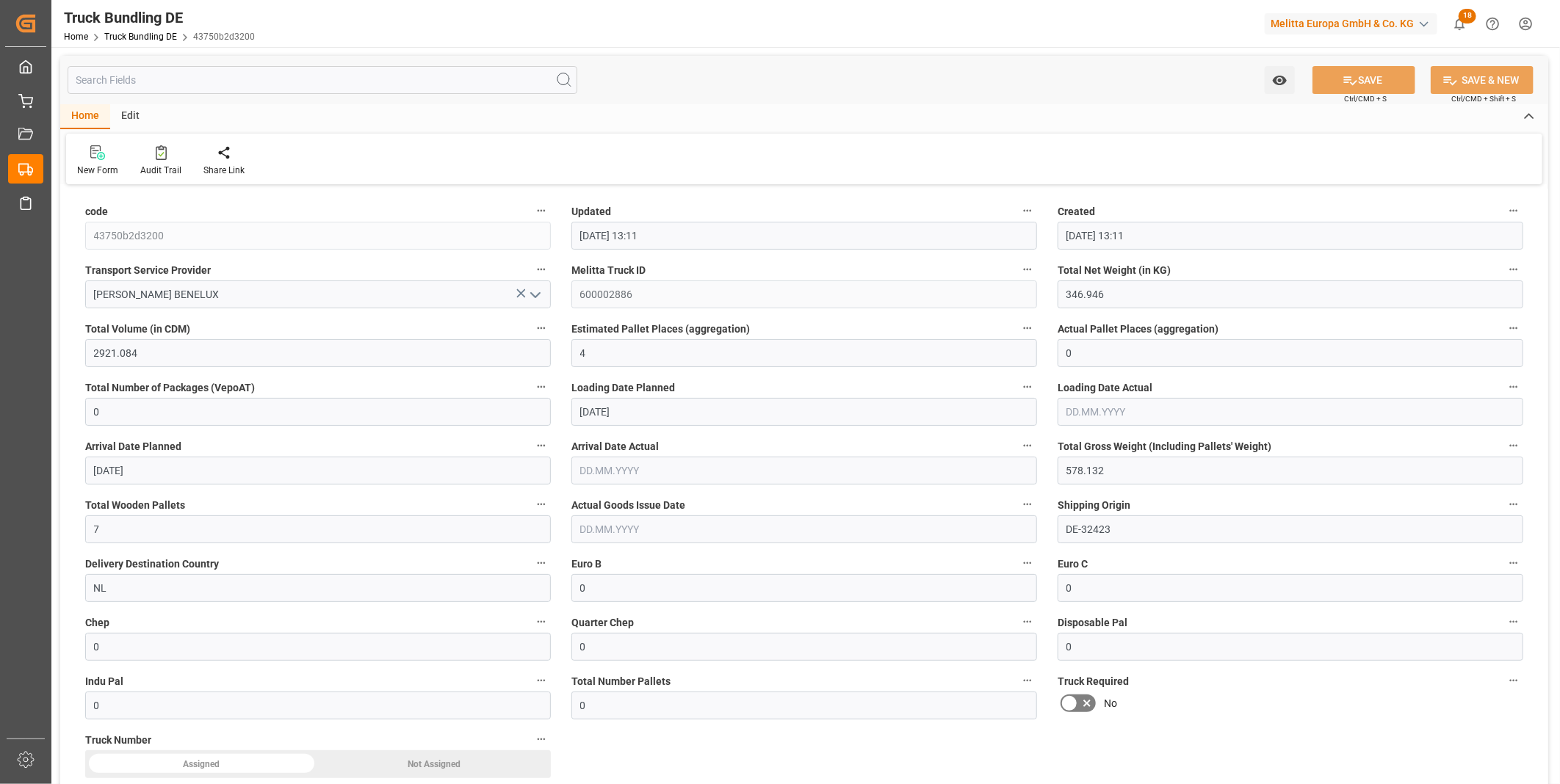
type input "[DATE]"
type input "[DATE] 13:12"
type input "[DATE] 13:11"
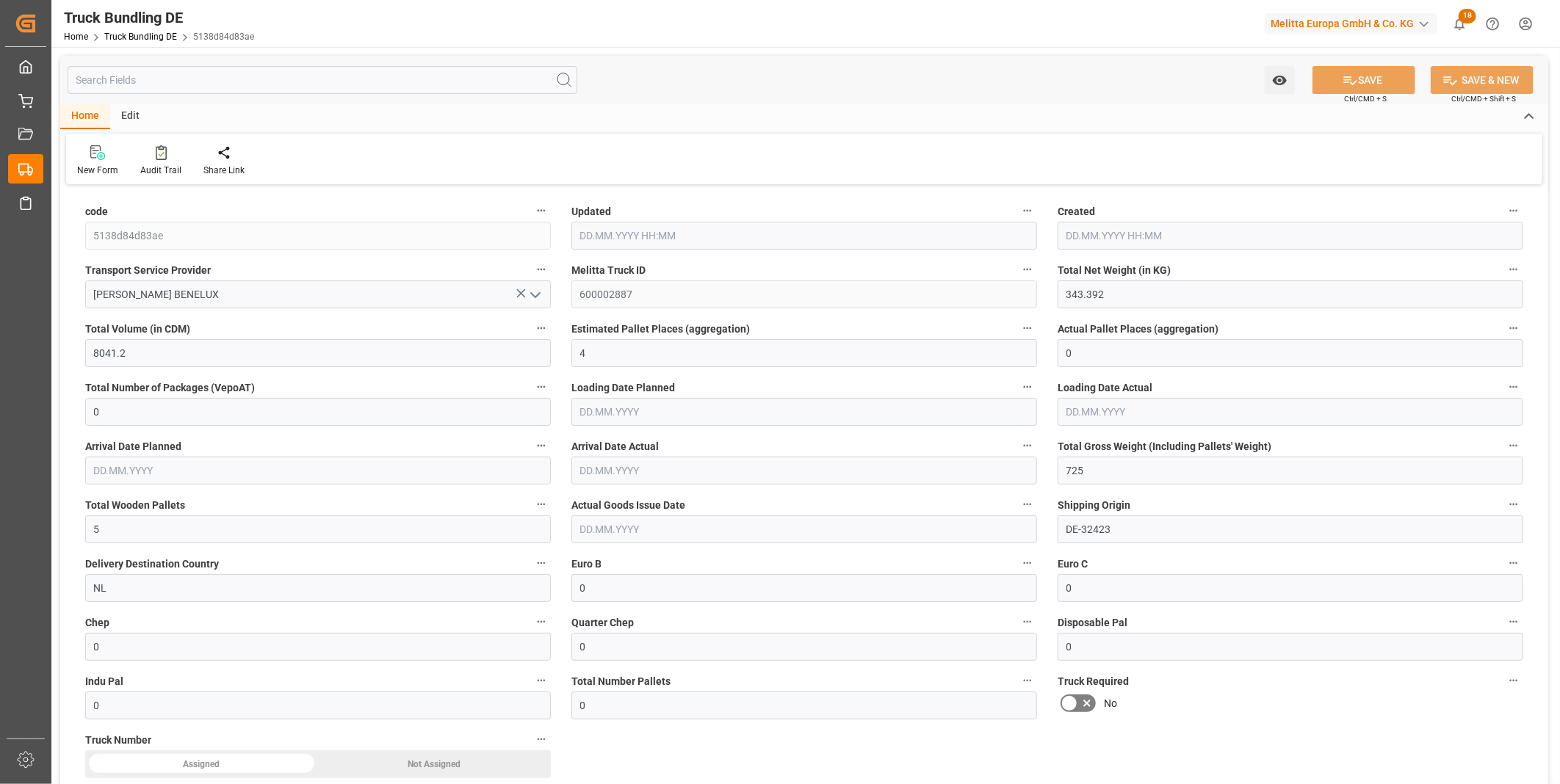
type input "[DATE]"
type input "[DATE] 13:12"
type input "23.09.2025 13:12"
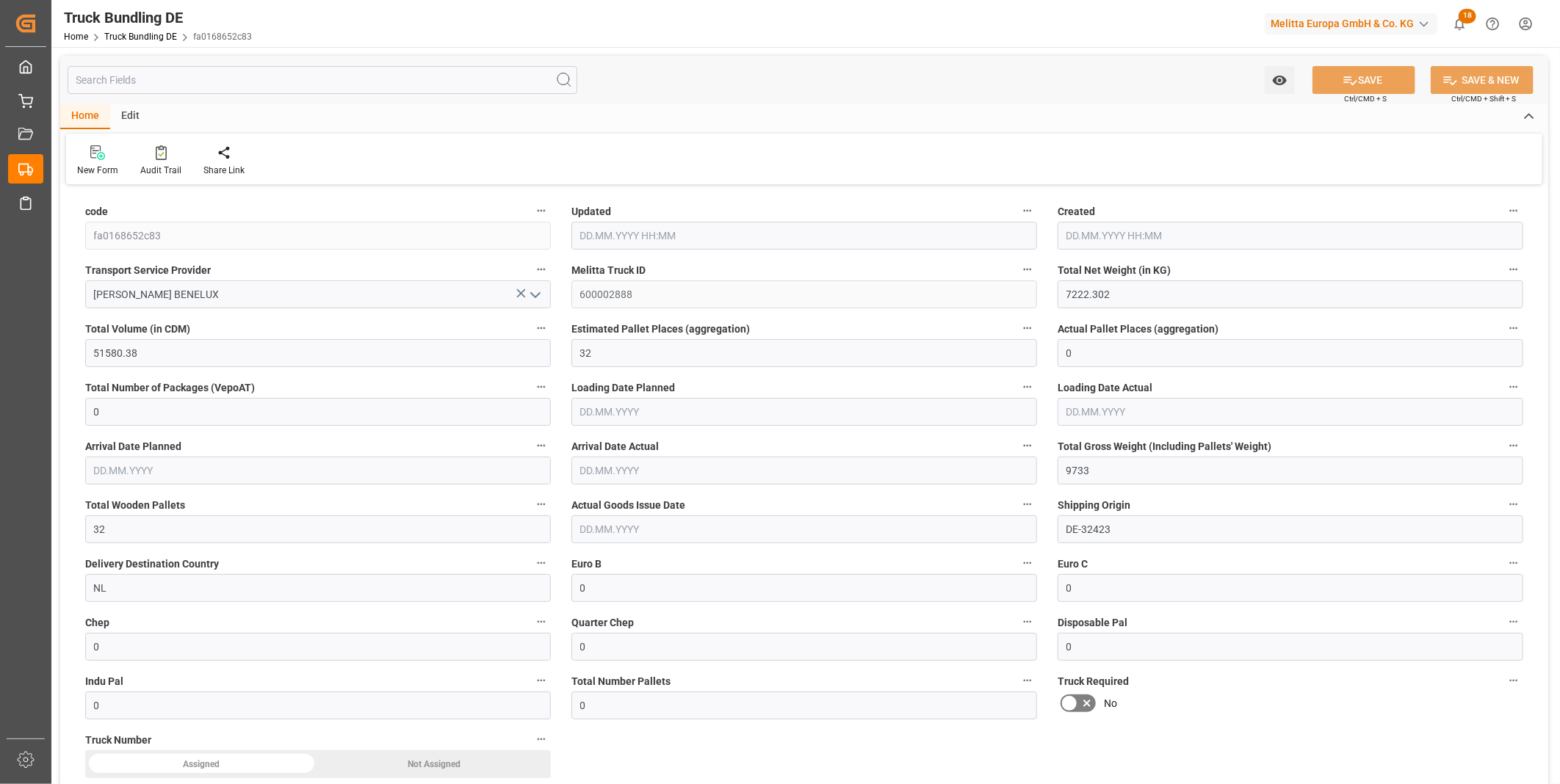
type input "24.09.2025"
type input "[DATE]"
type input "662.912"
type input "6589.44"
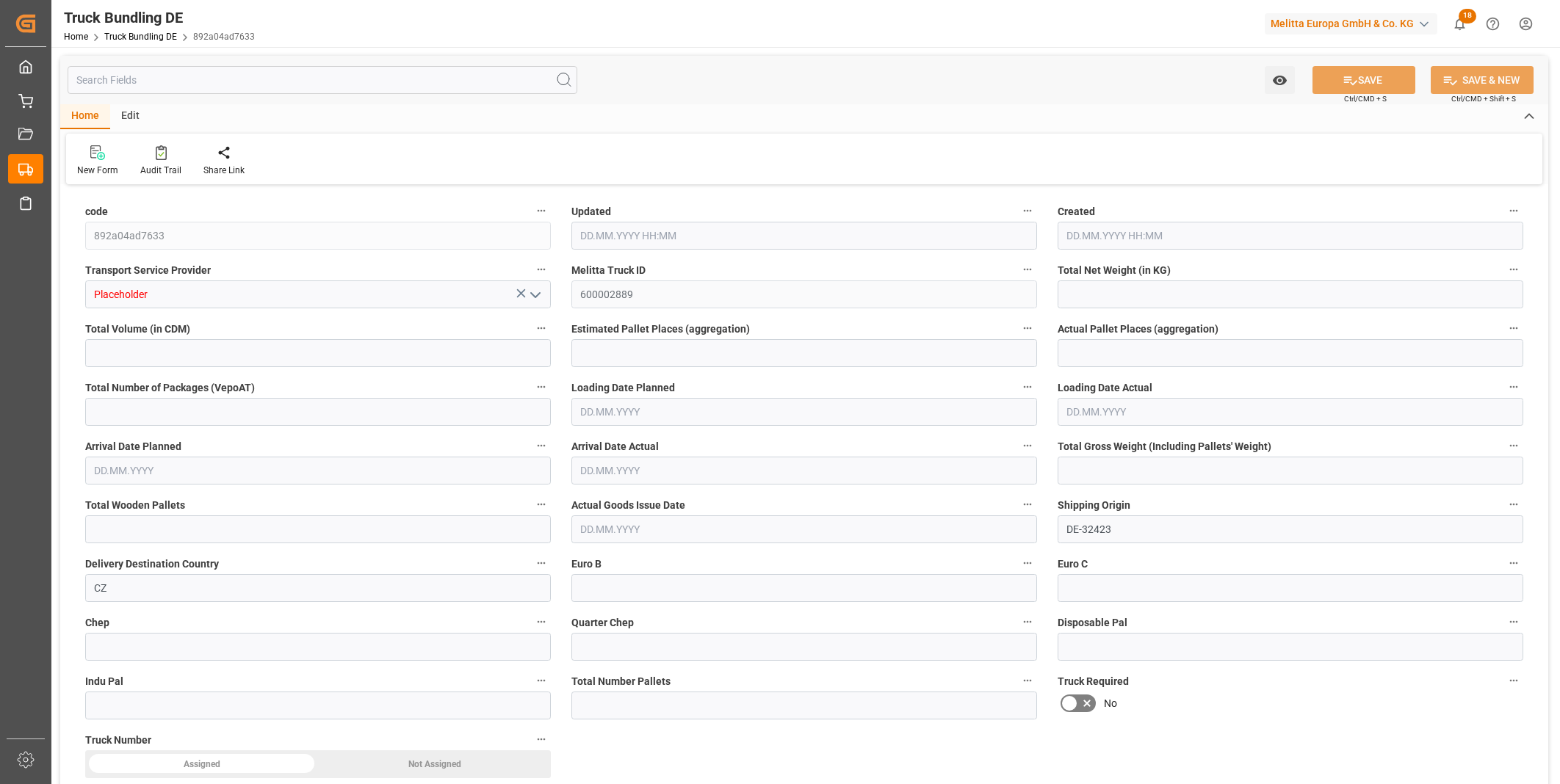
type input "5"
type input "0"
type input "1170"
type input "8"
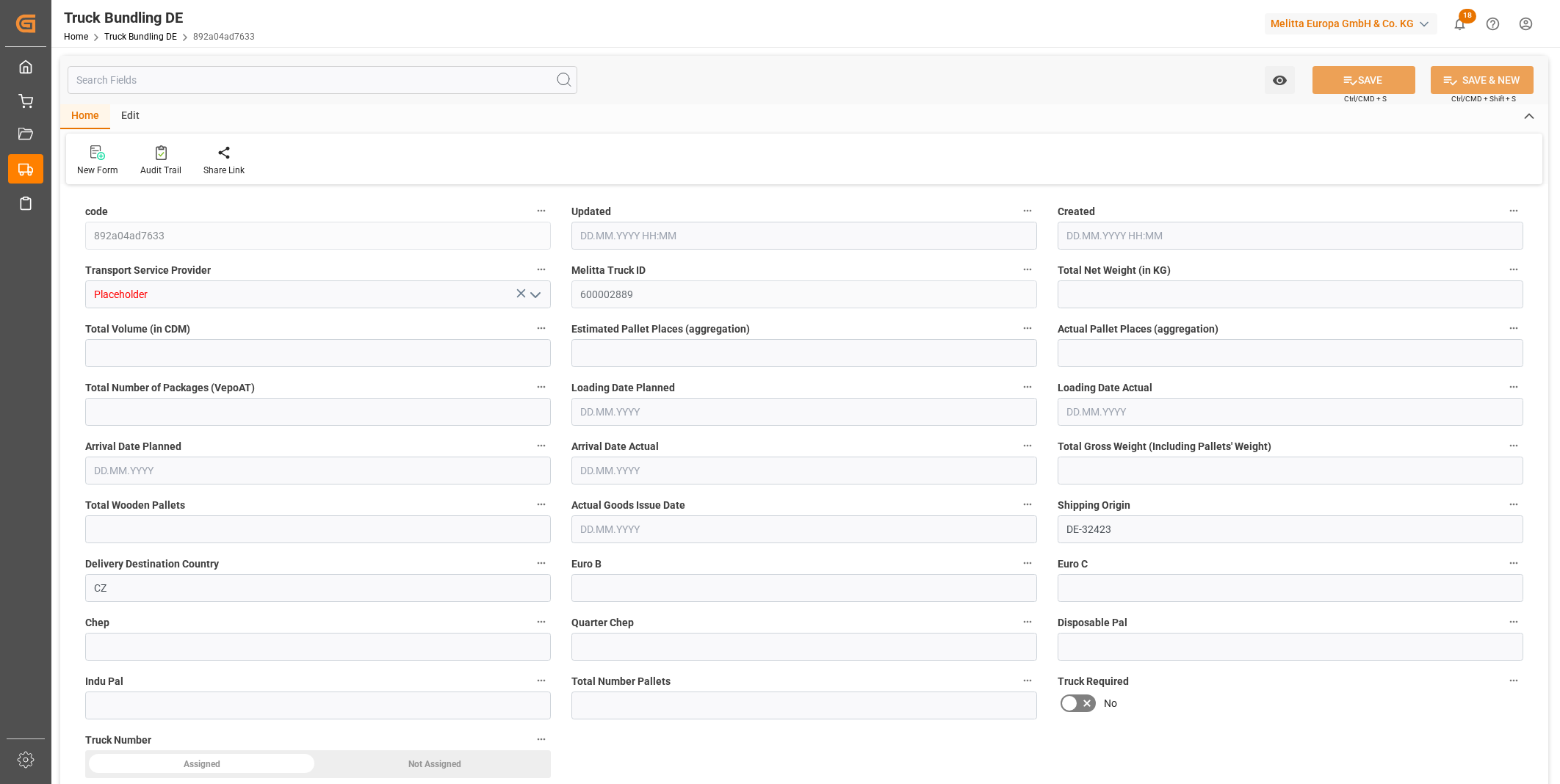
type input "0"
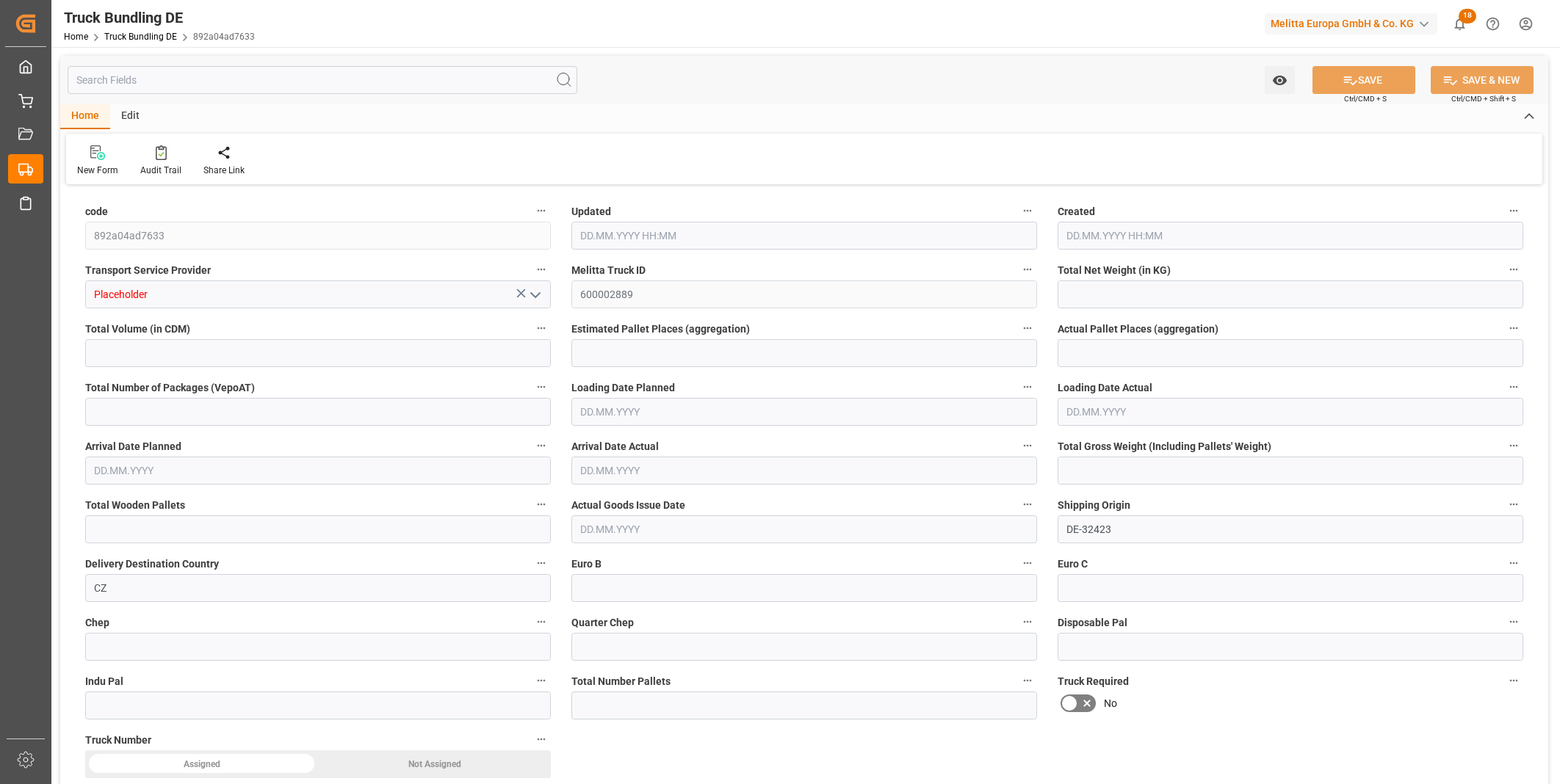
type input "0"
type input "[DATE] 13:27"
type input "[DATE] 13:26"
type input "[DATE]"
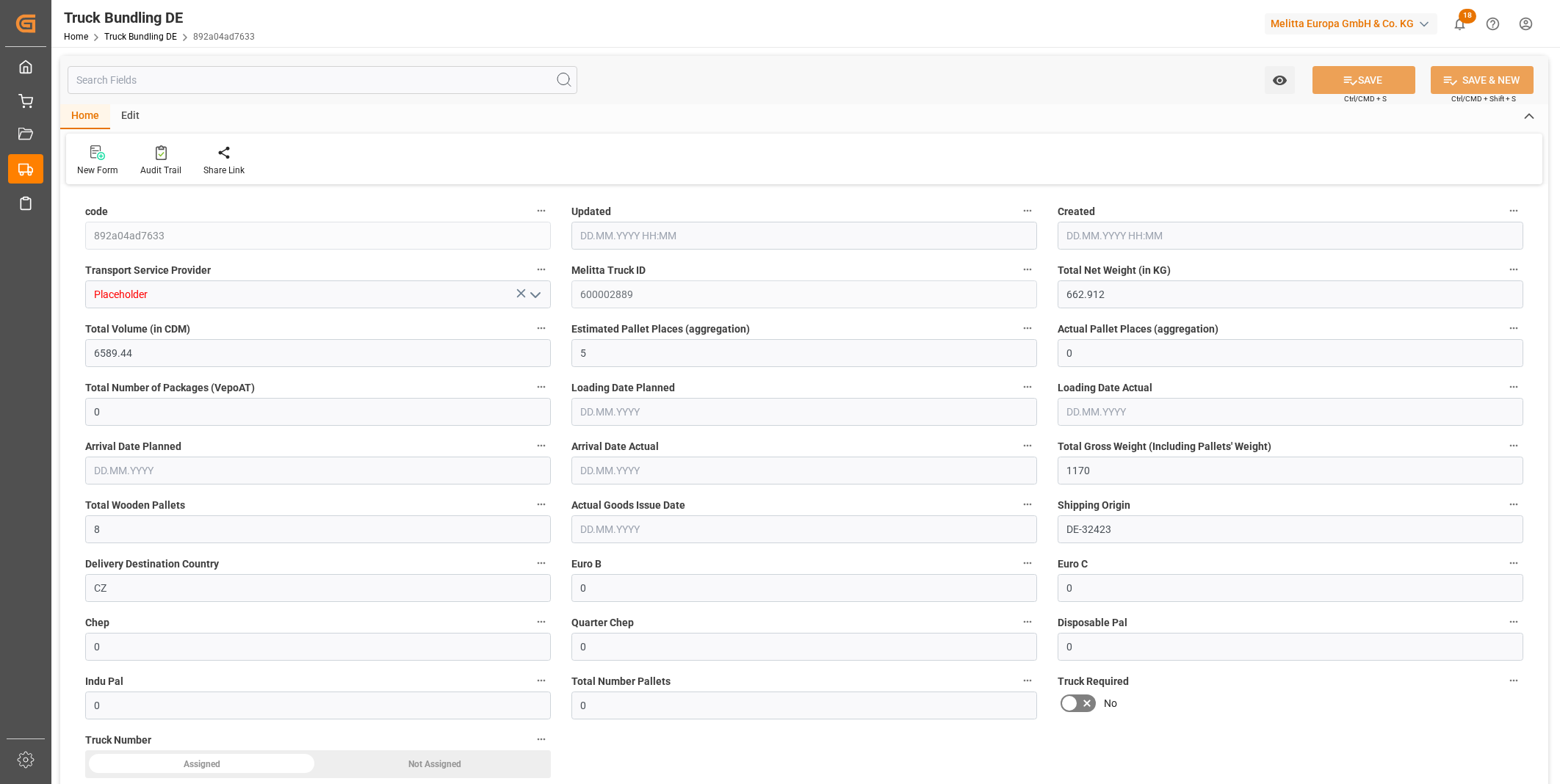
type input "[DATE]"
